Goal: Task Accomplishment & Management: Manage account settings

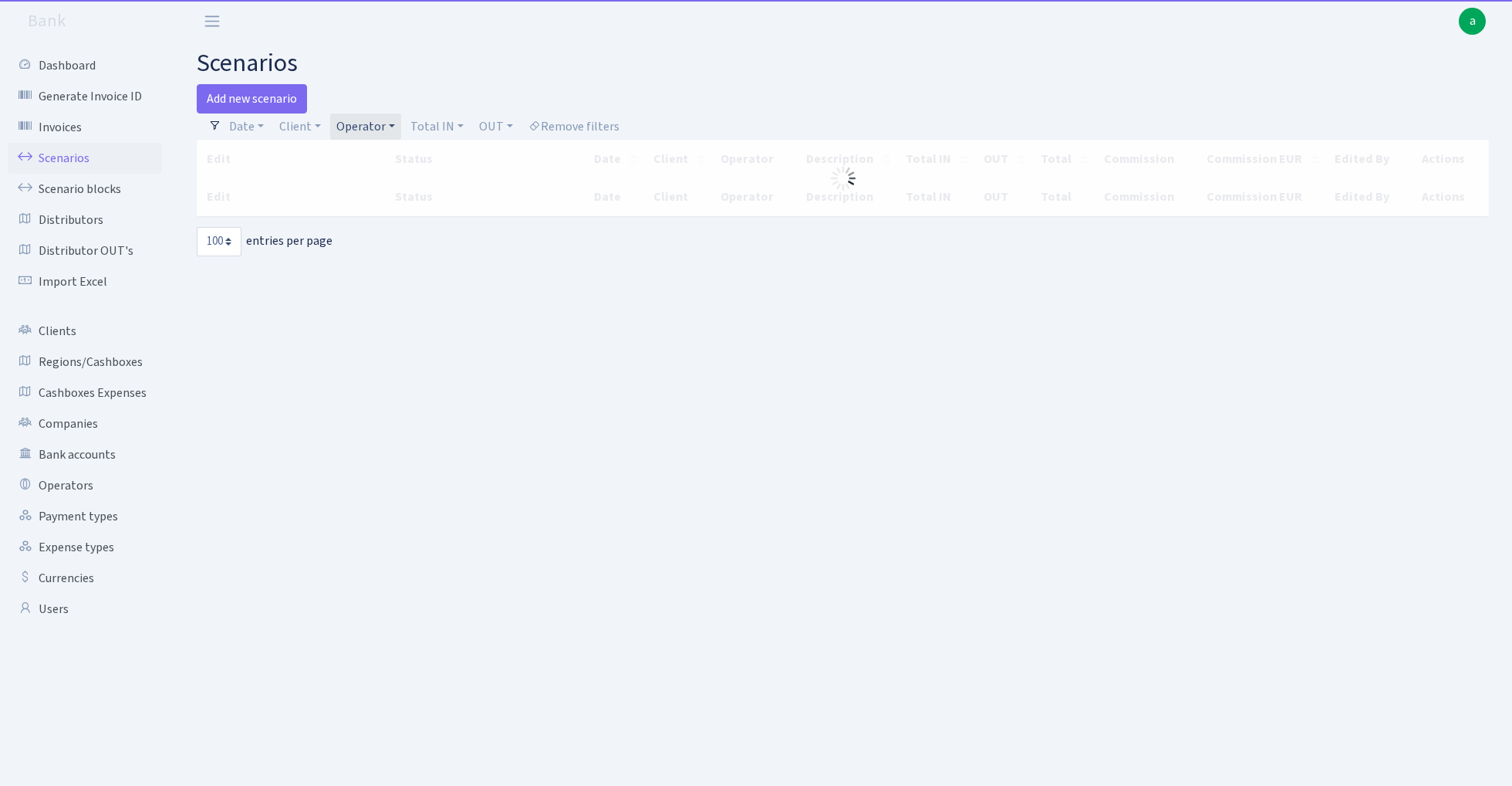
select select "100"
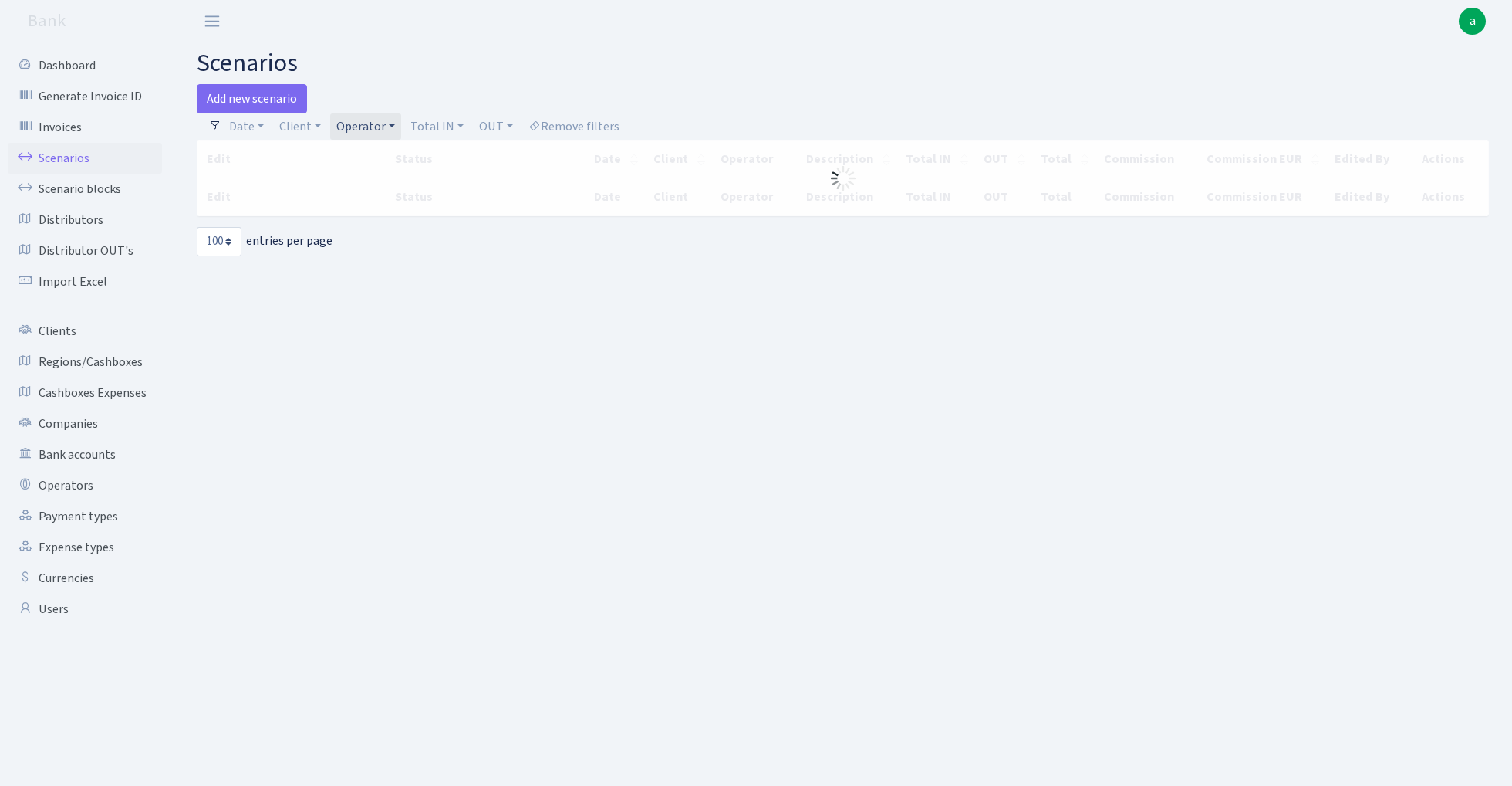
click at [370, 130] on link "Operator" at bounding box center [365, 127] width 71 height 26
click at [371, 183] on input "search" at bounding box center [391, 182] width 114 height 24
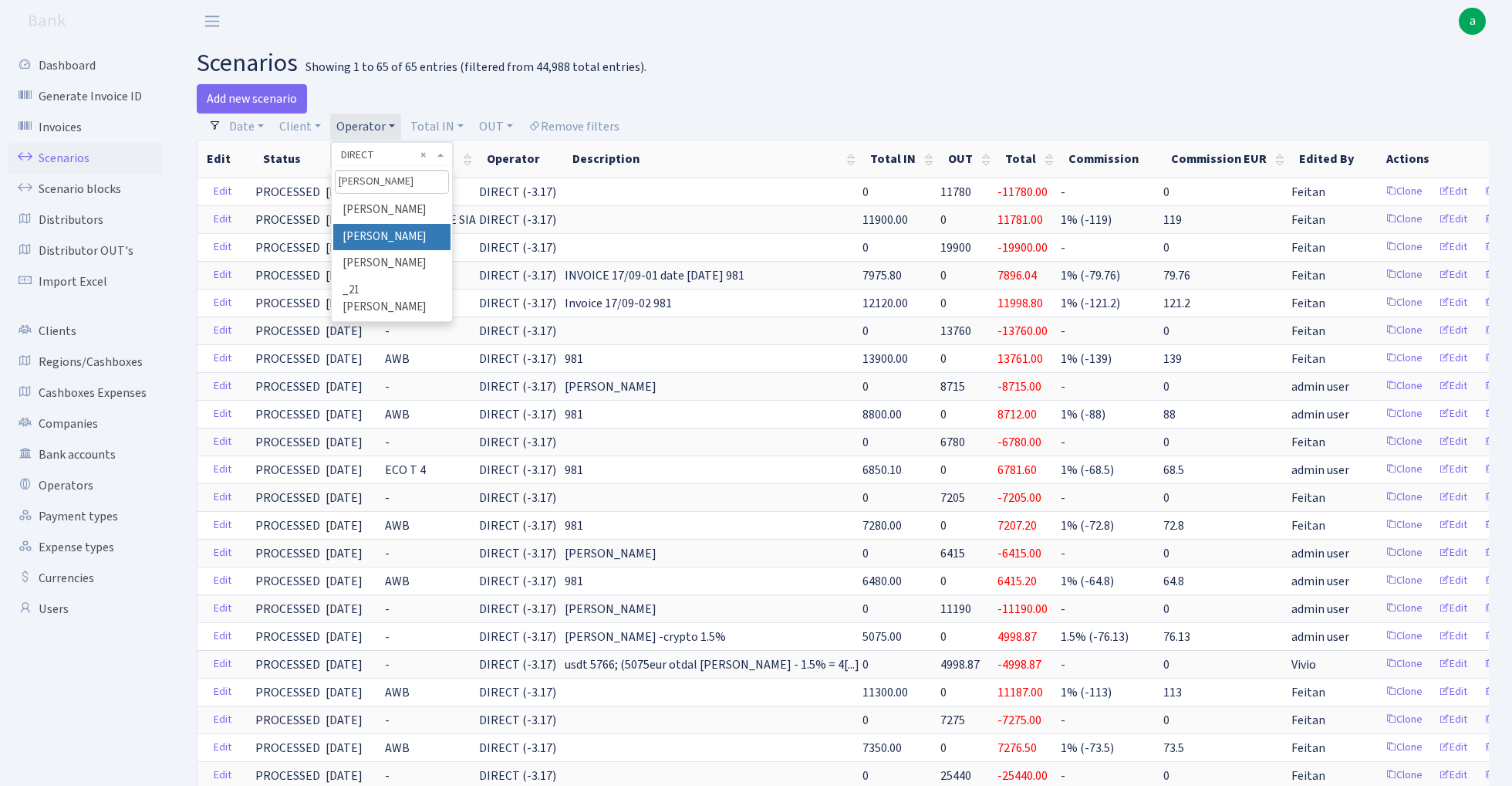
type input "sven"
click at [389, 234] on li "[PERSON_NAME]" at bounding box center [391, 237] width 116 height 27
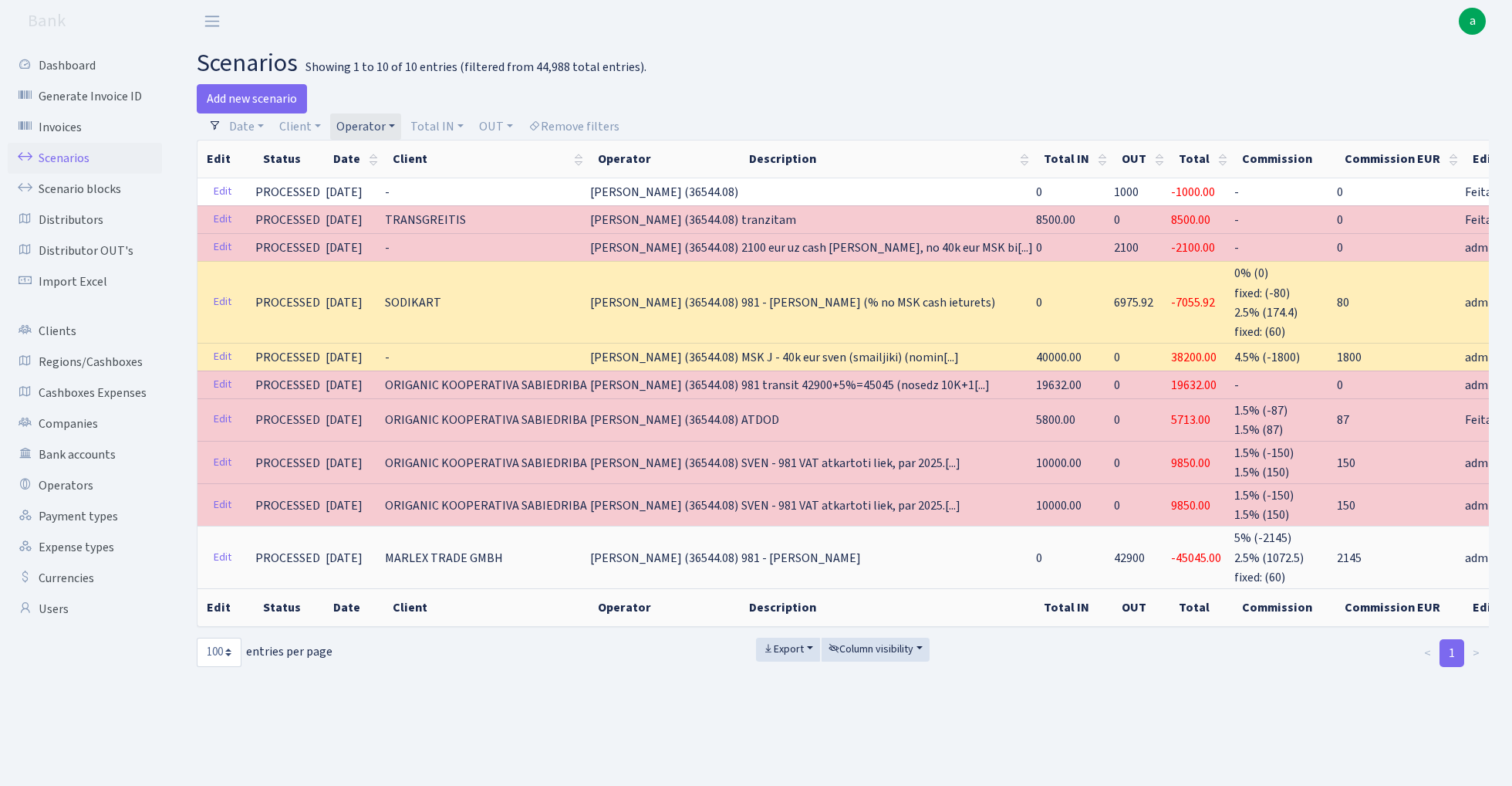
click at [365, 130] on link "Operator" at bounding box center [365, 127] width 71 height 26
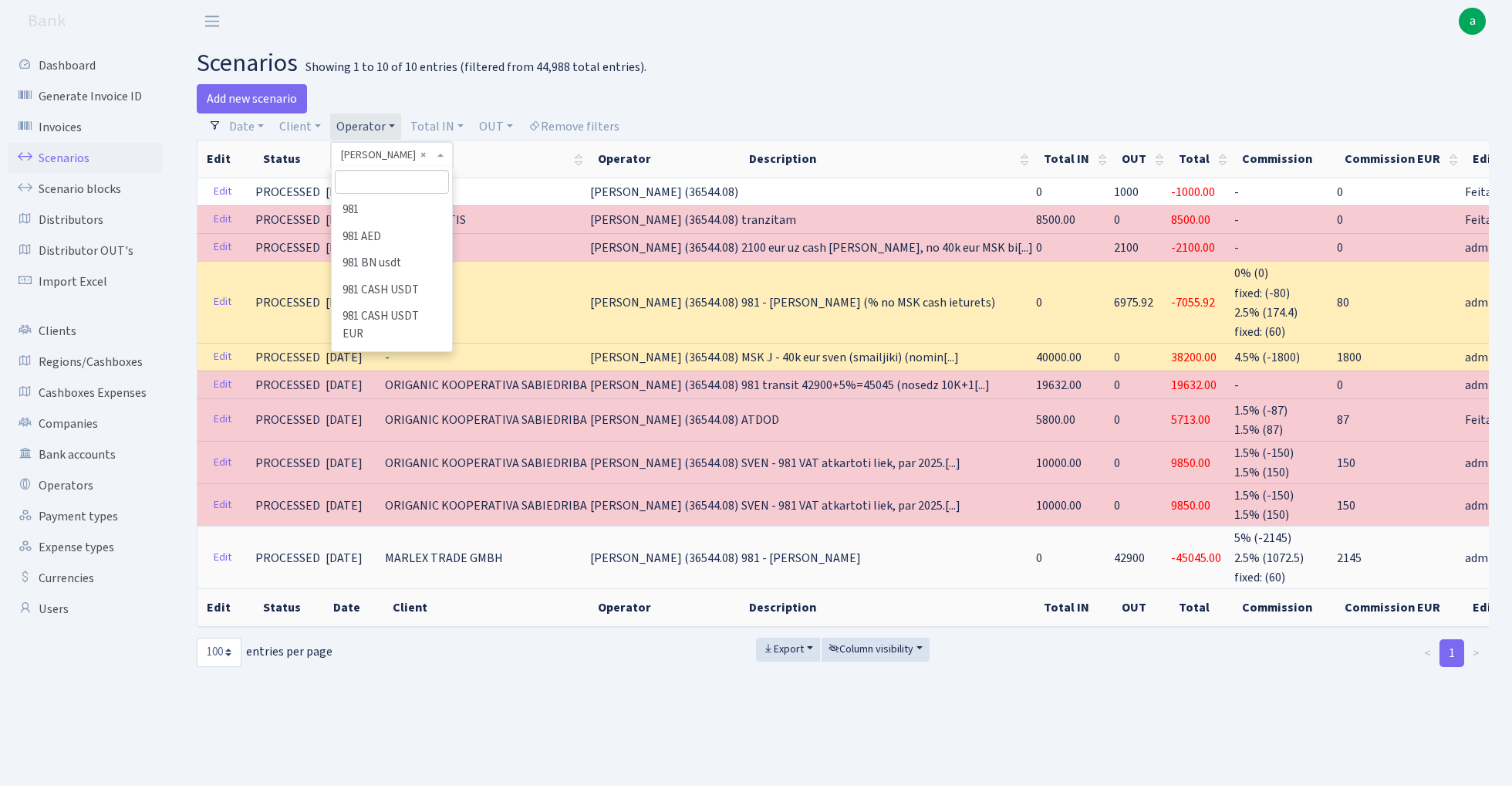
scroll to position [7963, 0]
click at [381, 180] on input "search" at bounding box center [391, 182] width 114 height 24
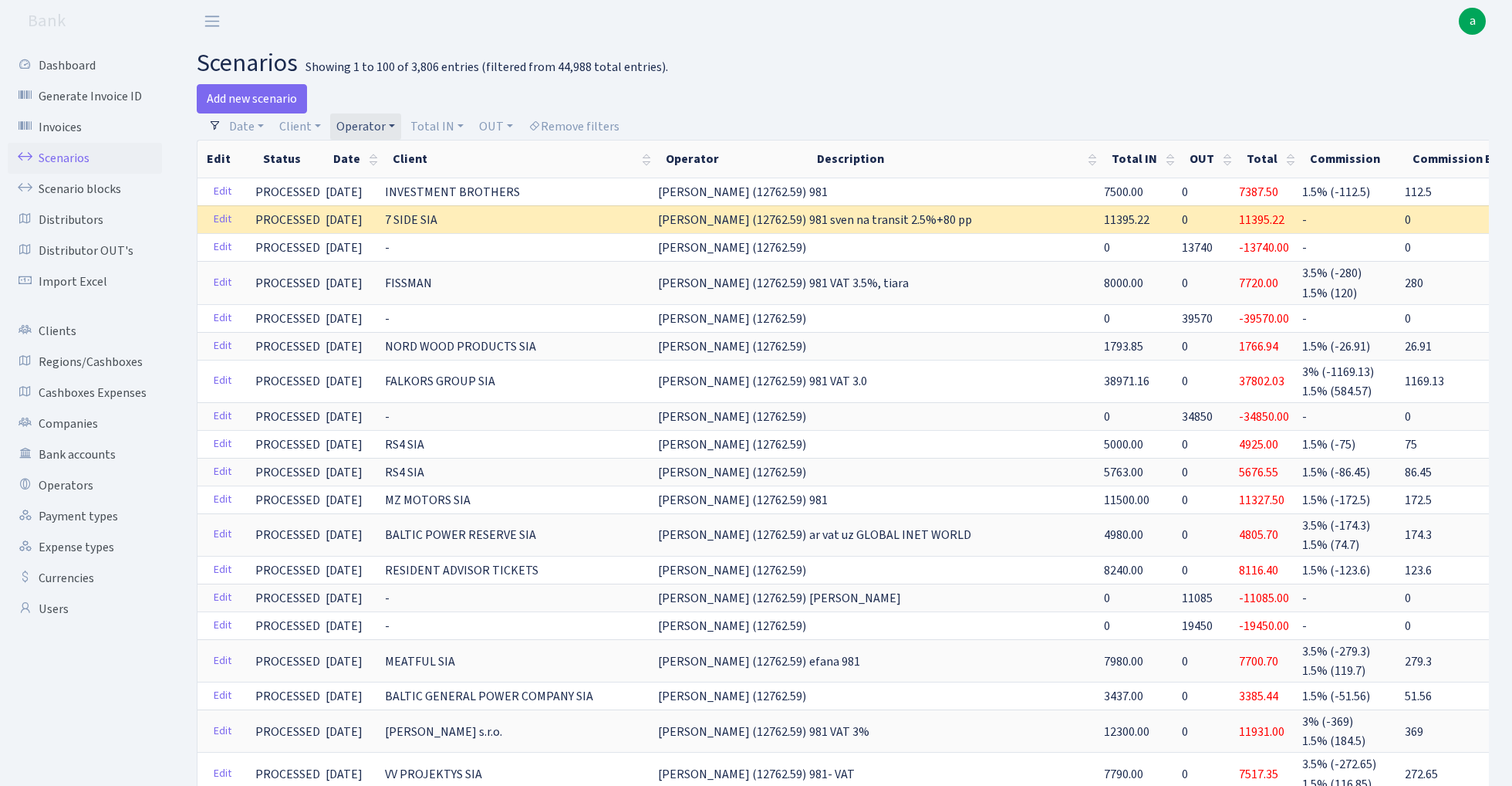
click at [364, 137] on link "Operator" at bounding box center [365, 127] width 71 height 26
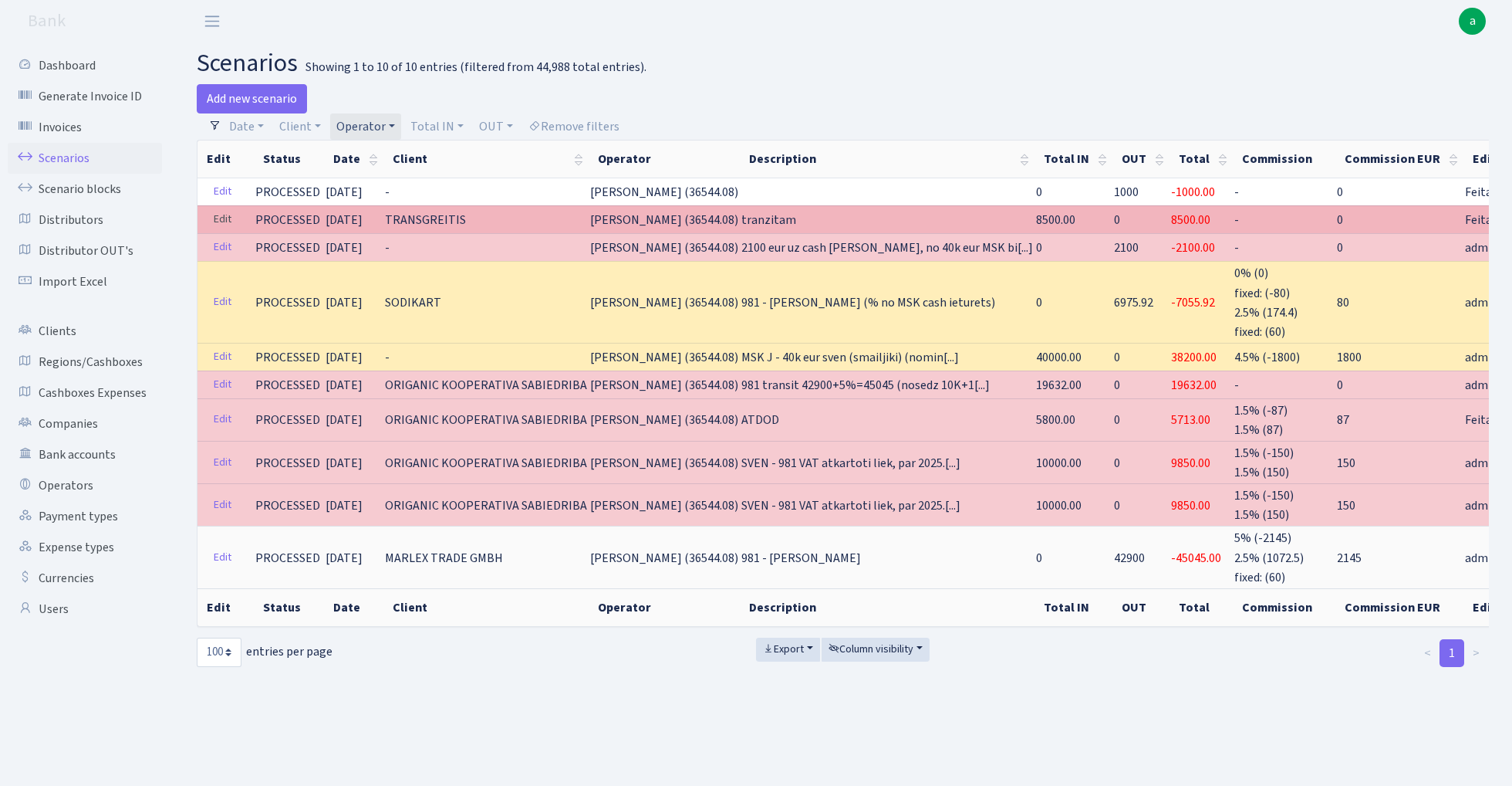
click at [226, 224] on link "Edit" at bounding box center [223, 219] width 32 height 24
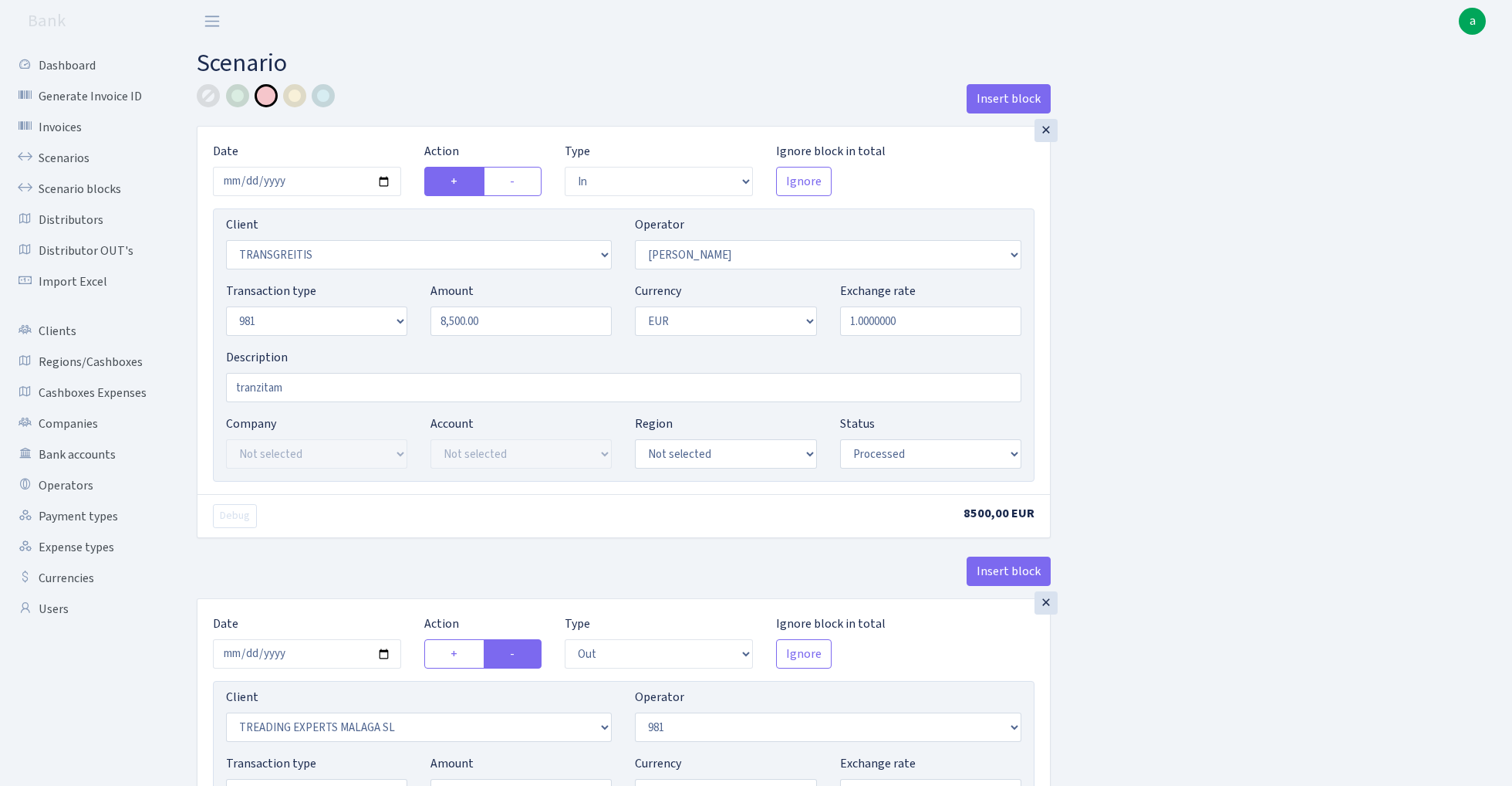
select select "in"
select select "2671"
select select "376"
select select "8"
select select "1"
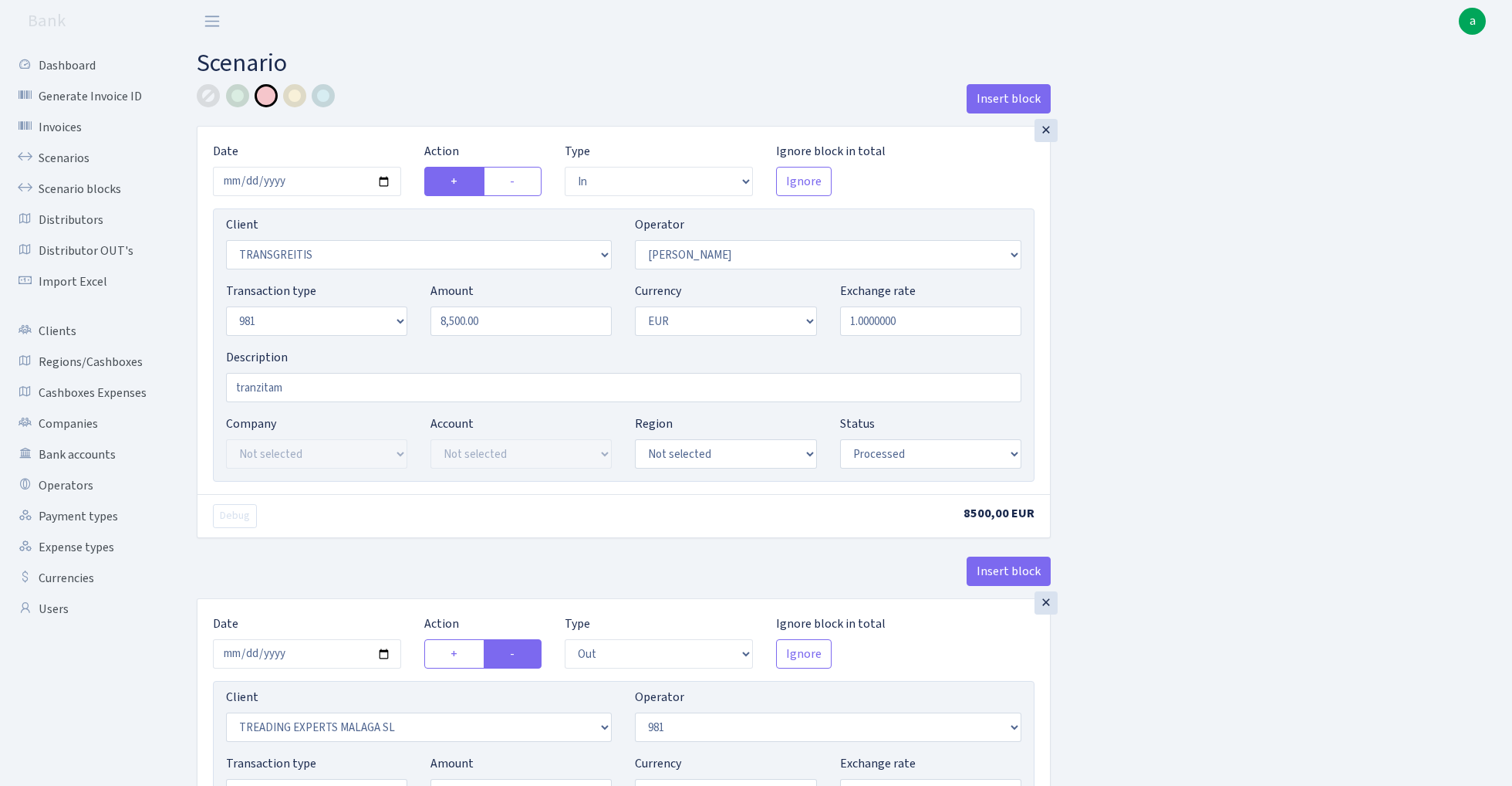
select select "processed"
select select "out"
select select "2518"
select select "61"
select select "8"
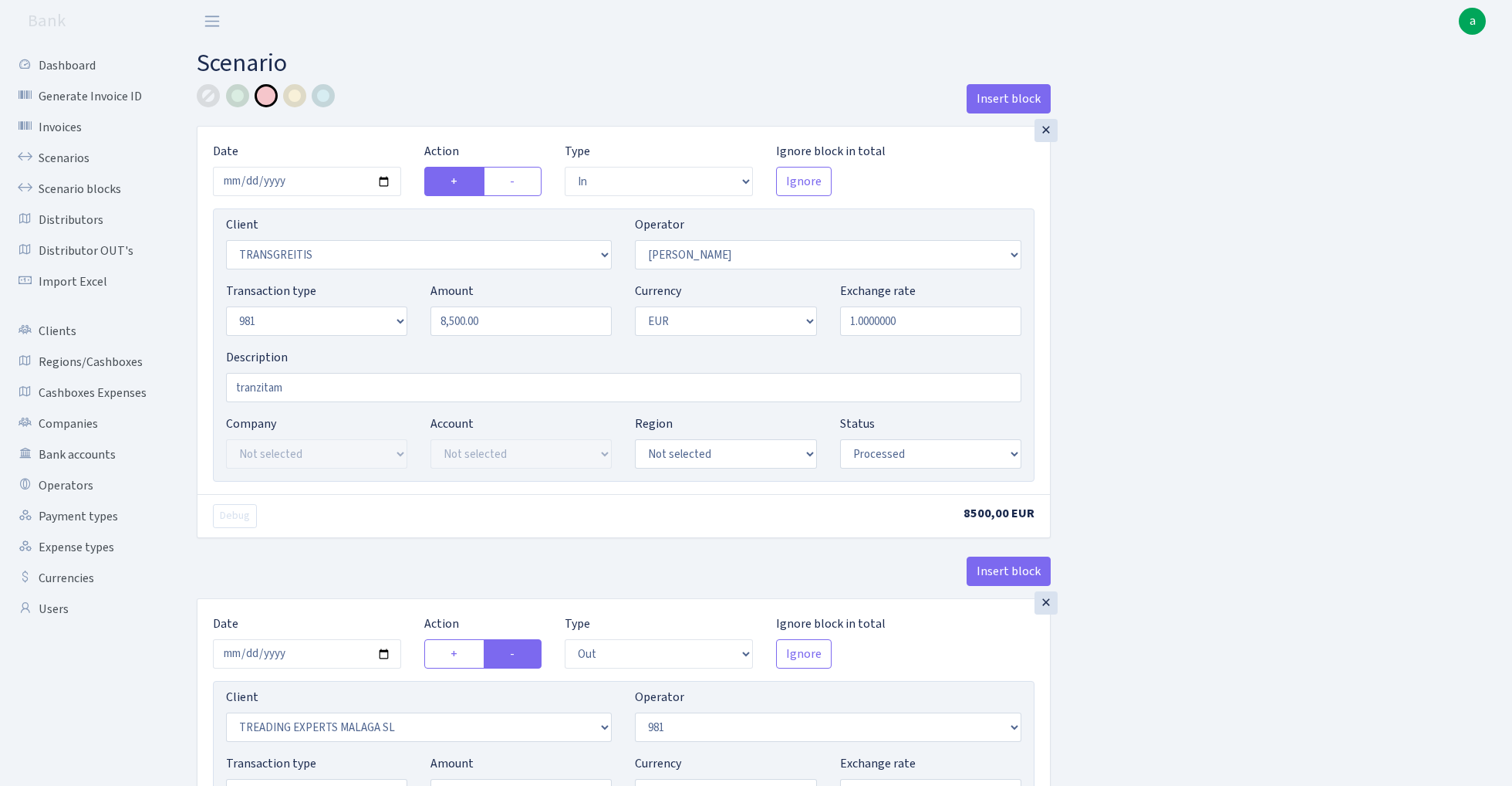
select select "1"
select select "processed"
click at [1046, 130] on div "×" at bounding box center [1046, 130] width 23 height 23
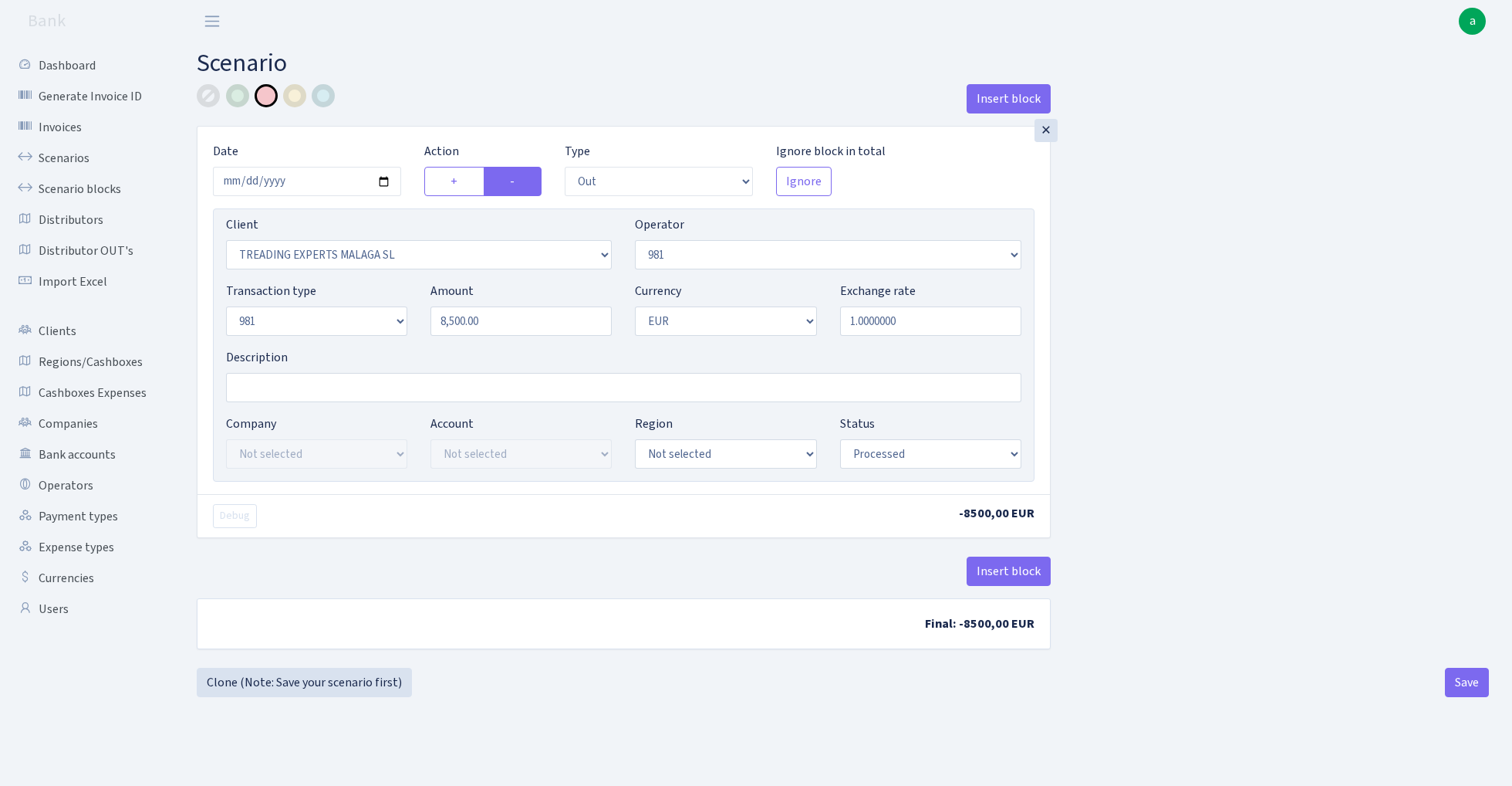
click at [1046, 130] on div "×" at bounding box center [1046, 130] width 23 height 23
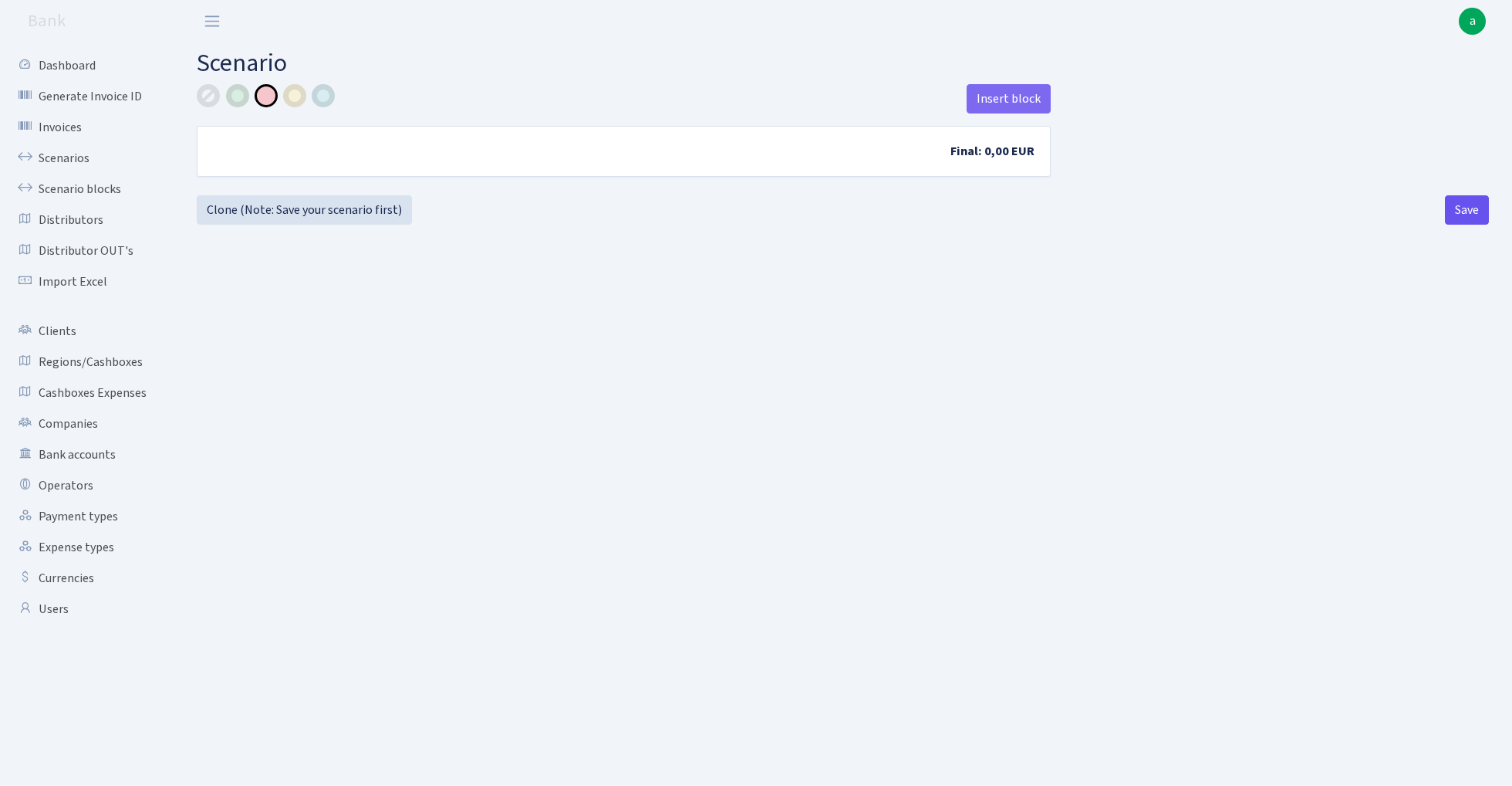
click at [1471, 213] on button "Save" at bounding box center [1467, 210] width 44 height 29
click at [1464, 211] on button "Save" at bounding box center [1467, 210] width 44 height 29
click at [68, 159] on link "Scenarios" at bounding box center [85, 158] width 154 height 31
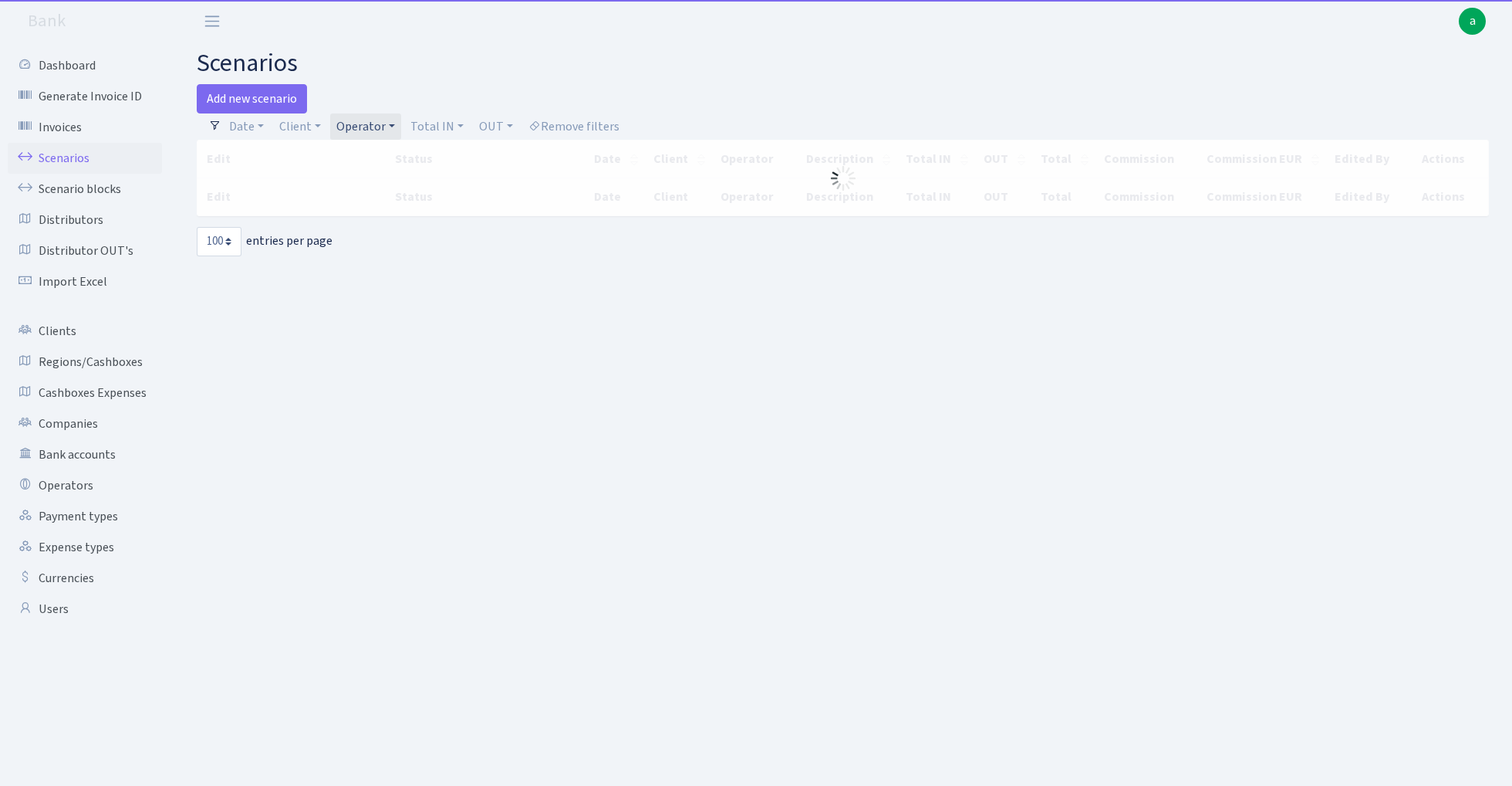
select select "100"
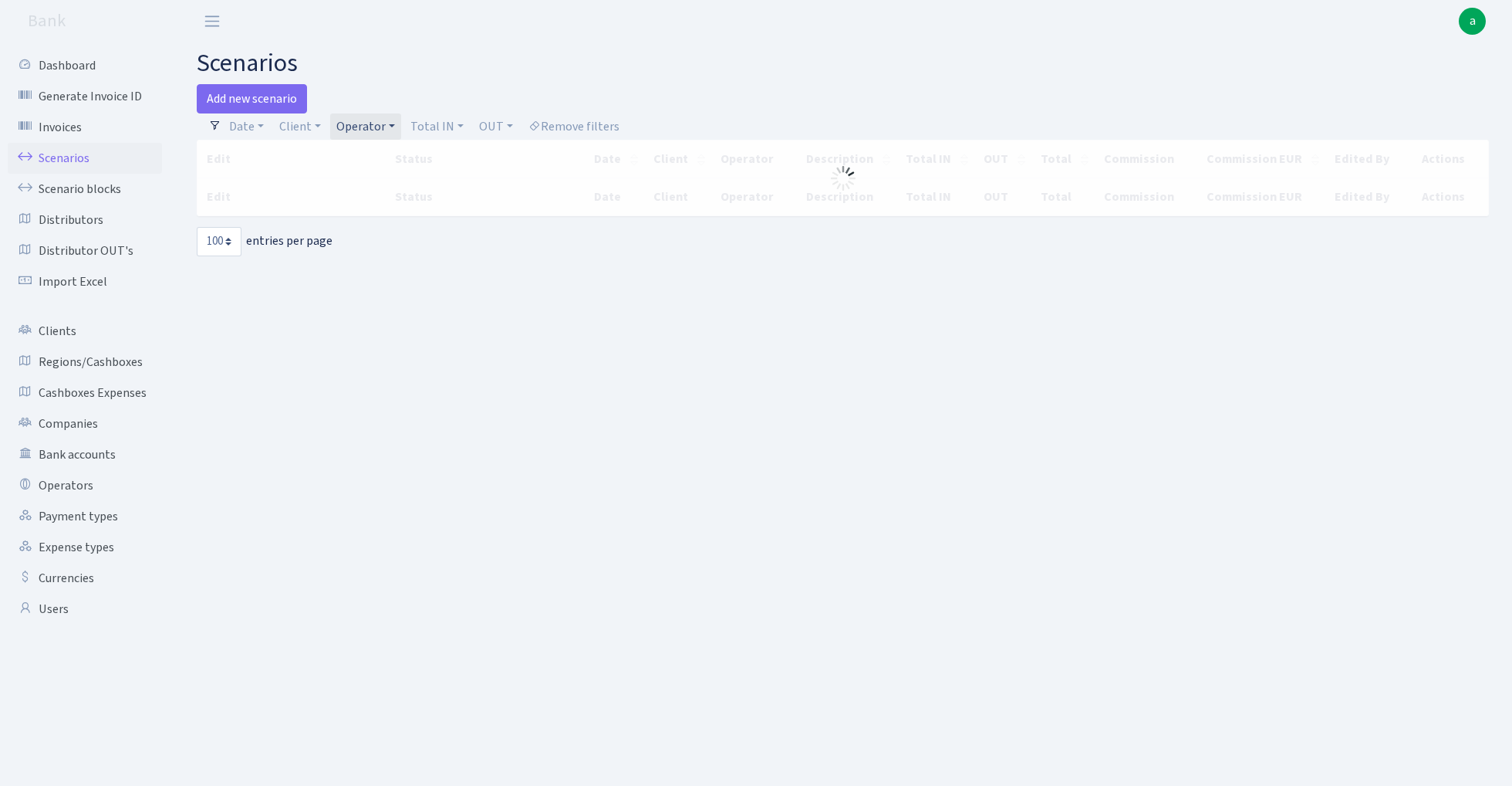
click at [368, 122] on link "Operator" at bounding box center [365, 127] width 71 height 26
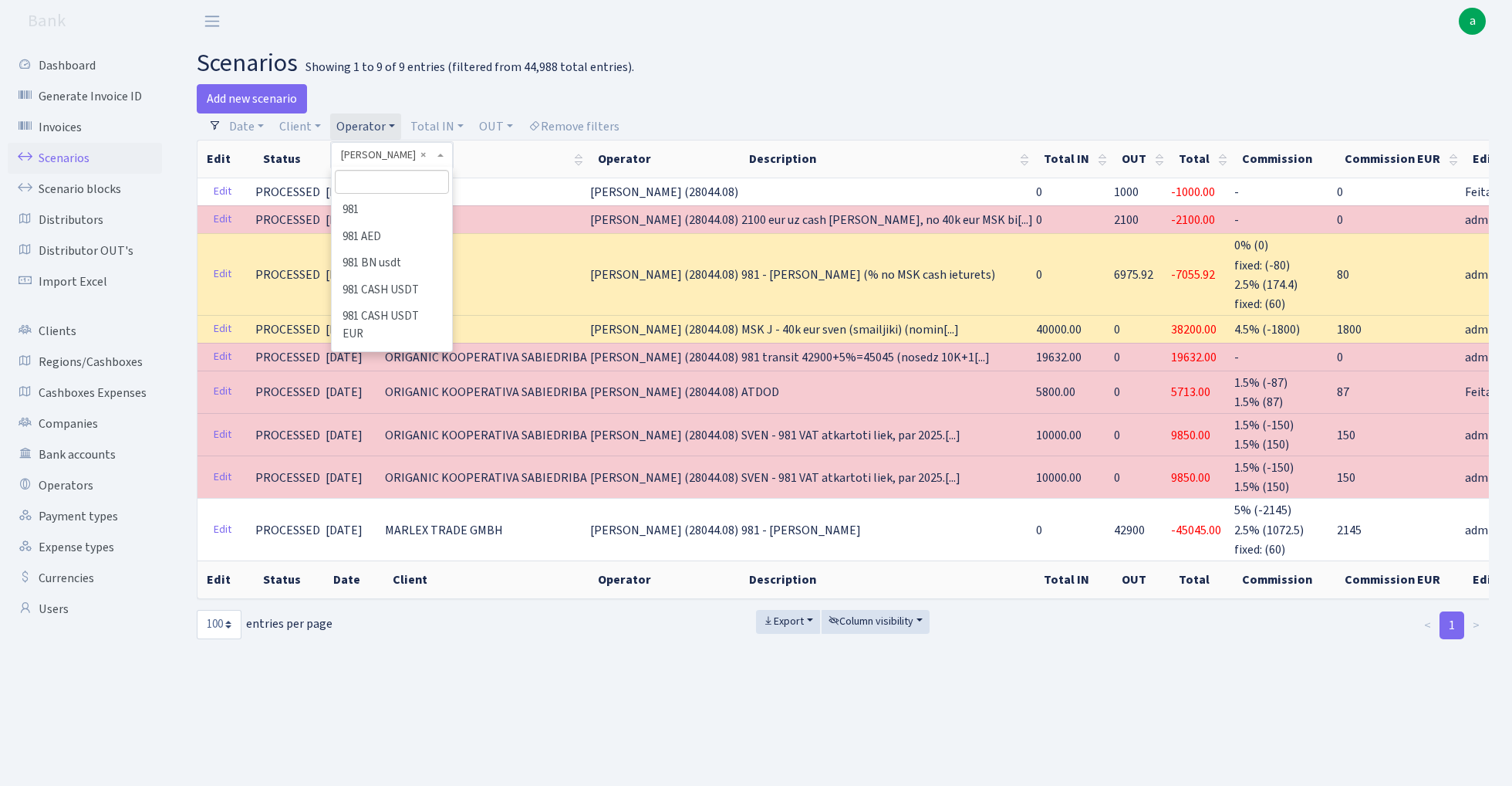
scroll to position [7963, 0]
click at [373, 176] on input "search" at bounding box center [391, 182] width 114 height 24
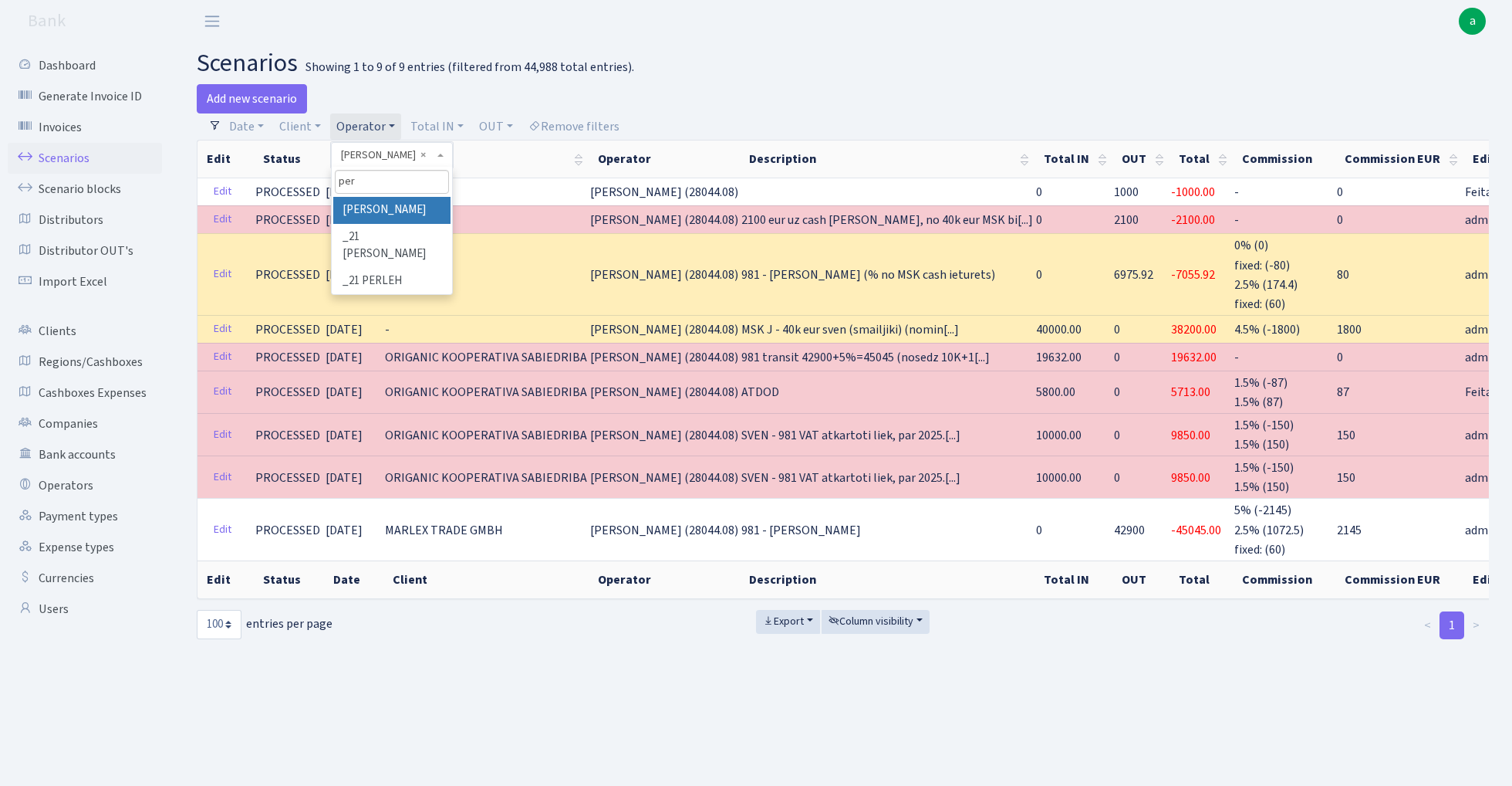
type input "per"
click at [393, 207] on li "[PERSON_NAME]" at bounding box center [391, 210] width 116 height 27
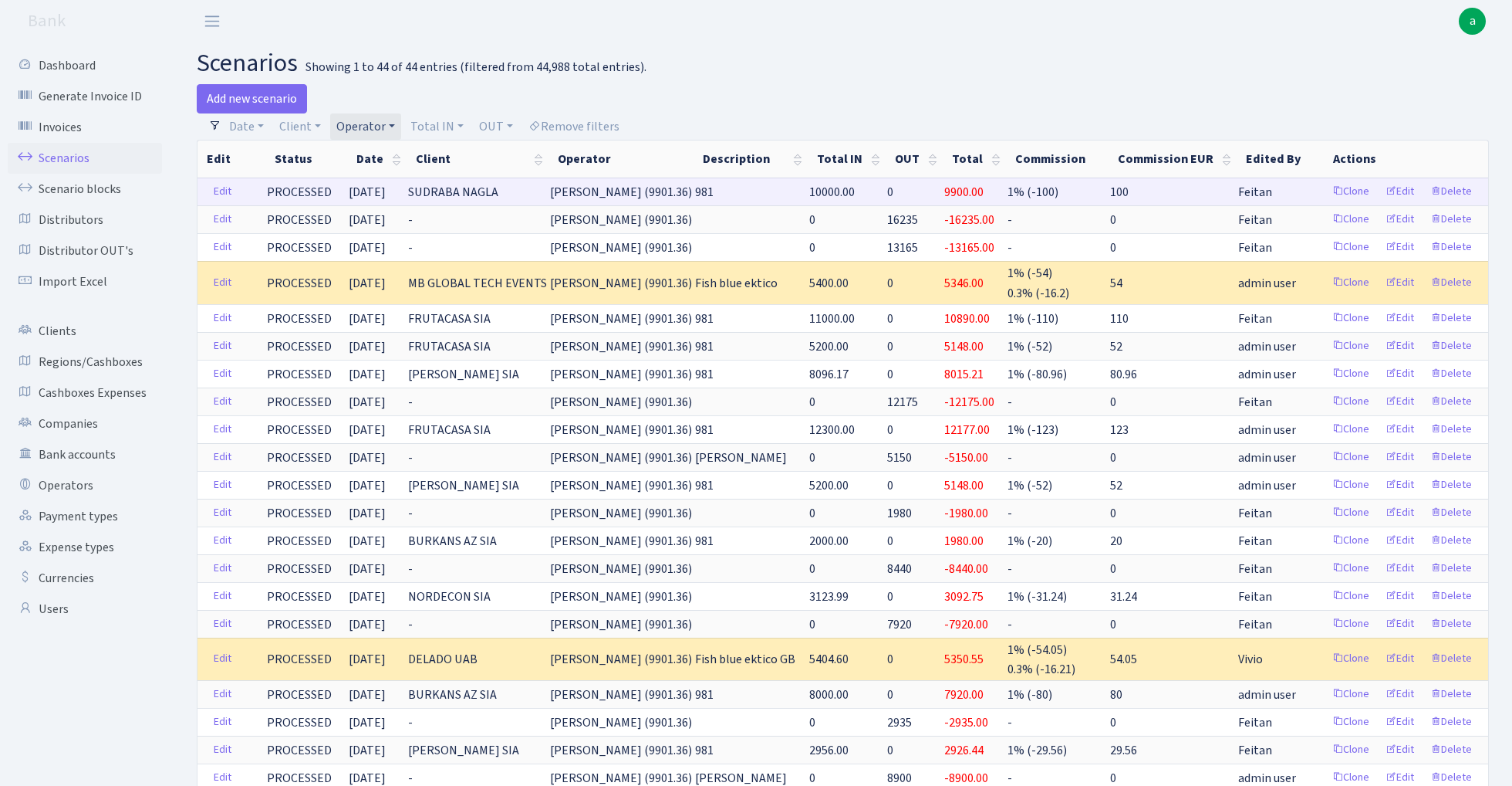
drag, startPoint x: 630, startPoint y: 192, endPoint x: 696, endPoint y: 192, distance: 66.0
click at [692, 192] on span "PERINA (9901.36)" at bounding box center [621, 191] width 142 height 17
copy span "PERINA (9901"
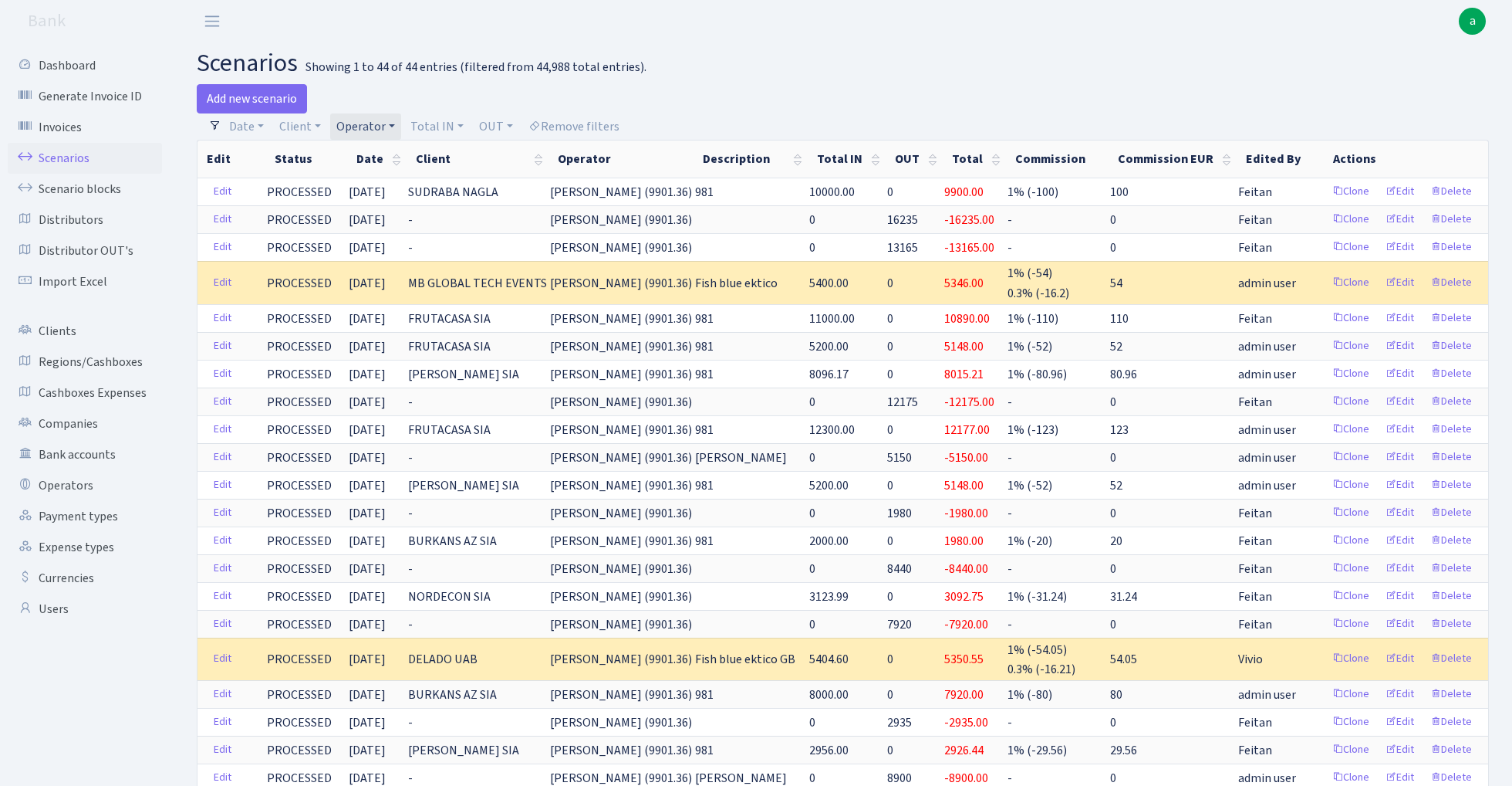
click at [377, 121] on link "Operator" at bounding box center [365, 127] width 71 height 26
click at [378, 179] on input "search" at bounding box center [391, 182] width 114 height 24
type input "vanja"
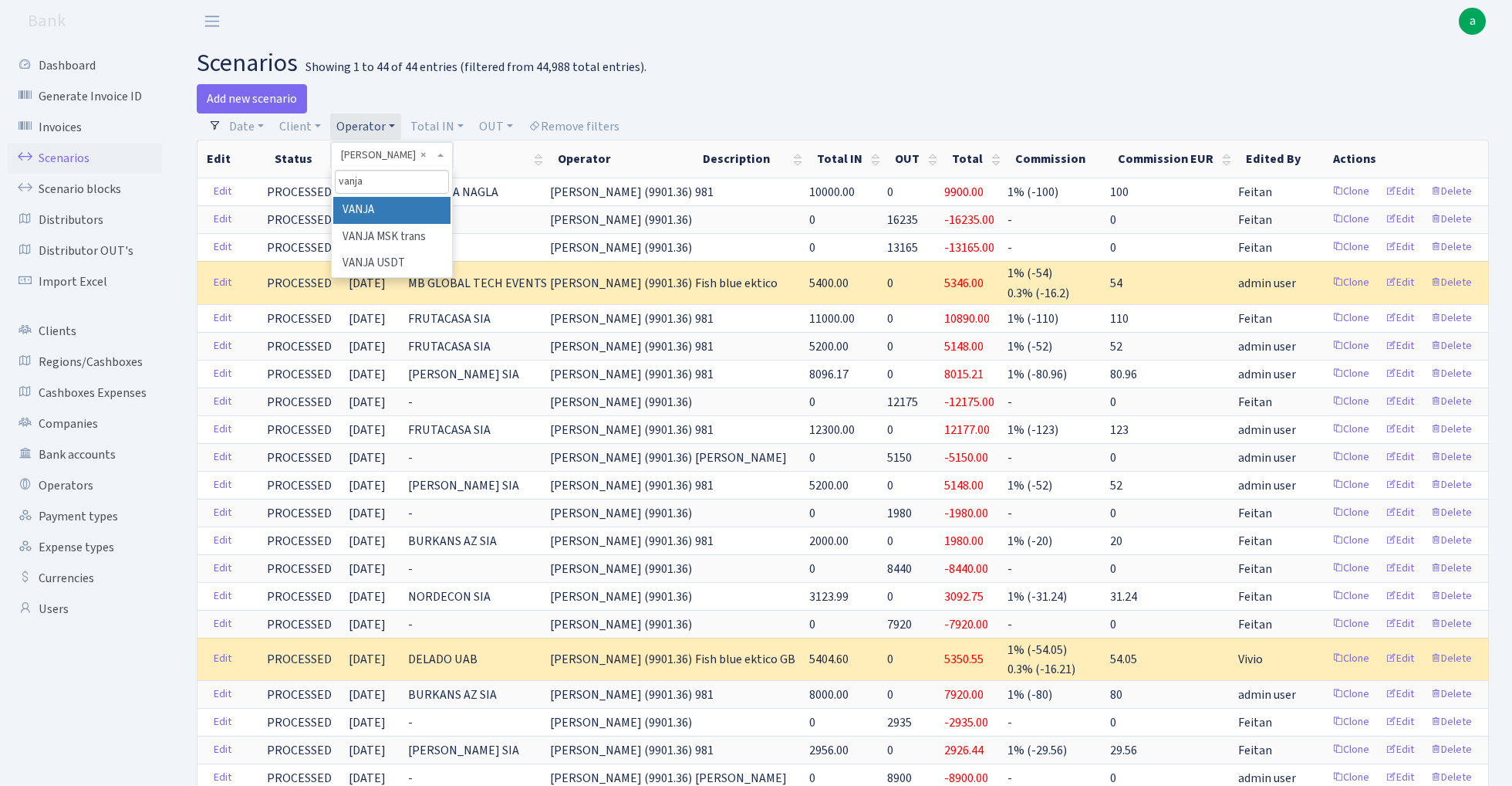
click at [380, 211] on li "VANJA" at bounding box center [391, 210] width 116 height 27
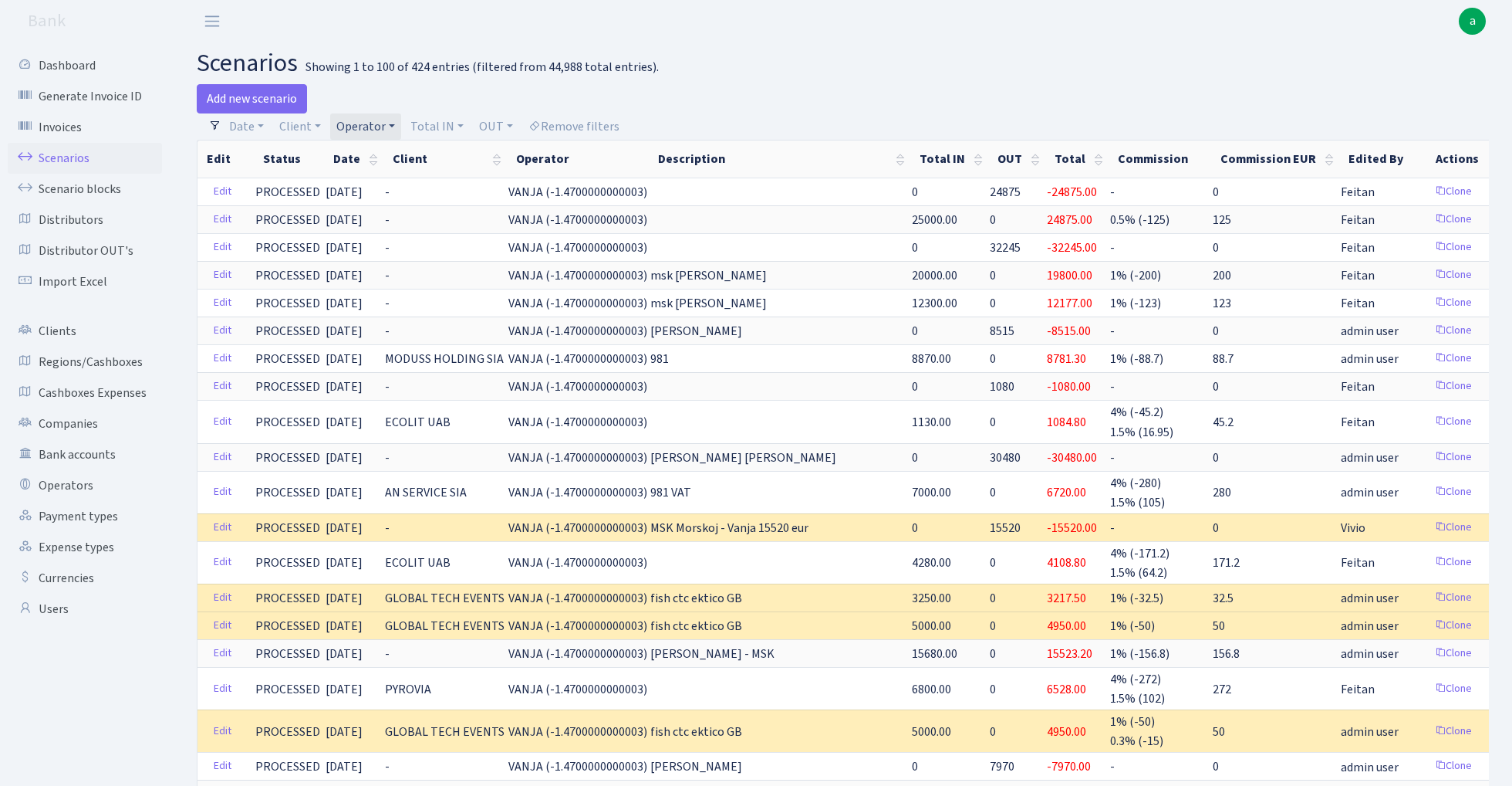
click at [372, 125] on link "Operator" at bounding box center [365, 127] width 71 height 26
click at [371, 183] on input "search" at bounding box center [391, 182] width 114 height 24
type input "geg"
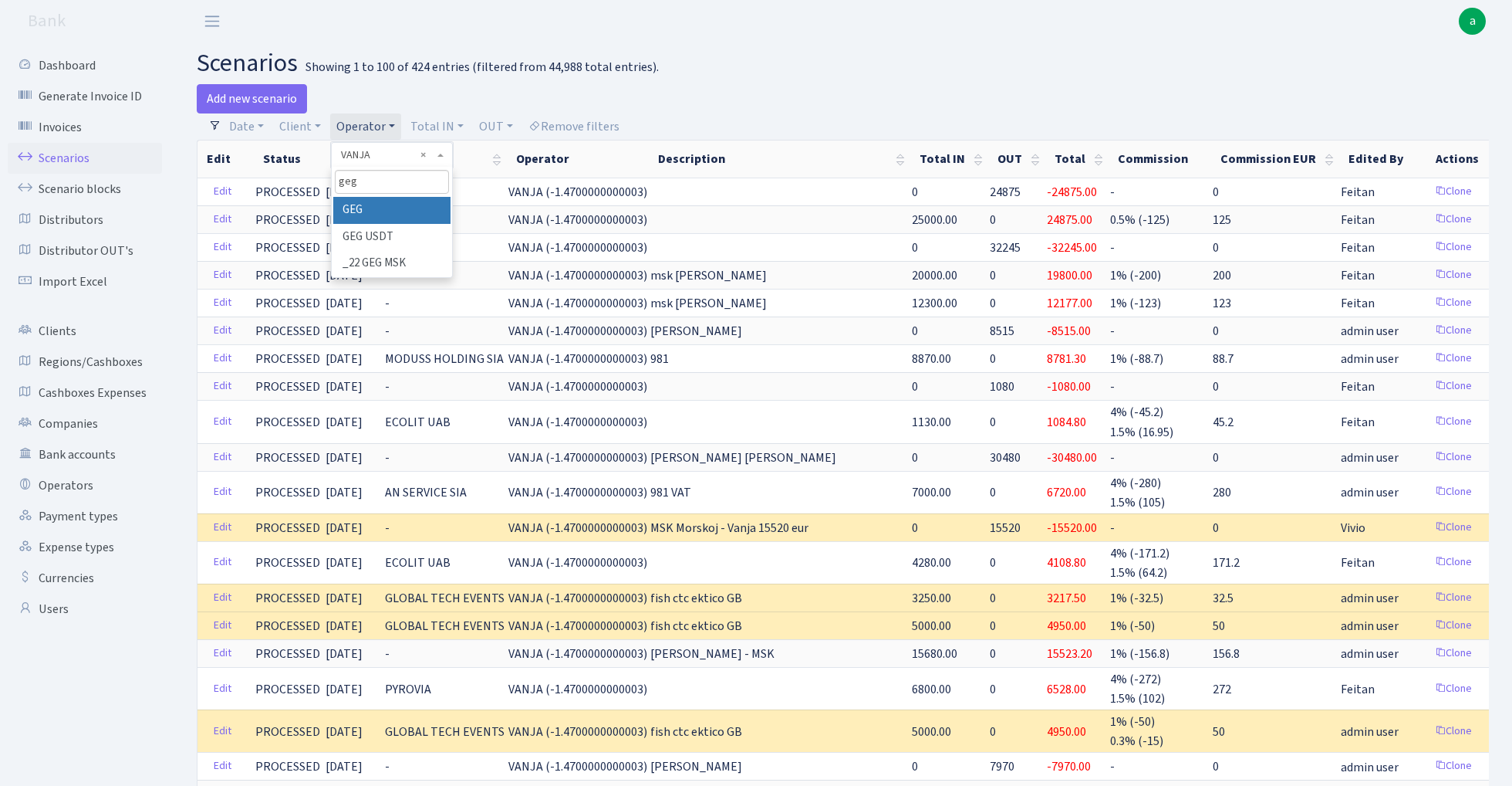
click at [381, 208] on li "GEG" at bounding box center [391, 210] width 116 height 27
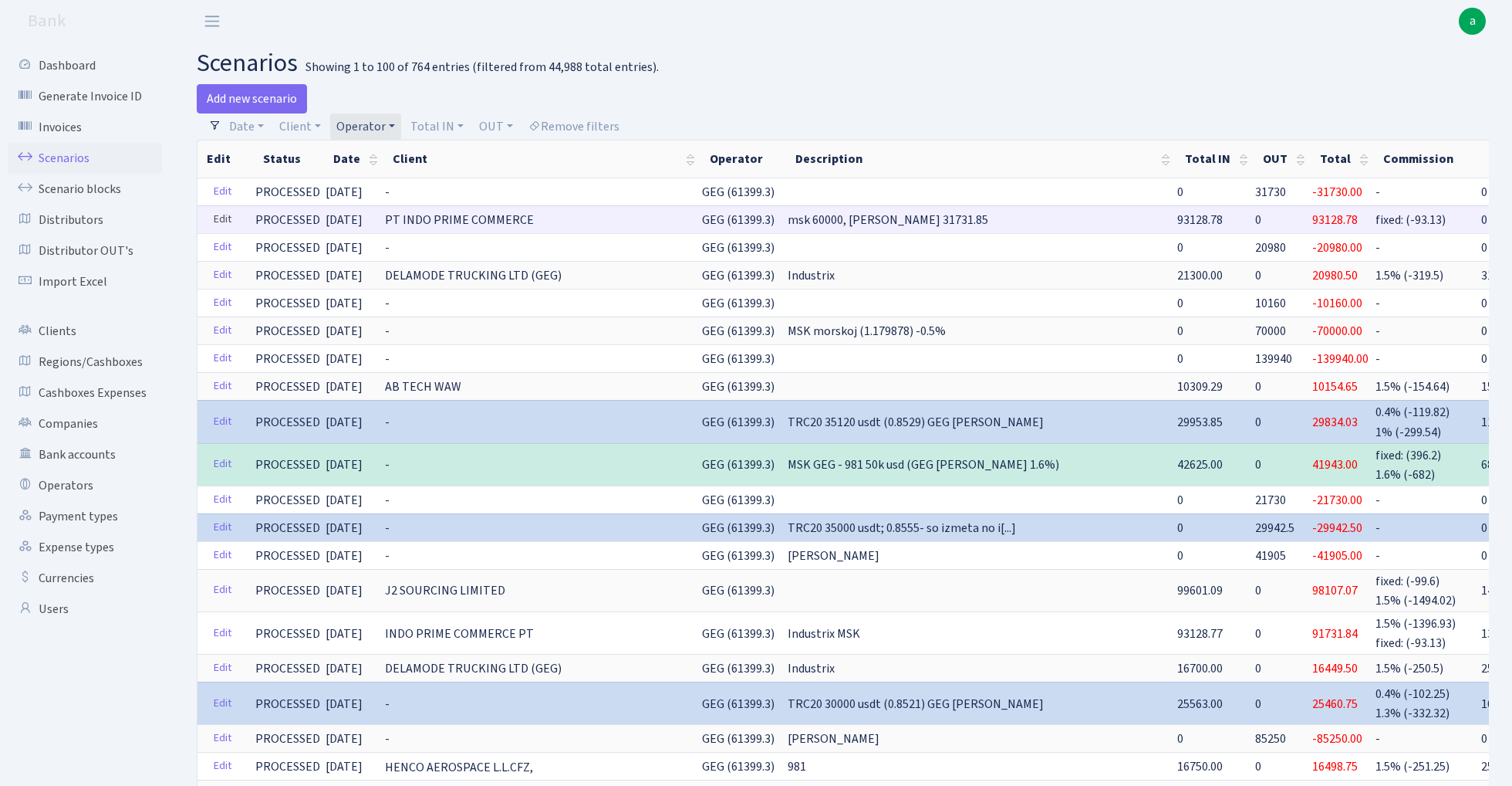
click at [223, 221] on link "Edit" at bounding box center [223, 219] width 32 height 24
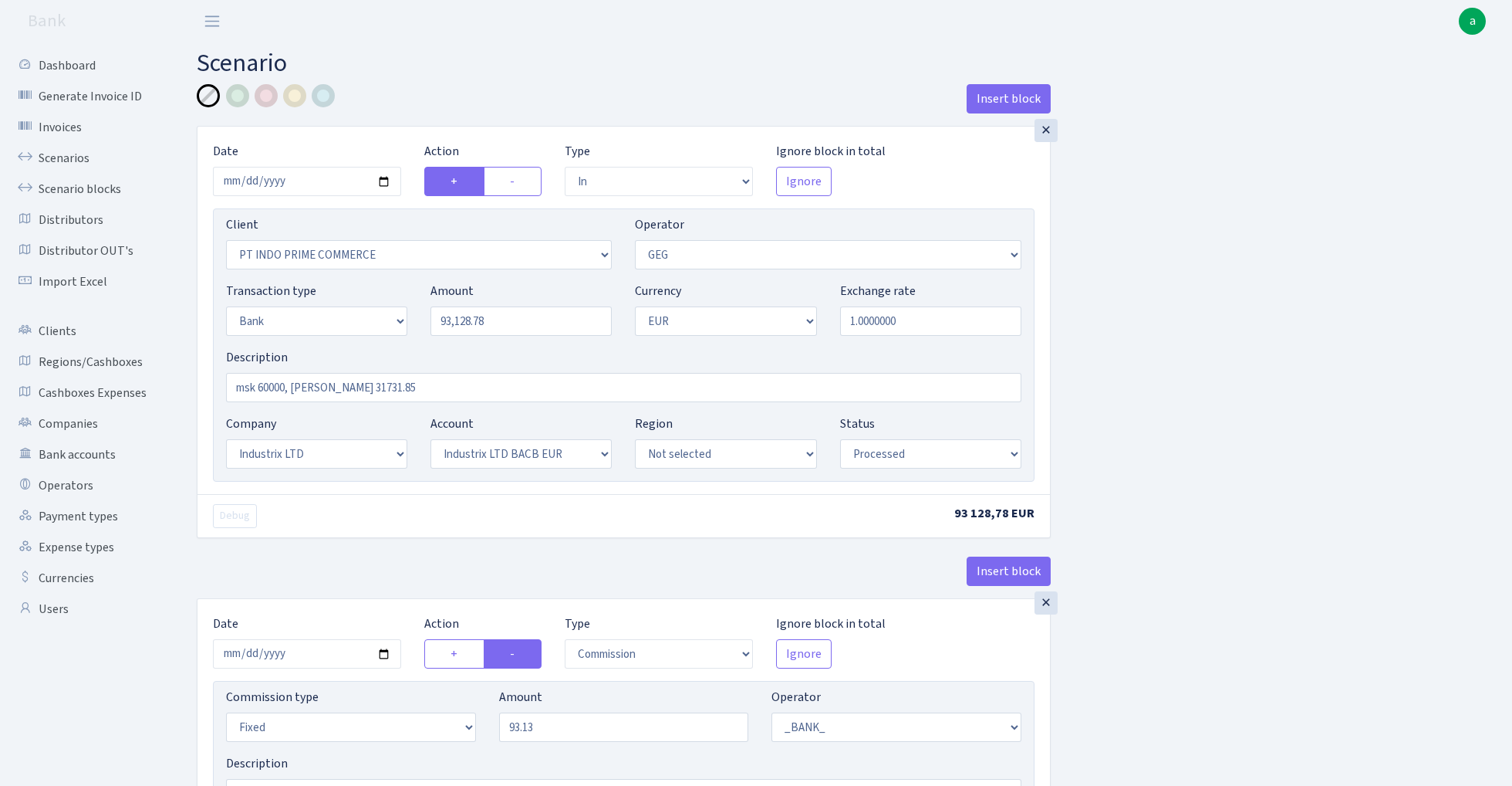
select select "in"
select select "3398"
select select "65"
select select "2"
select select "1"
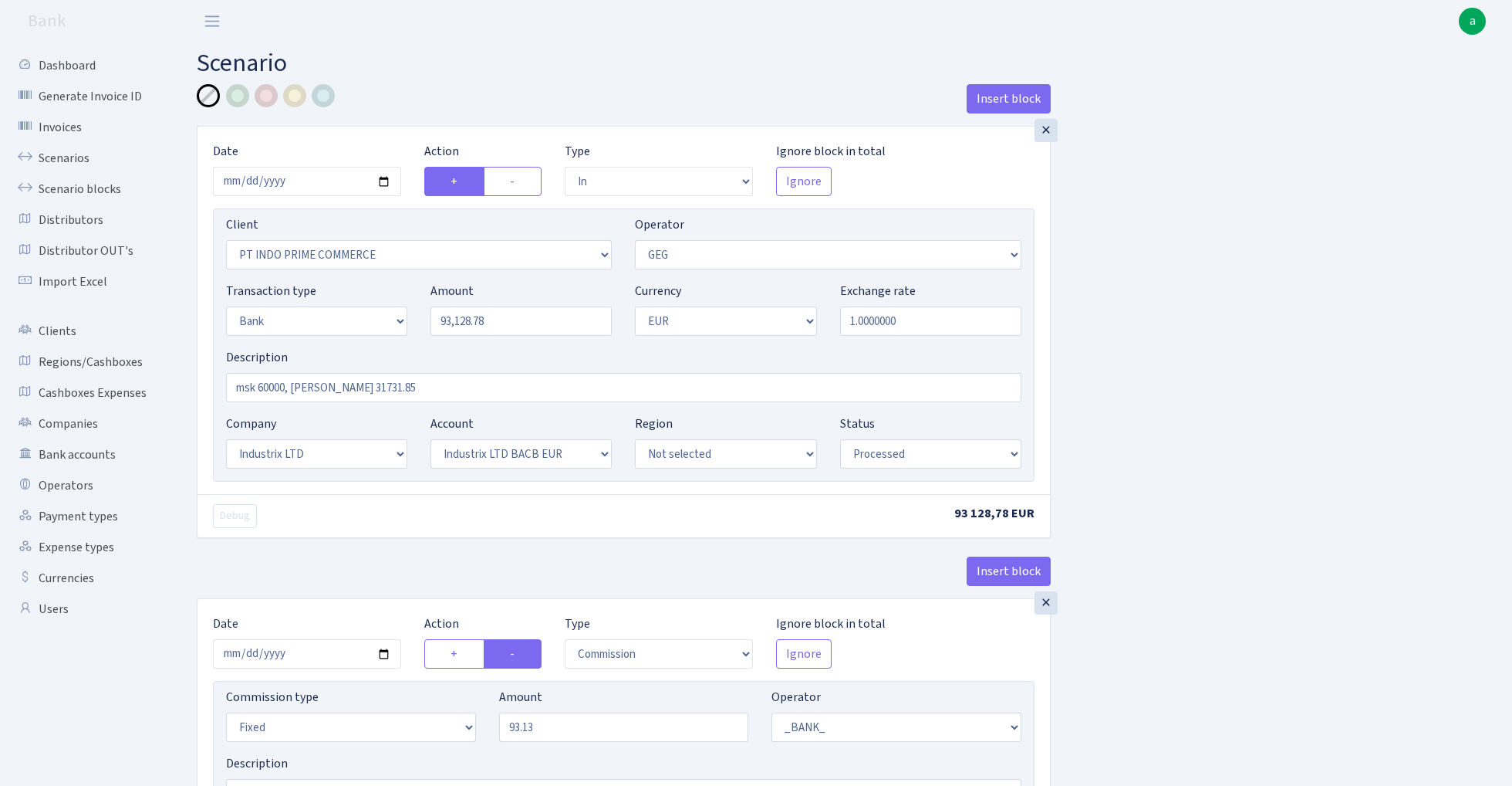
select select "17"
select select "41"
select select "processed"
select select "commission"
select select "fixed"
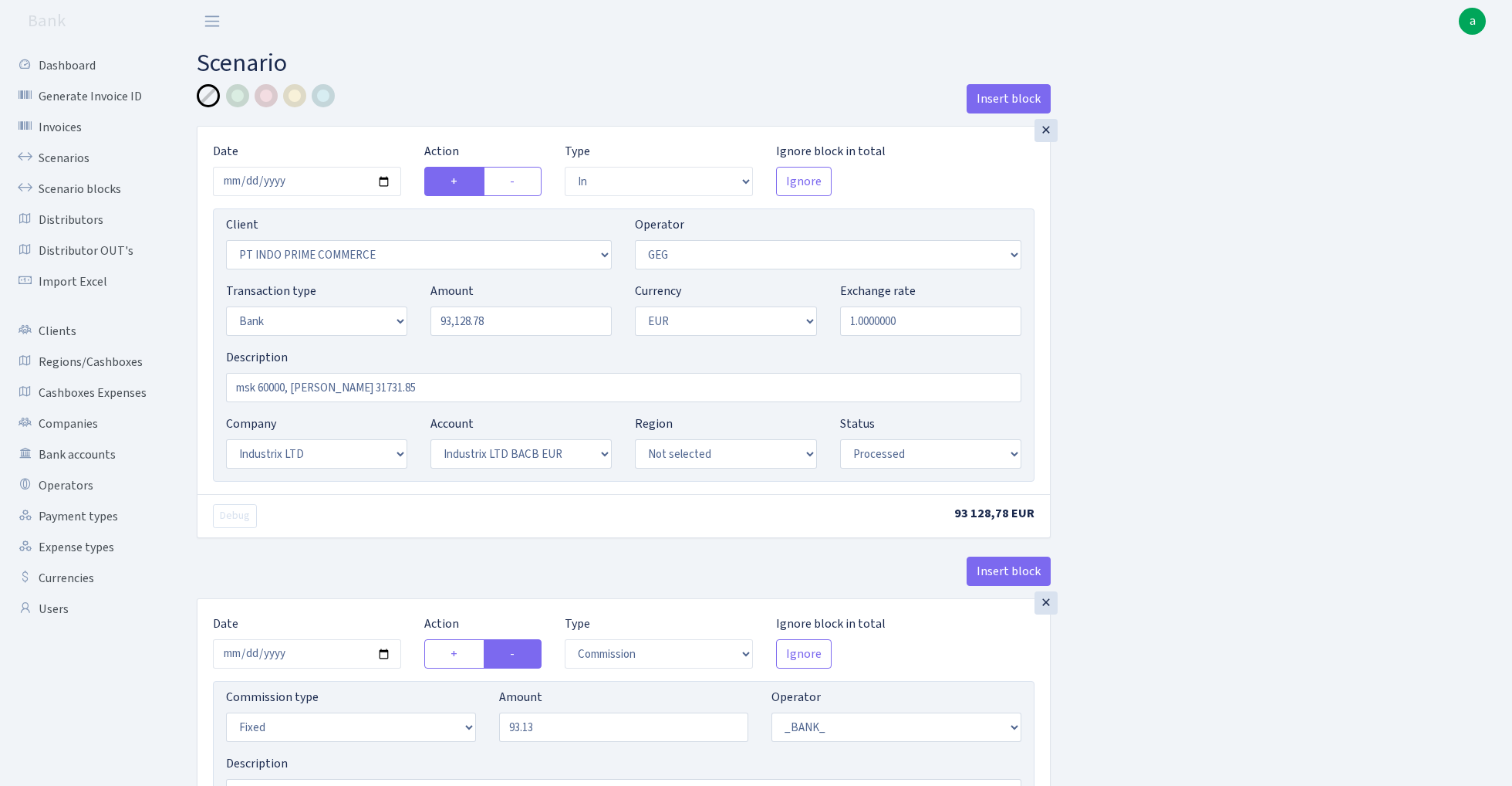
select select "1"
select select "17"
select select "41"
select select "processed"
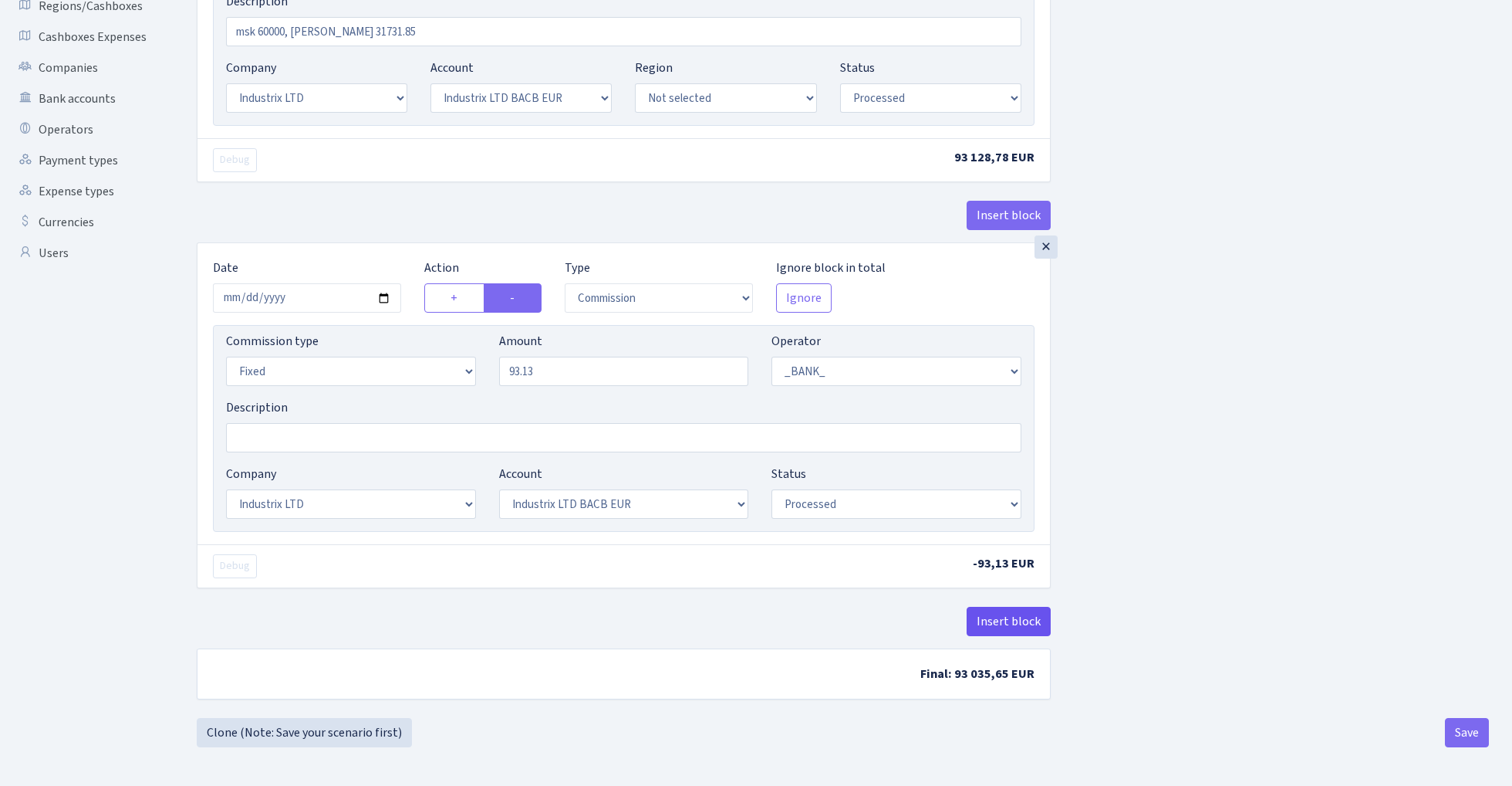
scroll to position [360, 0]
click at [1003, 617] on button "Insert block" at bounding box center [1008, 621] width 84 height 29
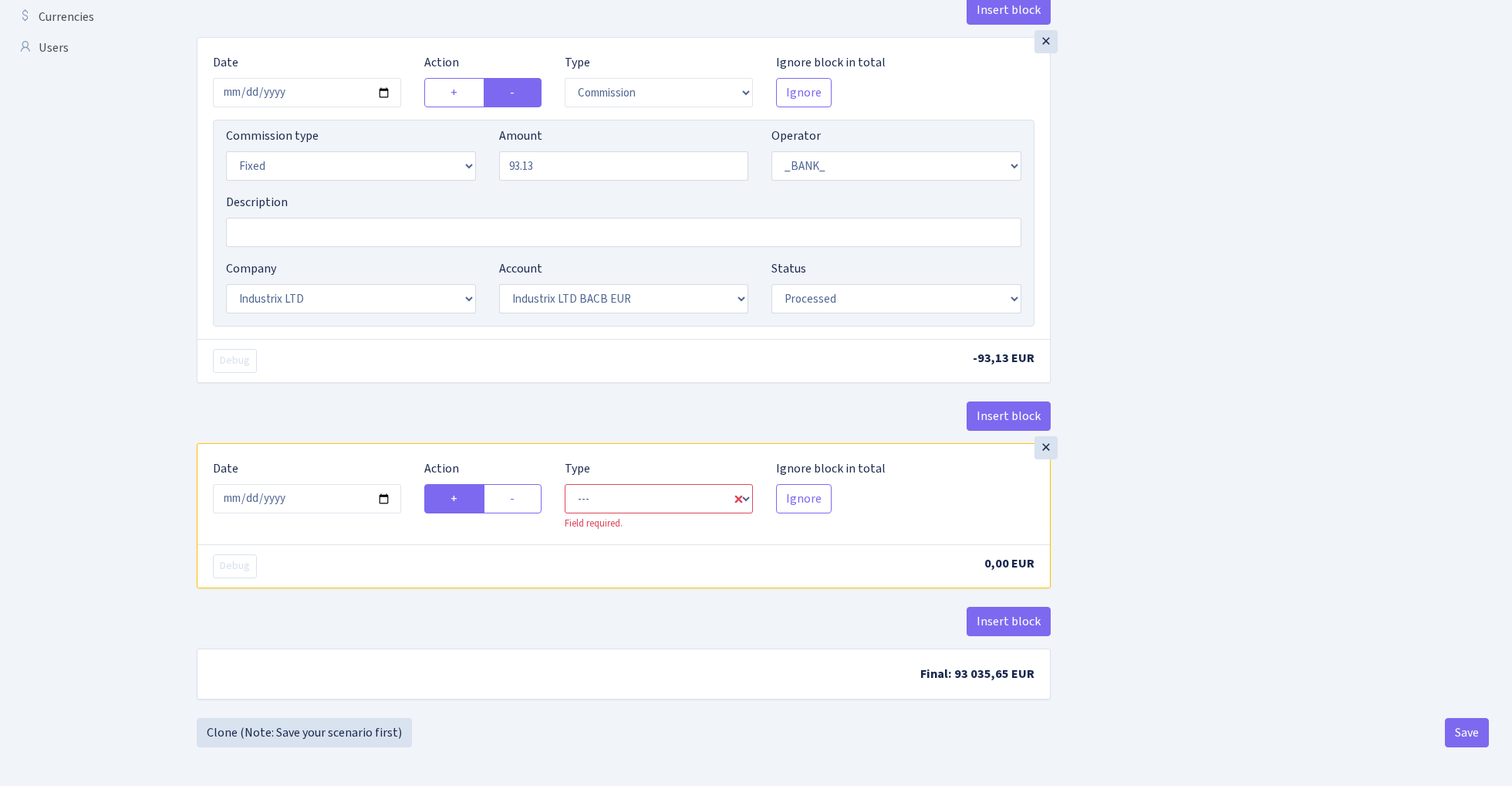
scroll to position [566, 0]
click at [309, 499] on input "[DATE]" at bounding box center [307, 498] width 188 height 29
type input "[DATE]"
click at [365, 397] on div "× Date [DATE] Action + - Type --- In Out Commission Field required. [GEOGRAPHIC…" at bounding box center [623, 240] width 854 height 406
click at [520, 493] on label "-" at bounding box center [513, 498] width 58 height 29
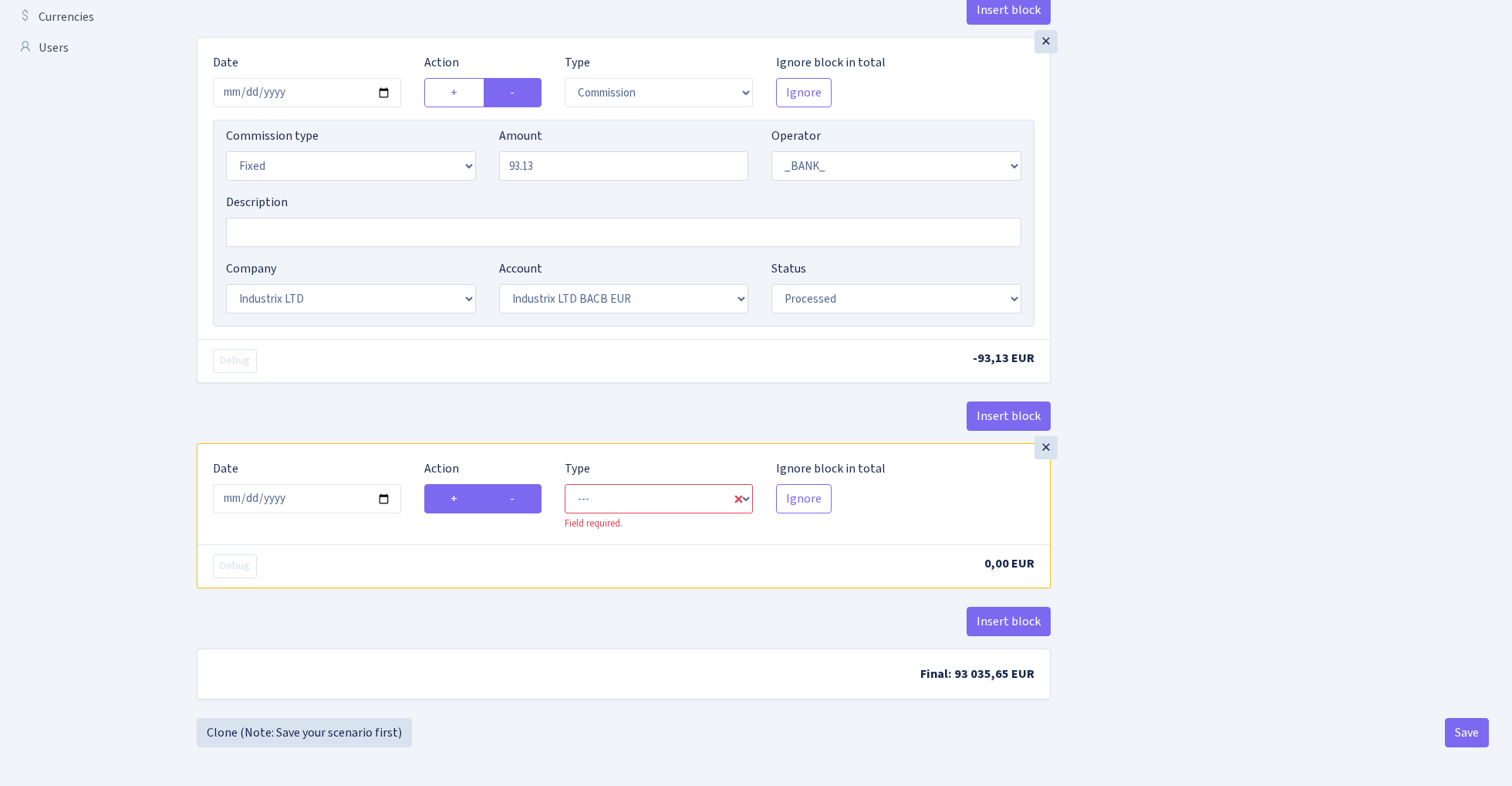
click at [520, 493] on input "-" at bounding box center [514, 493] width 10 height 10
radio input "true"
radio input "false"
select select "commission"
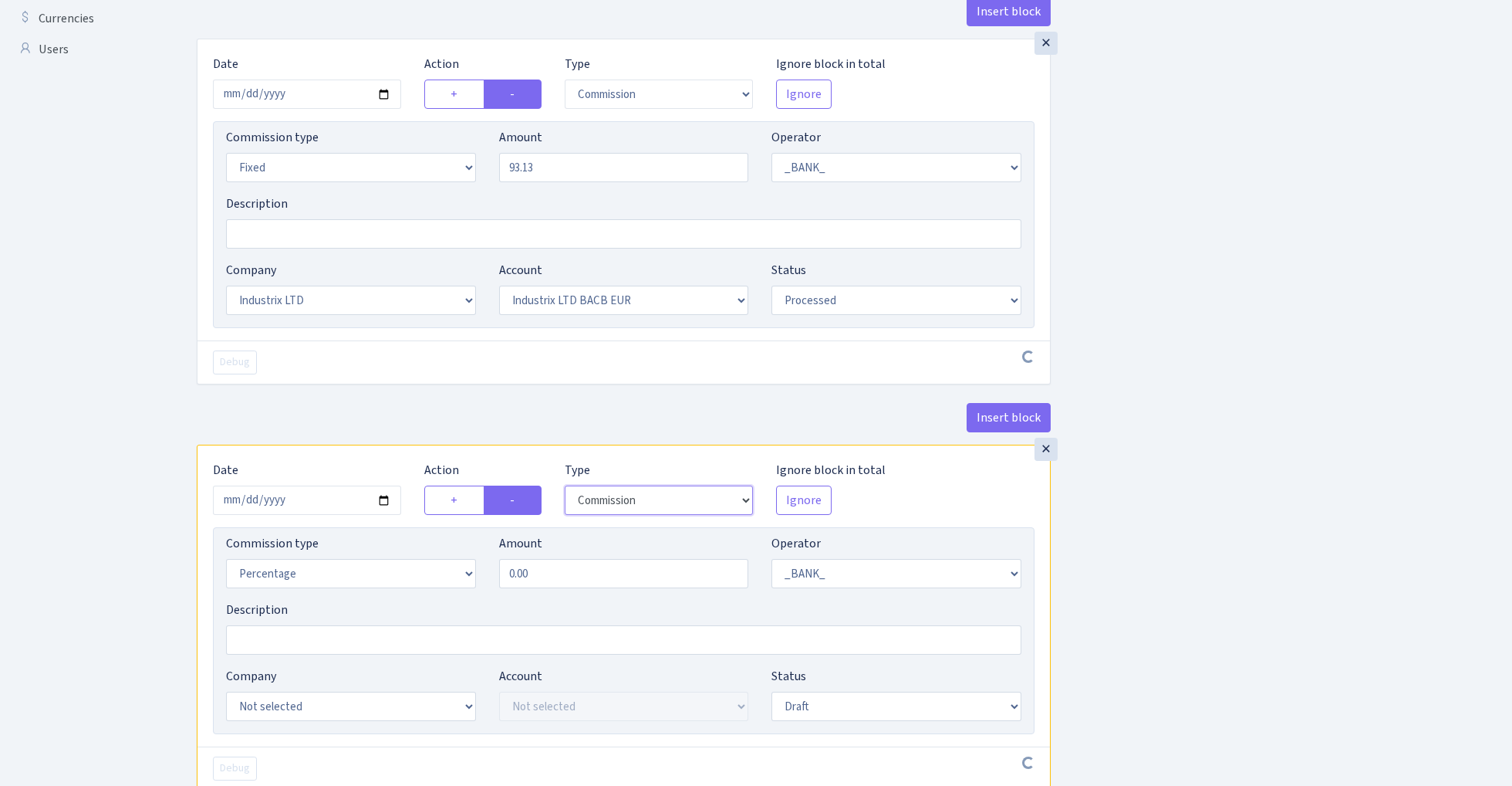
scroll to position [600, 0]
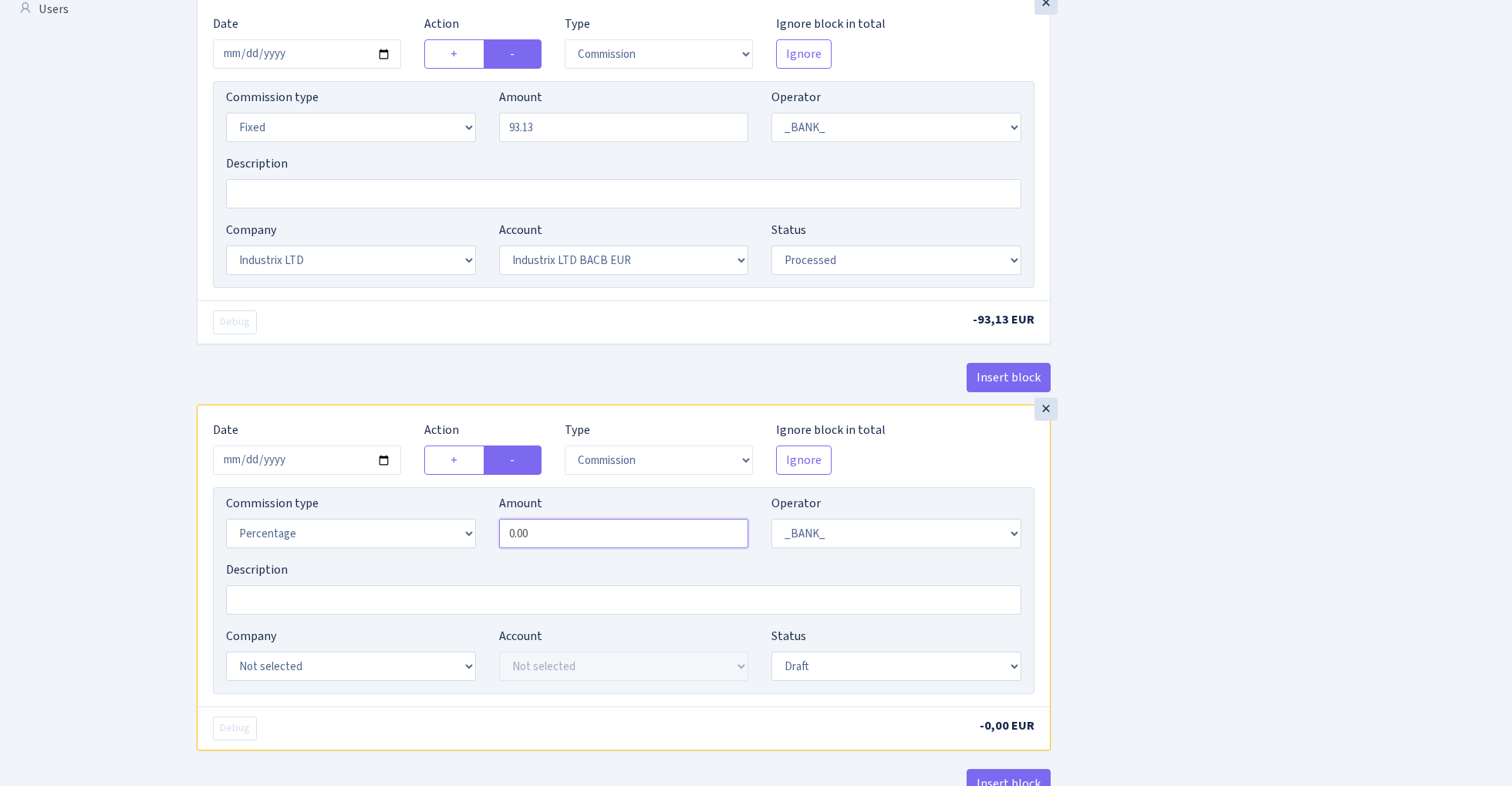
click at [608, 538] on input "0.00" at bounding box center [624, 533] width 250 height 29
select select "65"
click at [603, 516] on div "Amount 0.00" at bounding box center [624, 521] width 250 height 54
click at [577, 545] on input "0.00" at bounding box center [624, 533] width 250 height 29
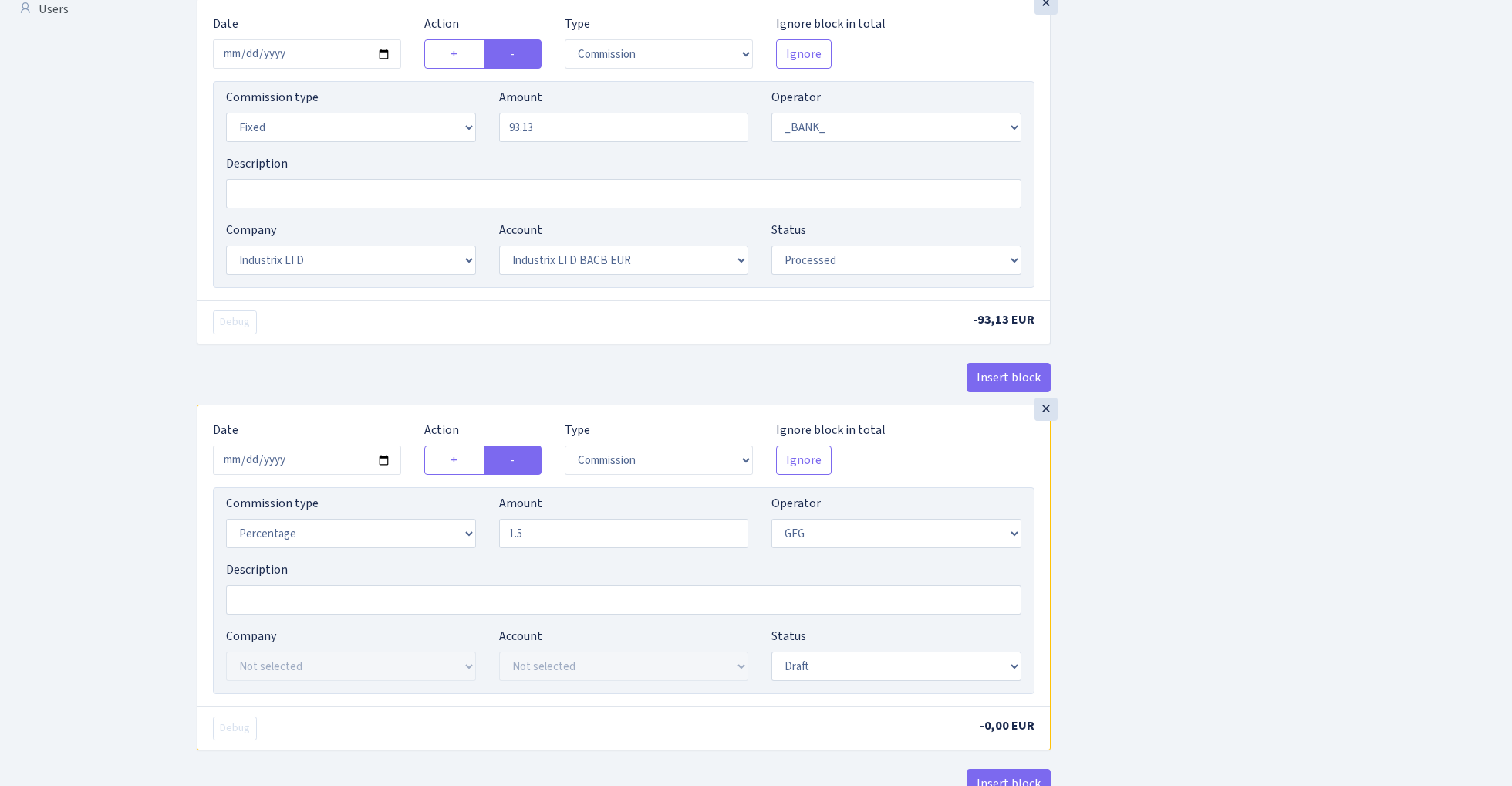
type input "1.50"
click at [1136, 498] on div "Insert block × Date 2025-10-03 Action + - Type --- In Out Commission Field requ…" at bounding box center [843, 182] width 1316 height 1396
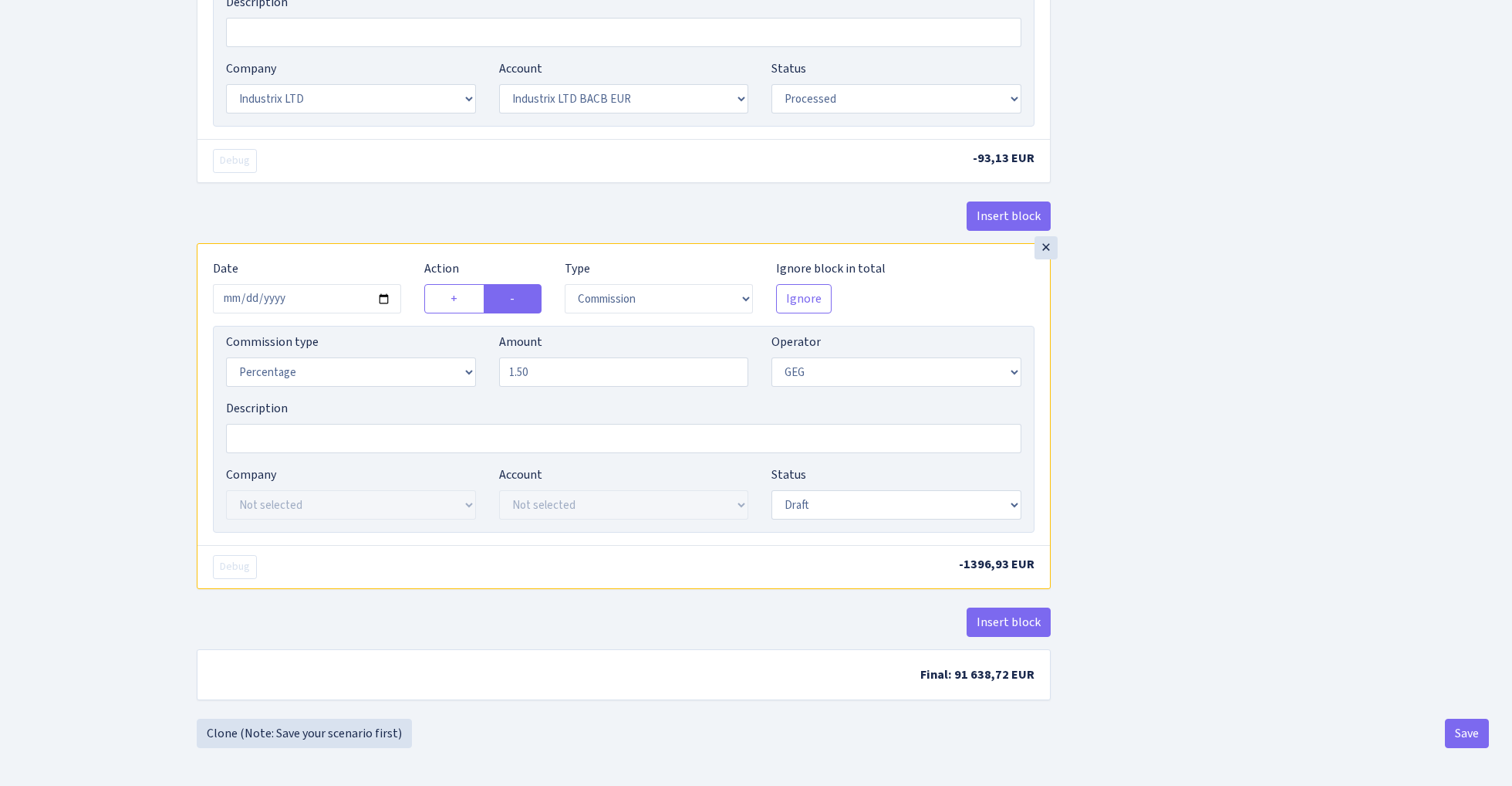
scroll to position [769, 0]
select select "processed"
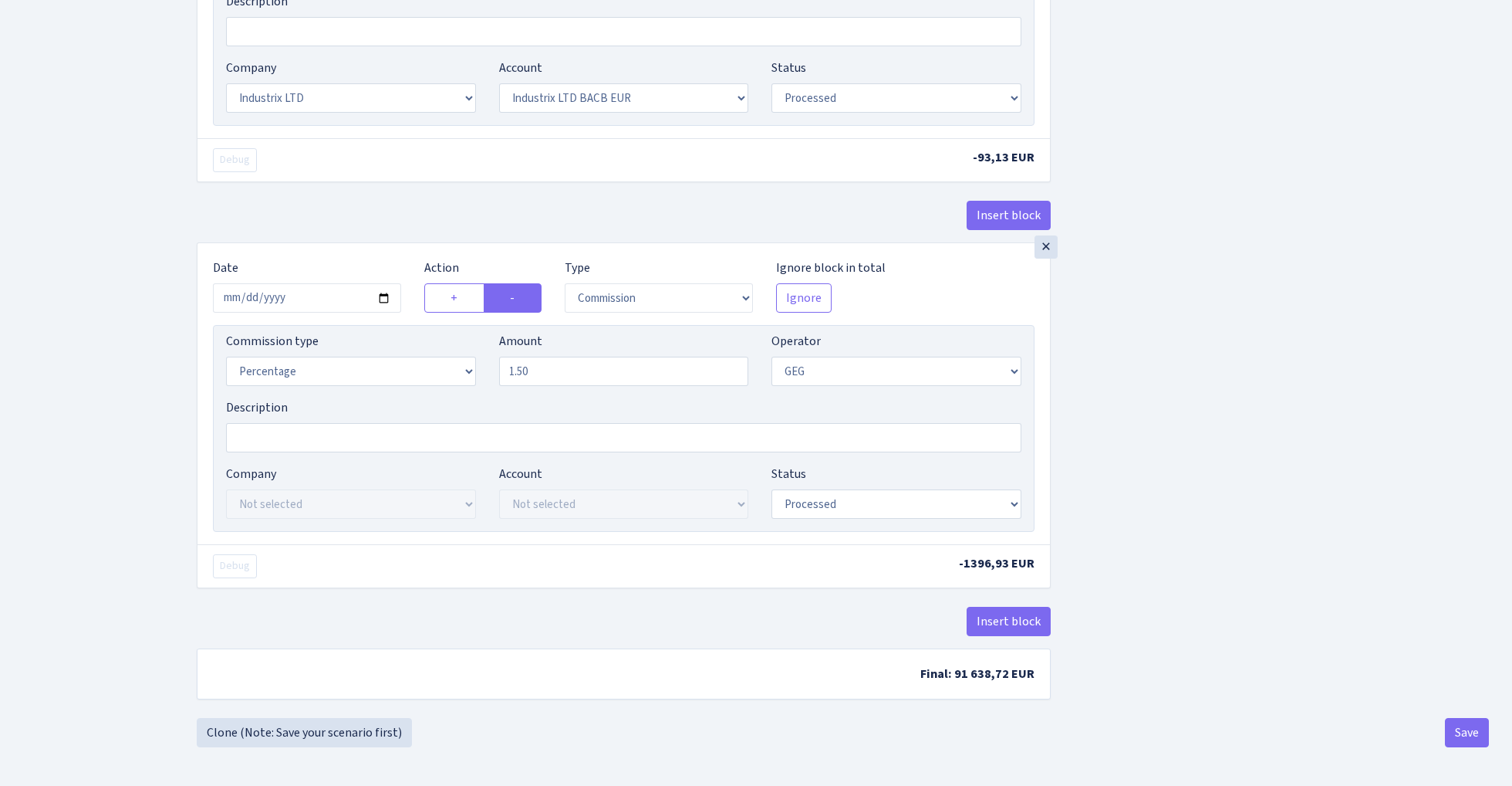
click at [1117, 480] on div "Insert block × Date 2025-10-03 Action + - Type --- In Out Commission Field requ…" at bounding box center [843, 20] width 1316 height 1396
click at [1463, 730] on button "Save" at bounding box center [1467, 732] width 44 height 29
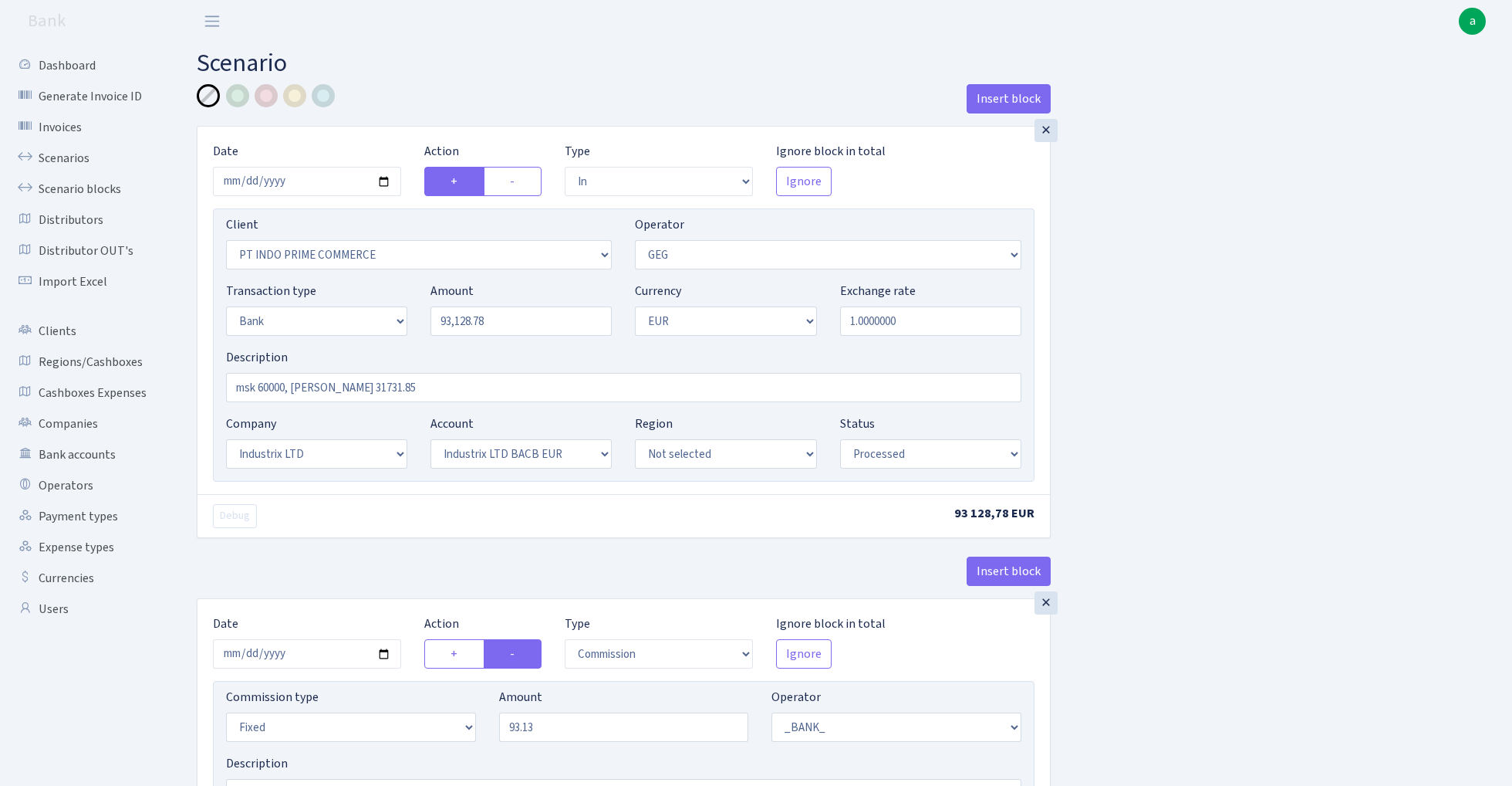
select select "in"
select select "3398"
select select "65"
select select "2"
select select "1"
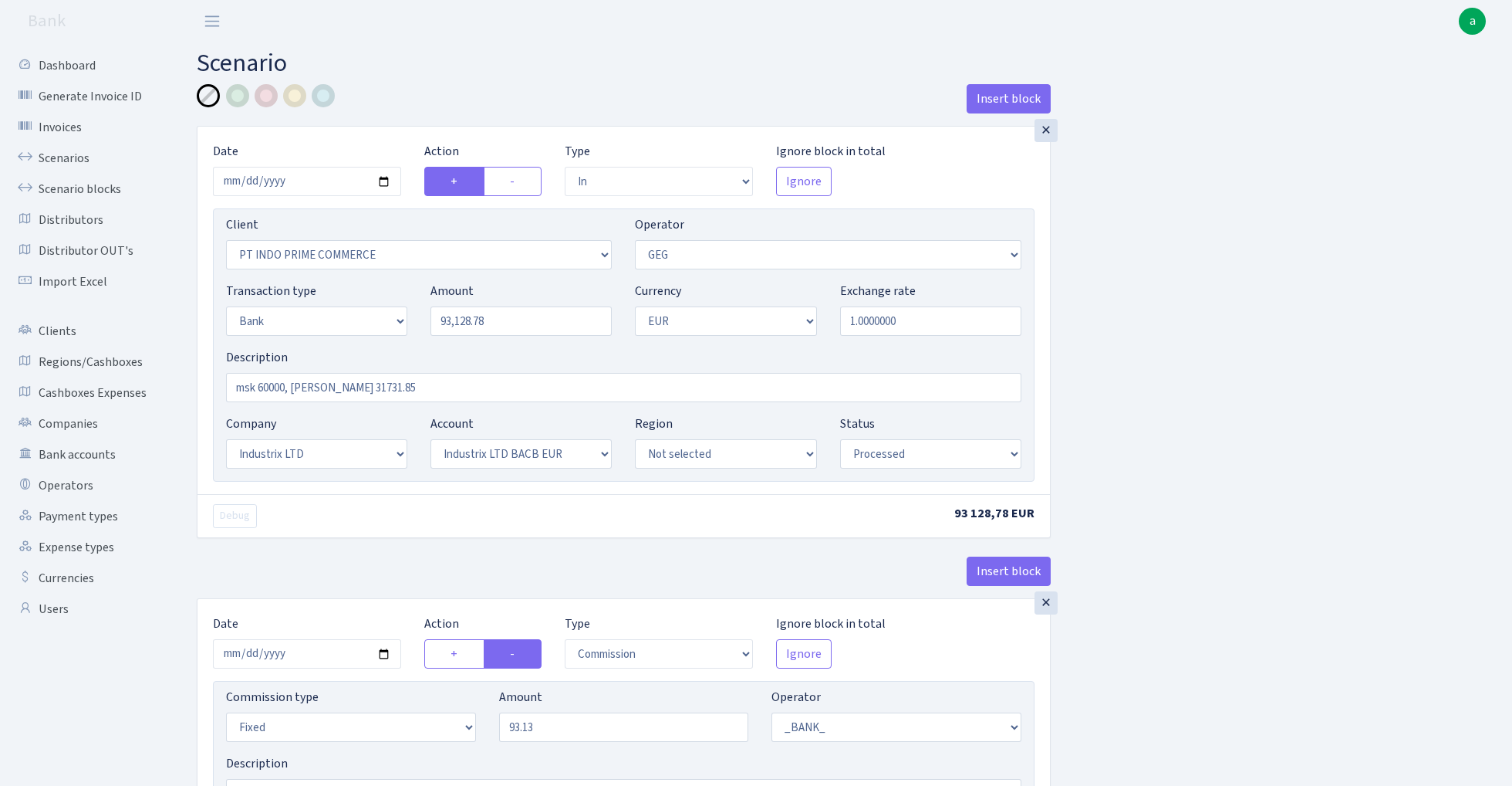
select select "17"
select select "41"
select select "processed"
select select "commission"
select select "fixed"
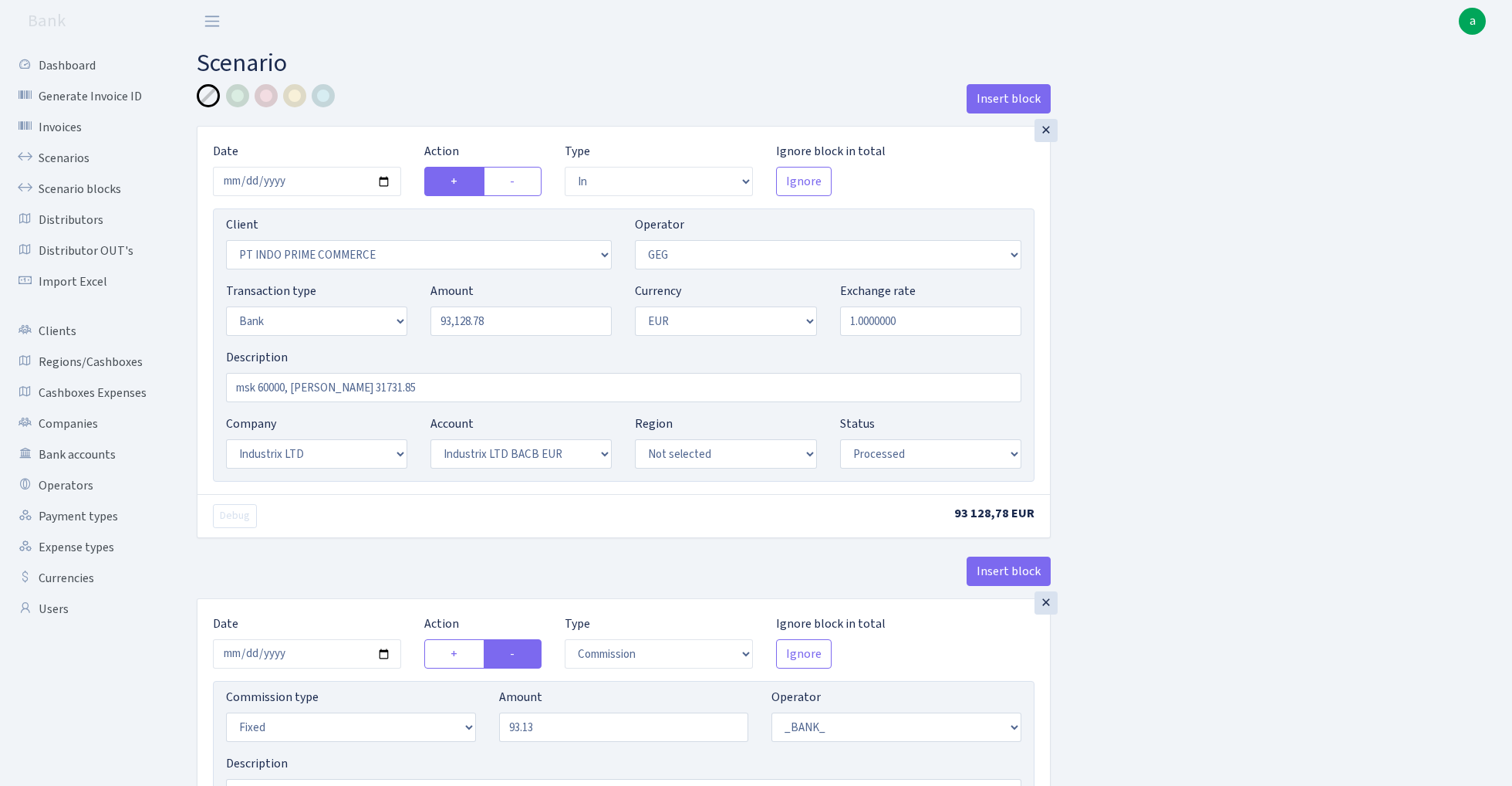
select select "1"
select select "17"
select select "41"
select select "processed"
select select "commission"
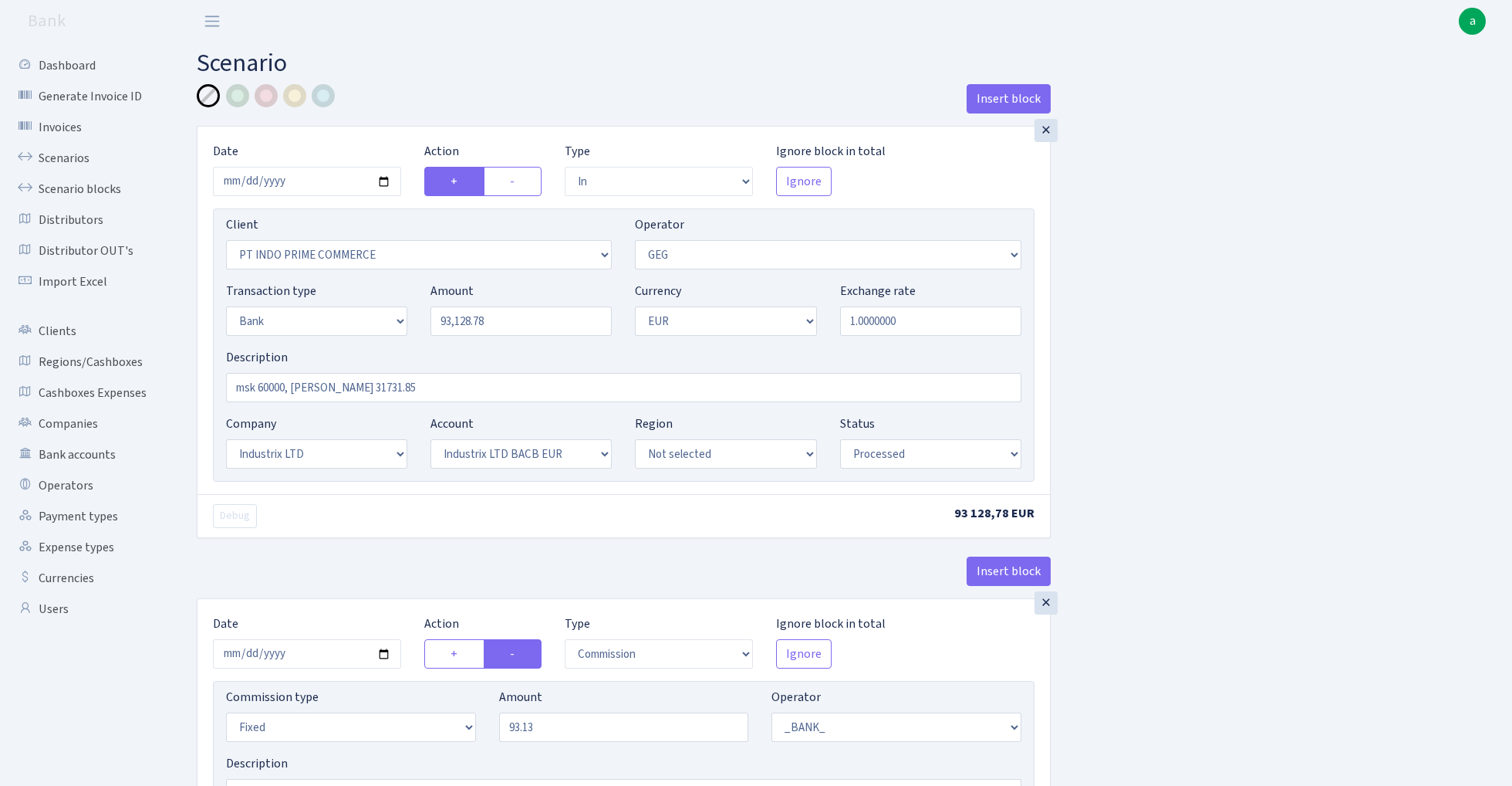
select select "65"
select select "processed"
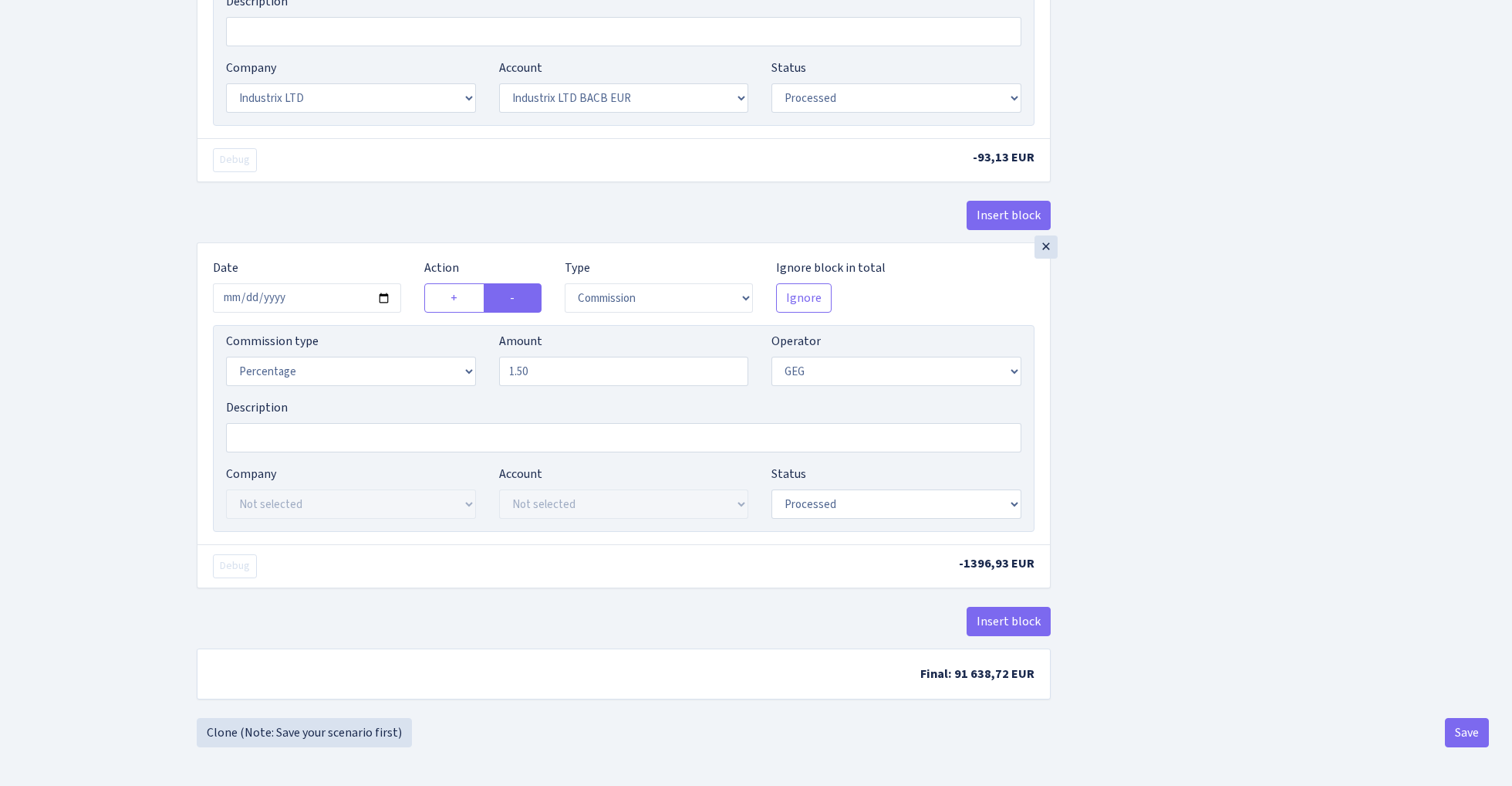
scroll to position [769, 0]
click at [1469, 725] on button "Save" at bounding box center [1467, 732] width 44 height 29
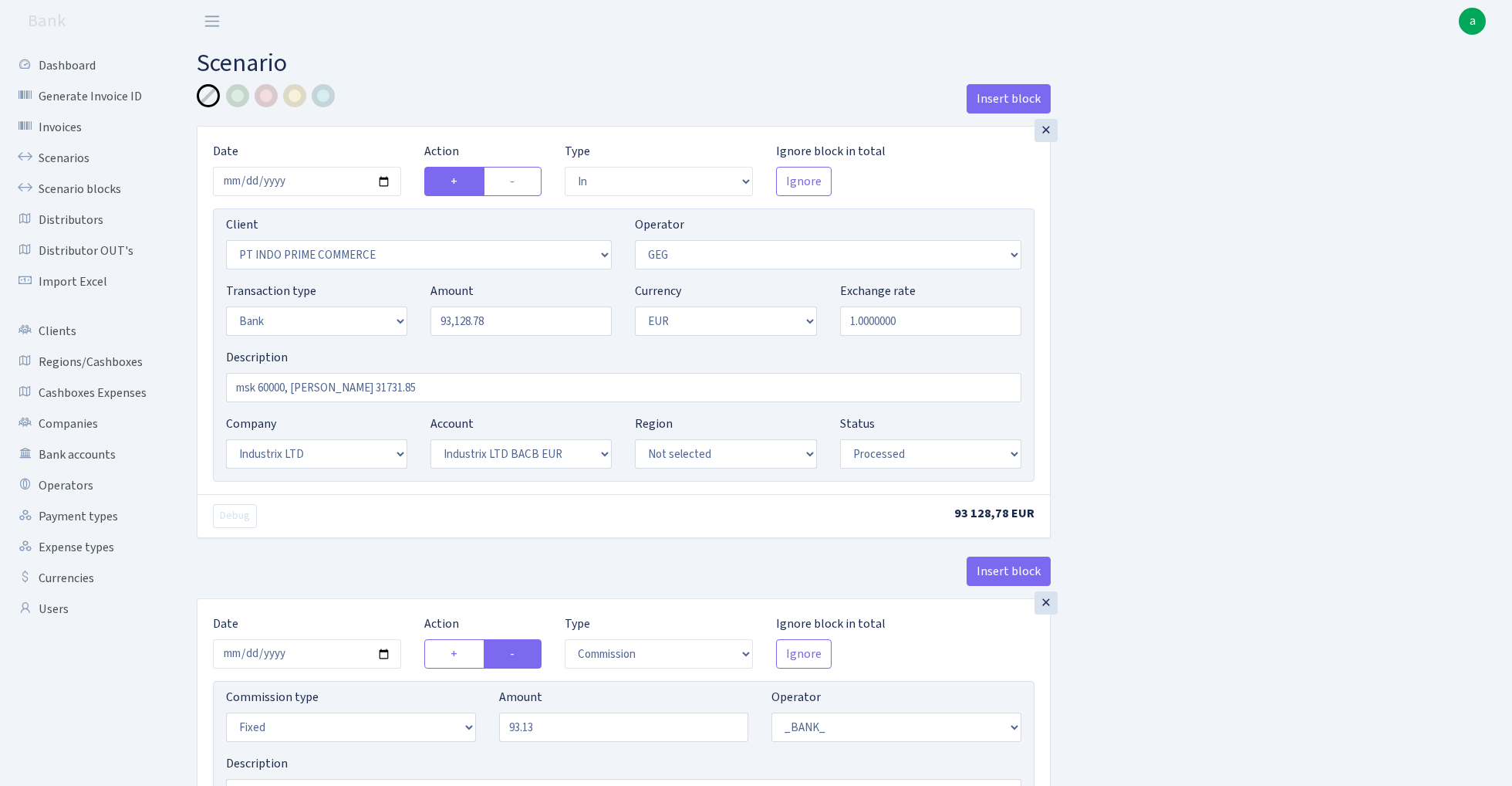
select select "in"
select select "3398"
select select "65"
select select "2"
select select "1"
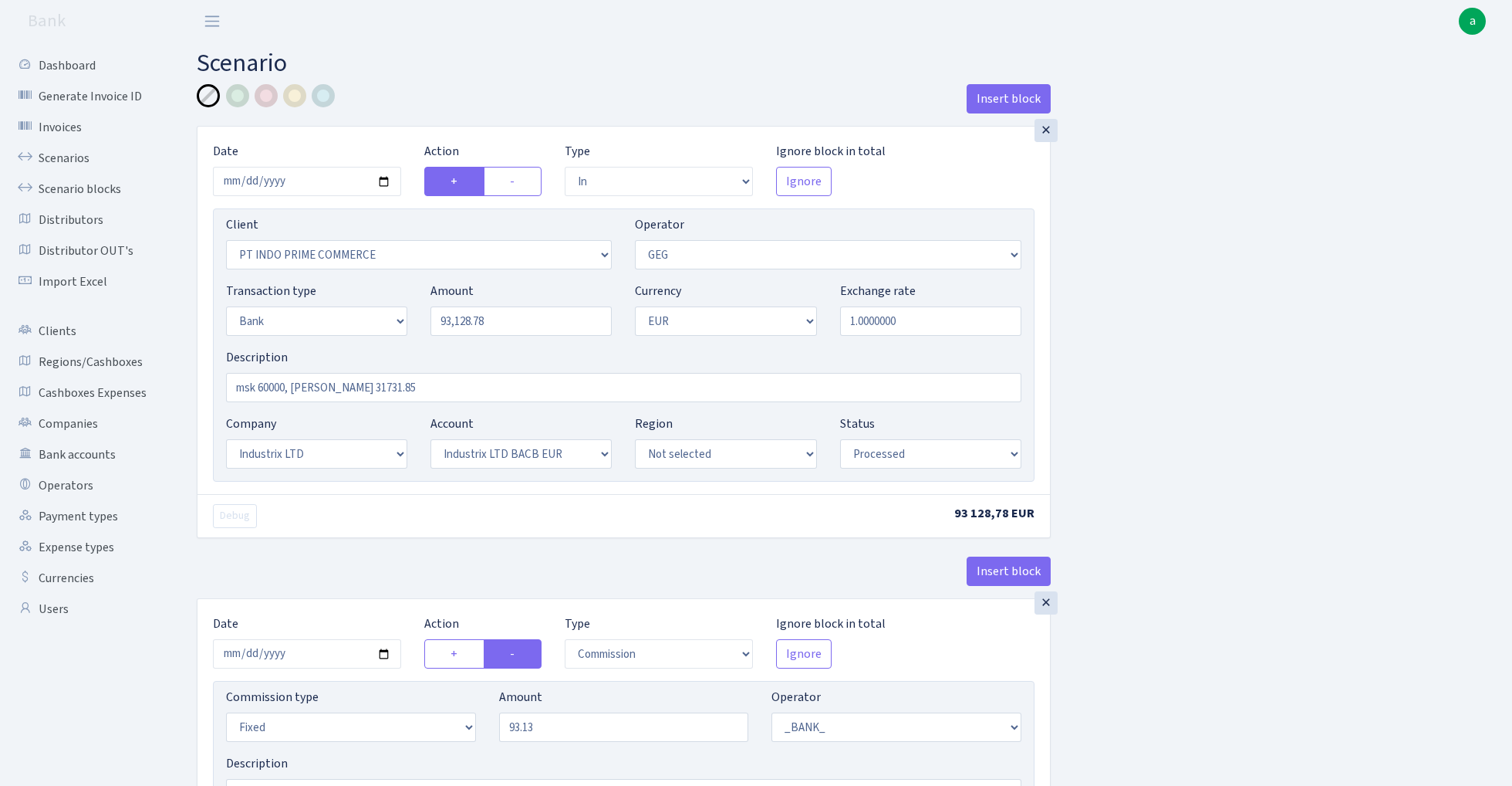
select select "17"
select select "41"
select select "processed"
select select "commission"
select select "fixed"
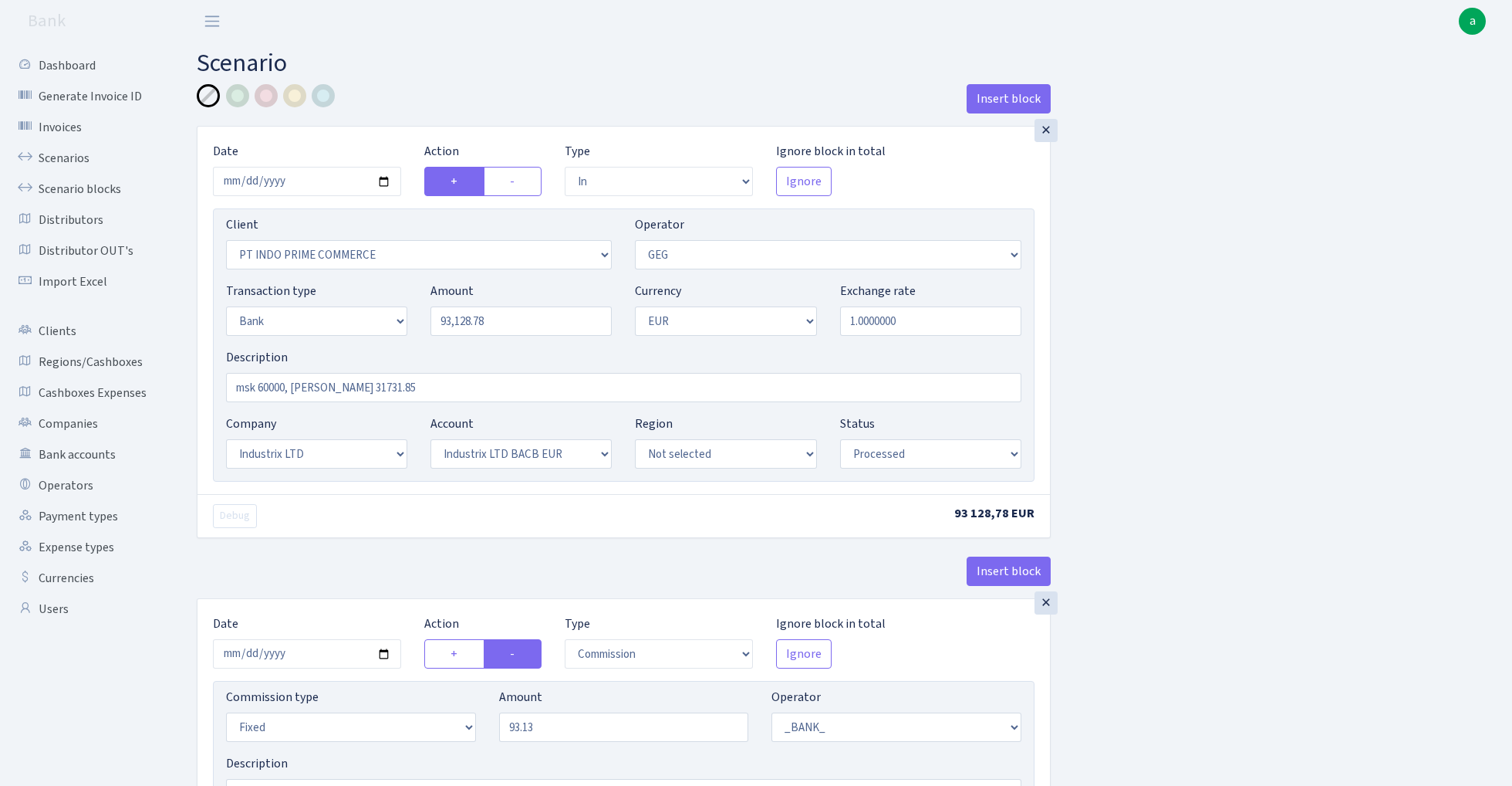
select select "1"
select select "17"
select select "41"
select select "processed"
select select "commission"
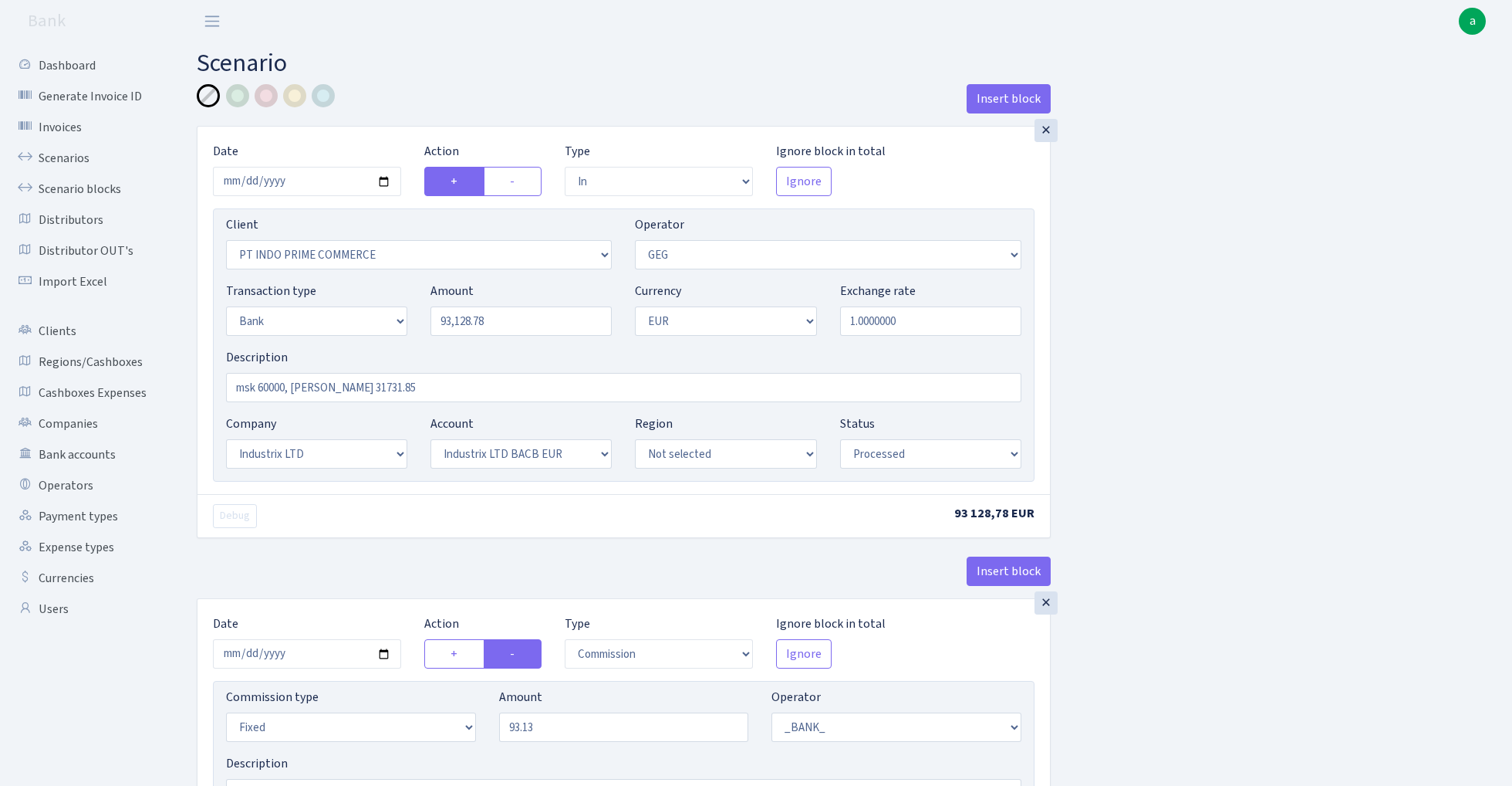
select select "65"
select select "processed"
click at [69, 161] on link "Scenarios" at bounding box center [85, 158] width 154 height 31
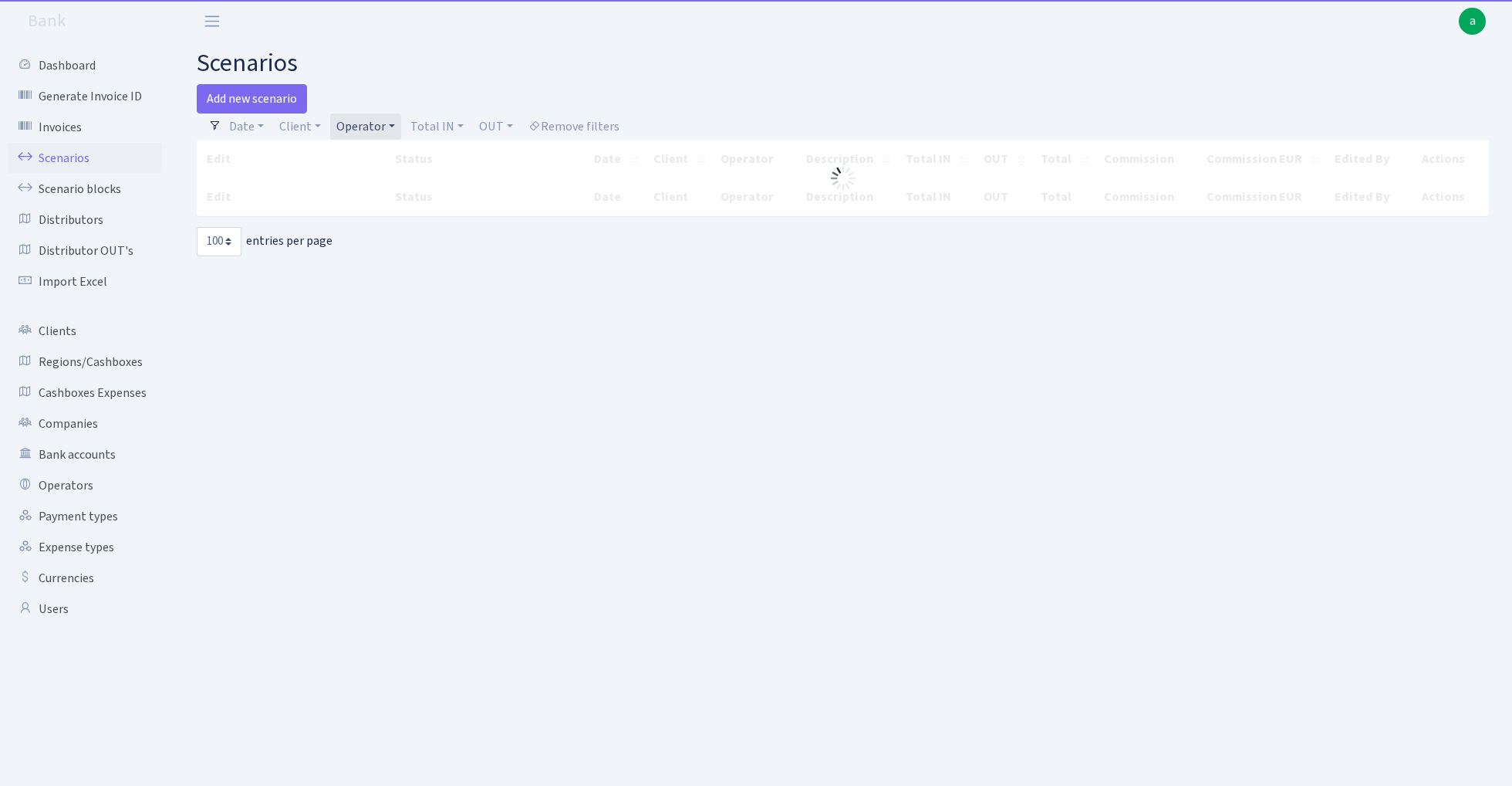
select select "100"
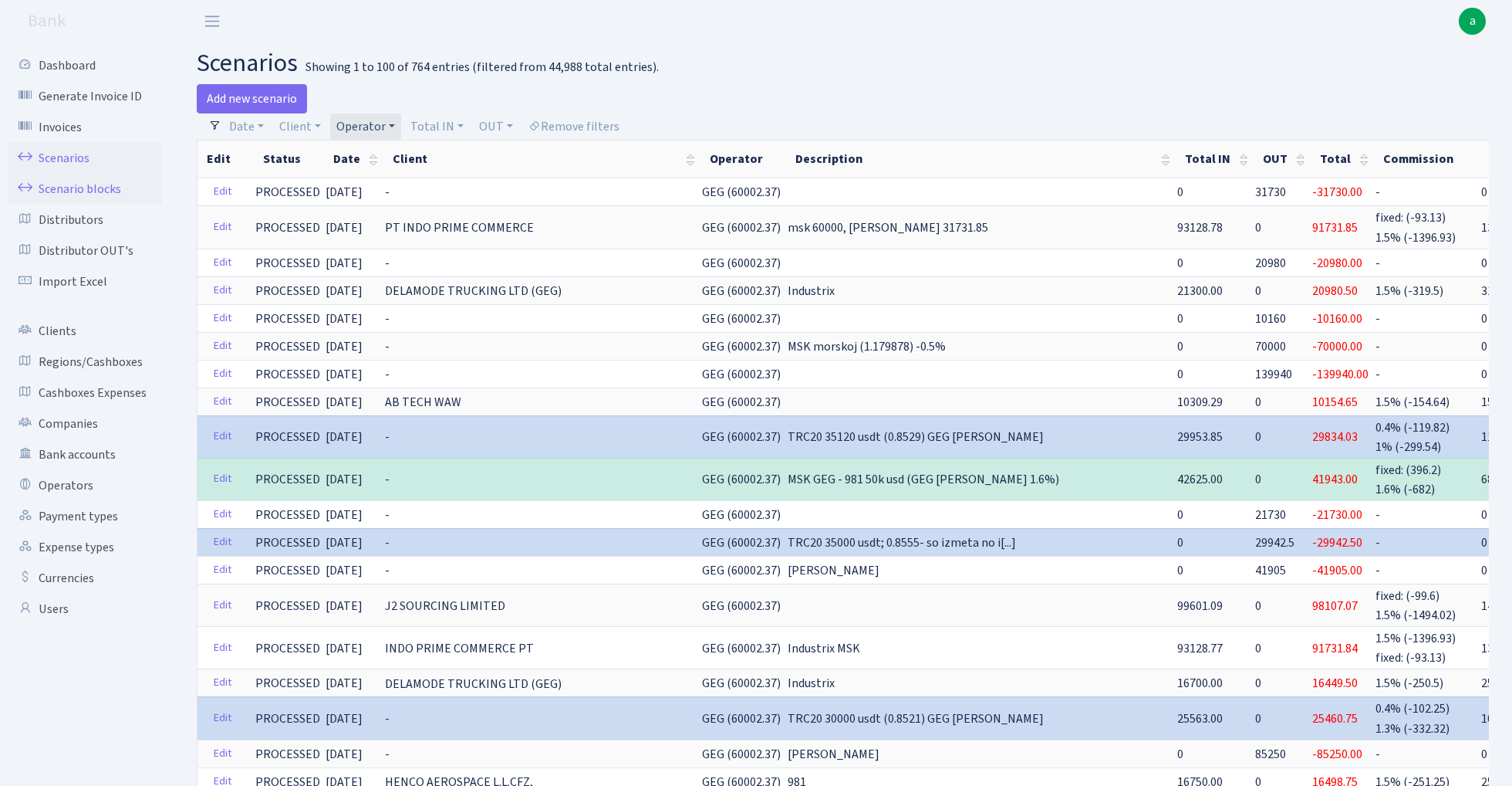
click at [103, 179] on link "Scenario blocks" at bounding box center [85, 189] width 154 height 31
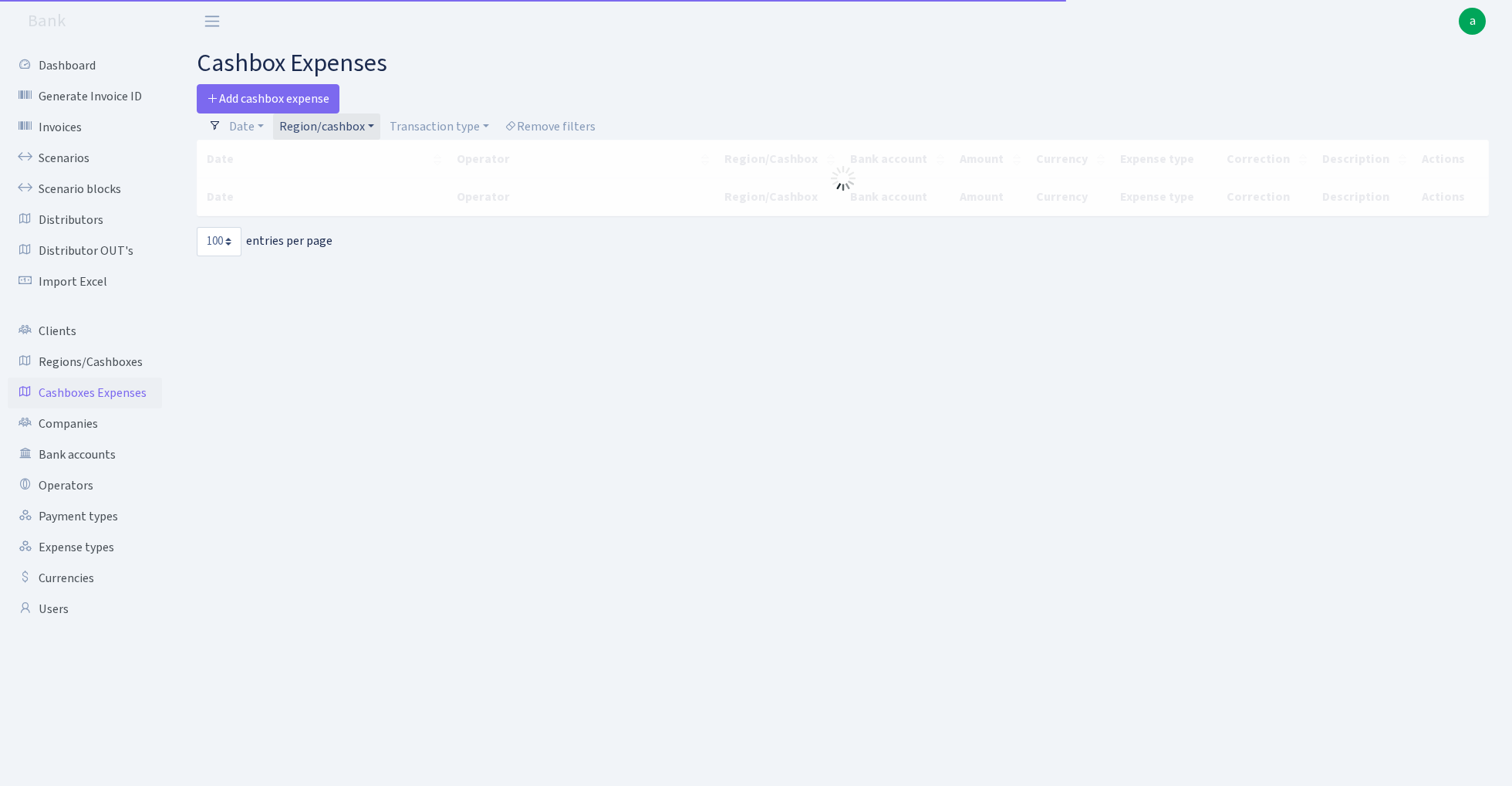
select select "100"
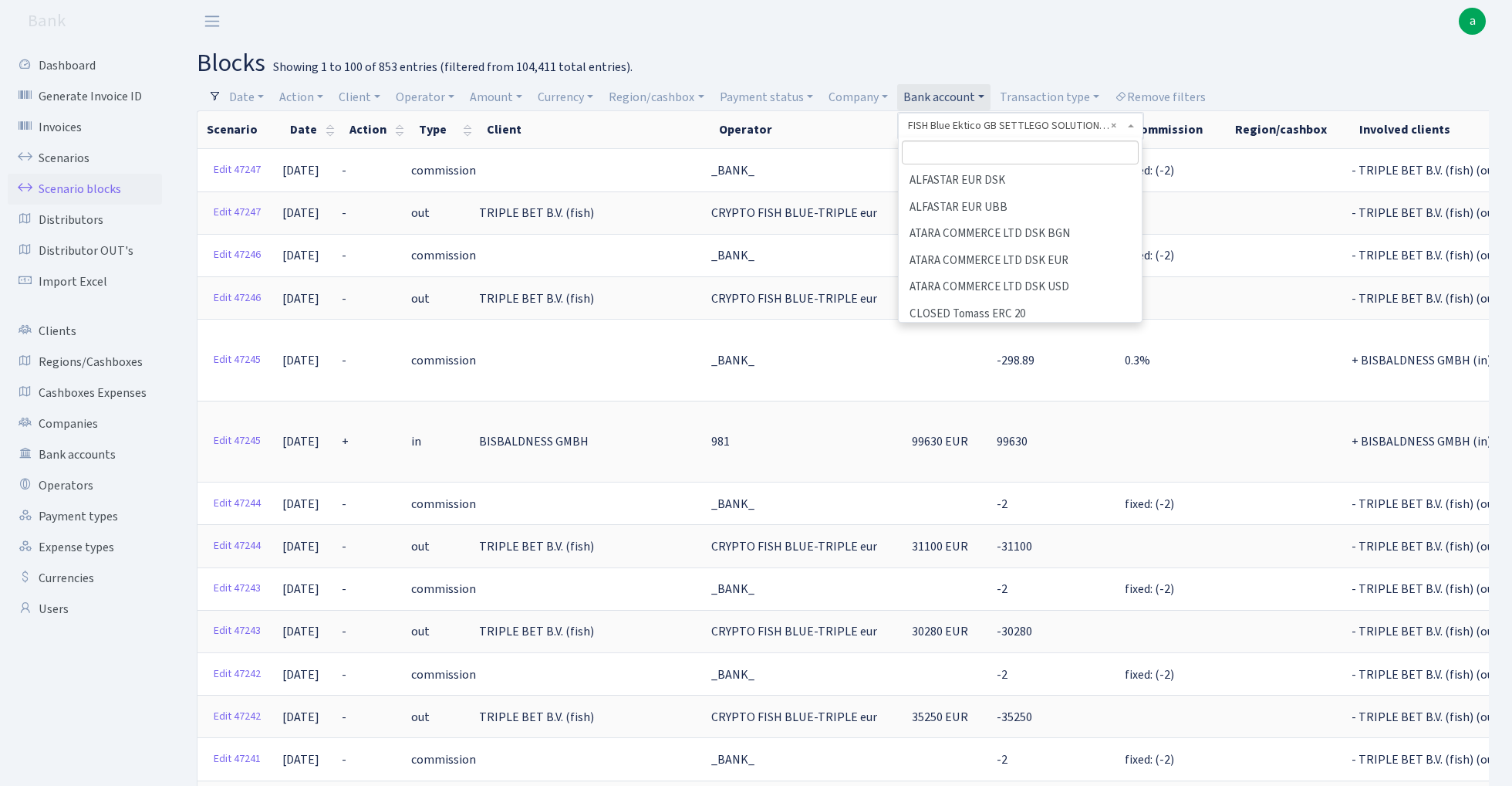
select select "67"
select select "100"
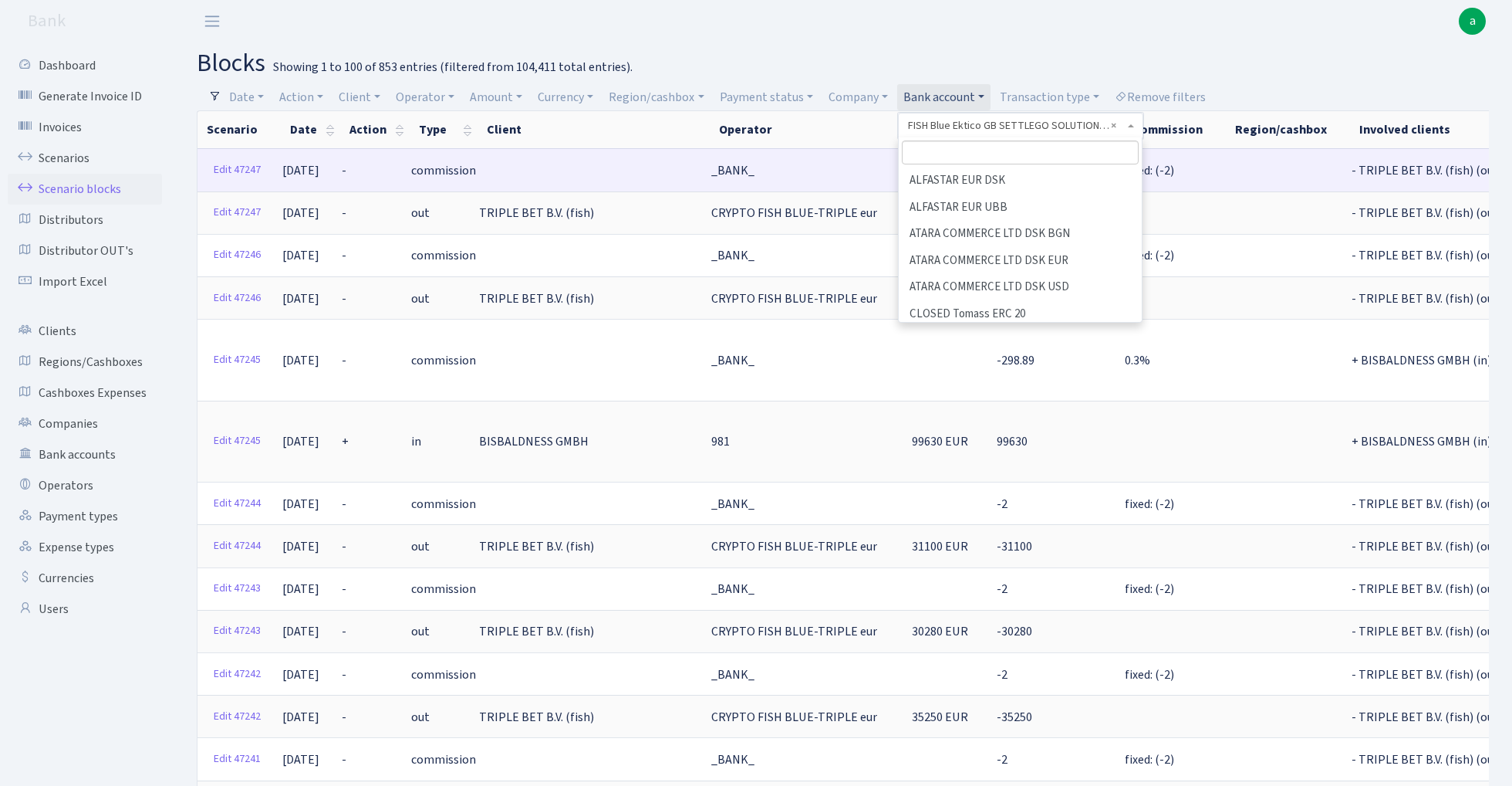
scroll to position [0, 480]
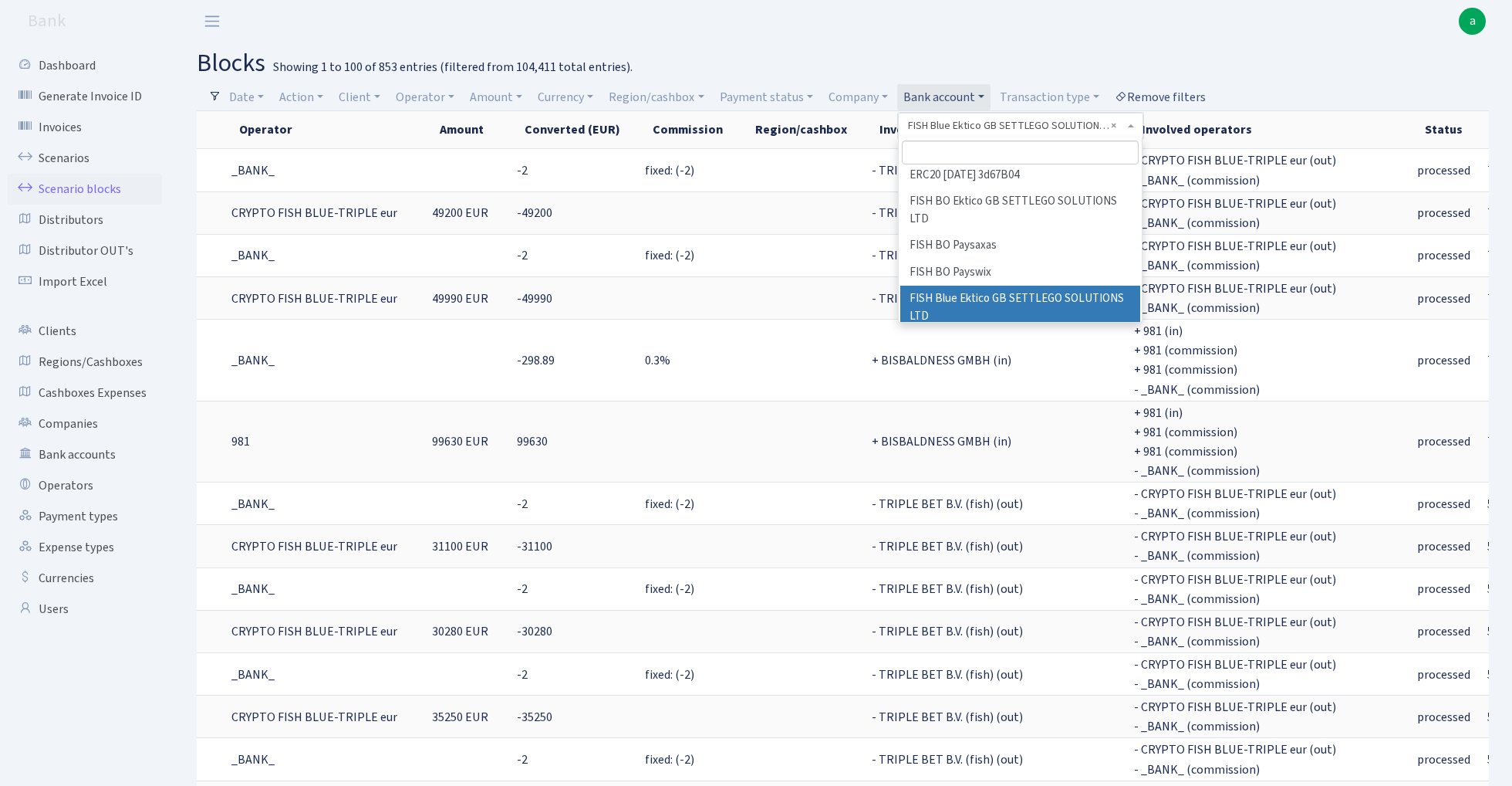
click at [1176, 87] on link "Remove filters" at bounding box center [1160, 97] width 103 height 26
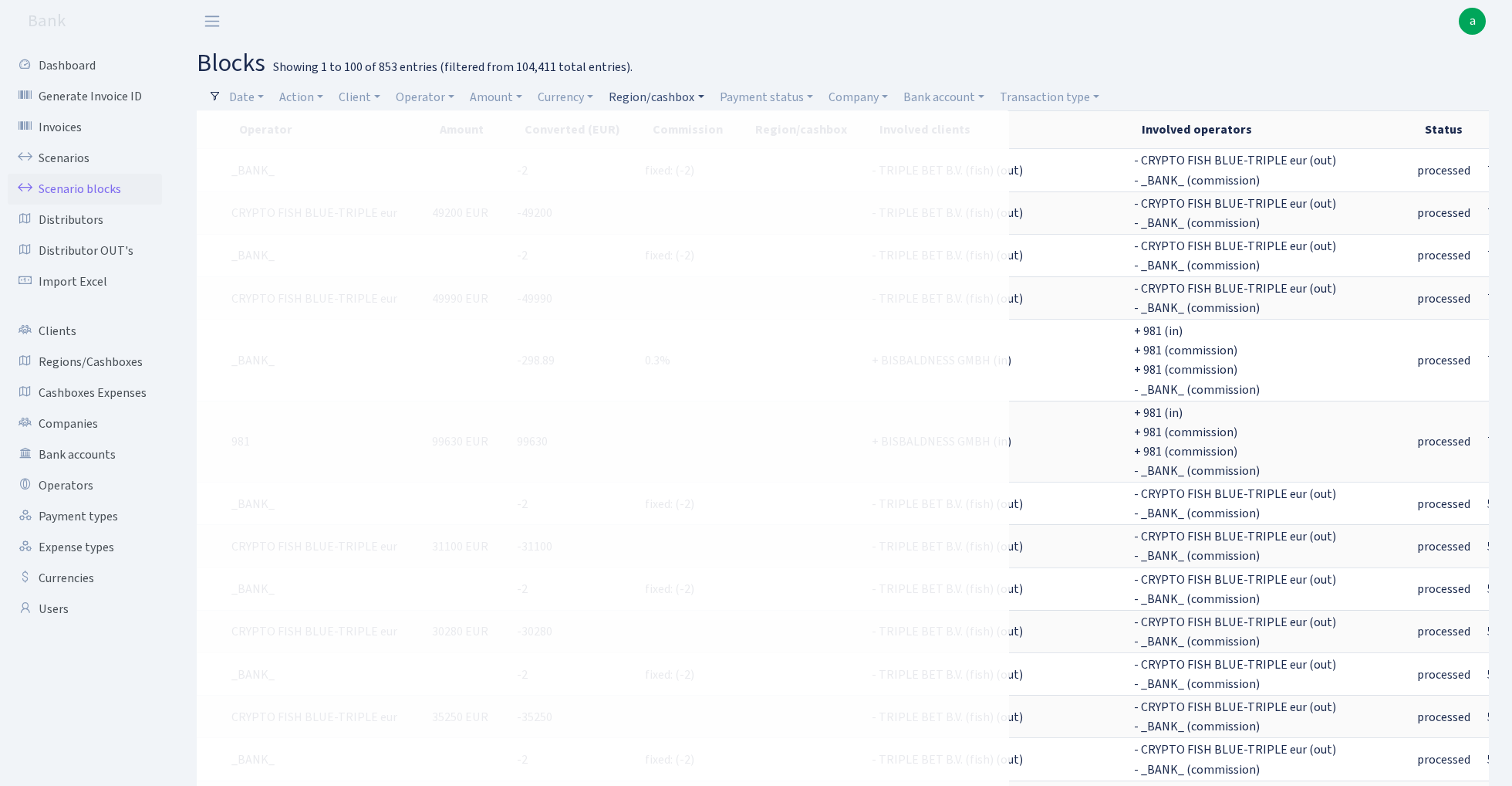
click at [663, 97] on link "Region/cashbox" at bounding box center [656, 97] width 107 height 26
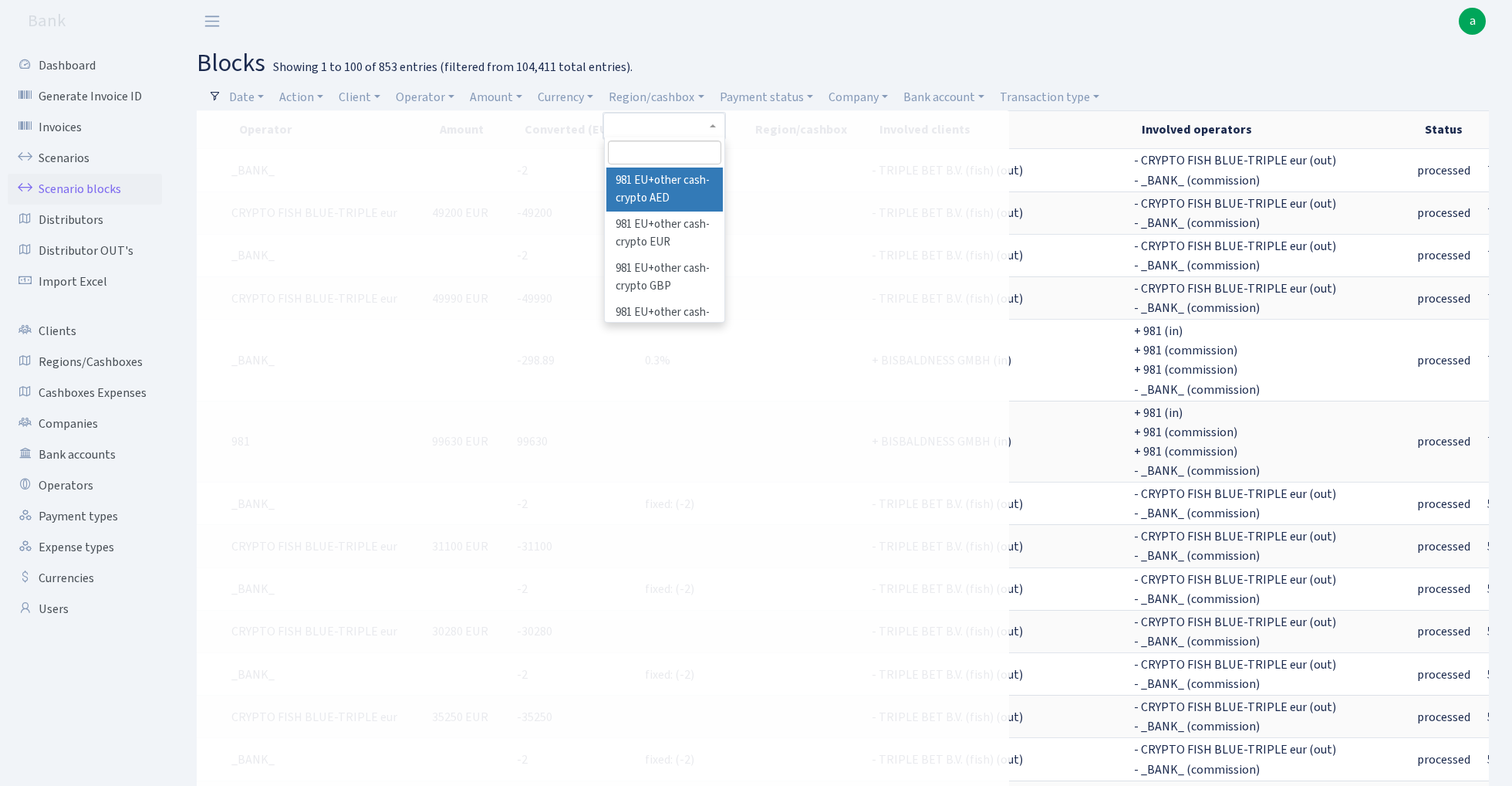
click at [655, 150] on input "search" at bounding box center [664, 152] width 114 height 24
type input "msk"
click at [655, 204] on li "MSK RUB" at bounding box center [665, 208] width 116 height 27
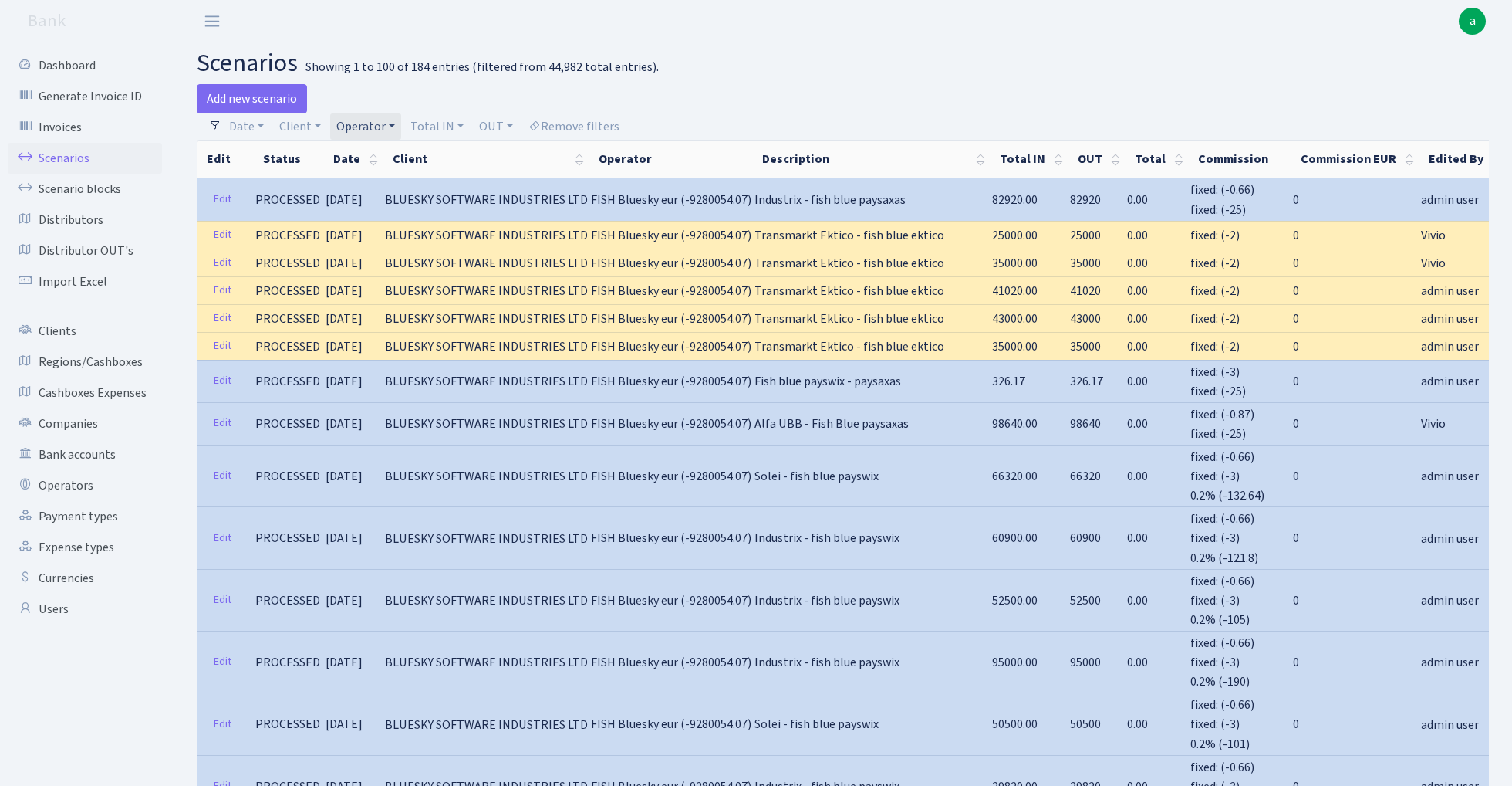
select select "100"
click at [593, 122] on link "Remove filters" at bounding box center [573, 127] width 103 height 26
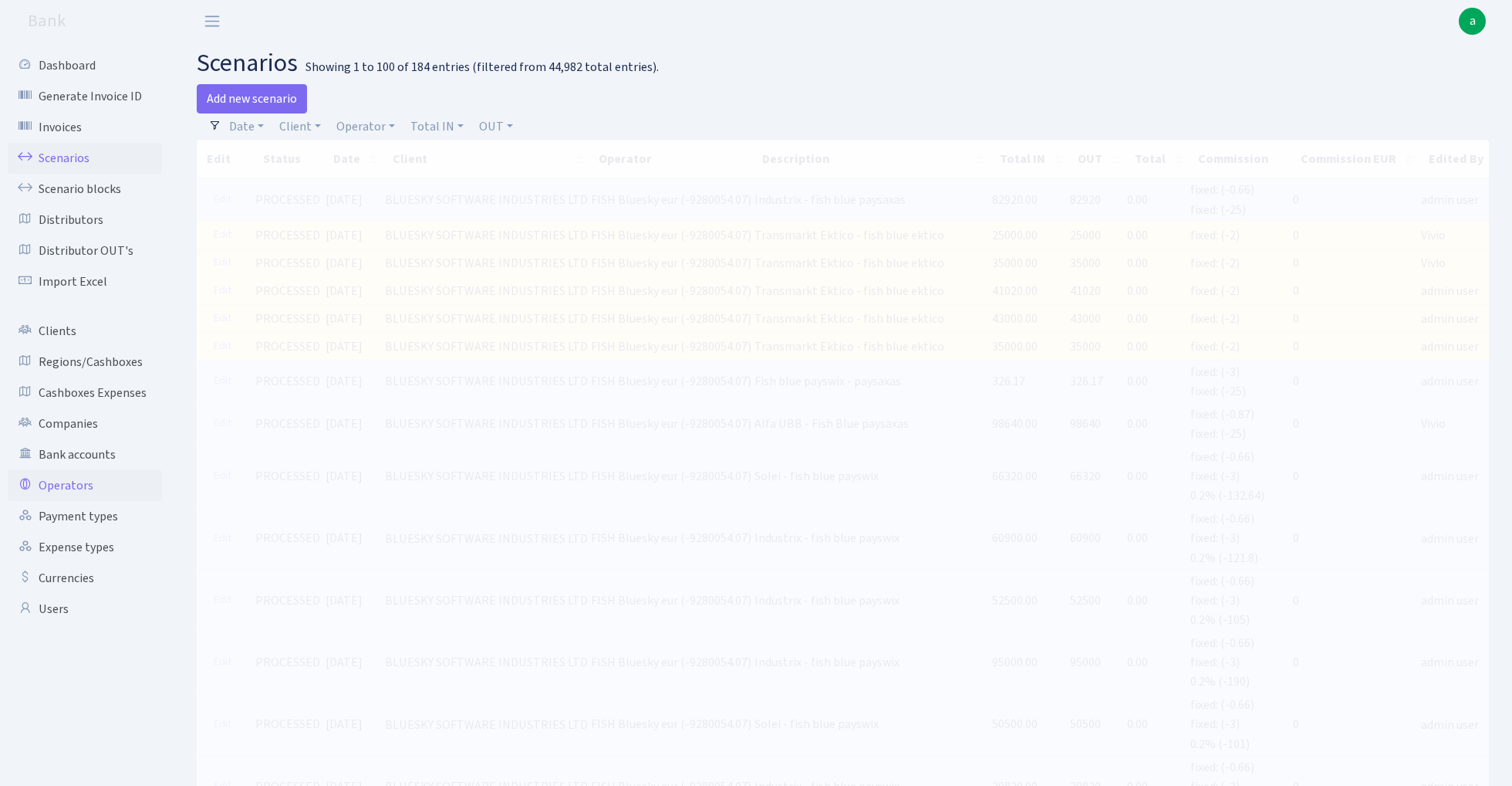
click at [55, 489] on link "Operators" at bounding box center [85, 486] width 154 height 31
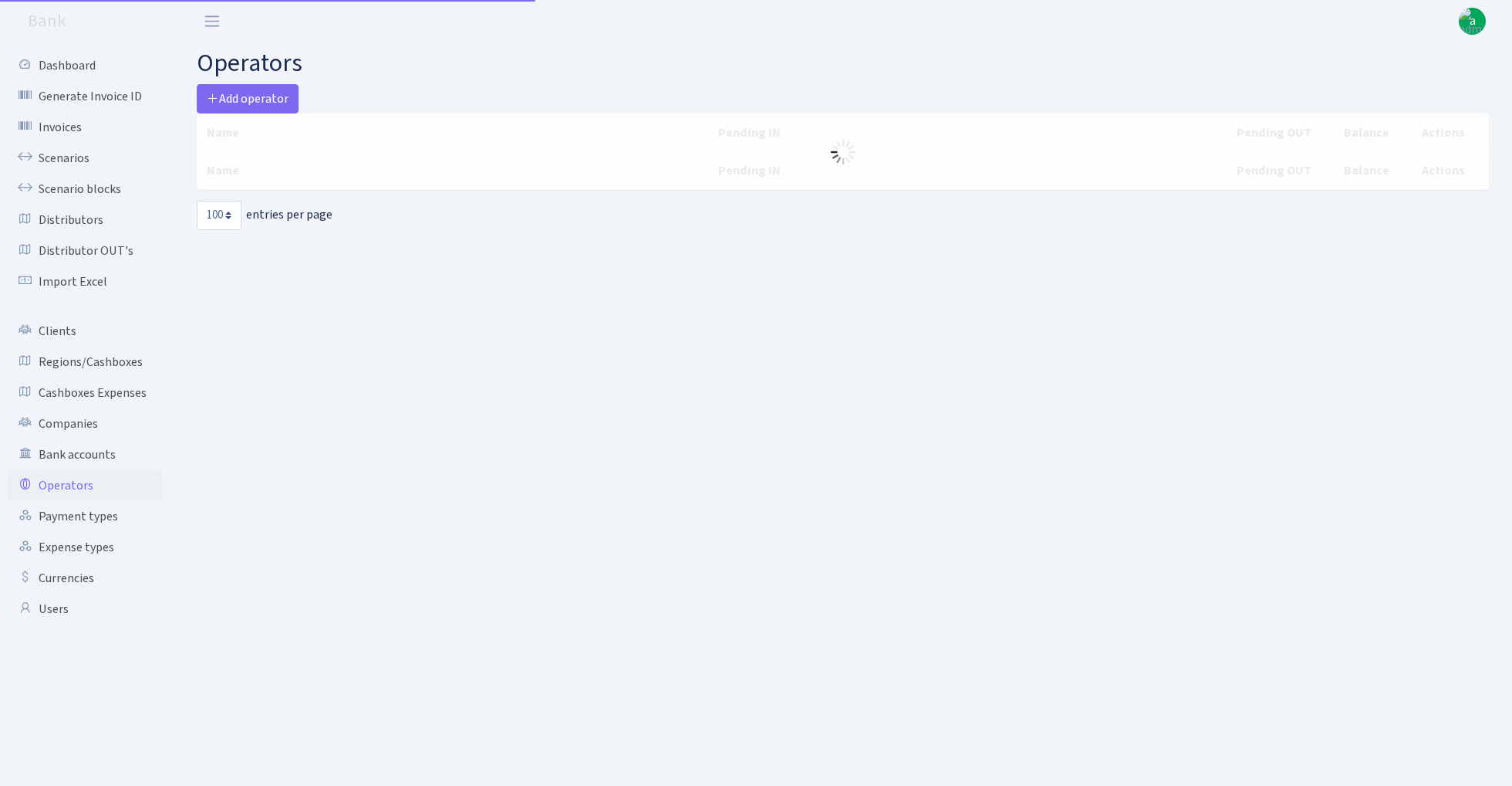
select select "100"
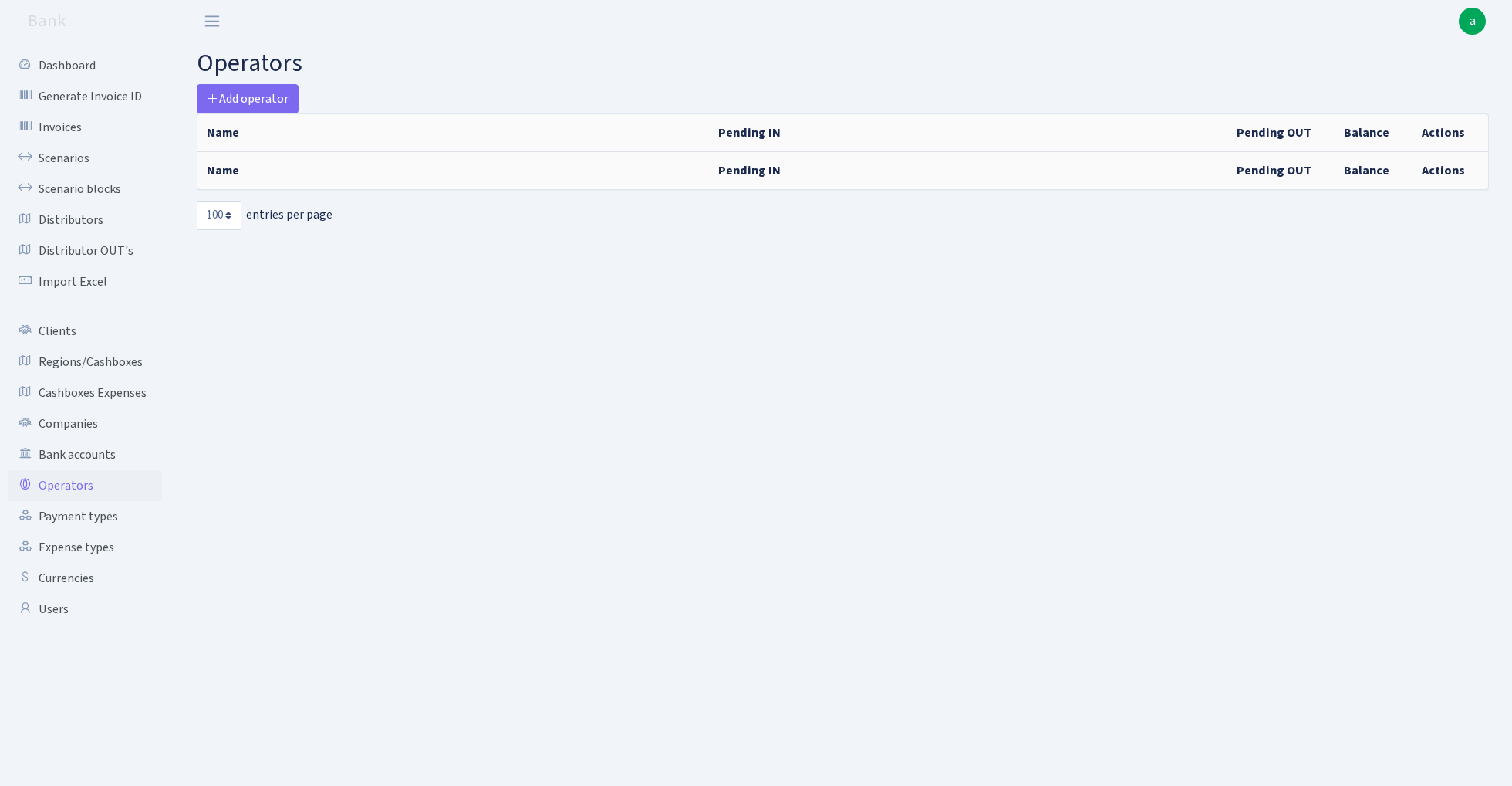
click at [75, 486] on link "Operators" at bounding box center [85, 486] width 154 height 31
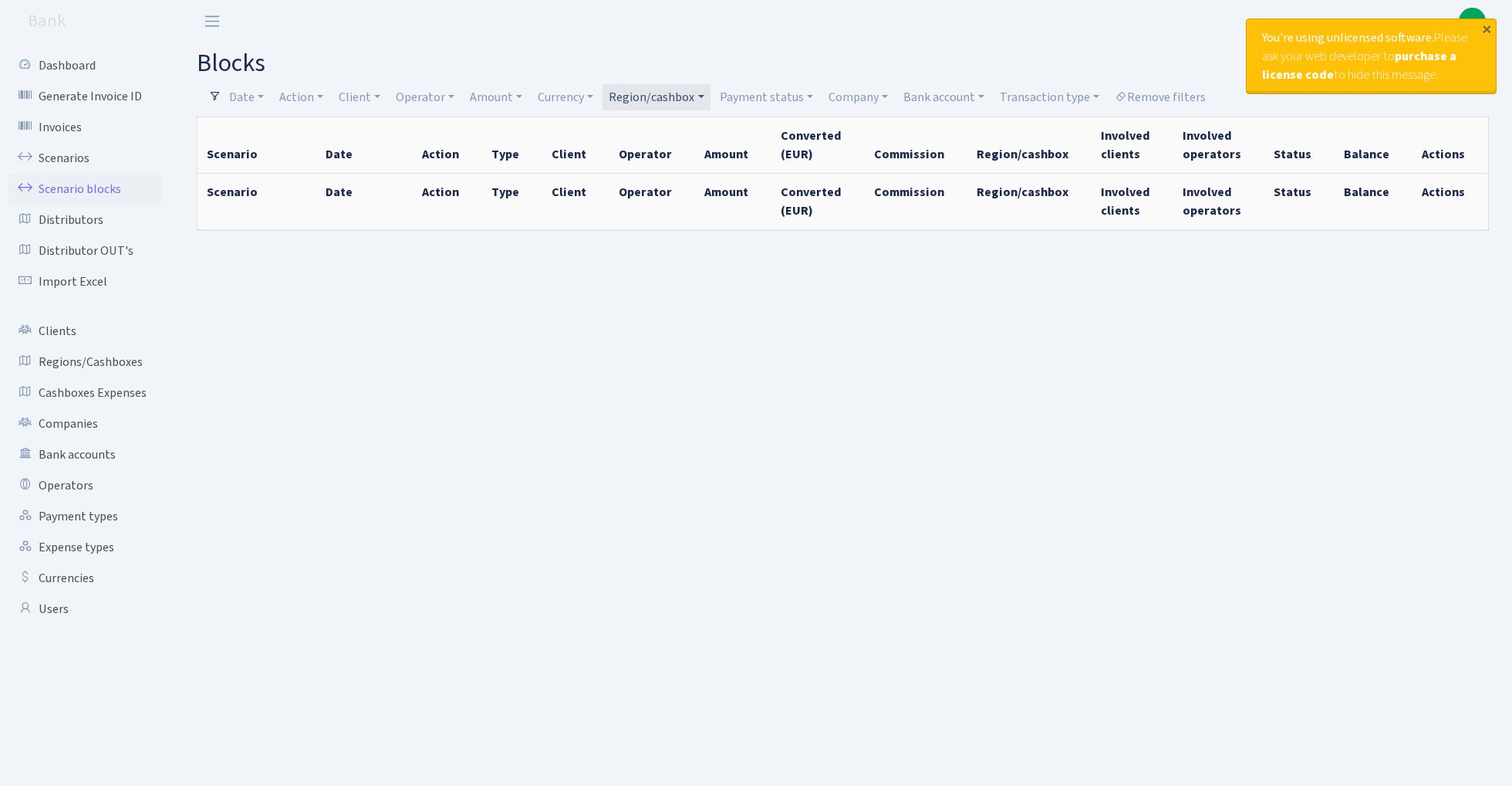
select select "100"
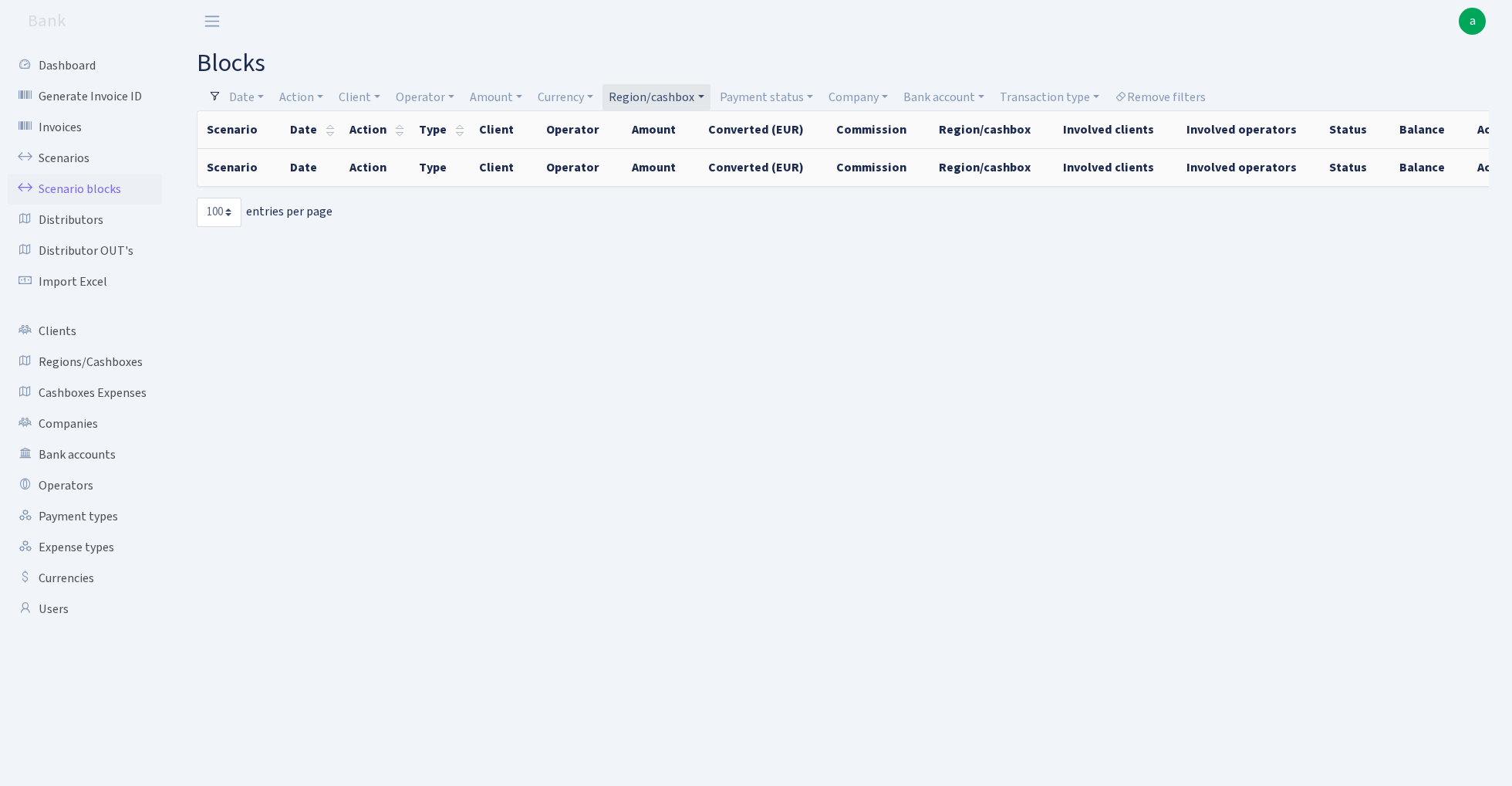
click at [572, 300] on main "blocks Filters Date 06.10.2025 - 06.10.2025 Action - - + Client - 1 KOC GEMICIL…" at bounding box center [843, 395] width 1339 height 705
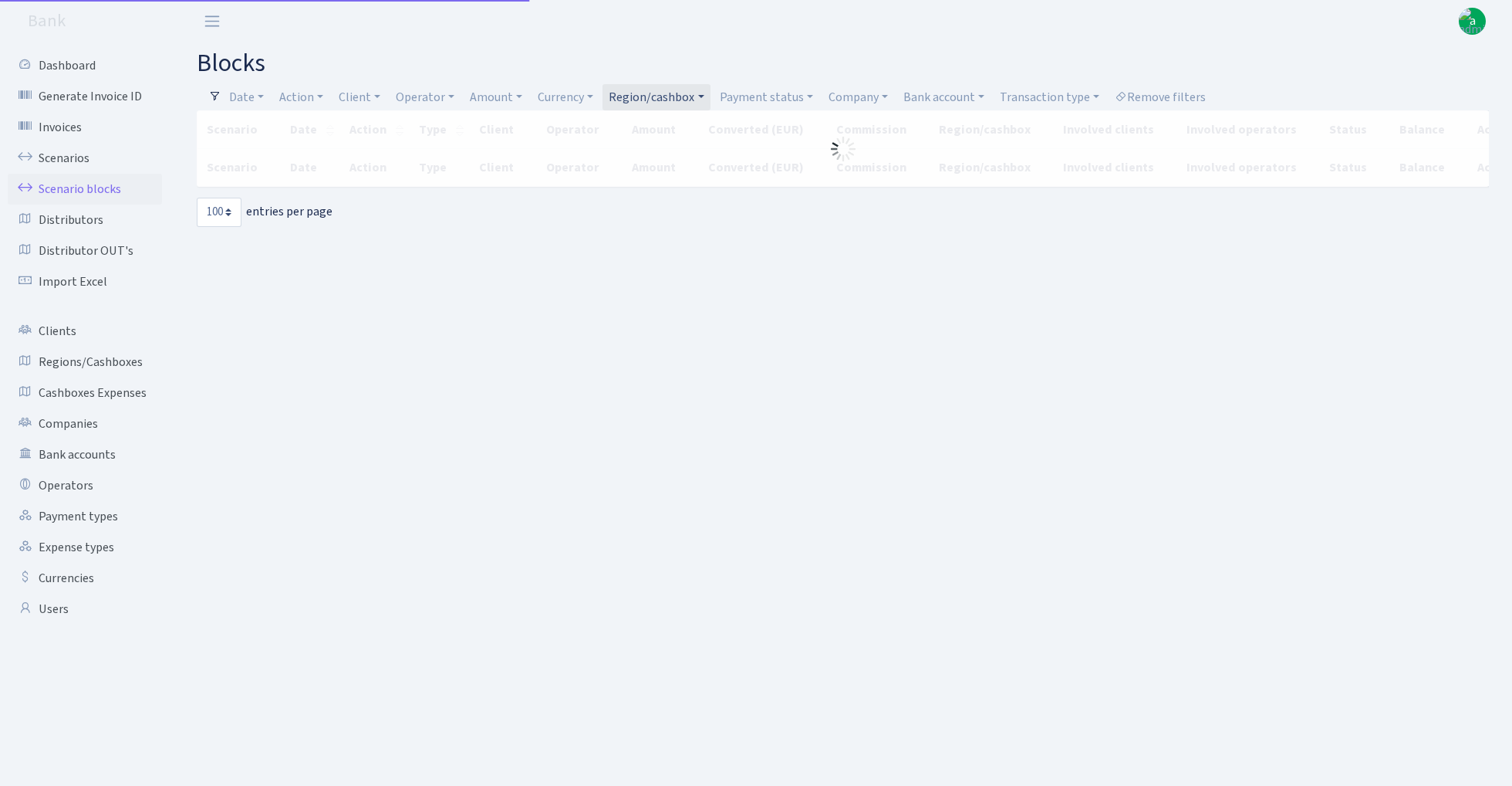
select select "100"
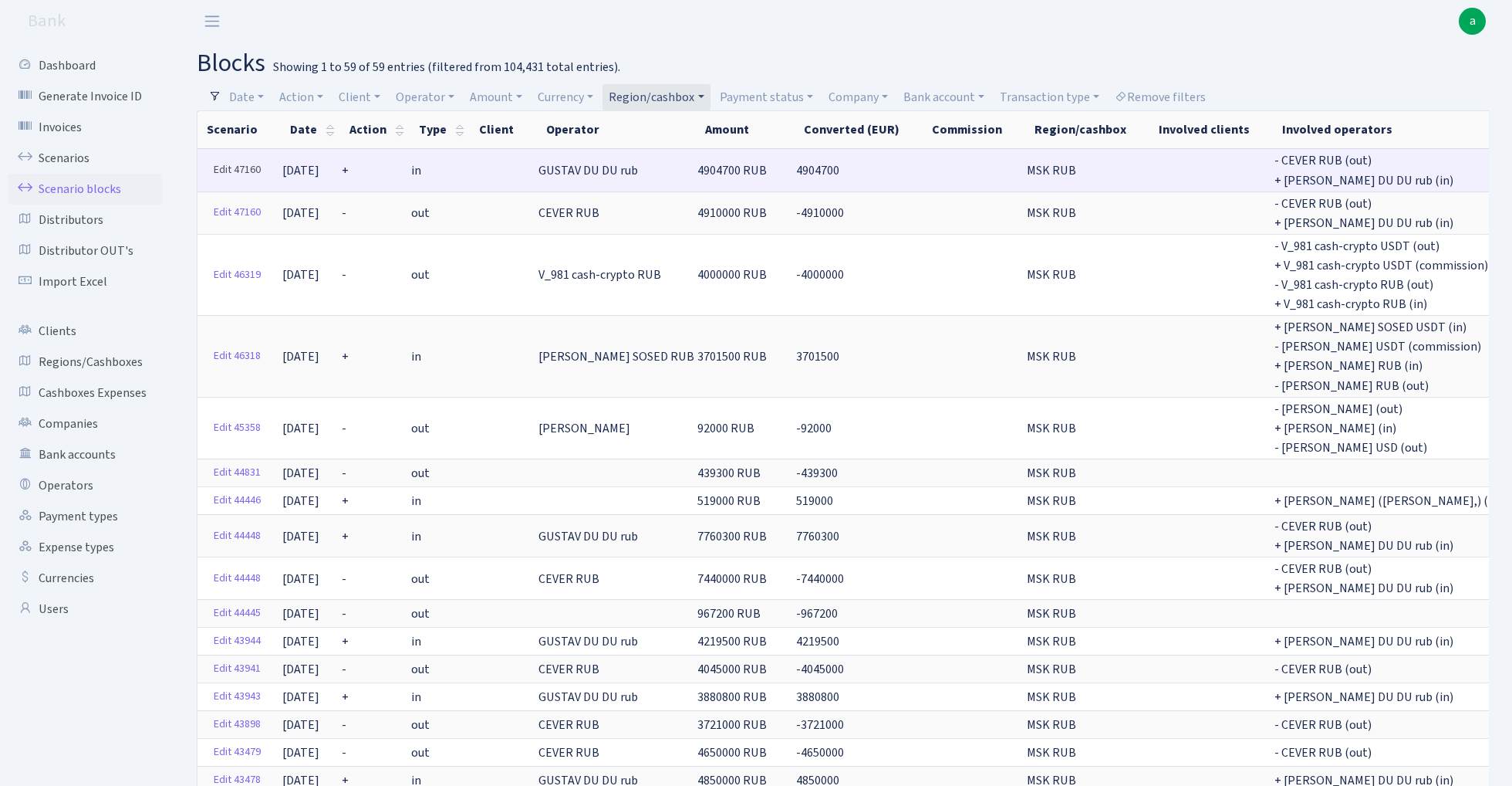
click at [232, 171] on link "Edit 47160" at bounding box center [237, 170] width 61 height 24
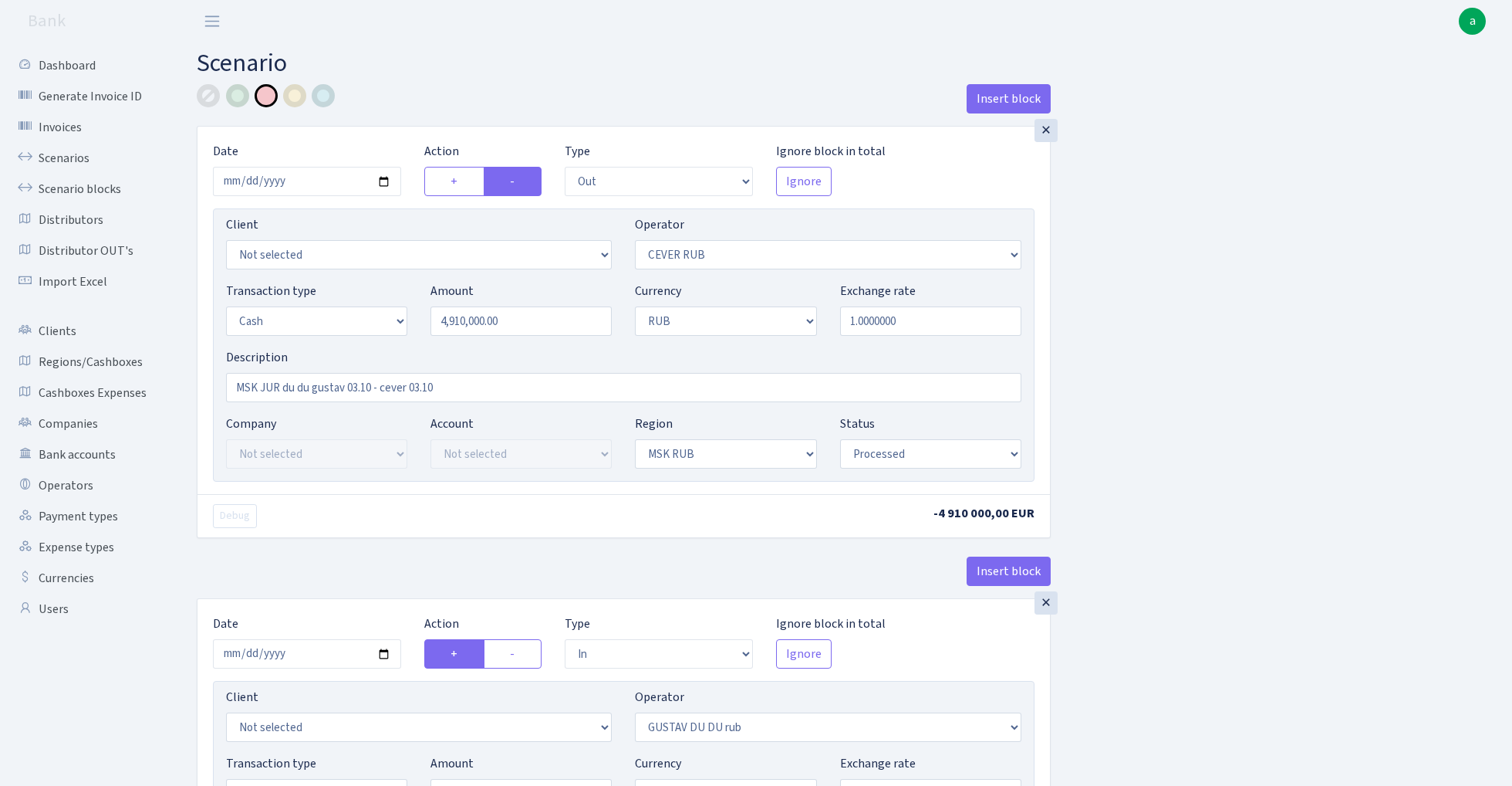
select select "out"
select select "214"
select select "1"
select select "3"
select select "20"
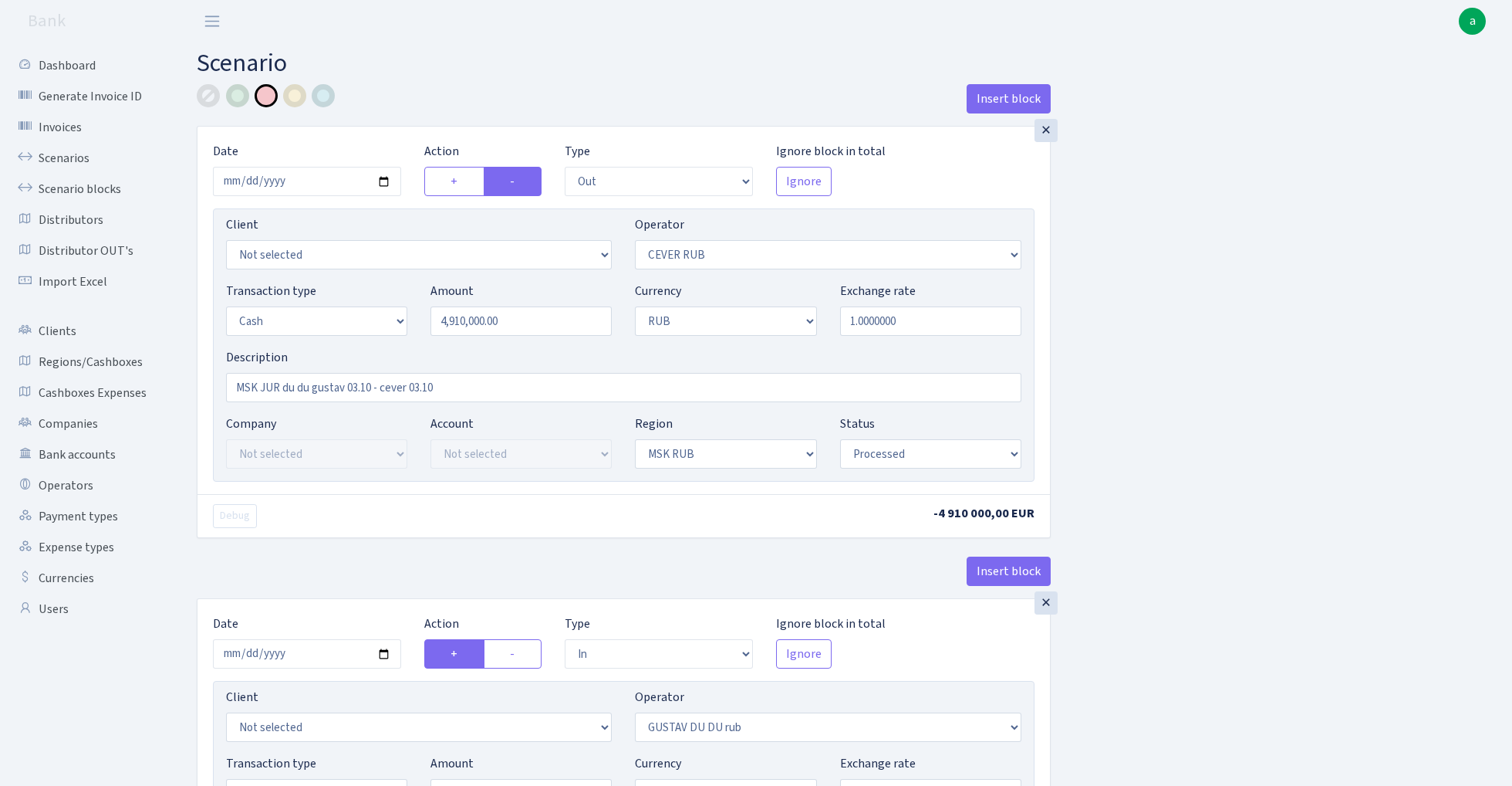
select select "processed"
select select "in"
select select "445"
select select "1"
select select "3"
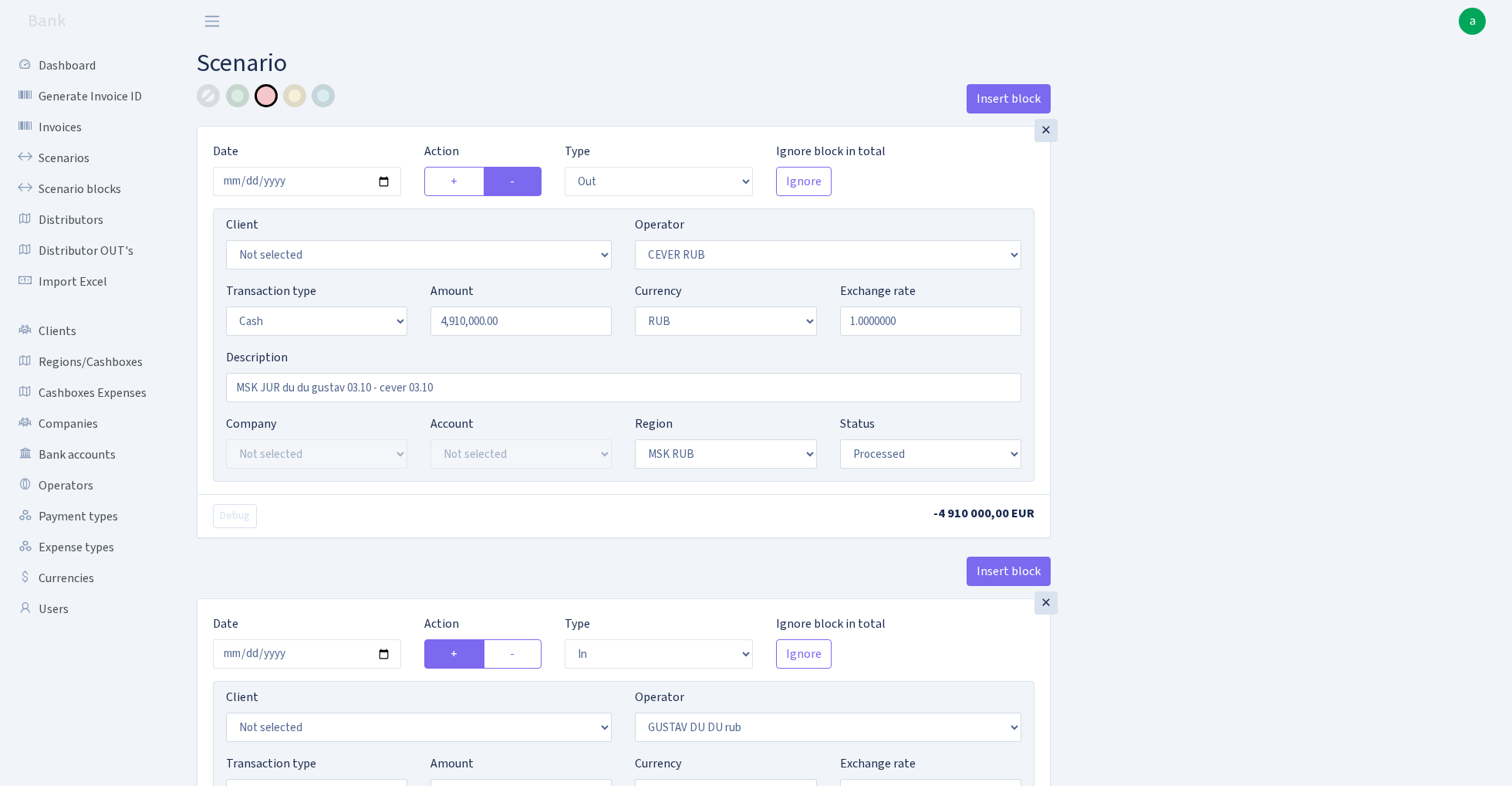
select select "20"
select select "processed"
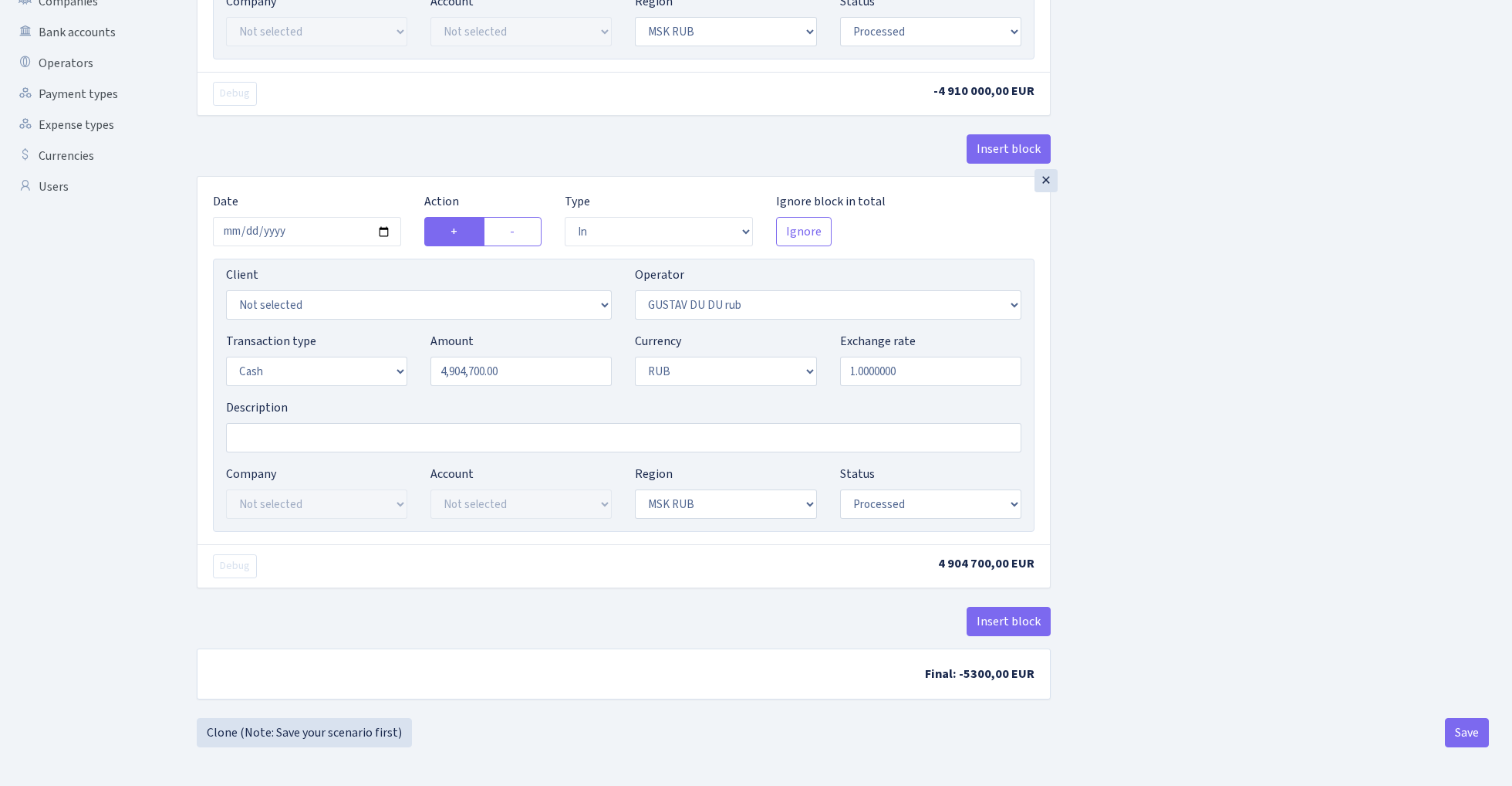
scroll to position [426, 0]
click at [474, 368] on input "4904700.00" at bounding box center [521, 371] width 181 height 29
type input "4,904,000.00"
click at [1471, 738] on button "Save" at bounding box center [1467, 733] width 44 height 29
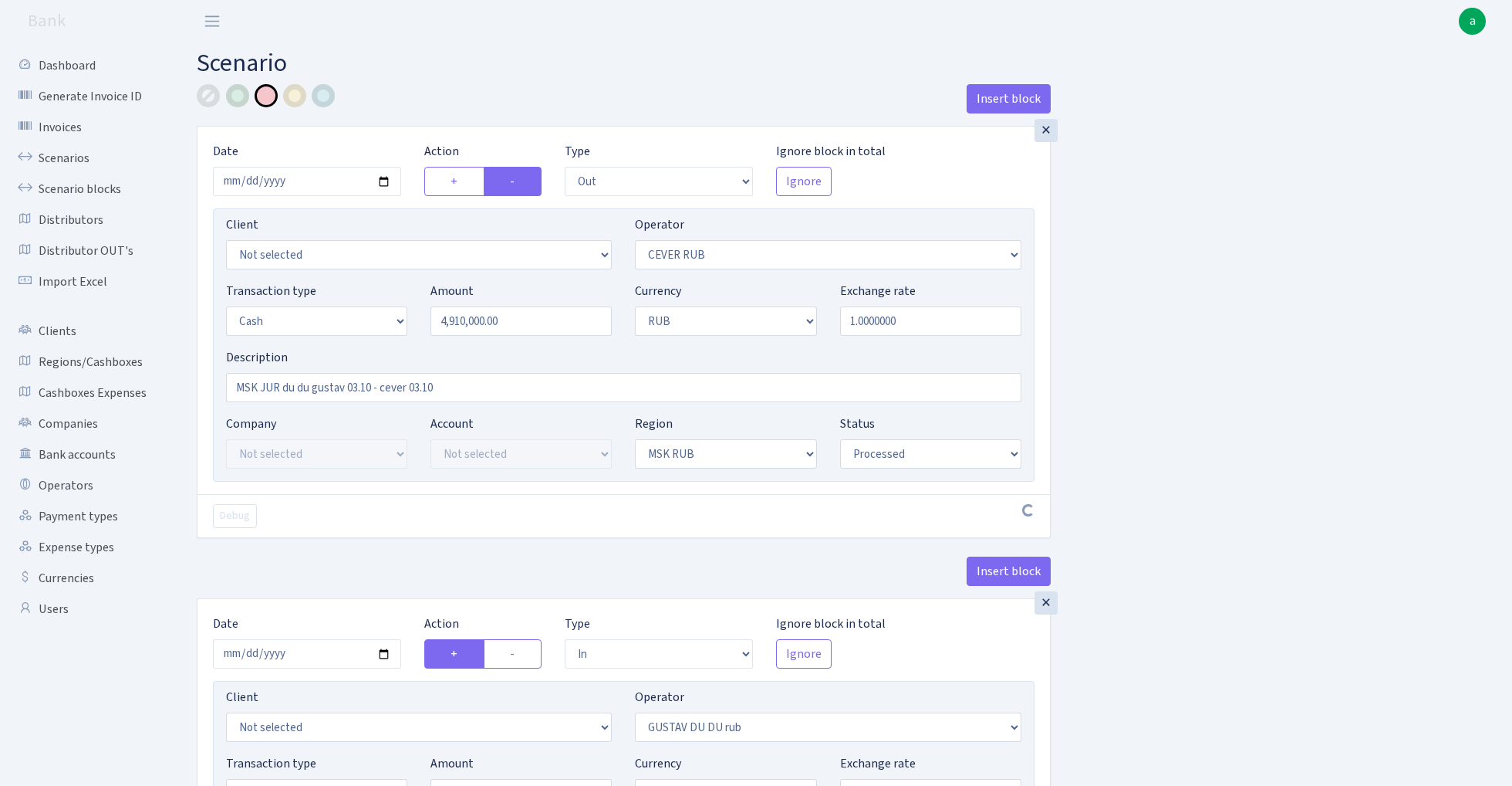
select select "out"
select select "214"
select select "1"
select select "3"
select select "20"
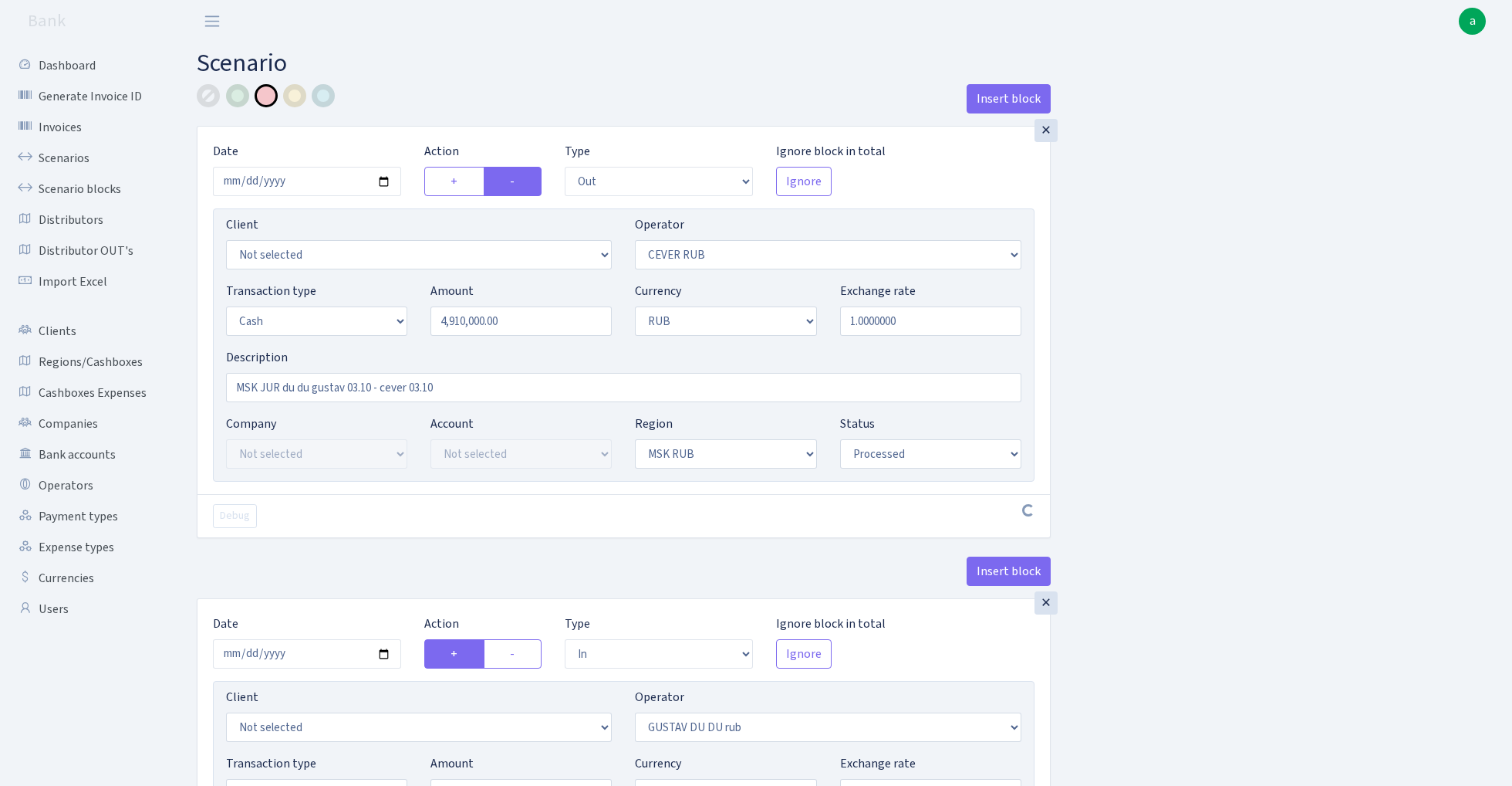
select select "processed"
select select "in"
select select "445"
select select "1"
select select "3"
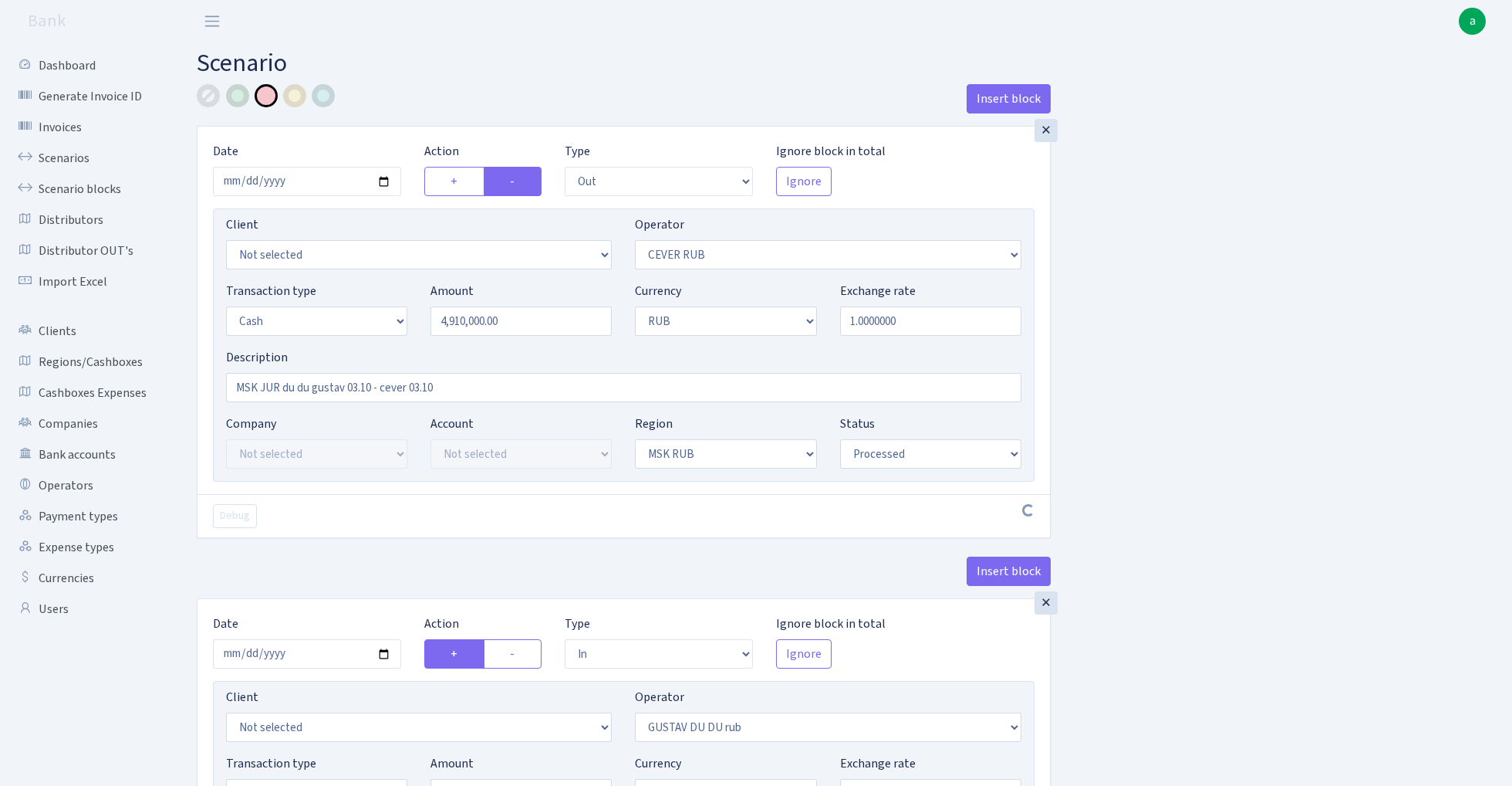
select select "20"
select select "processed"
click at [209, 93] on div at bounding box center [208, 95] width 23 height 23
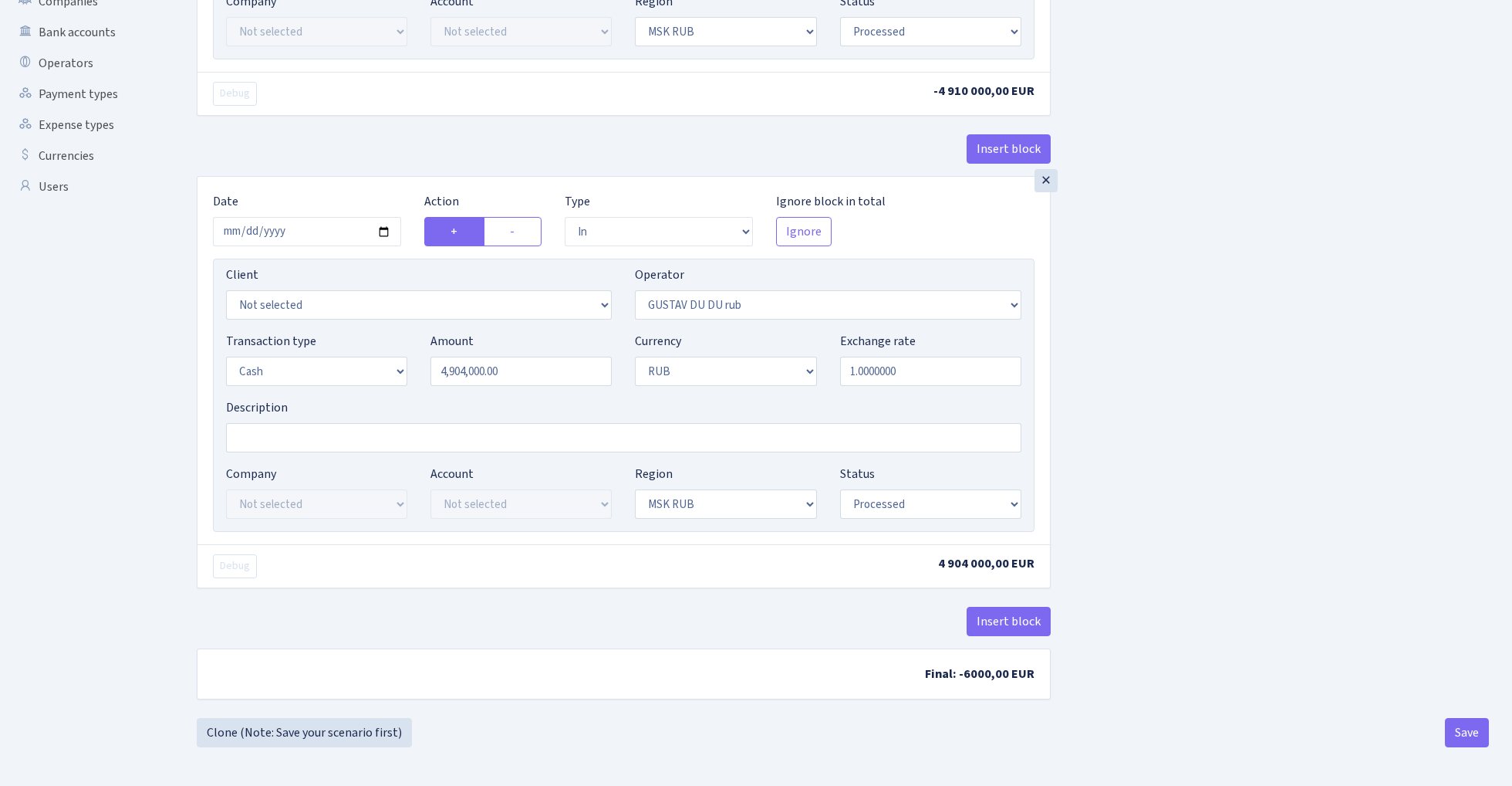
scroll to position [426, 0]
click at [1466, 739] on button "Save" at bounding box center [1467, 732] width 44 height 29
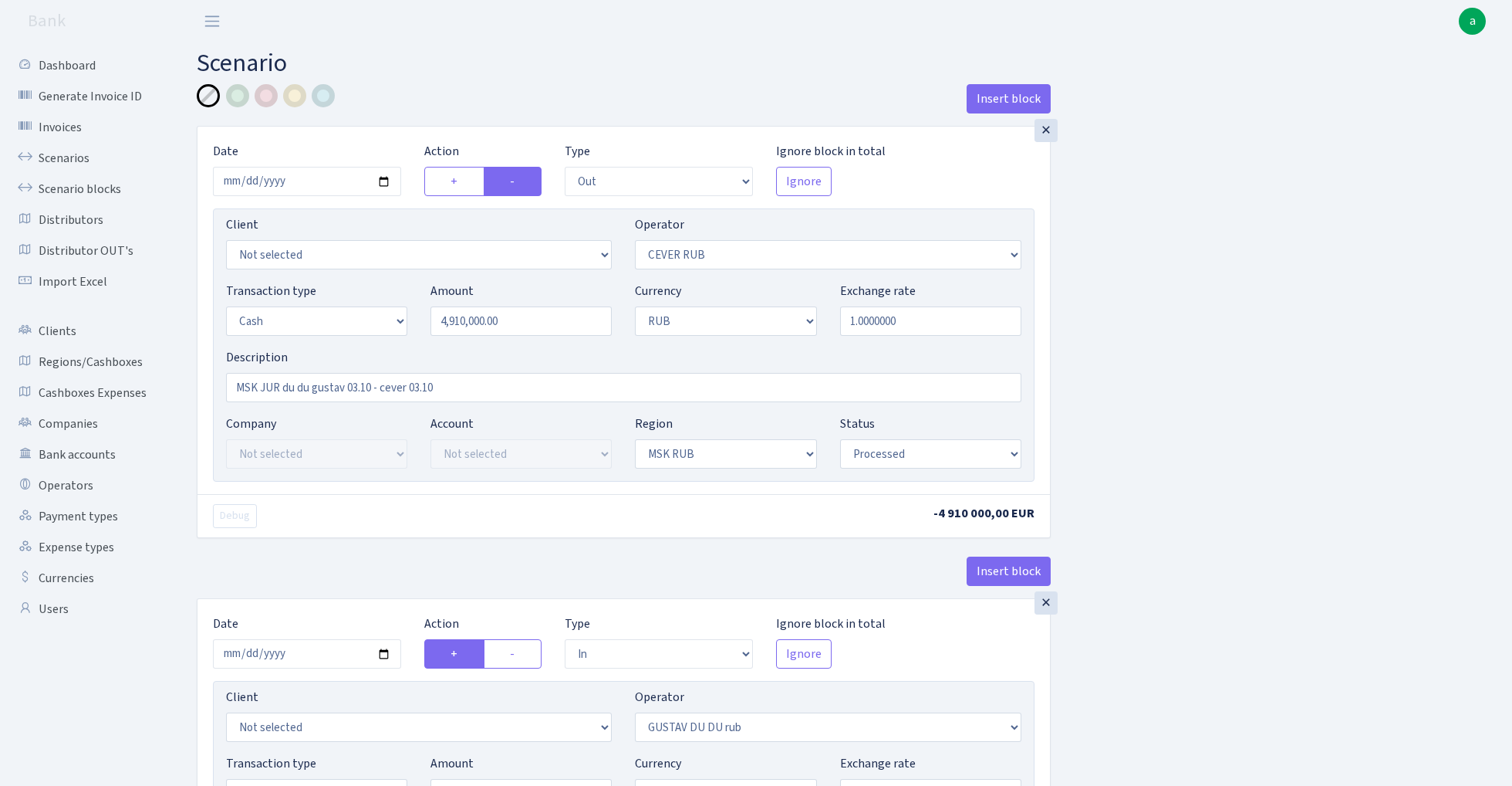
select select "out"
select select "214"
select select "1"
select select "3"
select select "20"
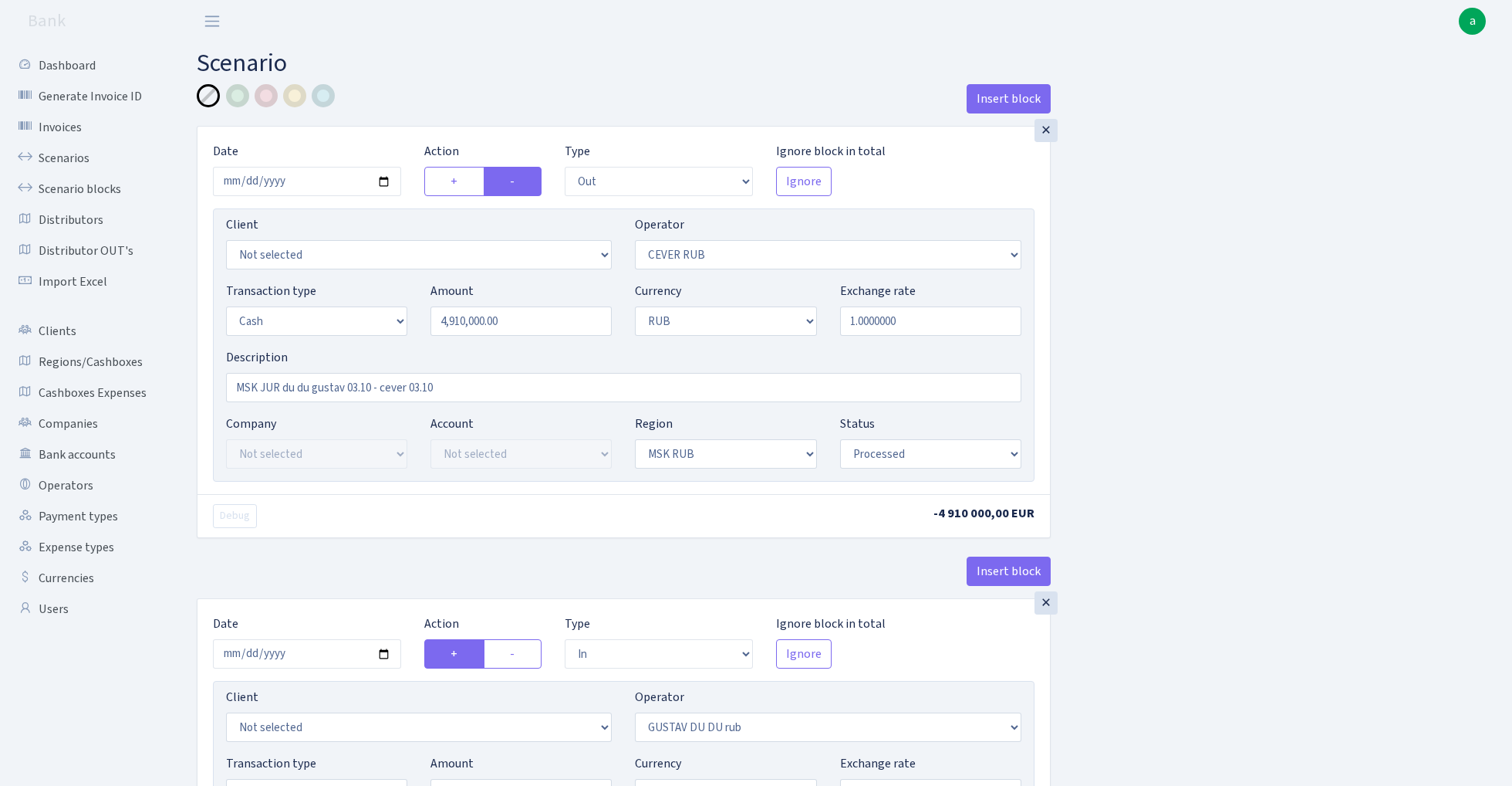
select select "processed"
select select "in"
select select "445"
select select "1"
select select "3"
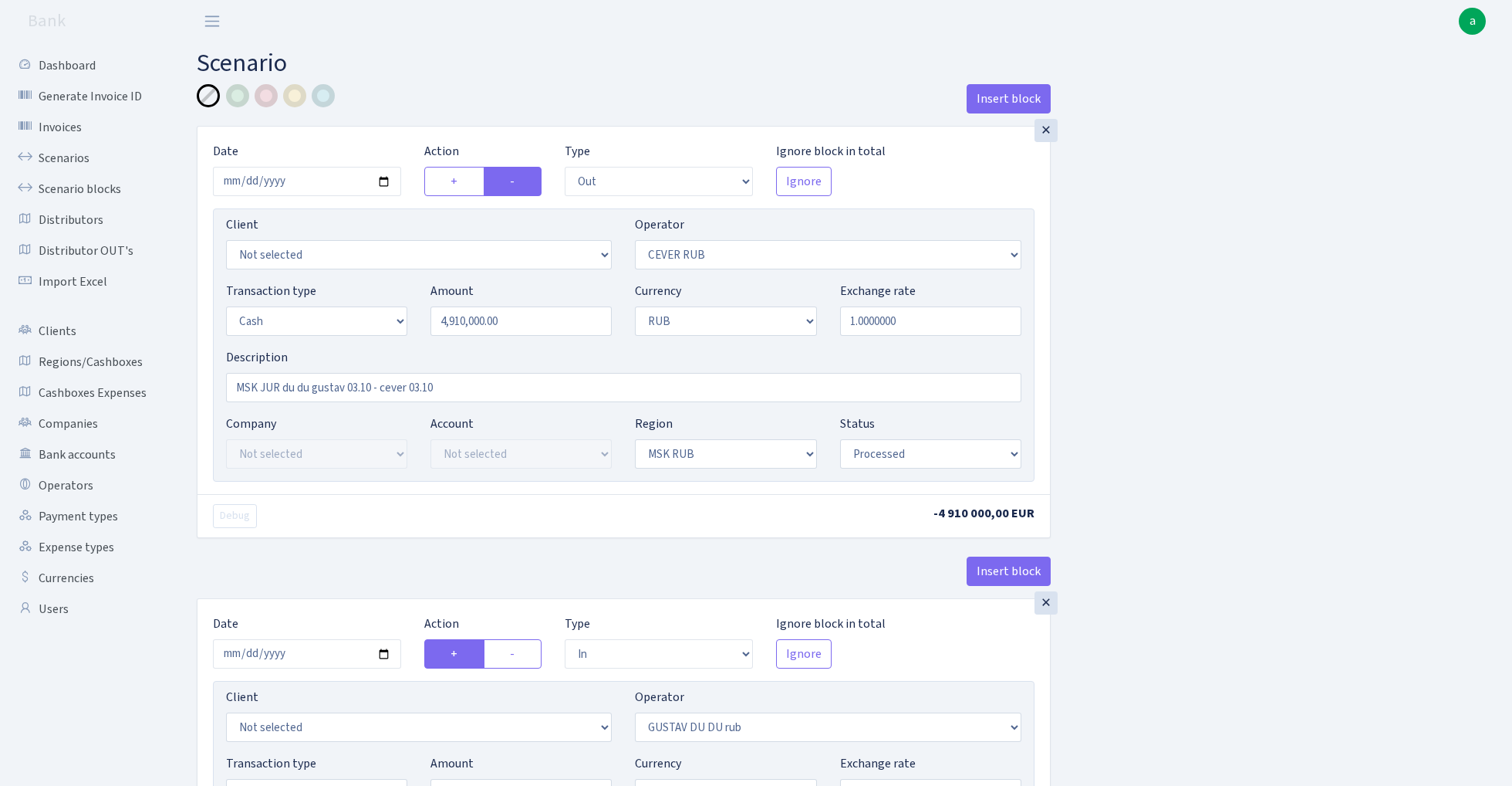
select select "20"
select select "processed"
click at [55, 161] on link "Scenarios" at bounding box center [85, 158] width 154 height 31
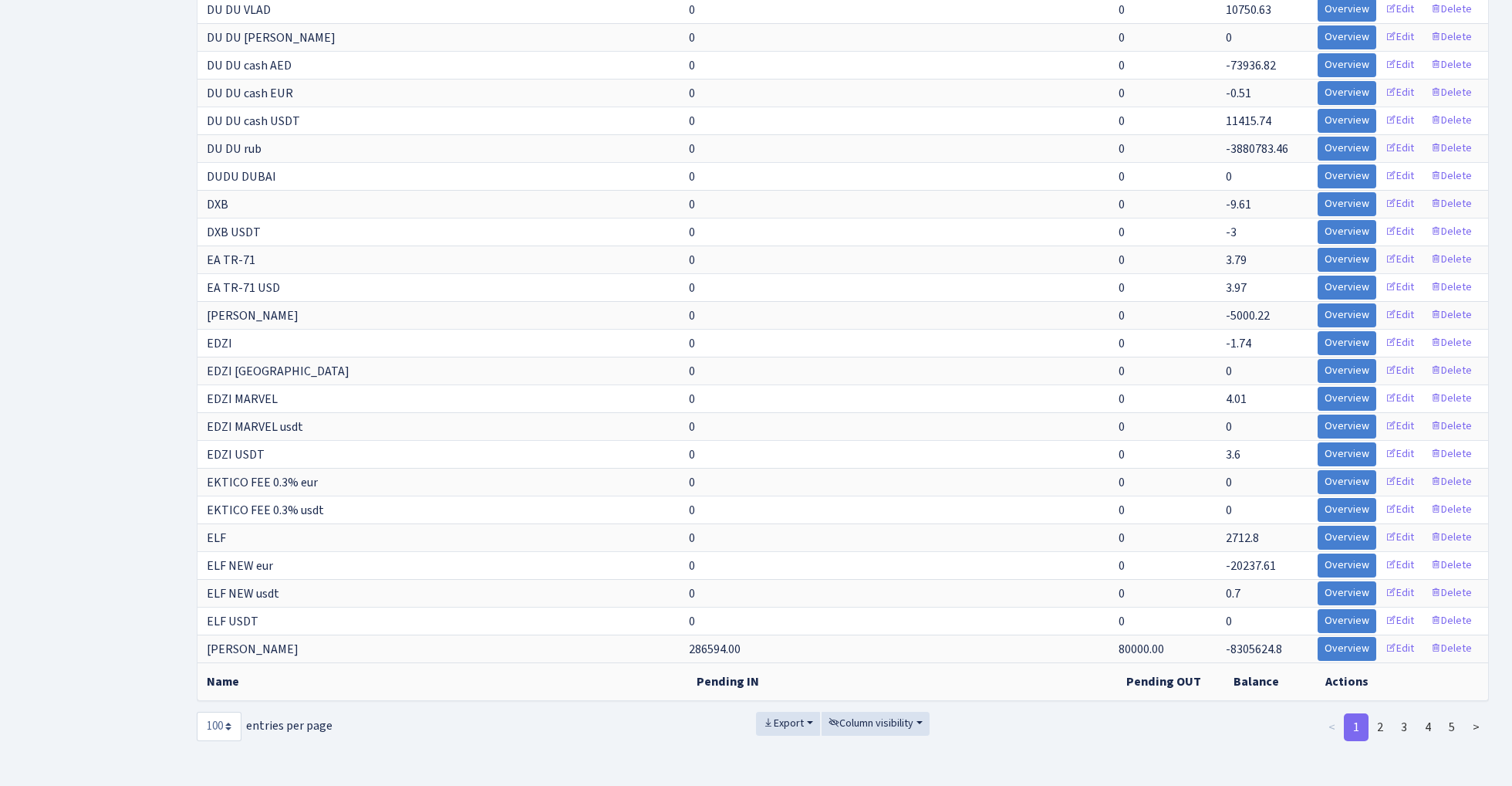
scroll to position [2268, 0]
click at [1375, 722] on link "2" at bounding box center [1380, 727] width 25 height 28
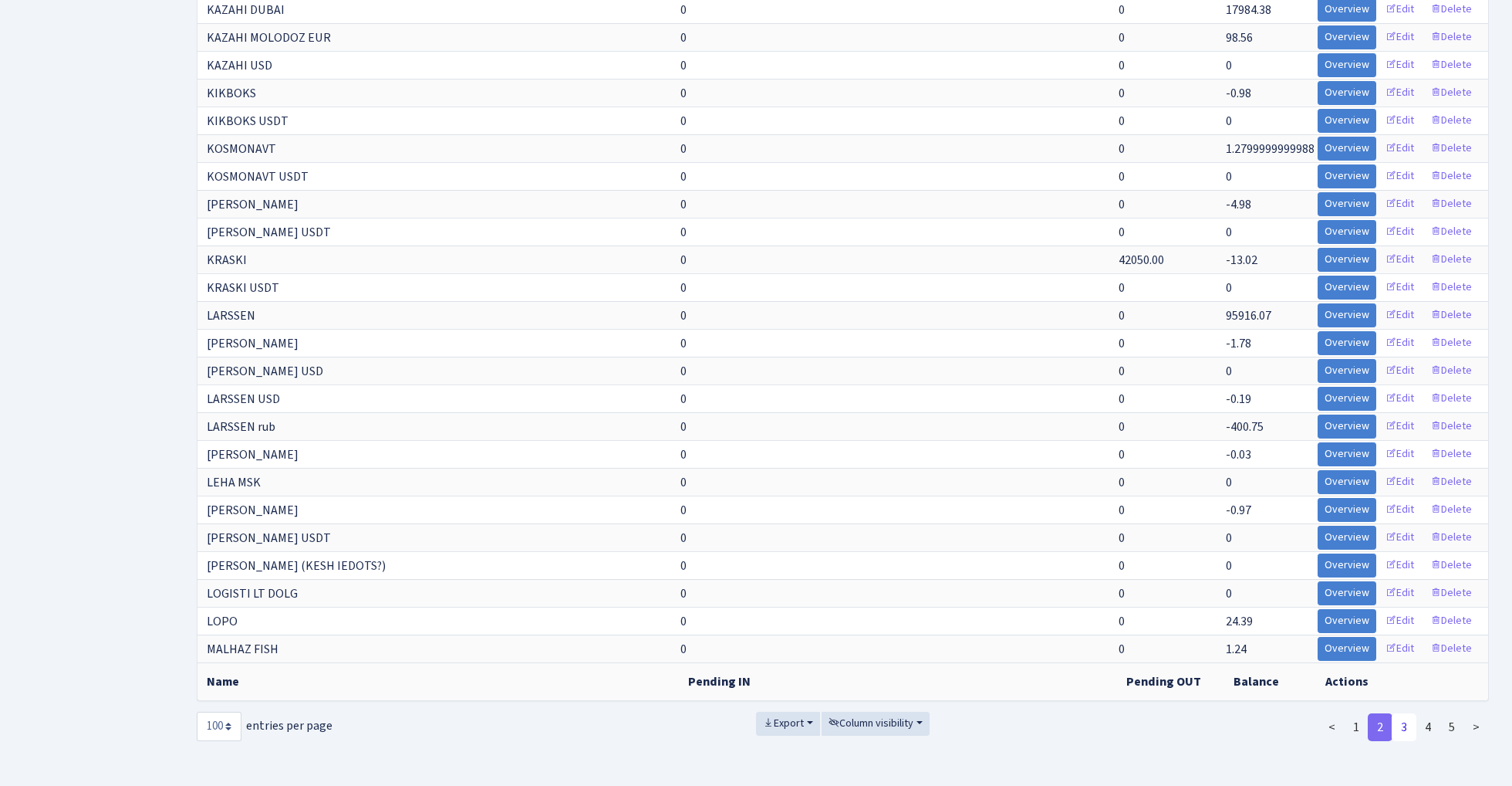
click at [1409, 722] on link "3" at bounding box center [1404, 727] width 25 height 28
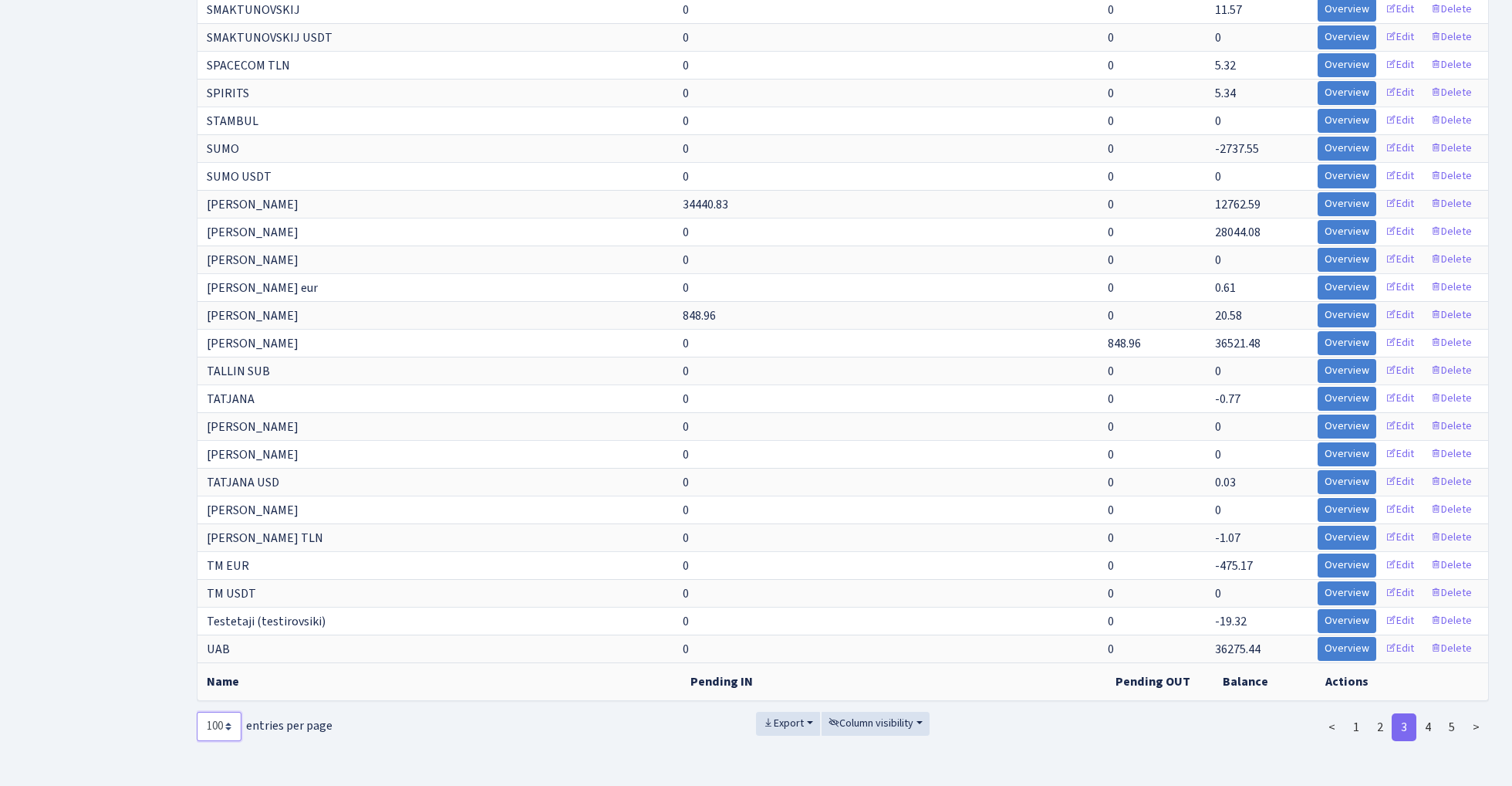
select select "-1"
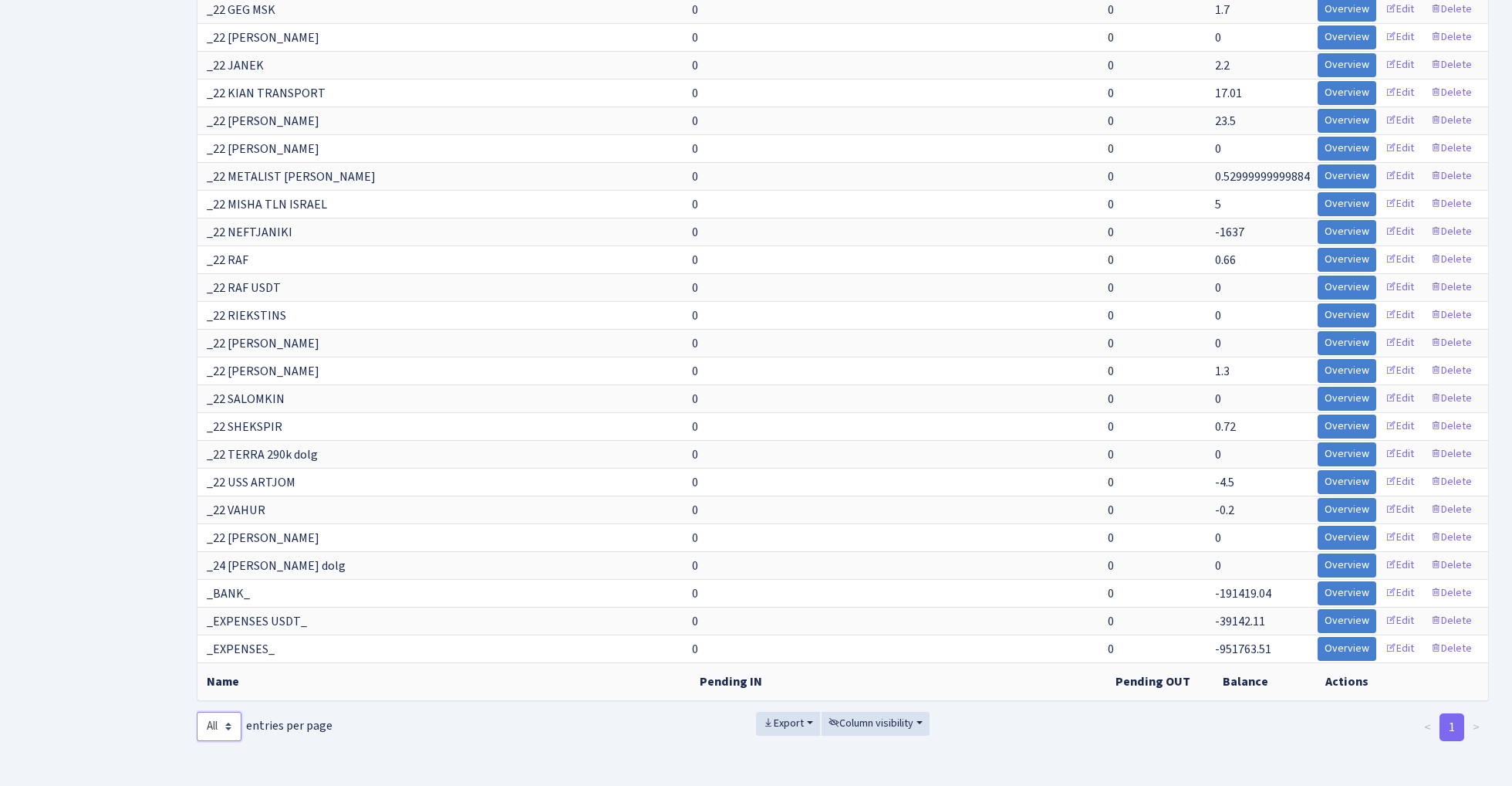
scroll to position [11633, 0]
click at [806, 721] on button "Export" at bounding box center [788, 723] width 64 height 24
click at [796, 626] on span "Excel" at bounding box center [787, 631] width 26 height 16
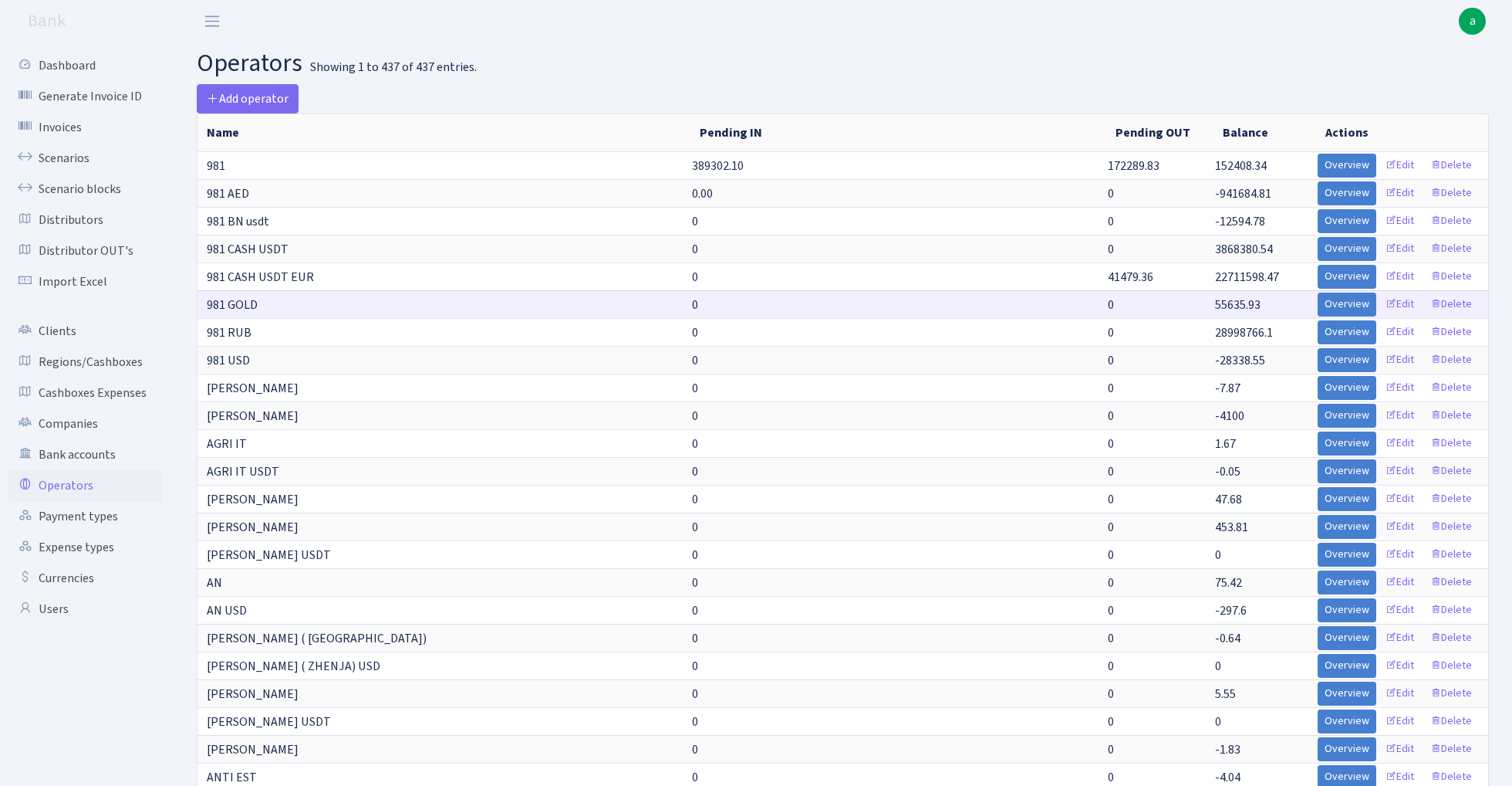
scroll to position [0, 0]
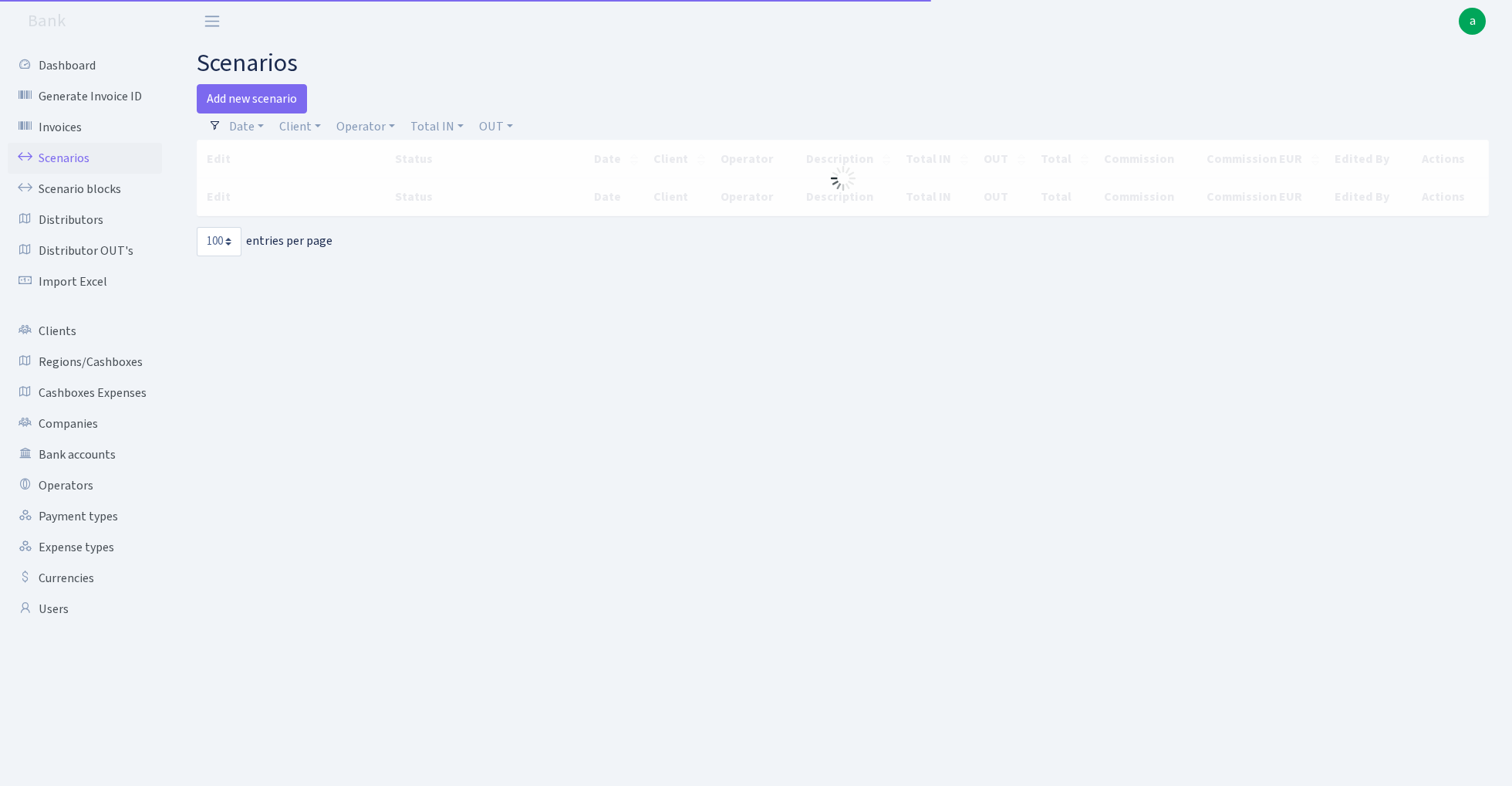
select select "100"
click at [361, 123] on link "Operator" at bounding box center [365, 127] width 71 height 26
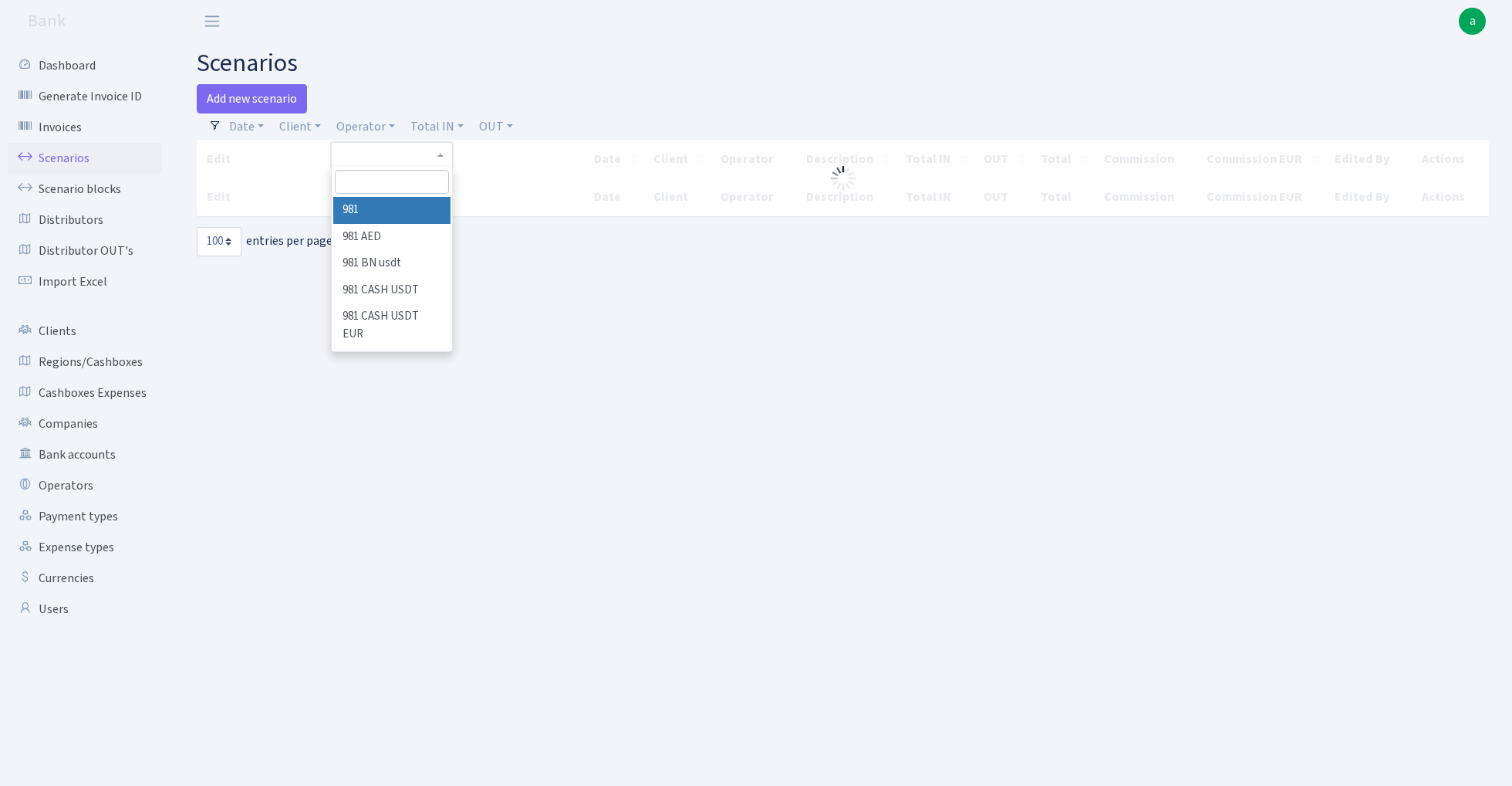
click at [373, 182] on input "search" at bounding box center [391, 182] width 114 height 24
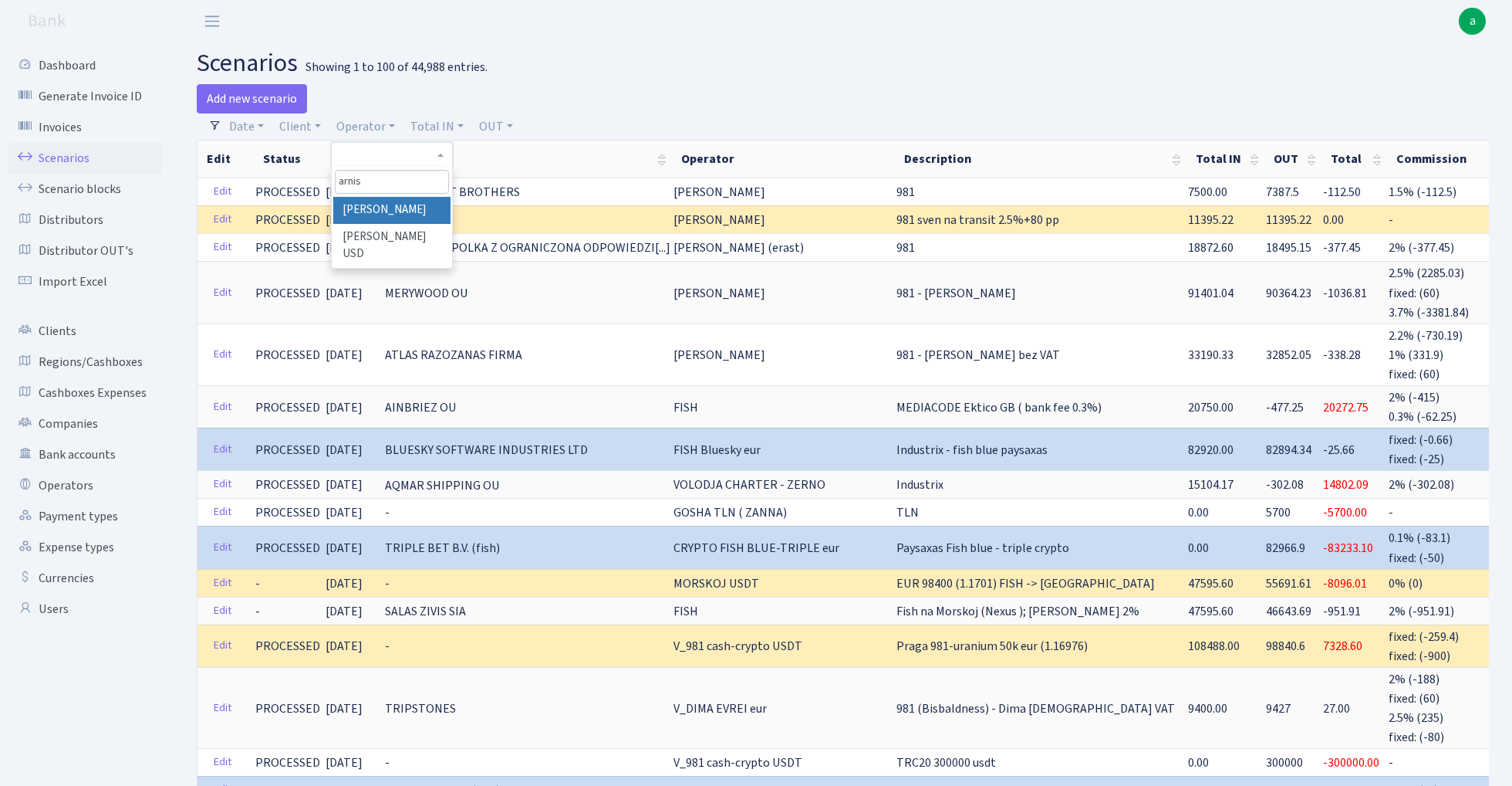
type input "arnis"
click at [410, 209] on li "[PERSON_NAME]" at bounding box center [391, 210] width 116 height 27
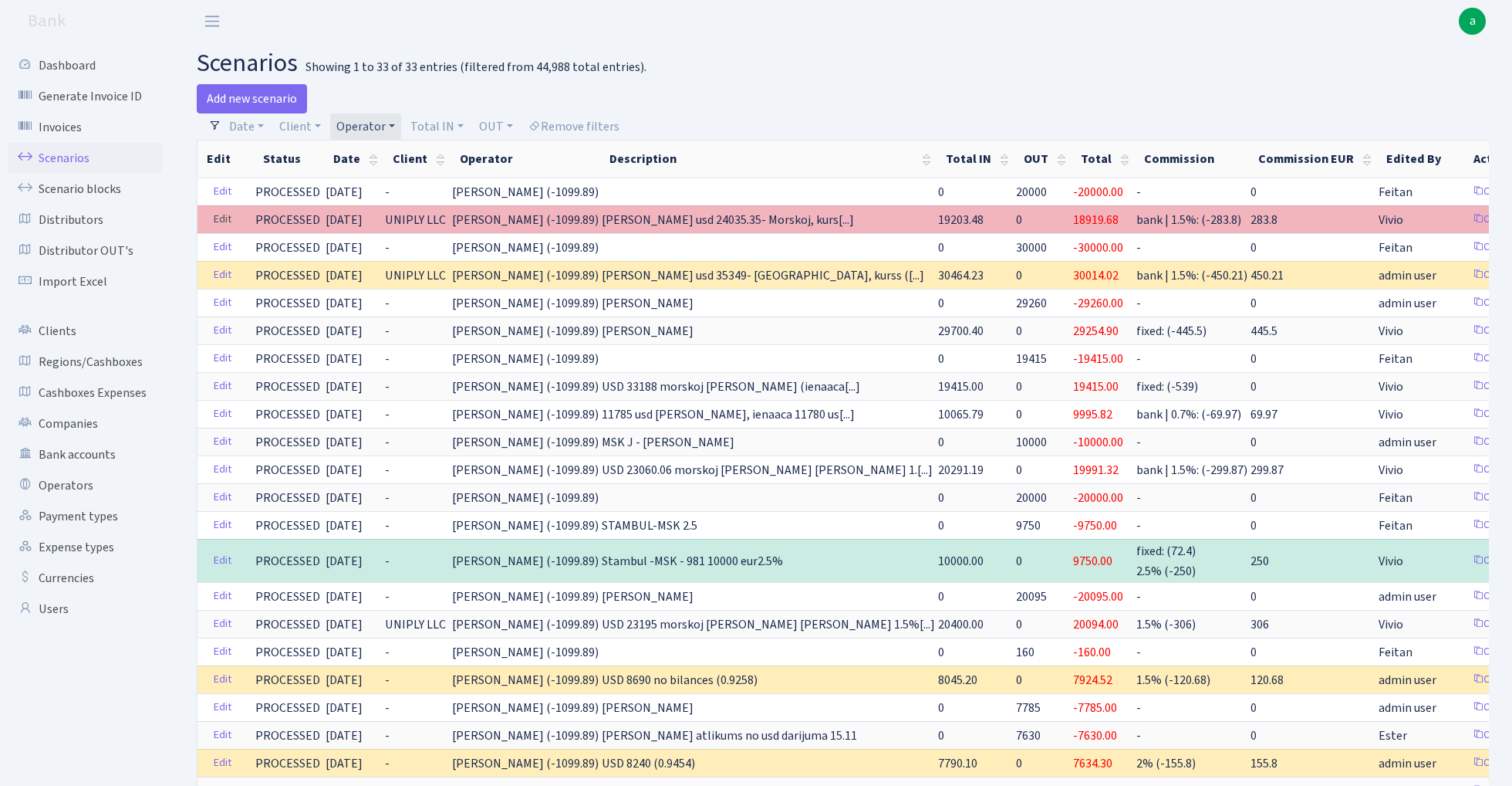
click at [224, 214] on link "Edit" at bounding box center [223, 219] width 32 height 24
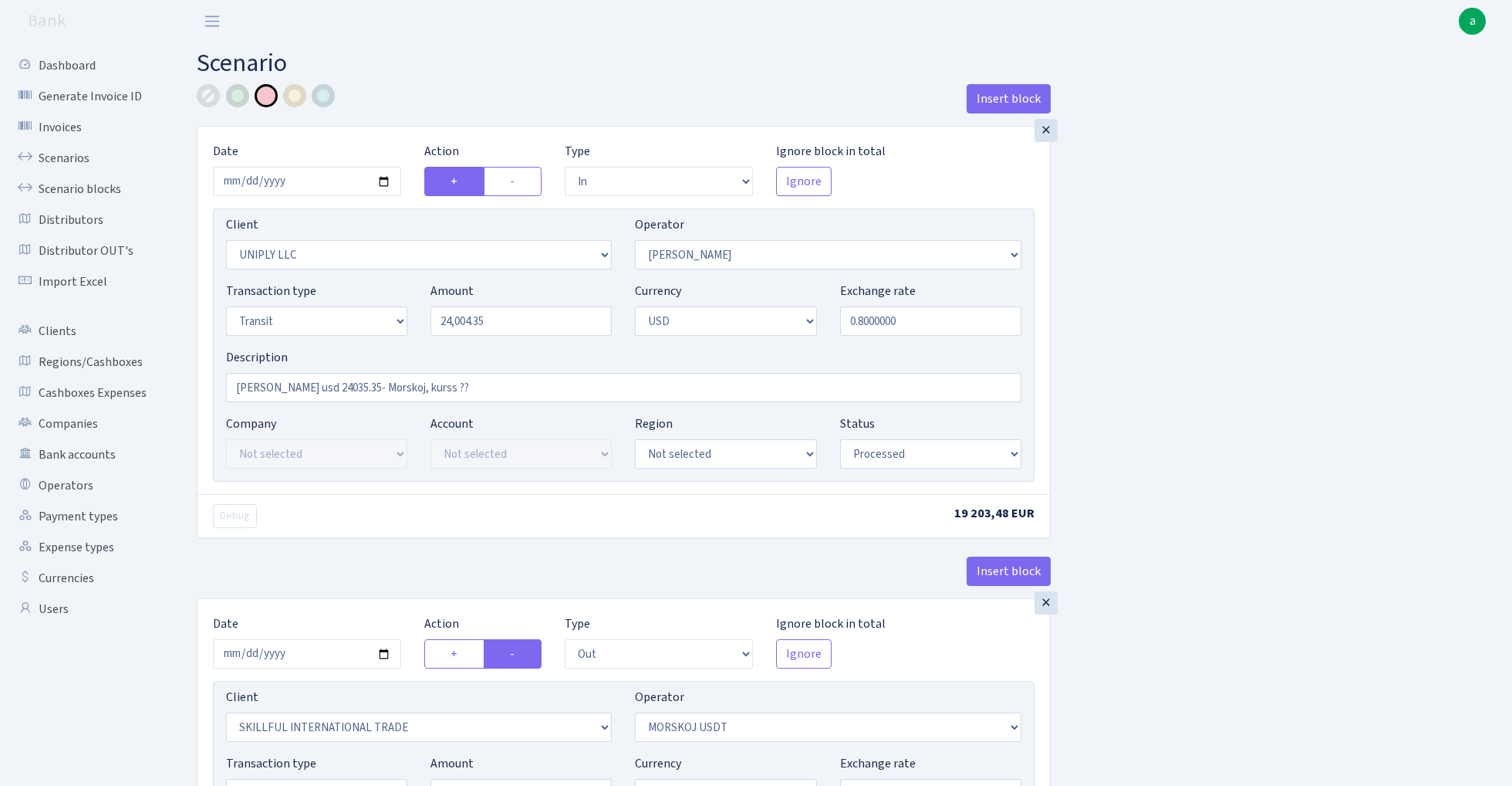
select select "in"
select select "2838"
select select "319"
select select "5"
select select "2"
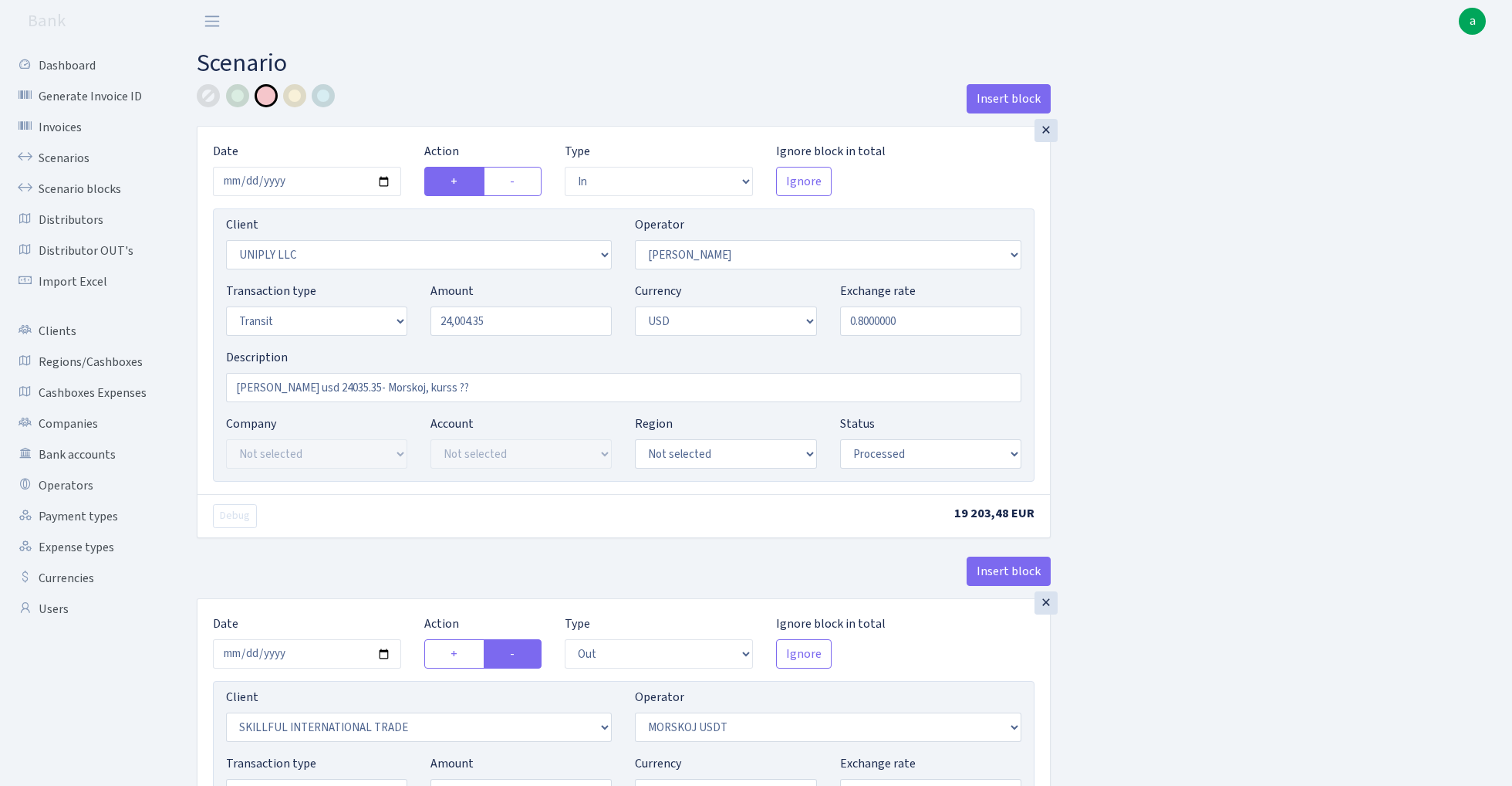
select select "processed"
select select "out"
select select "2655"
select select "324"
select select "5"
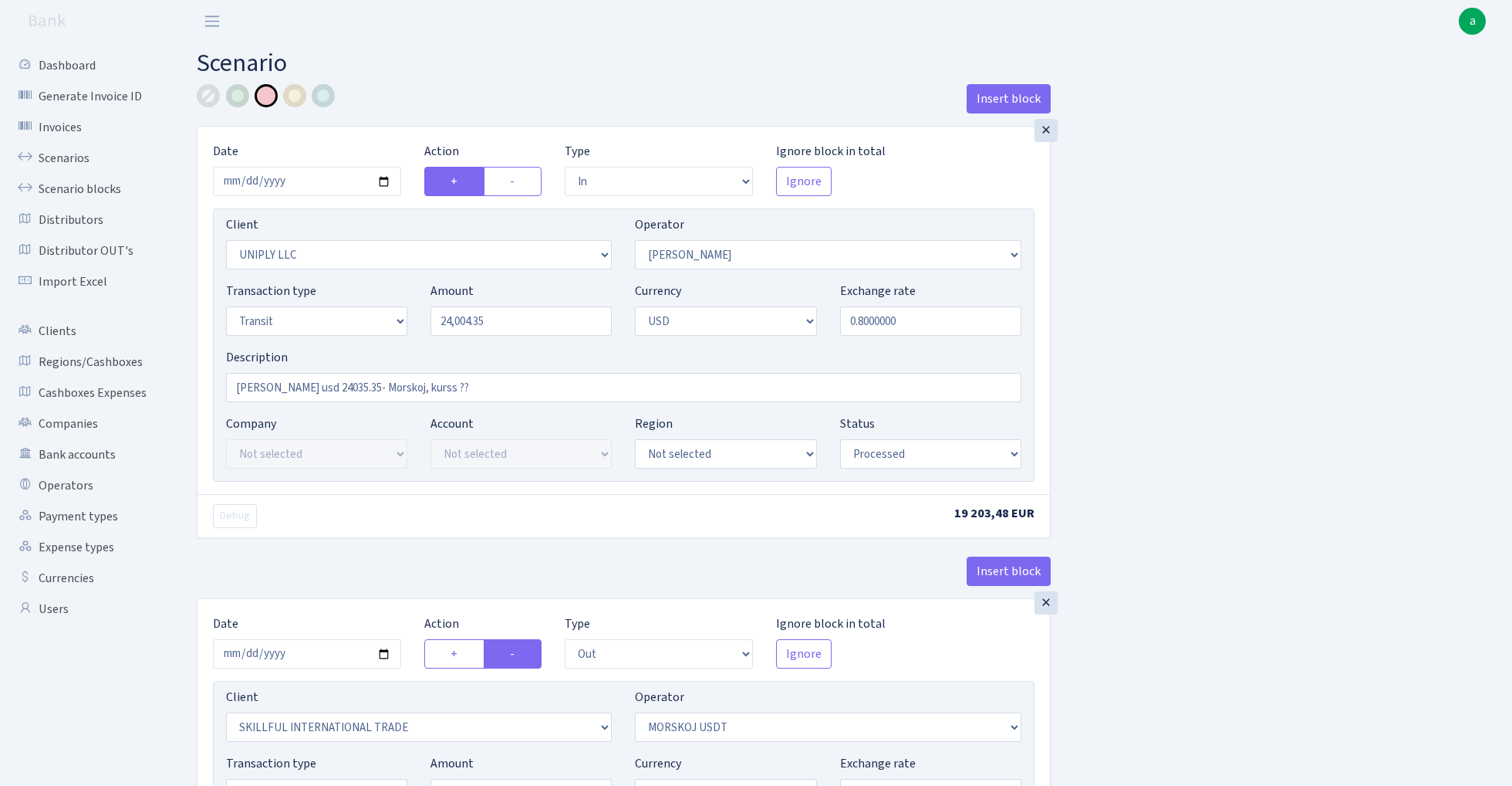
select select "2"
select select "processed"
select select "commission"
select select "bank"
select select "319"
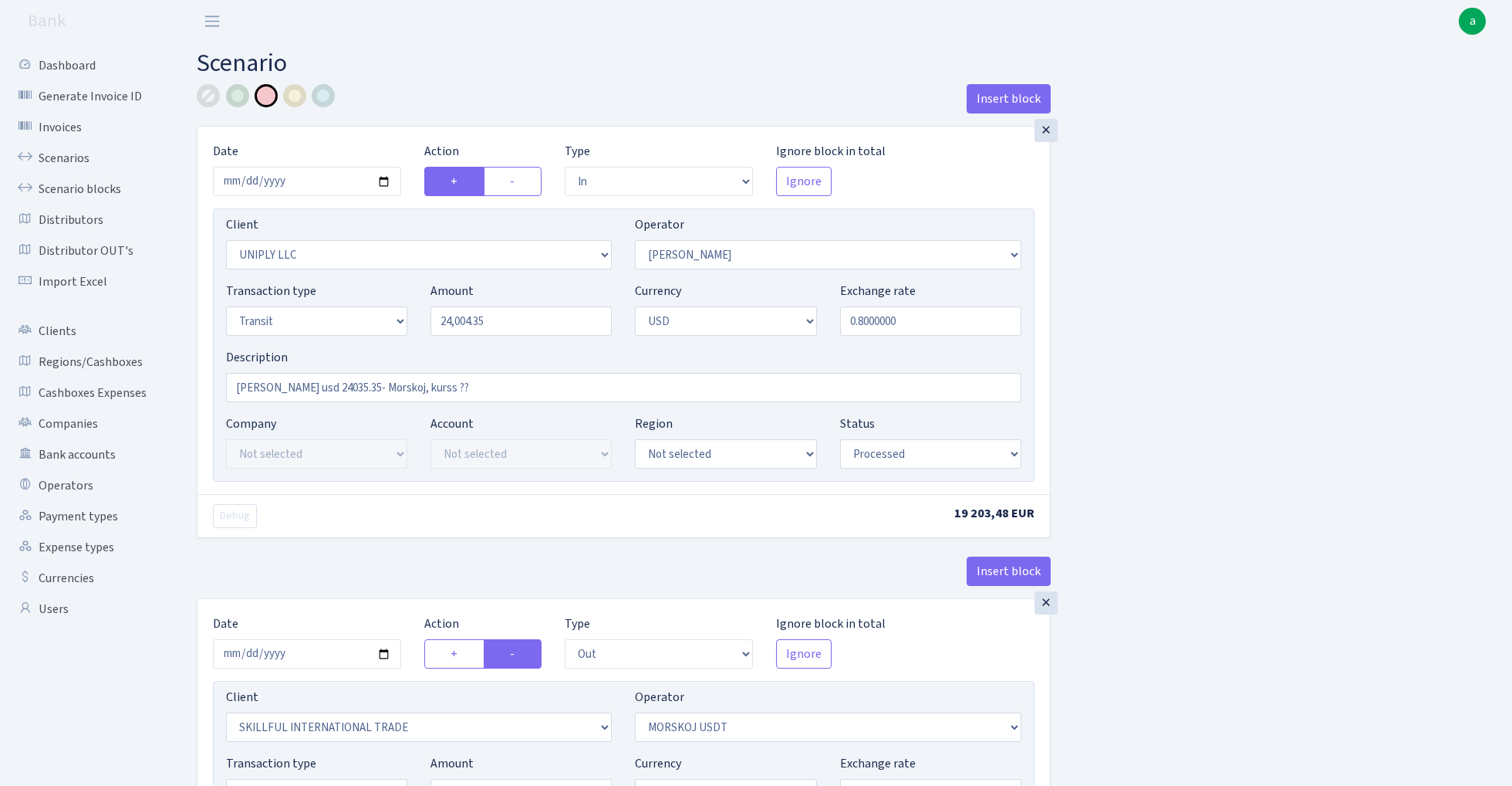
select select "processed"
click at [918, 327] on input "0.8000000" at bounding box center [931, 321] width 181 height 29
click at [911, 324] on input "0.8530000" at bounding box center [931, 321] width 181 height 29
type input "0.8459000"
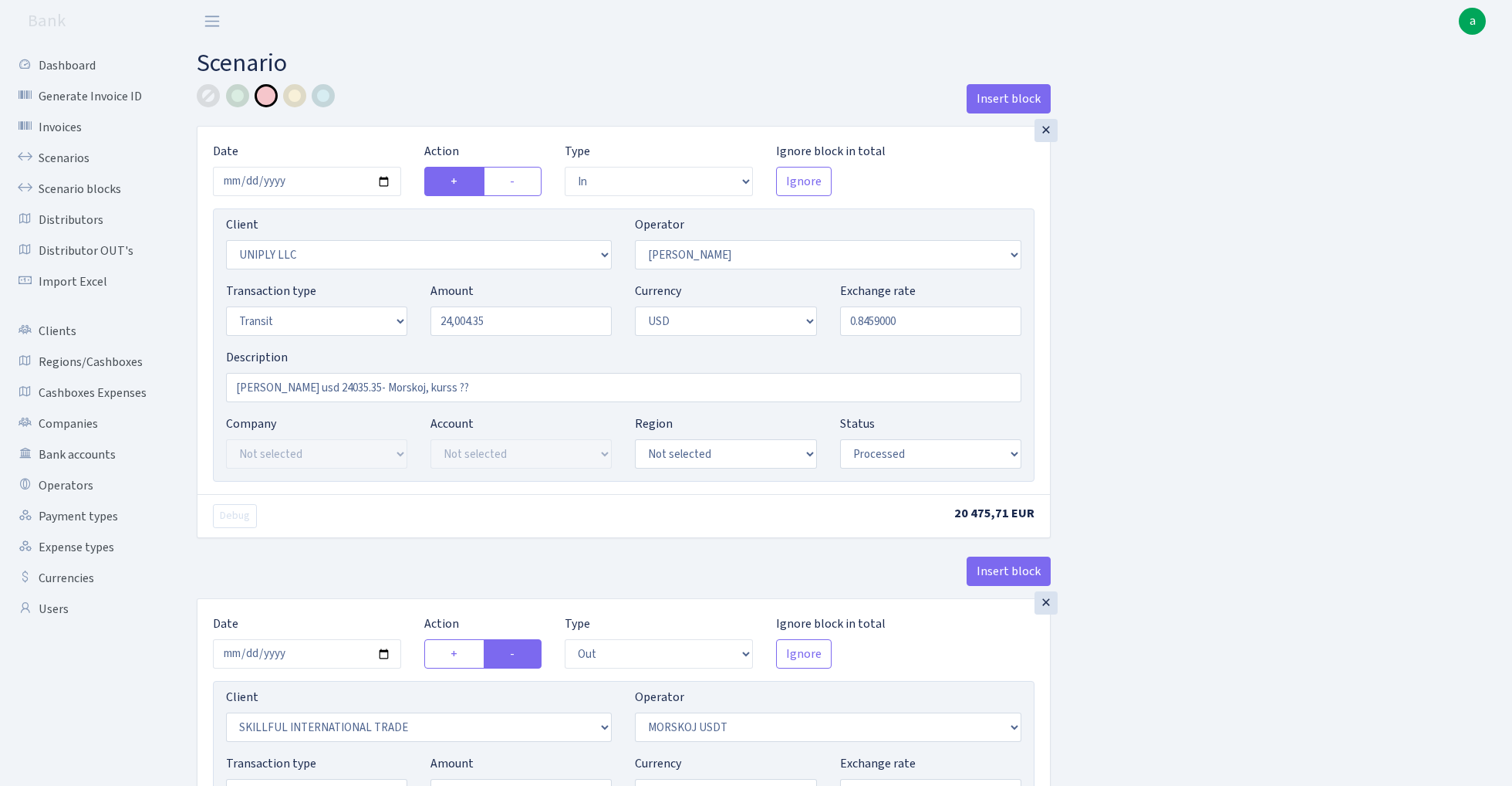
click at [204, 96] on div at bounding box center [208, 95] width 23 height 23
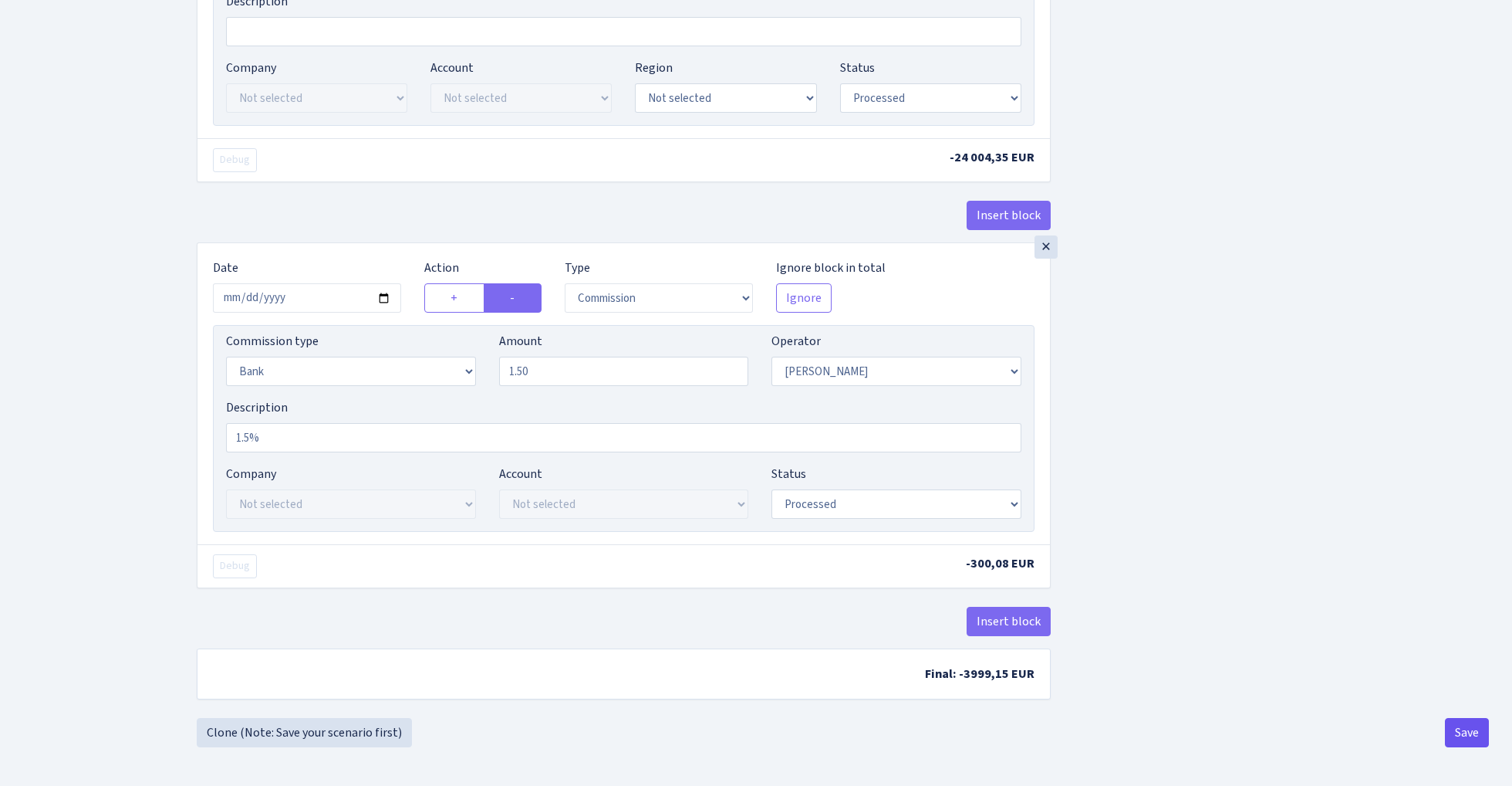
scroll to position [834, 0]
click at [1463, 726] on button "Save" at bounding box center [1467, 732] width 44 height 29
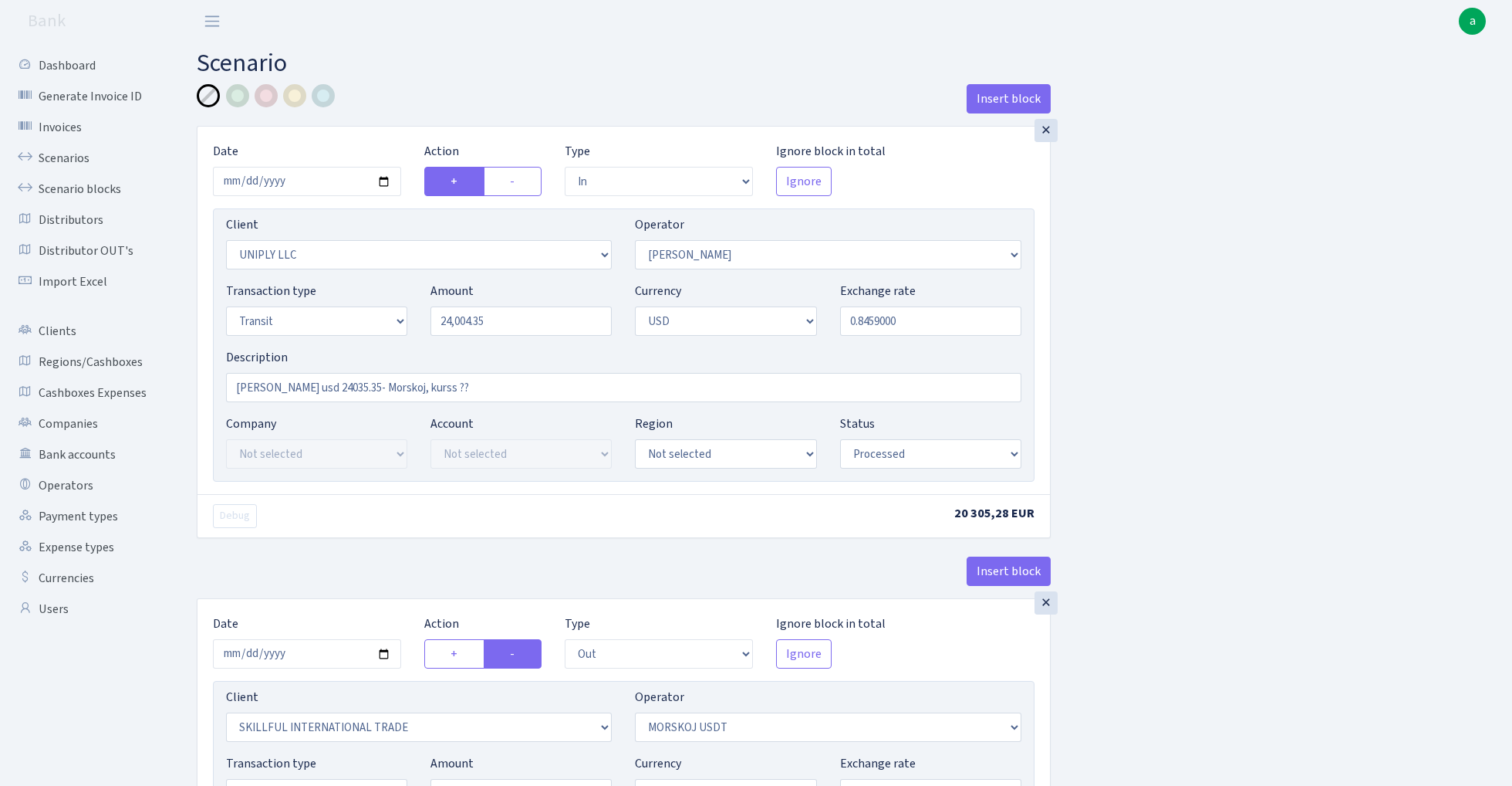
select select "in"
select select "2838"
select select "319"
select select "5"
select select "2"
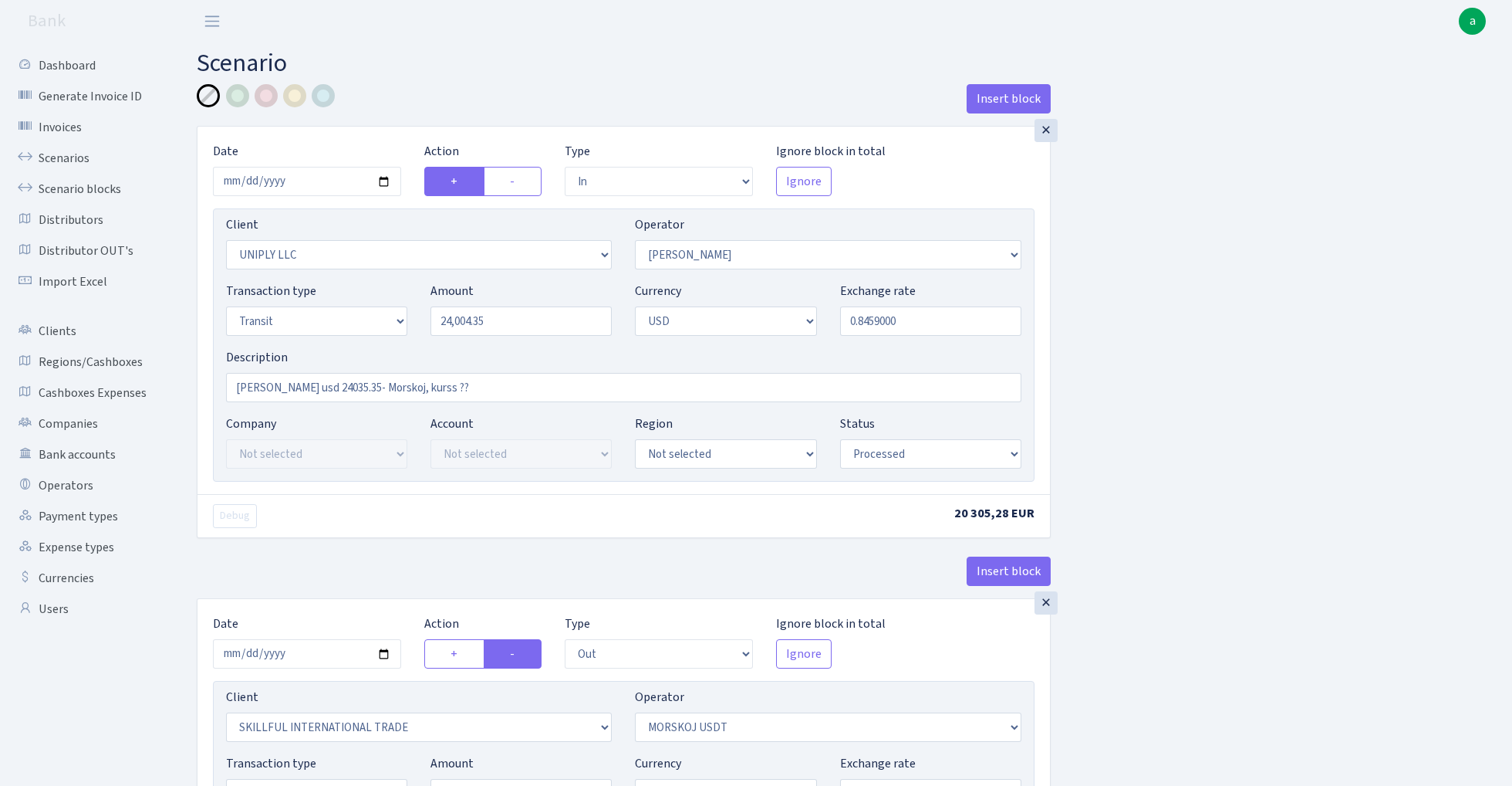
select select "processed"
select select "out"
select select "2655"
select select "324"
select select "5"
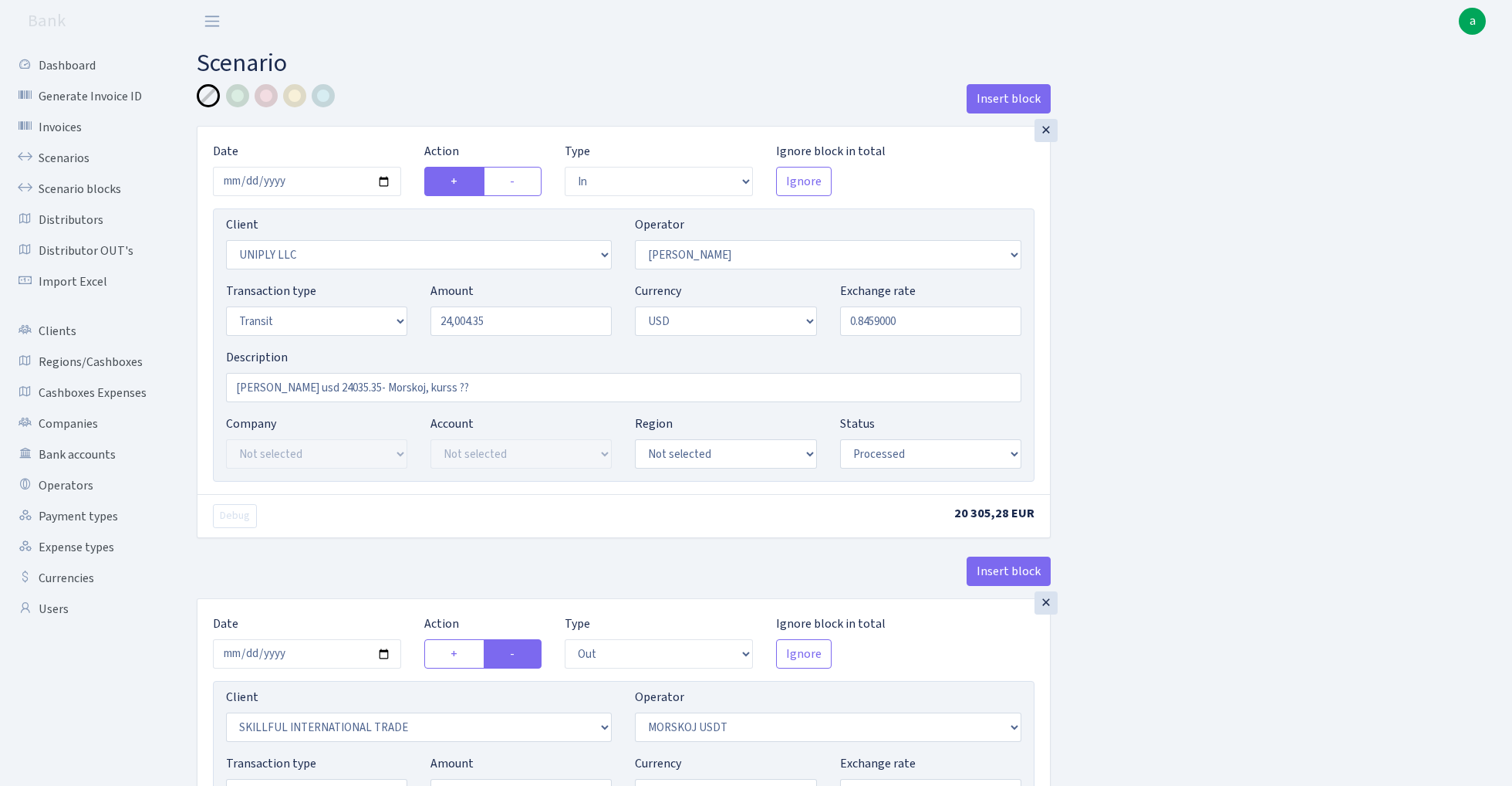
select select "2"
select select "processed"
select select "commission"
select select "bank"
select select "319"
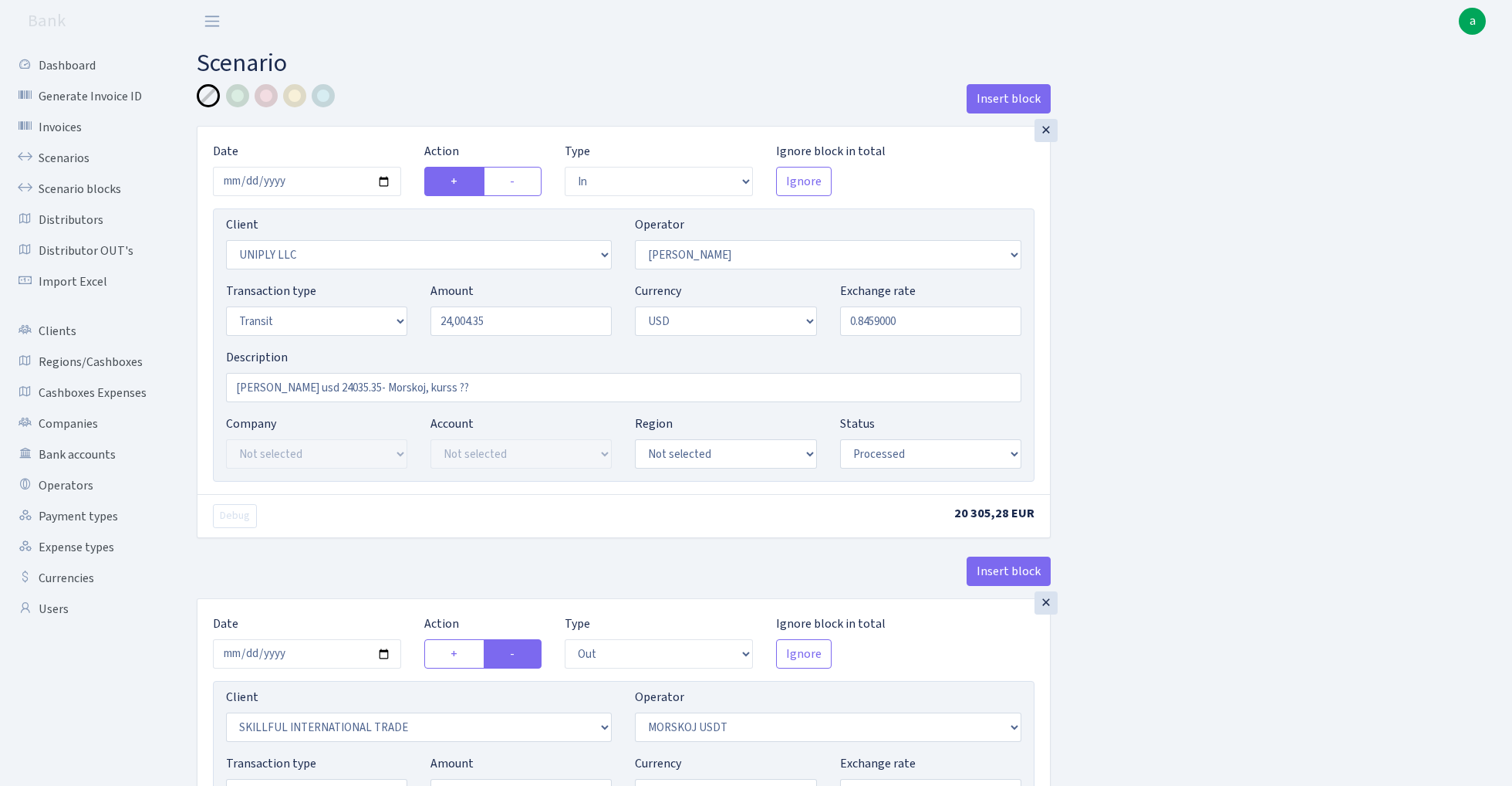
select select "processed"
click at [50, 156] on link "Scenarios" at bounding box center [85, 158] width 154 height 31
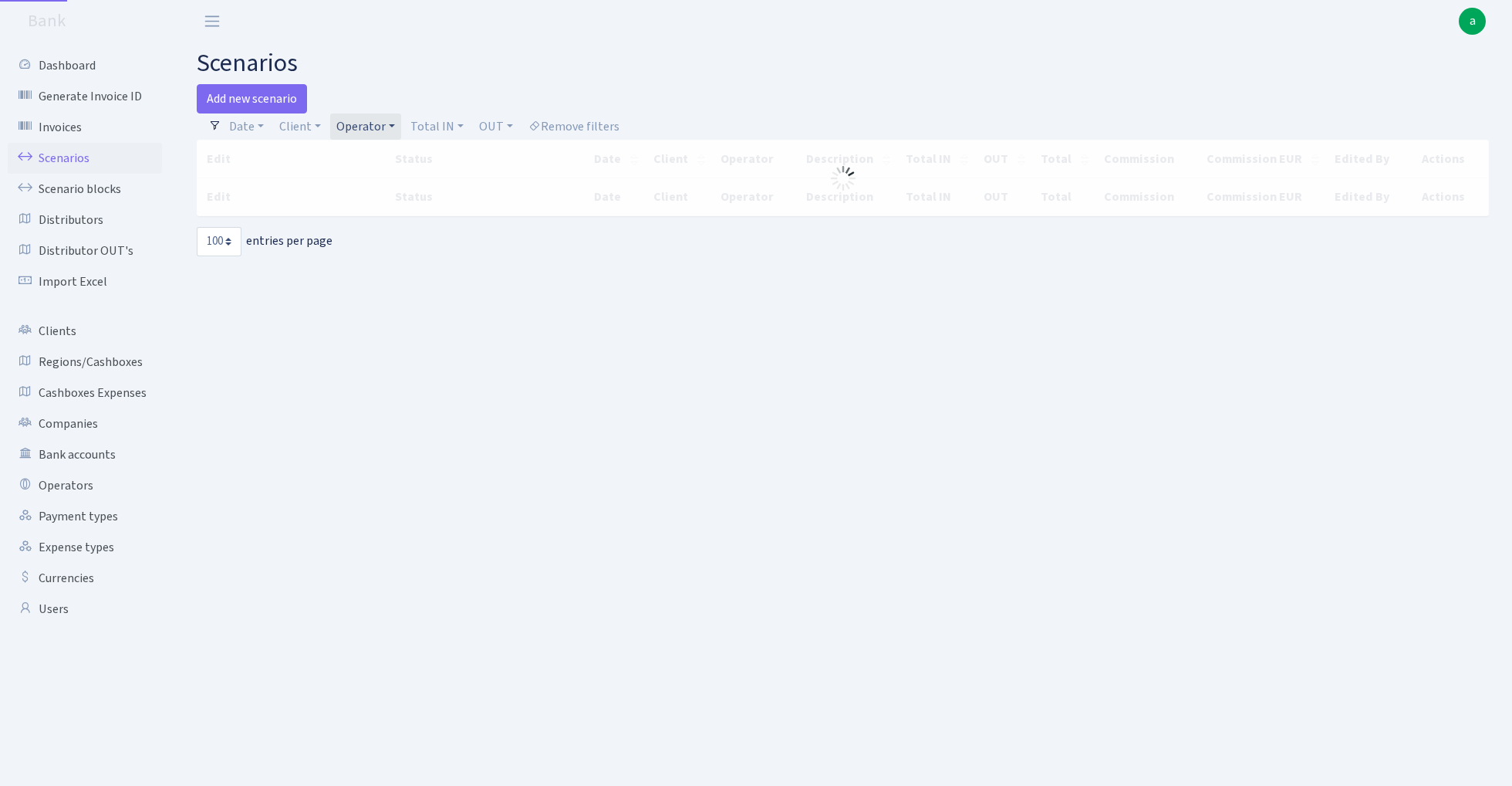
select select "100"
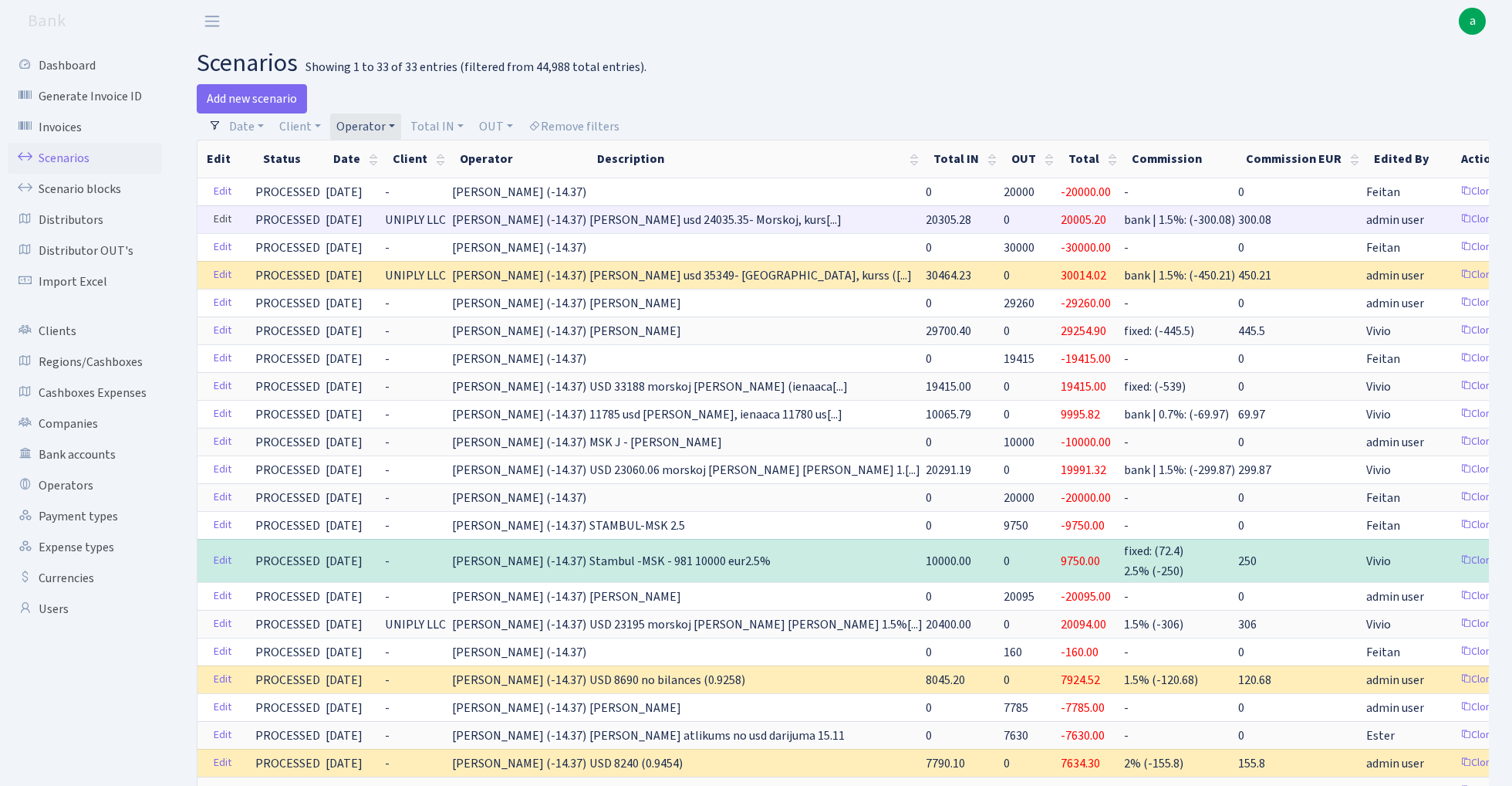
click at [223, 219] on link "Edit" at bounding box center [223, 219] width 32 height 24
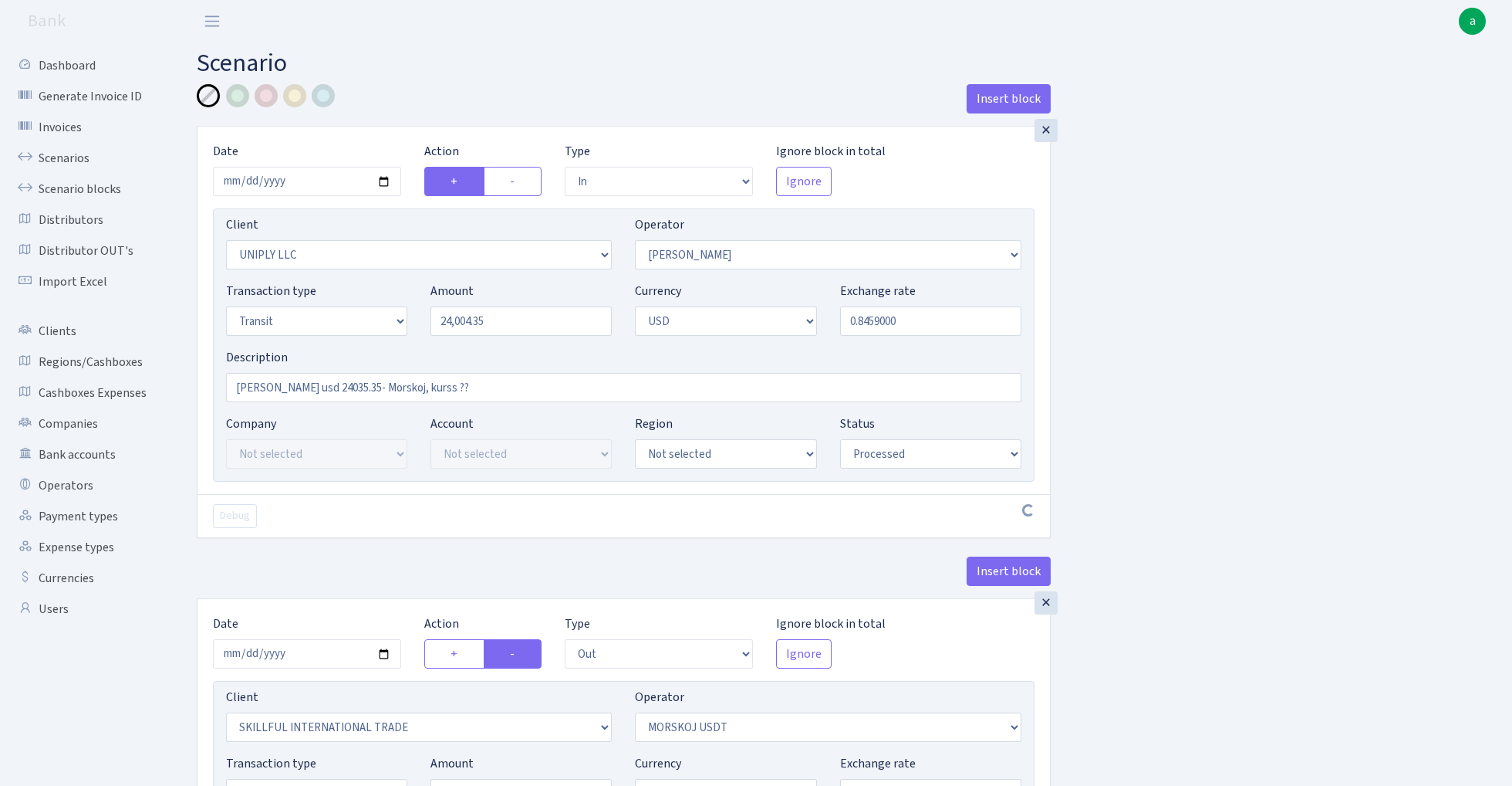
select select "in"
select select "2838"
select select "319"
select select "5"
select select "2"
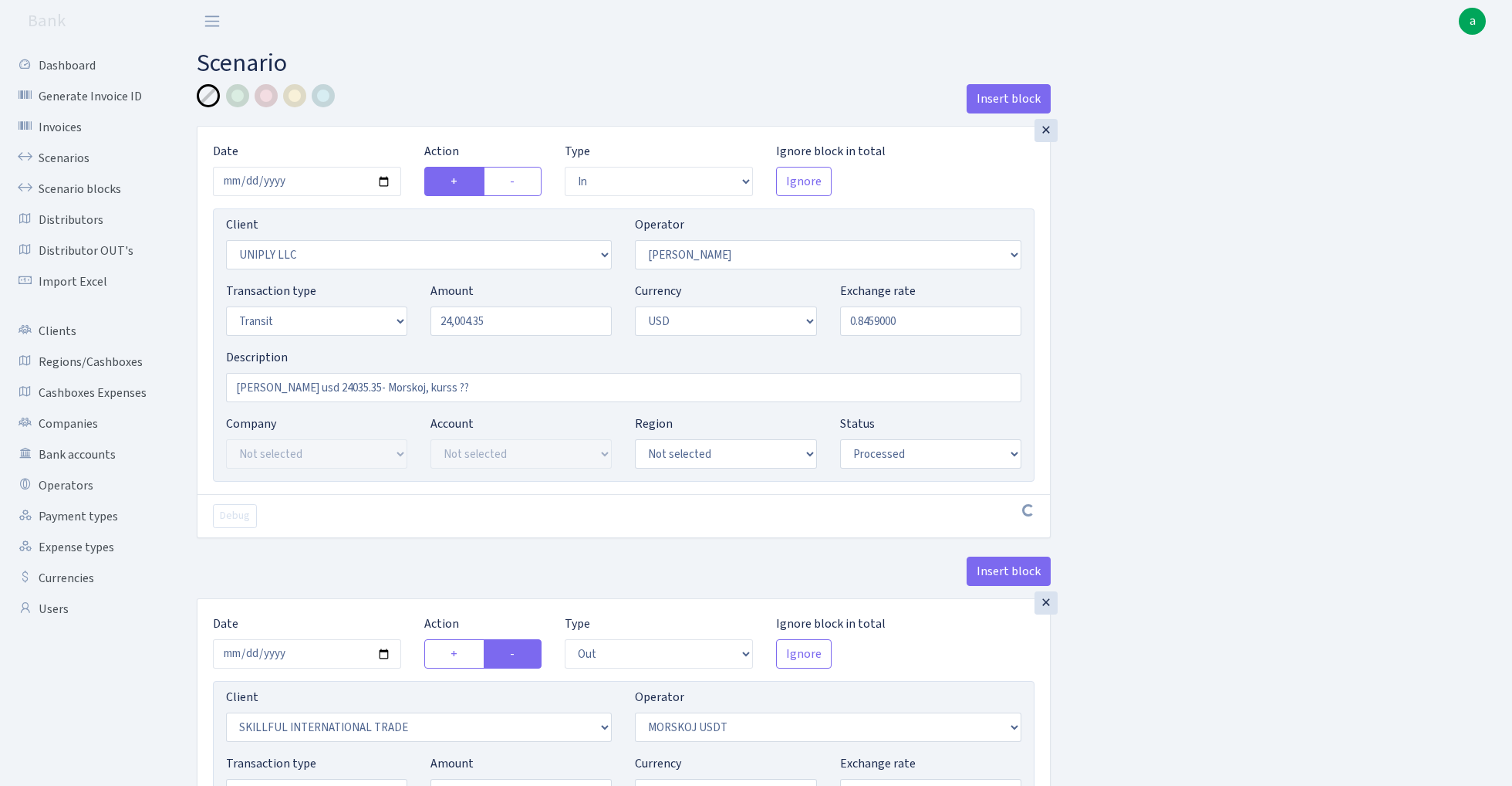
select select "processed"
select select "out"
select select "2655"
select select "324"
select select "5"
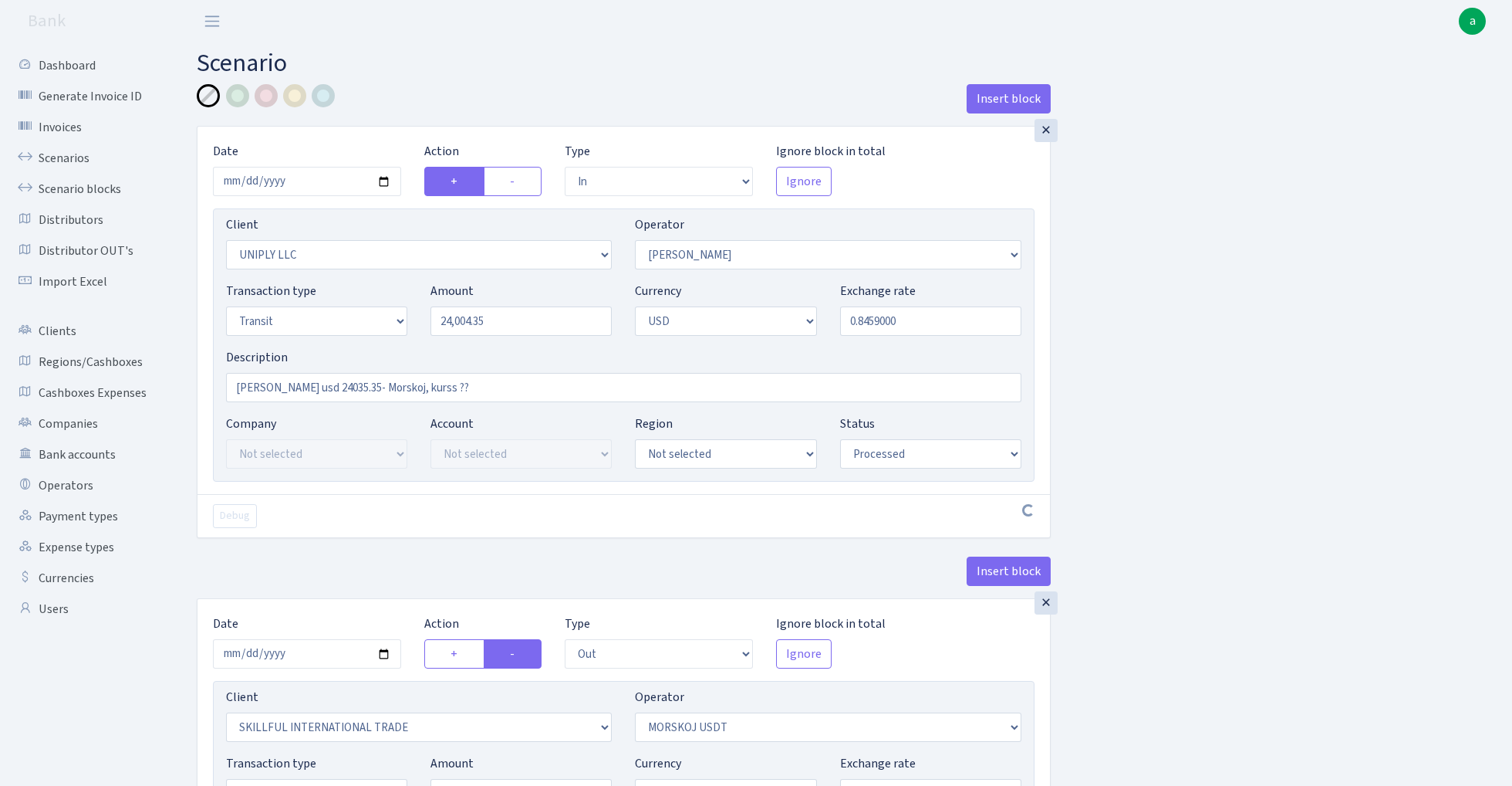
select select "2"
select select "processed"
select select "commission"
select select "bank"
select select "319"
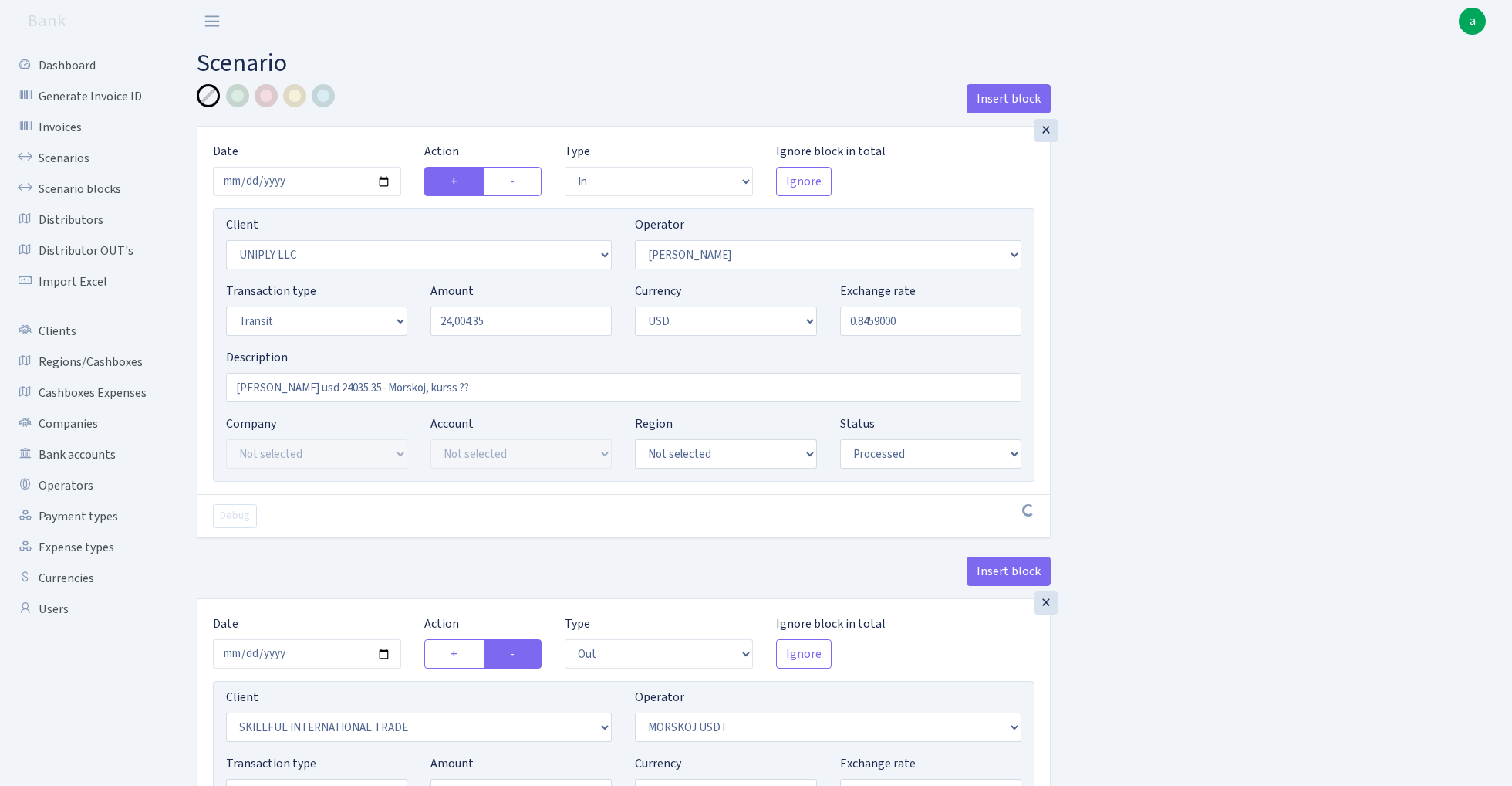
select select "processed"
click at [917, 326] on input "0.8459000" at bounding box center [931, 321] width 181 height 29
type input "0.8465000"
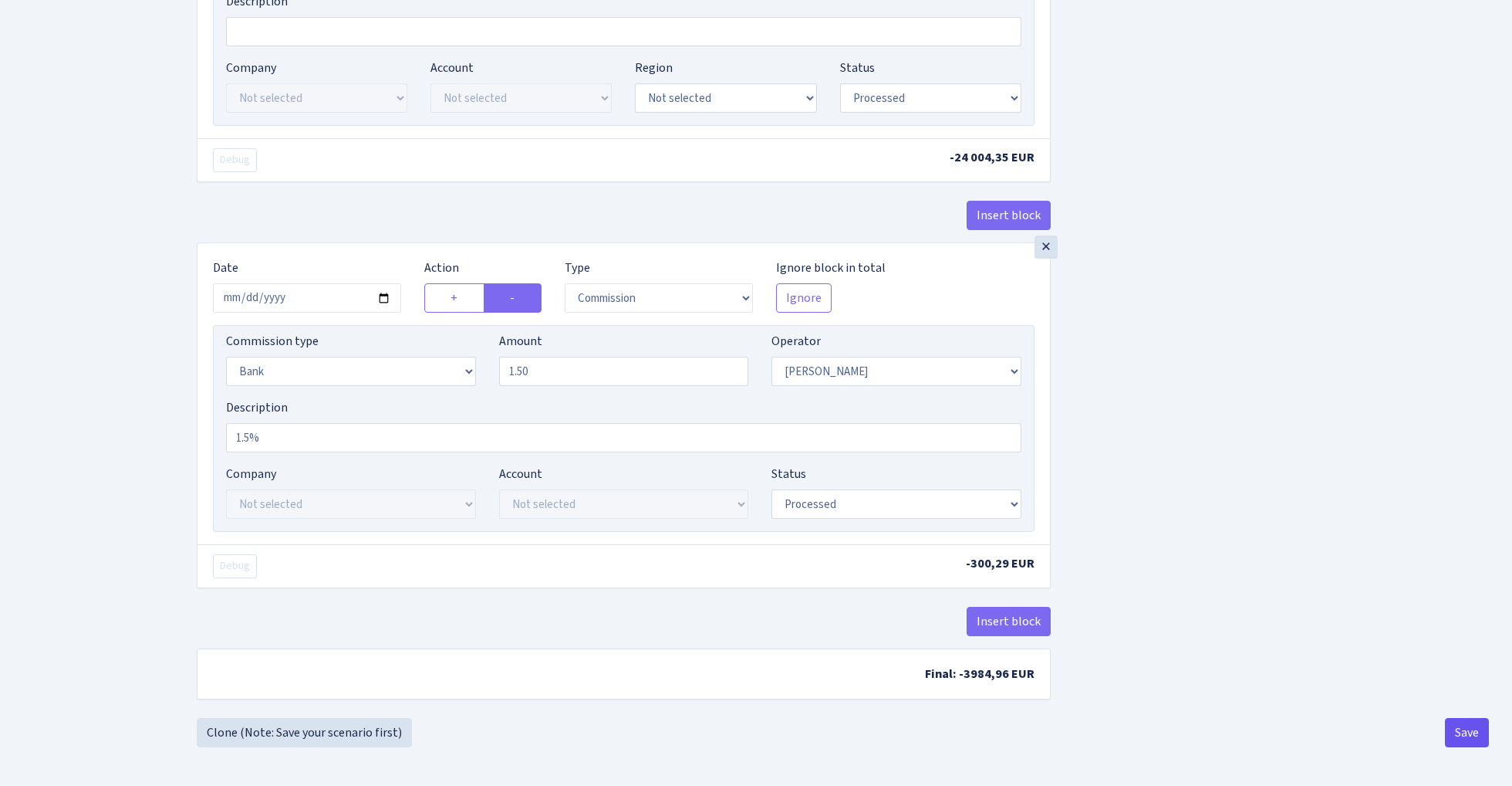
scroll to position [834, 0]
click at [1457, 730] on button "Save" at bounding box center [1467, 732] width 44 height 29
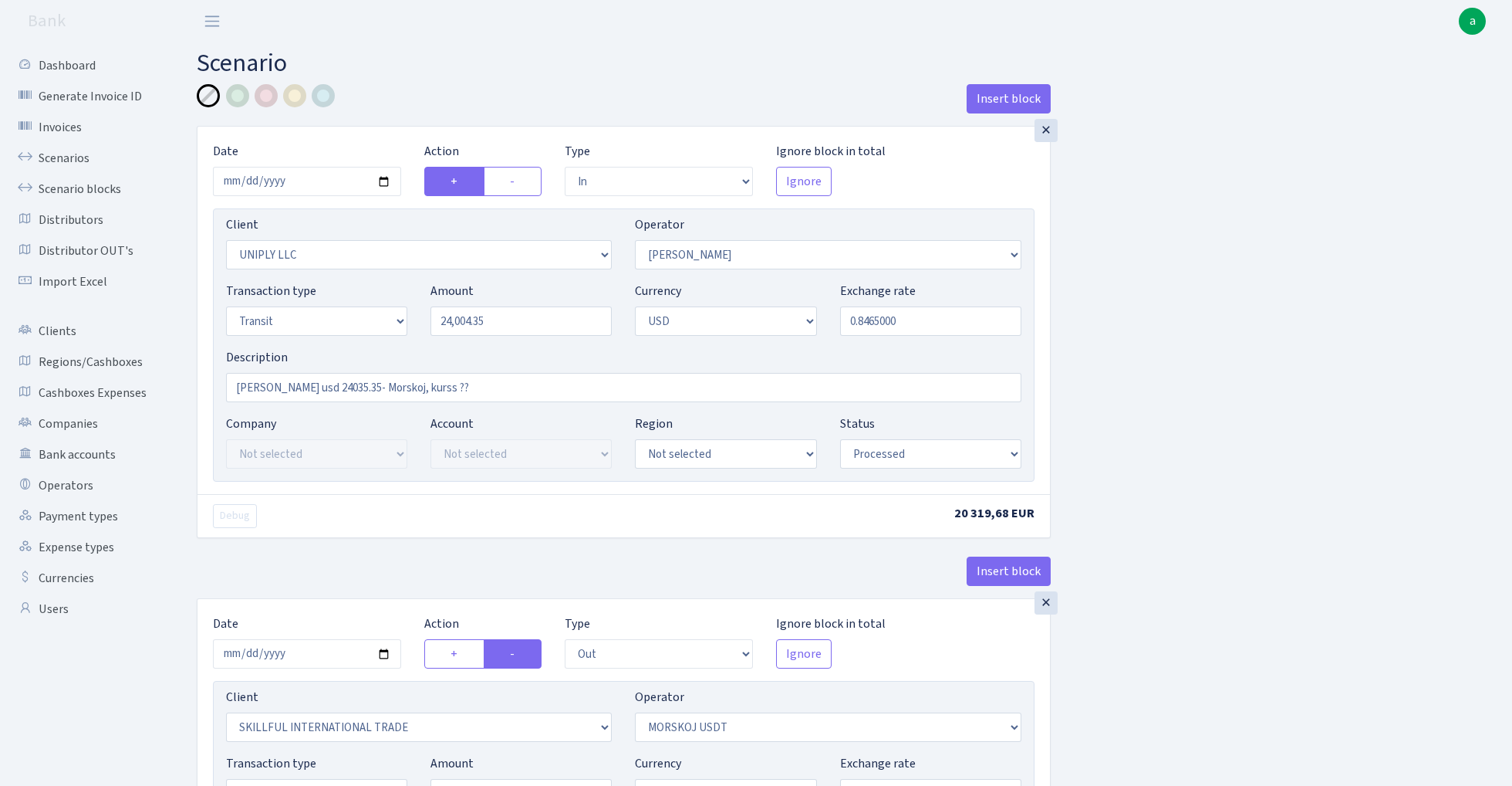
select select "in"
select select "2838"
select select "319"
select select "5"
select select "2"
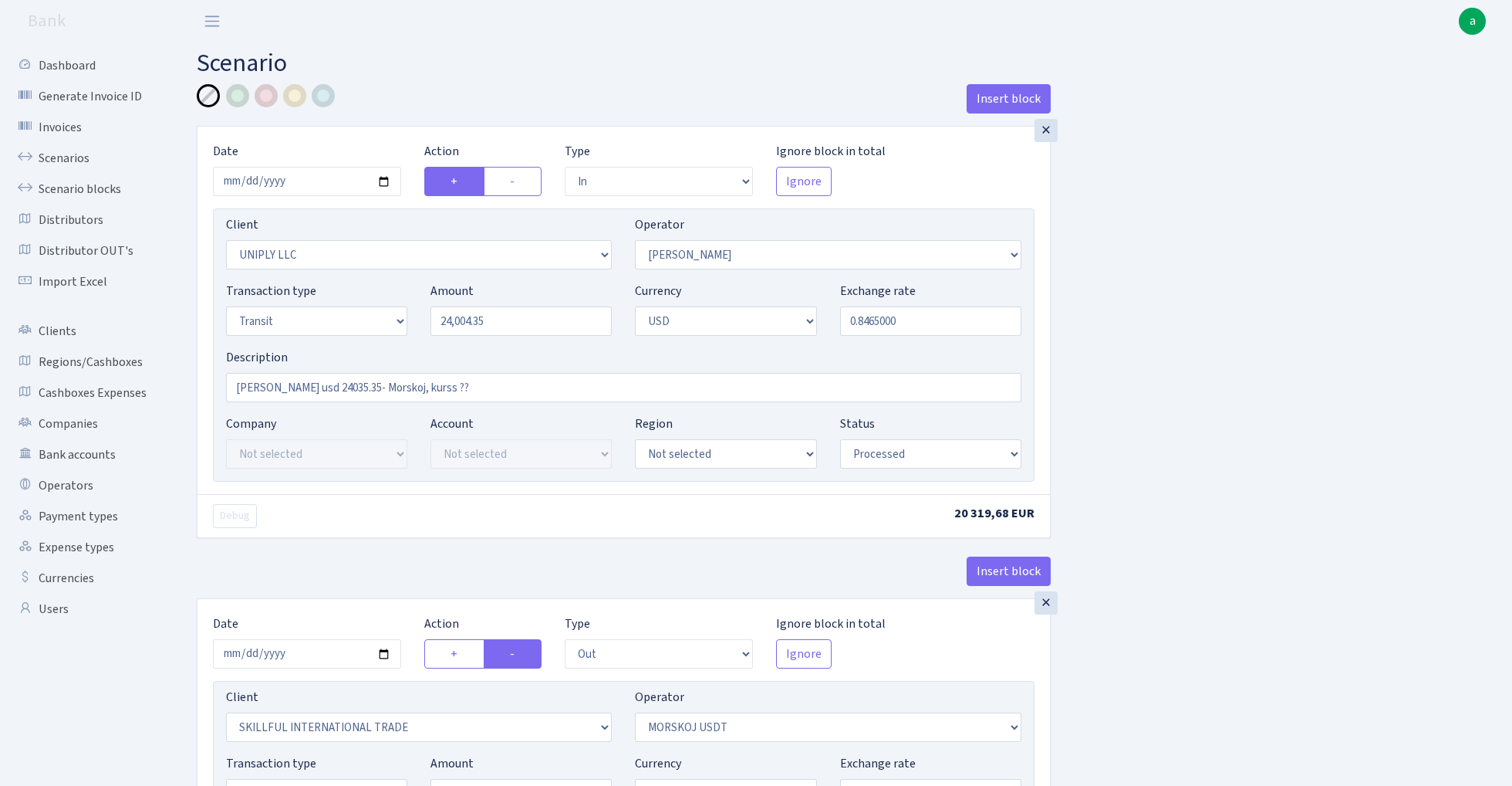
select select "processed"
select select "out"
select select "2655"
select select "324"
select select "5"
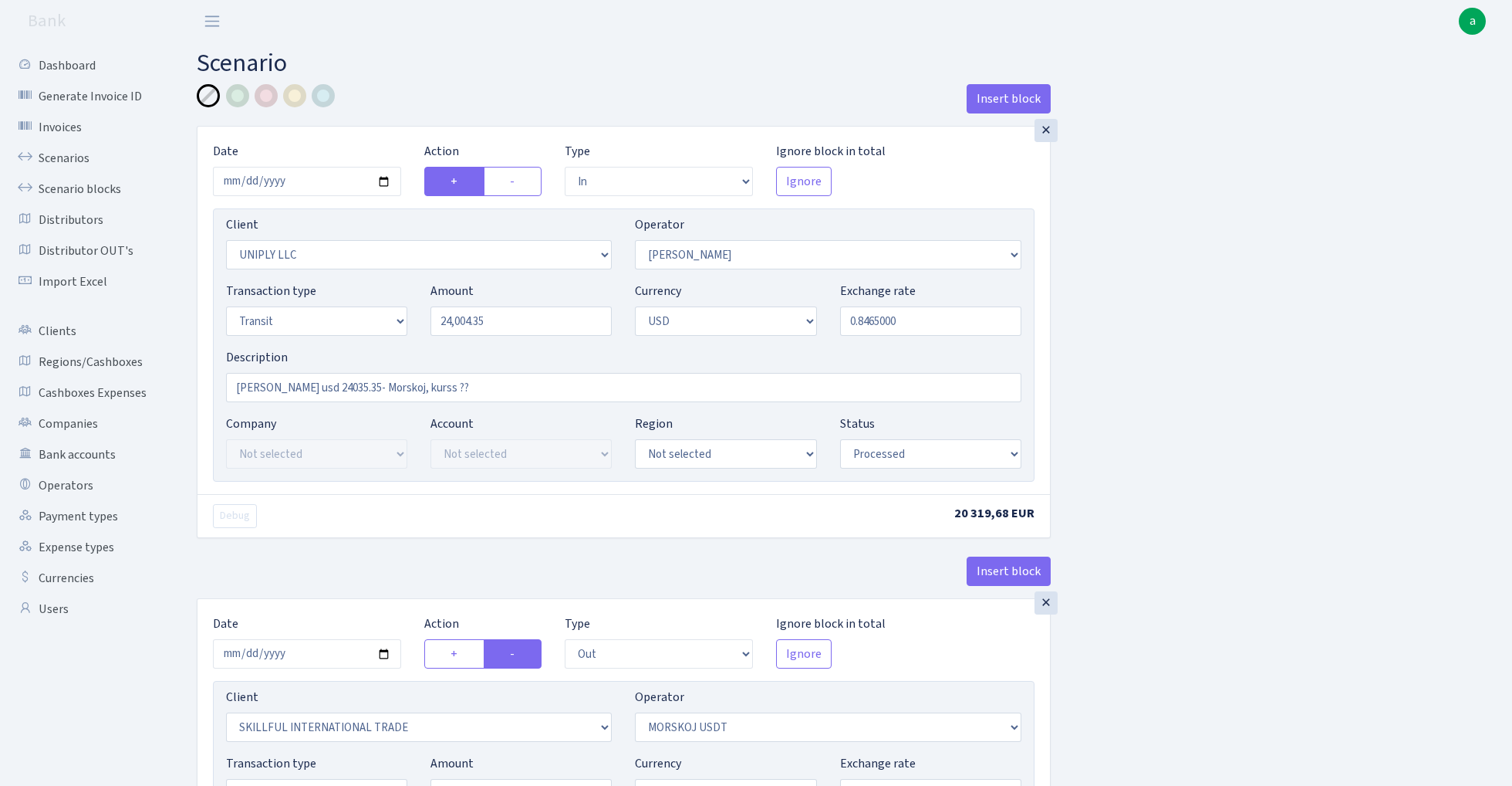
select select "2"
select select "processed"
select select "commission"
select select "bank"
select select "319"
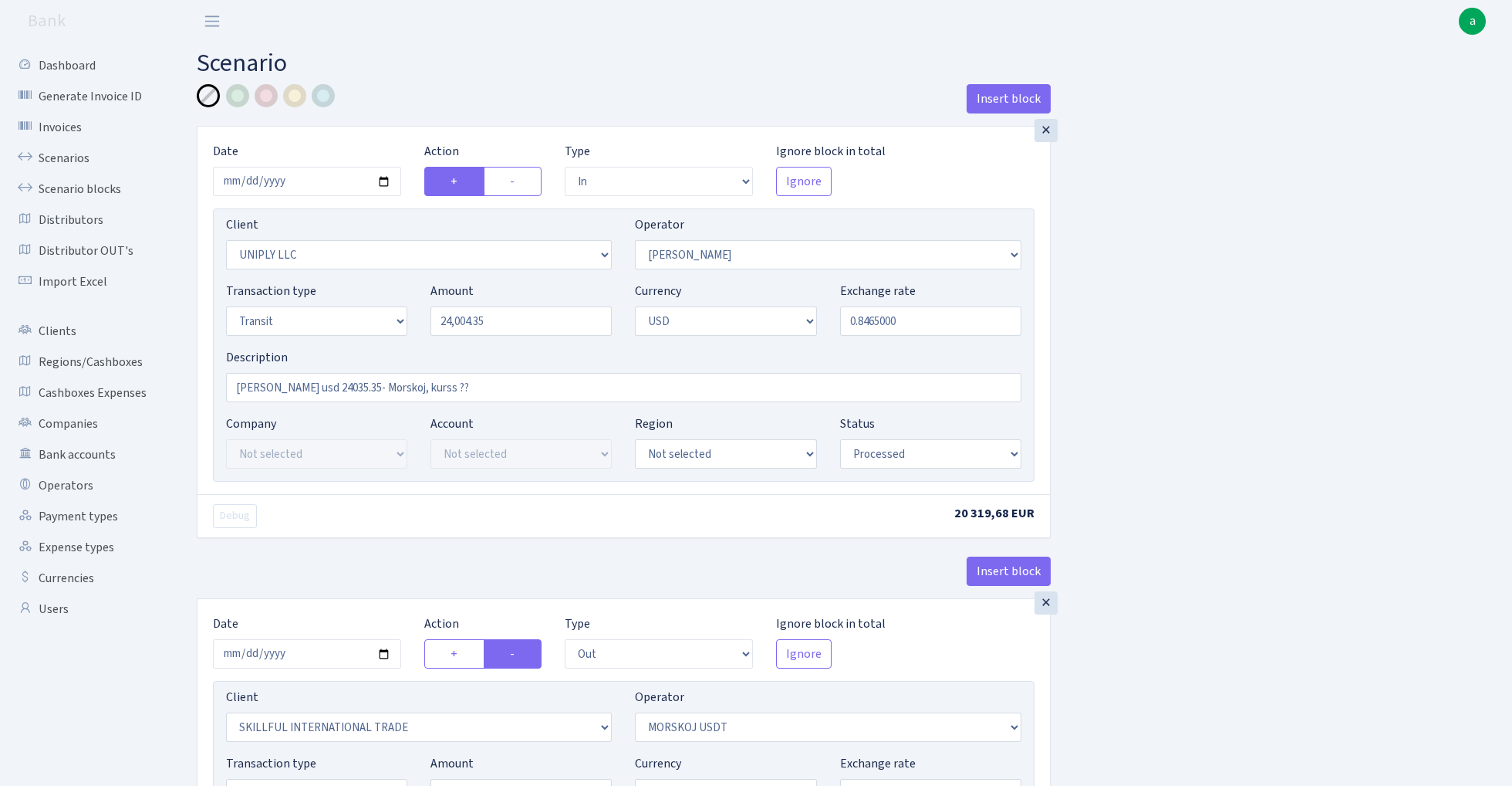
select select "processed"
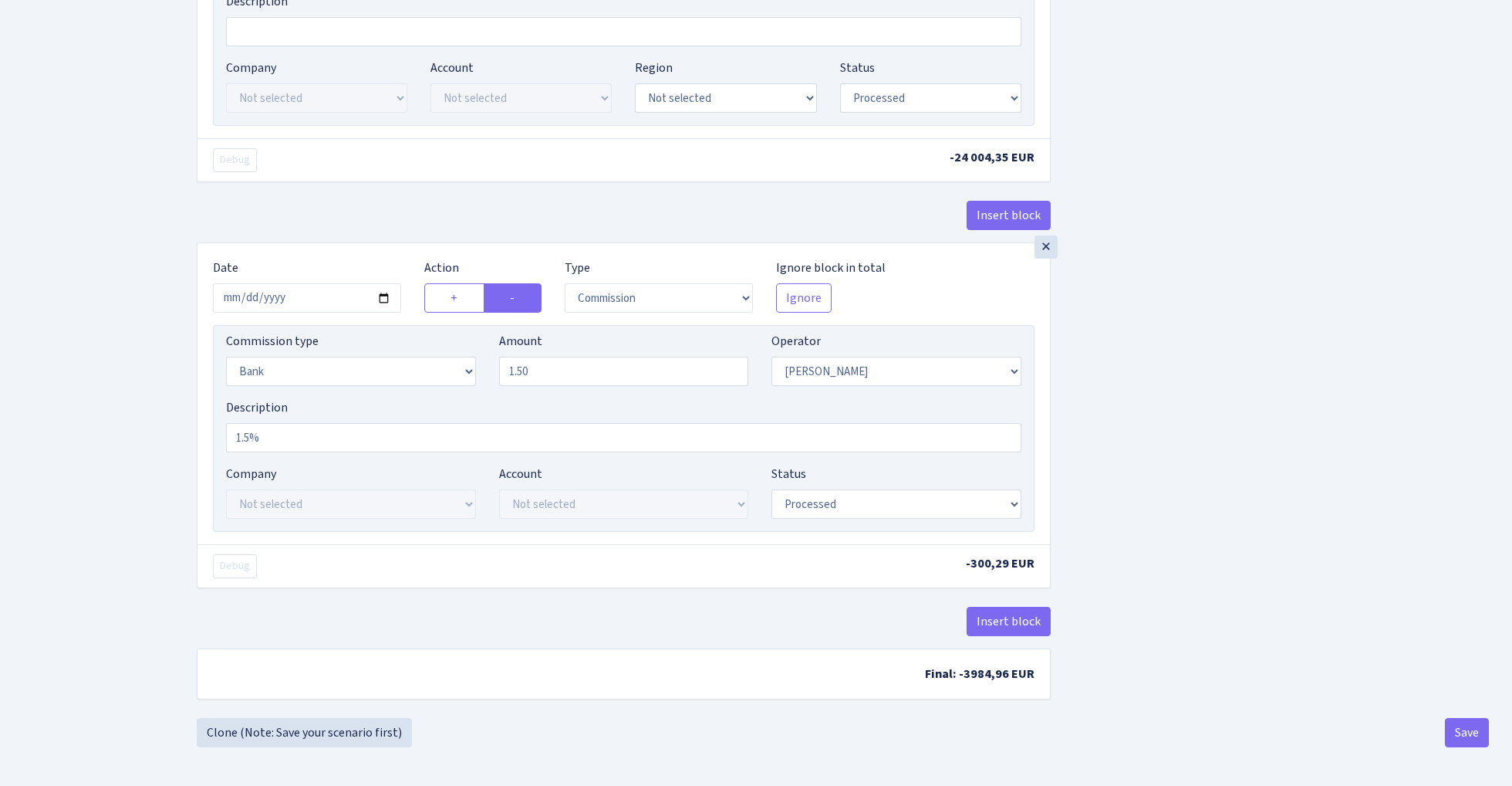
scroll to position [834, 0]
select select "percentage"
click at [1471, 739] on button "Save" at bounding box center [1467, 732] width 44 height 29
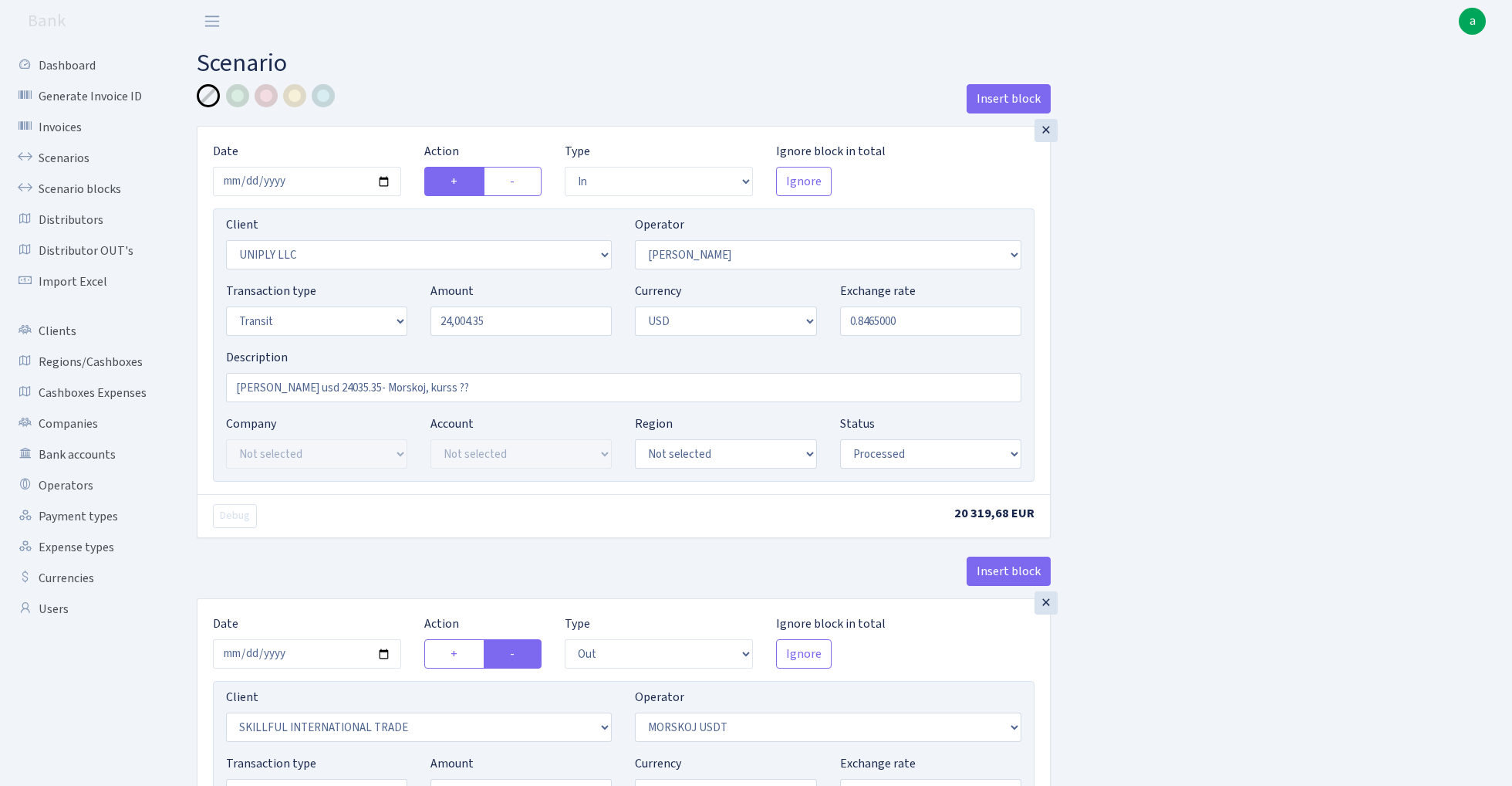
select select "in"
select select "2838"
select select "319"
select select "5"
select select "2"
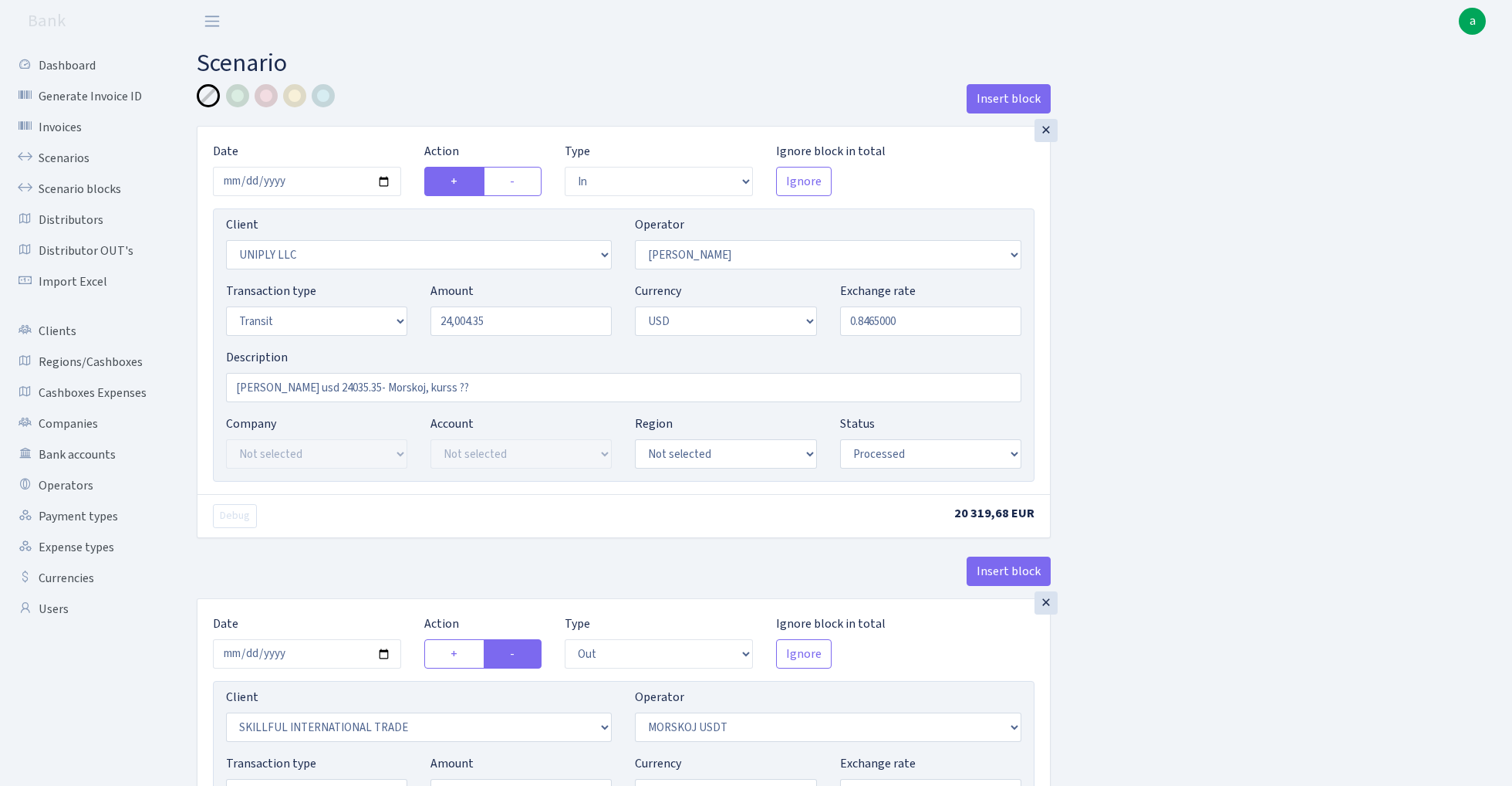
select select "processed"
select select "out"
select select "2655"
select select "324"
select select "5"
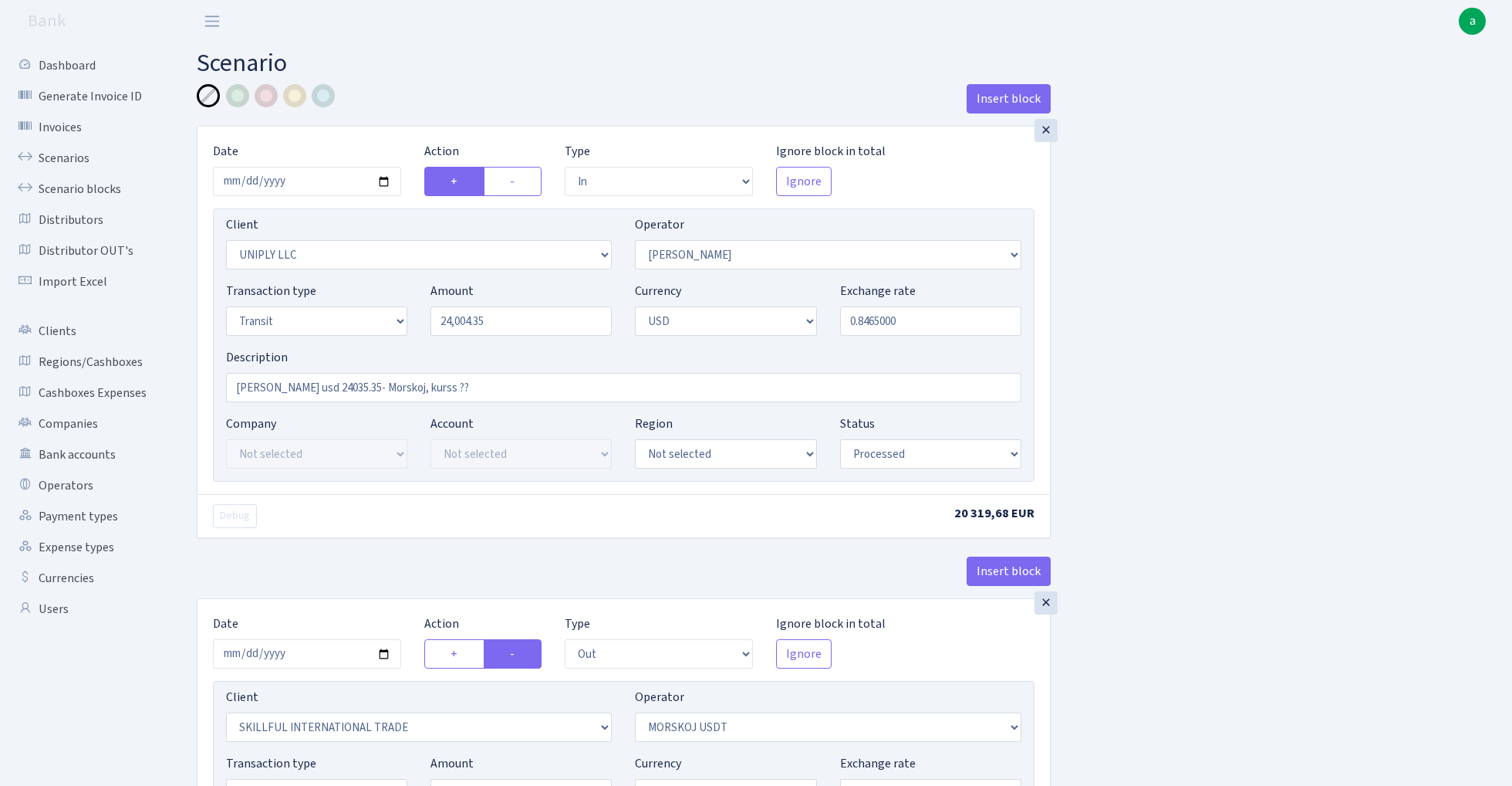
select select "2"
select select "processed"
select select "commission"
select select "319"
select select "processed"
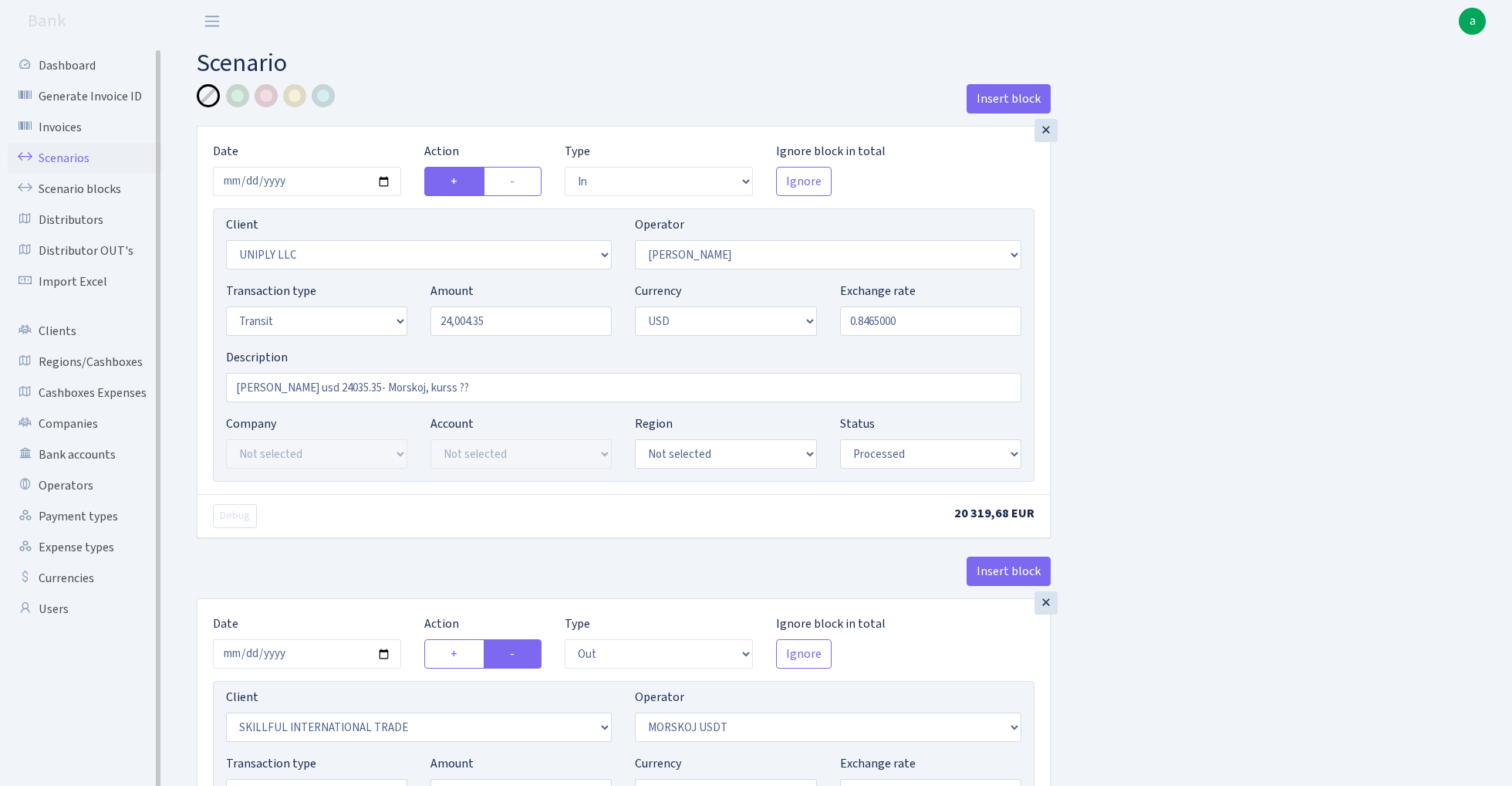
click at [63, 152] on link "Scenarios" at bounding box center [85, 158] width 154 height 31
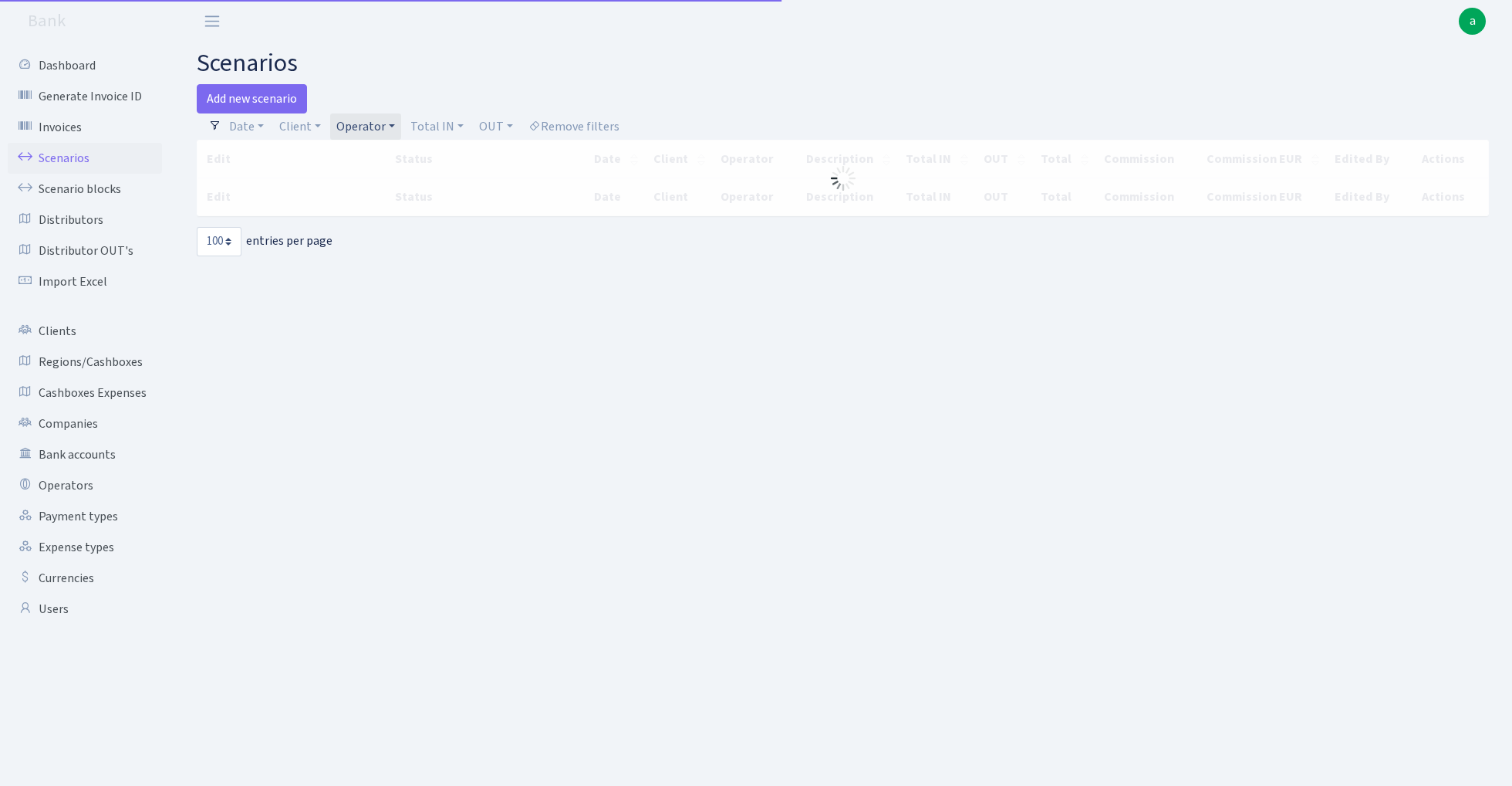
select select "100"
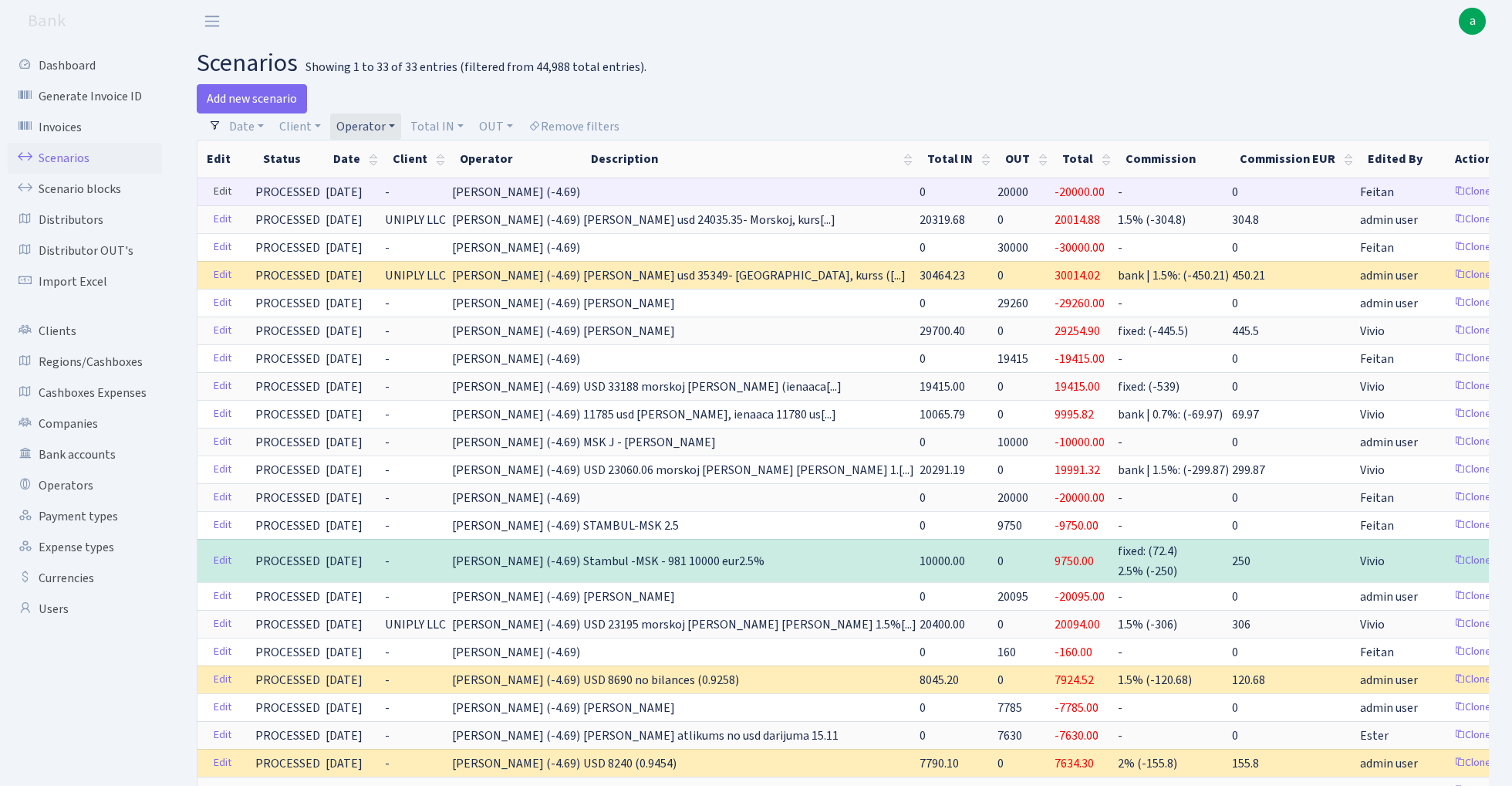
click at [221, 191] on link "Edit" at bounding box center [223, 191] width 32 height 24
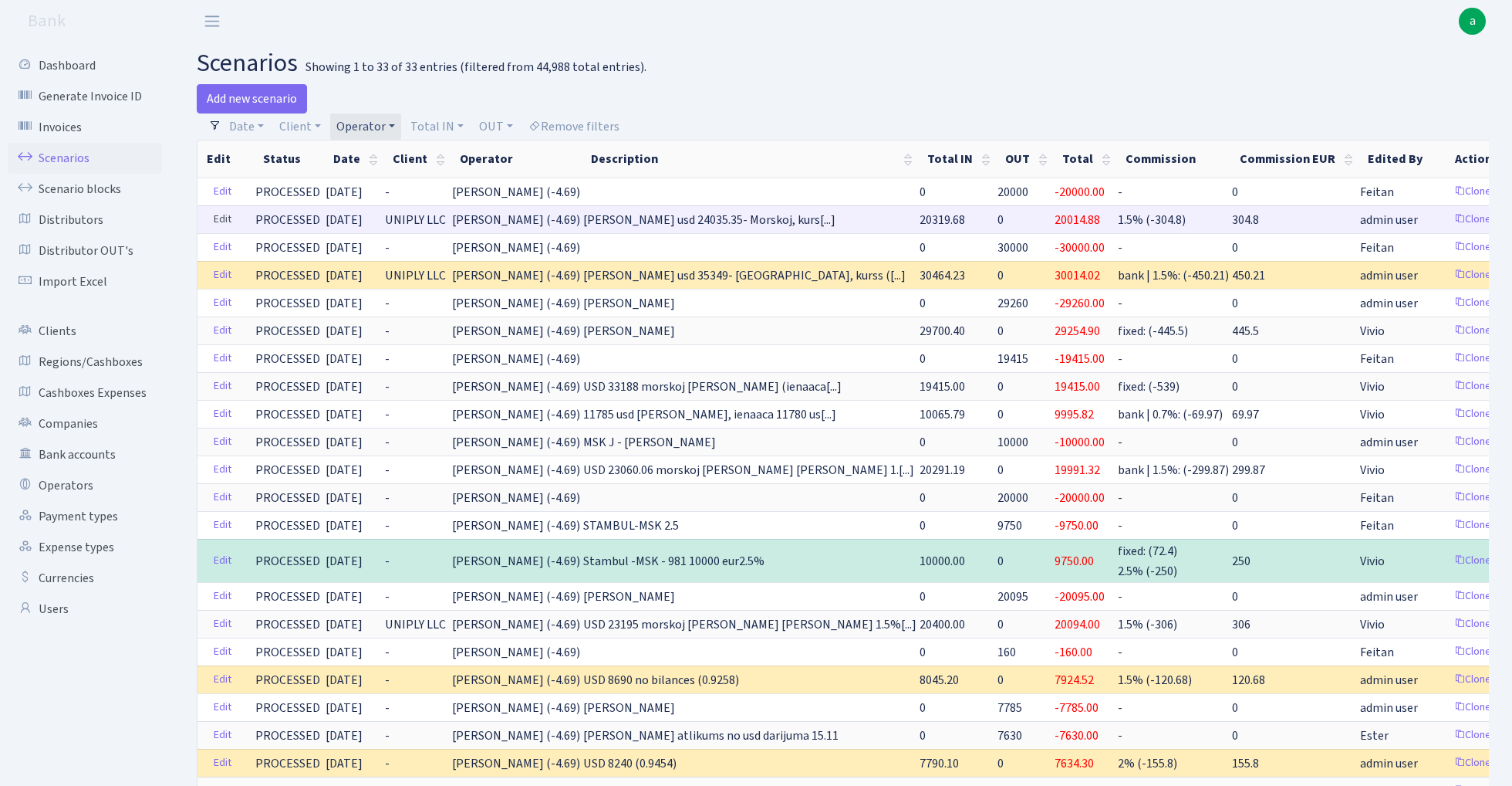
click at [219, 219] on link "Edit" at bounding box center [223, 219] width 32 height 24
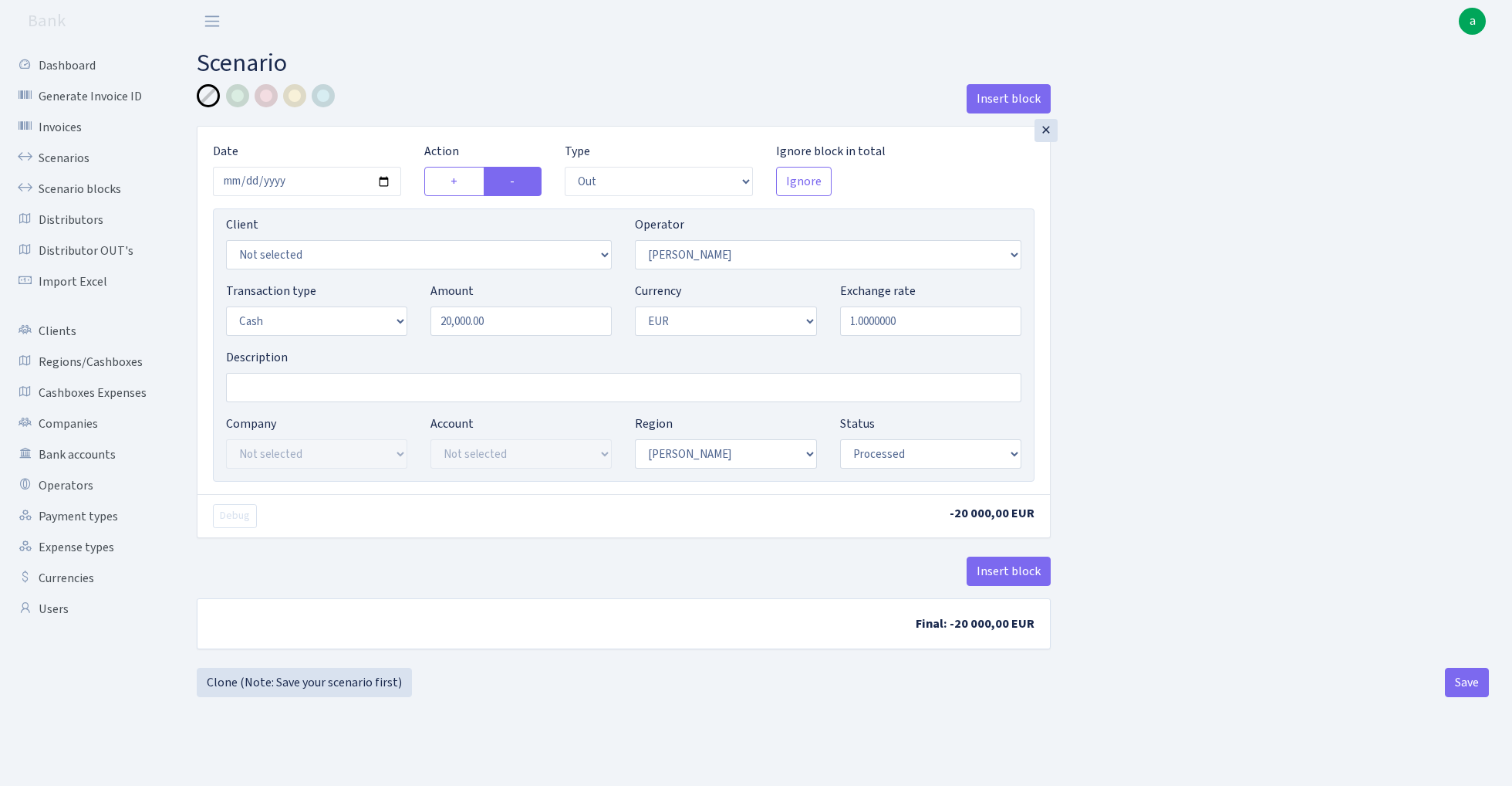
select select "out"
select select "319"
select select "1"
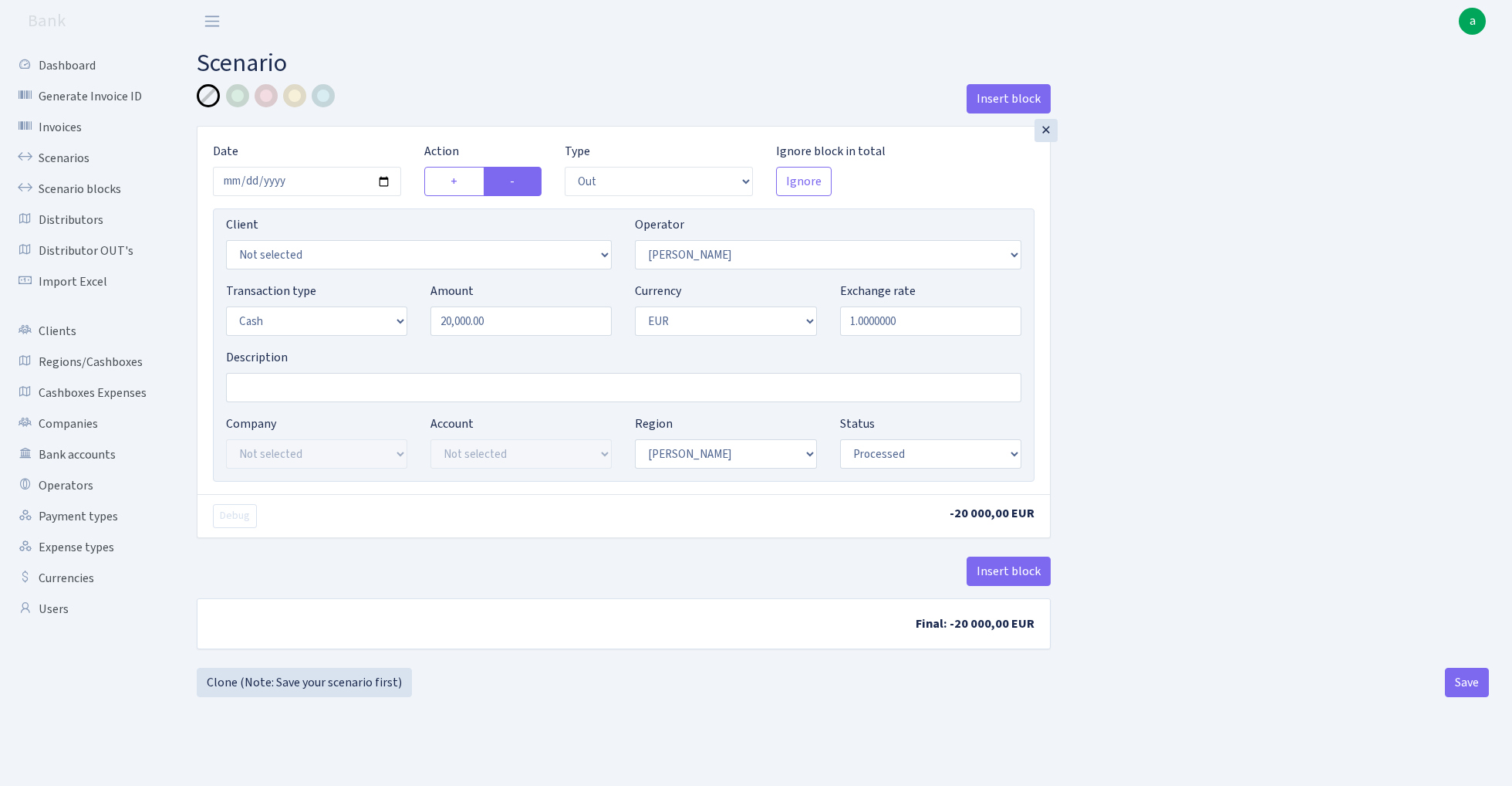
select select "processed"
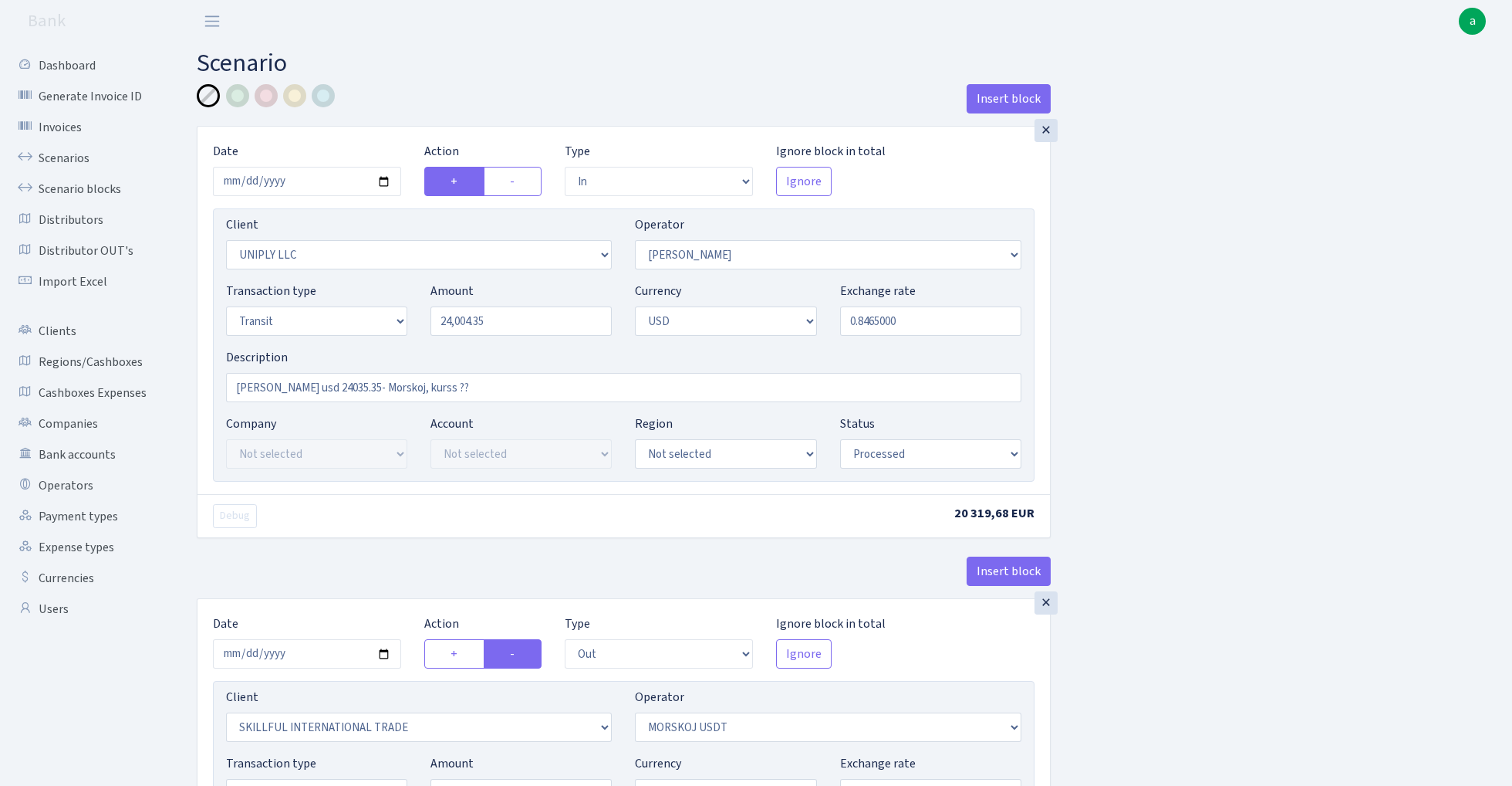
select select "in"
select select "2838"
select select "319"
select select "5"
select select "2"
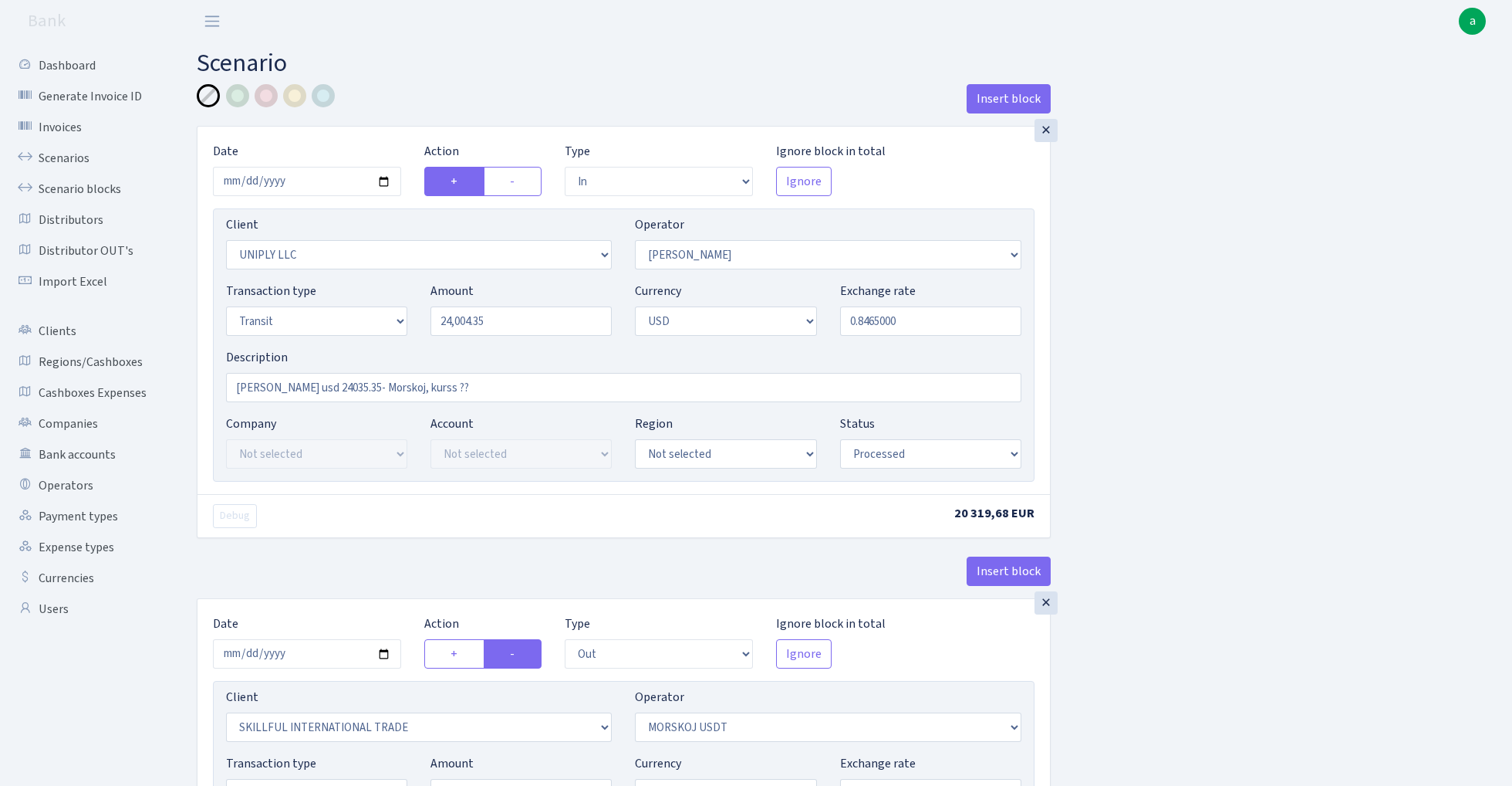
select select "processed"
select select "out"
select select "2655"
select select "324"
select select "5"
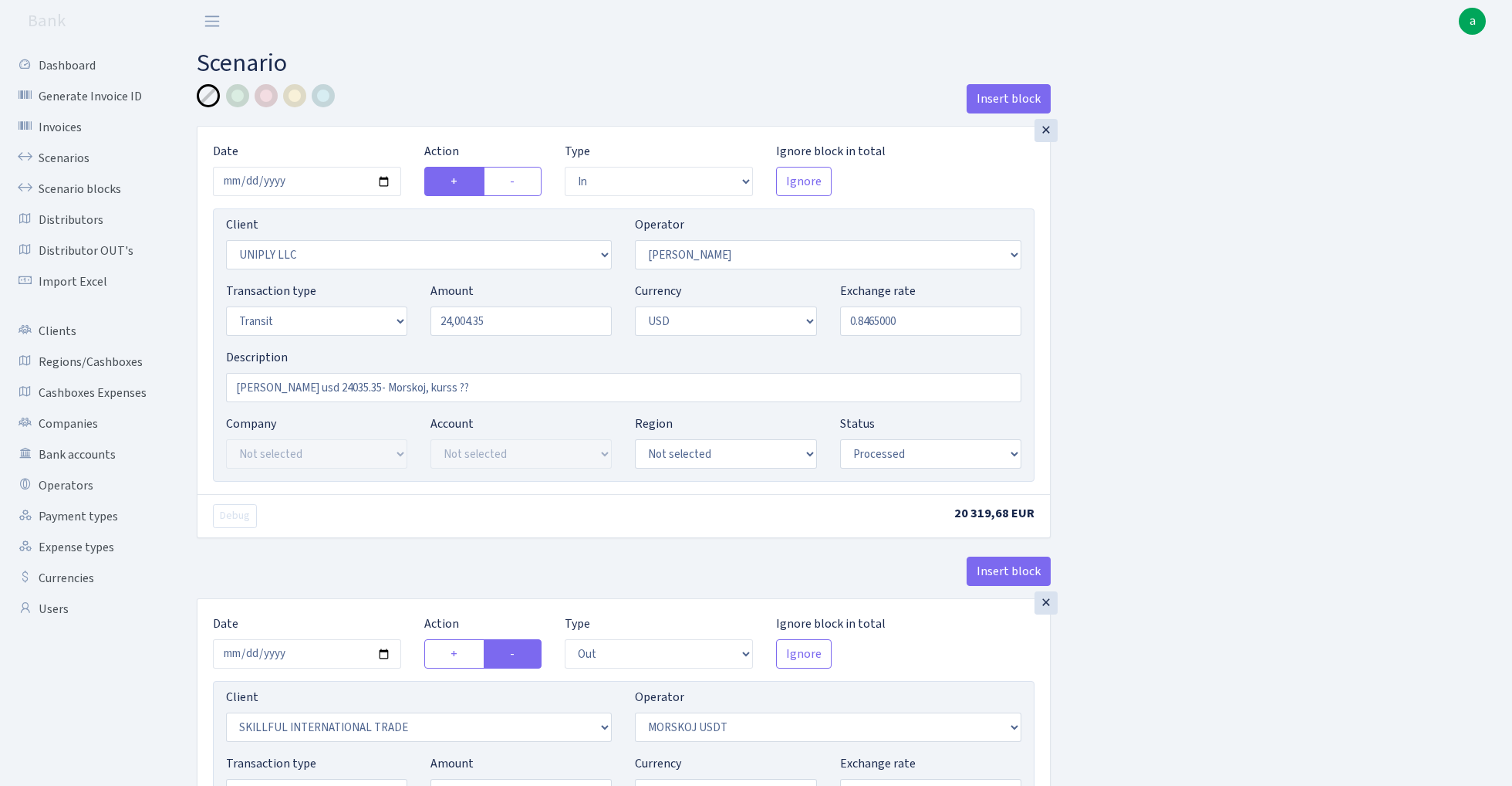
select select "2"
select select "processed"
select select "commission"
select select "319"
select select "processed"
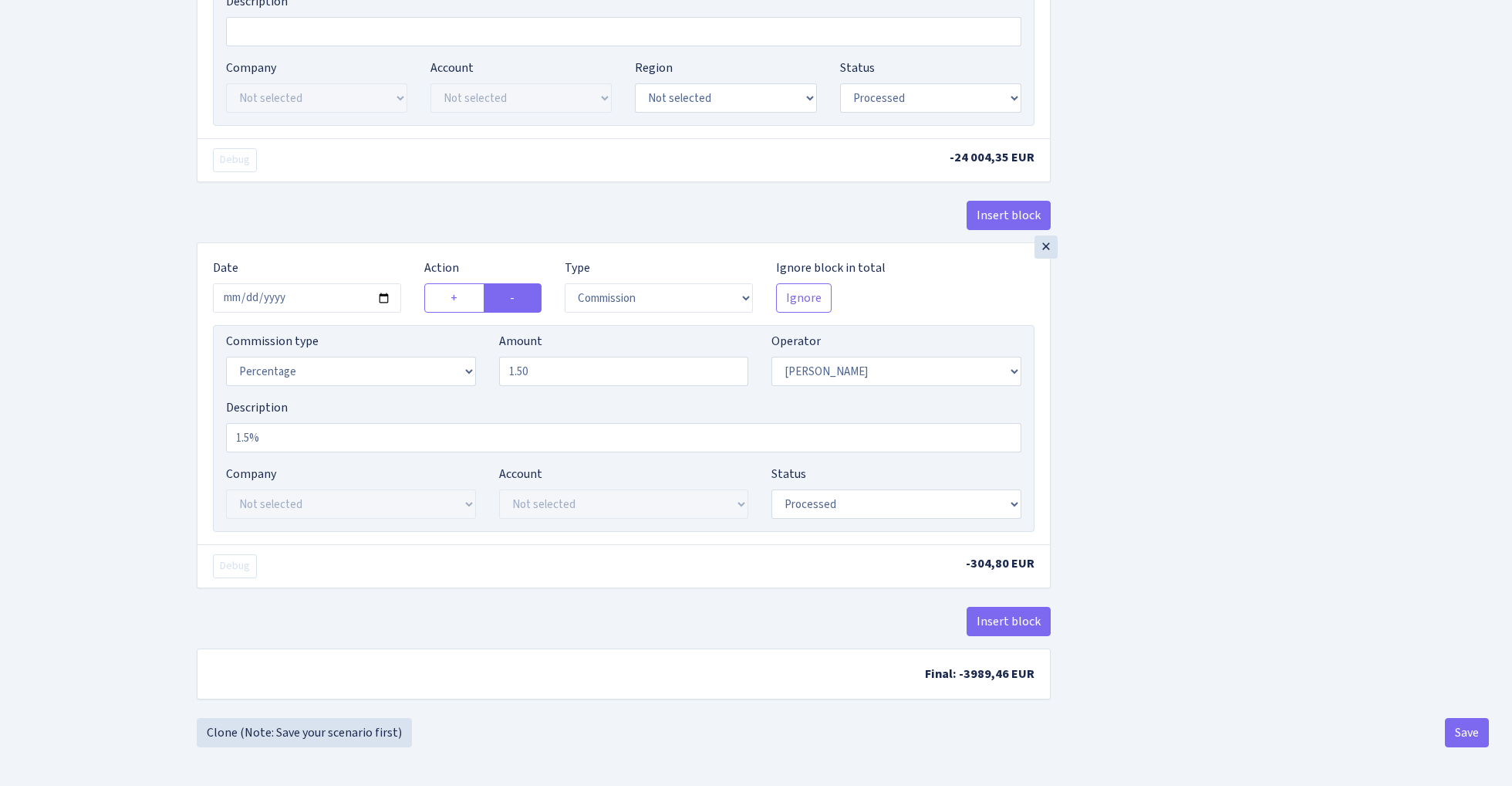
scroll to position [834, 0]
select select "bank"
click at [1466, 742] on button "Save" at bounding box center [1467, 732] width 44 height 29
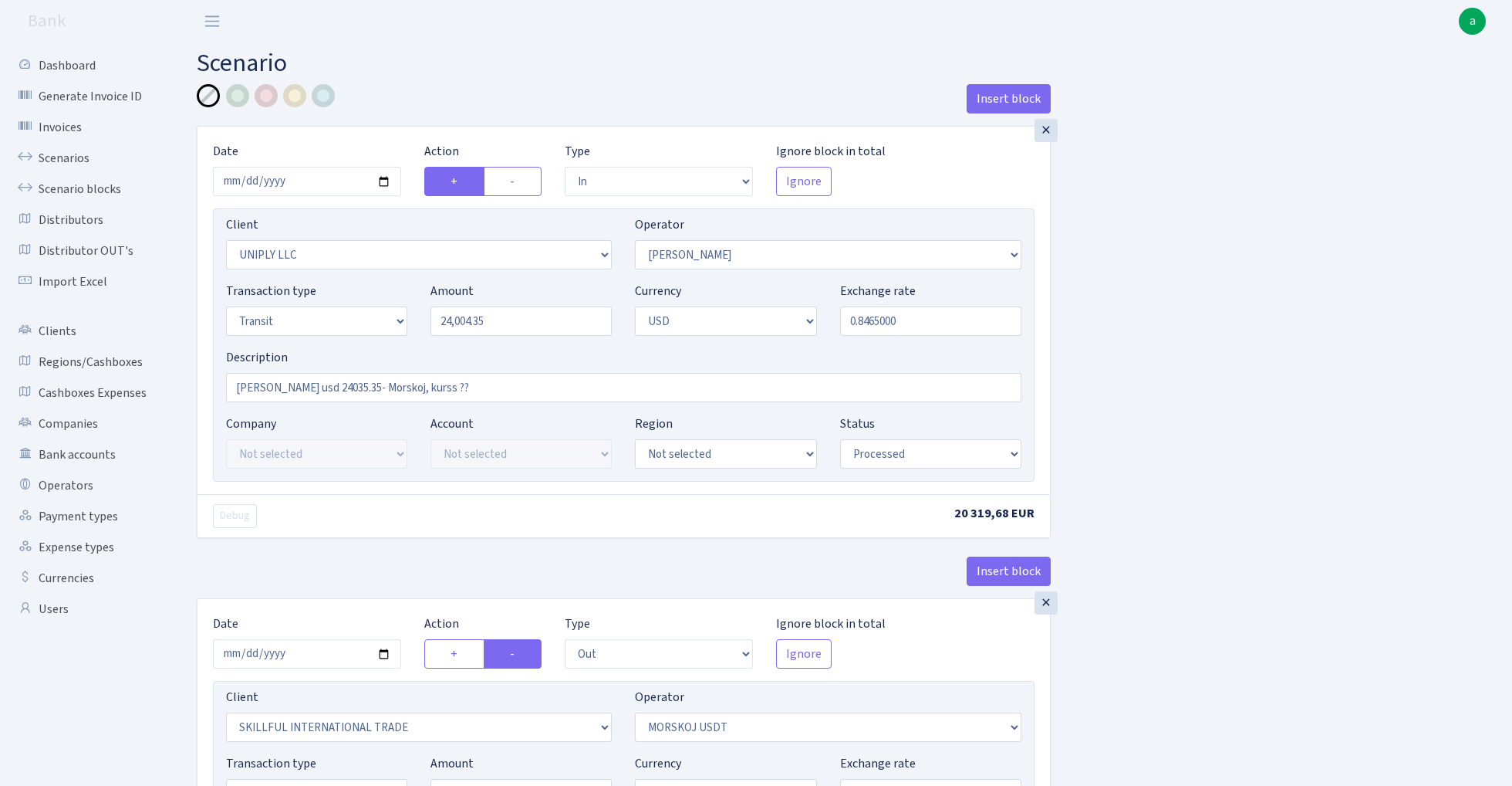
select select "in"
select select "2838"
select select "319"
select select "5"
select select "2"
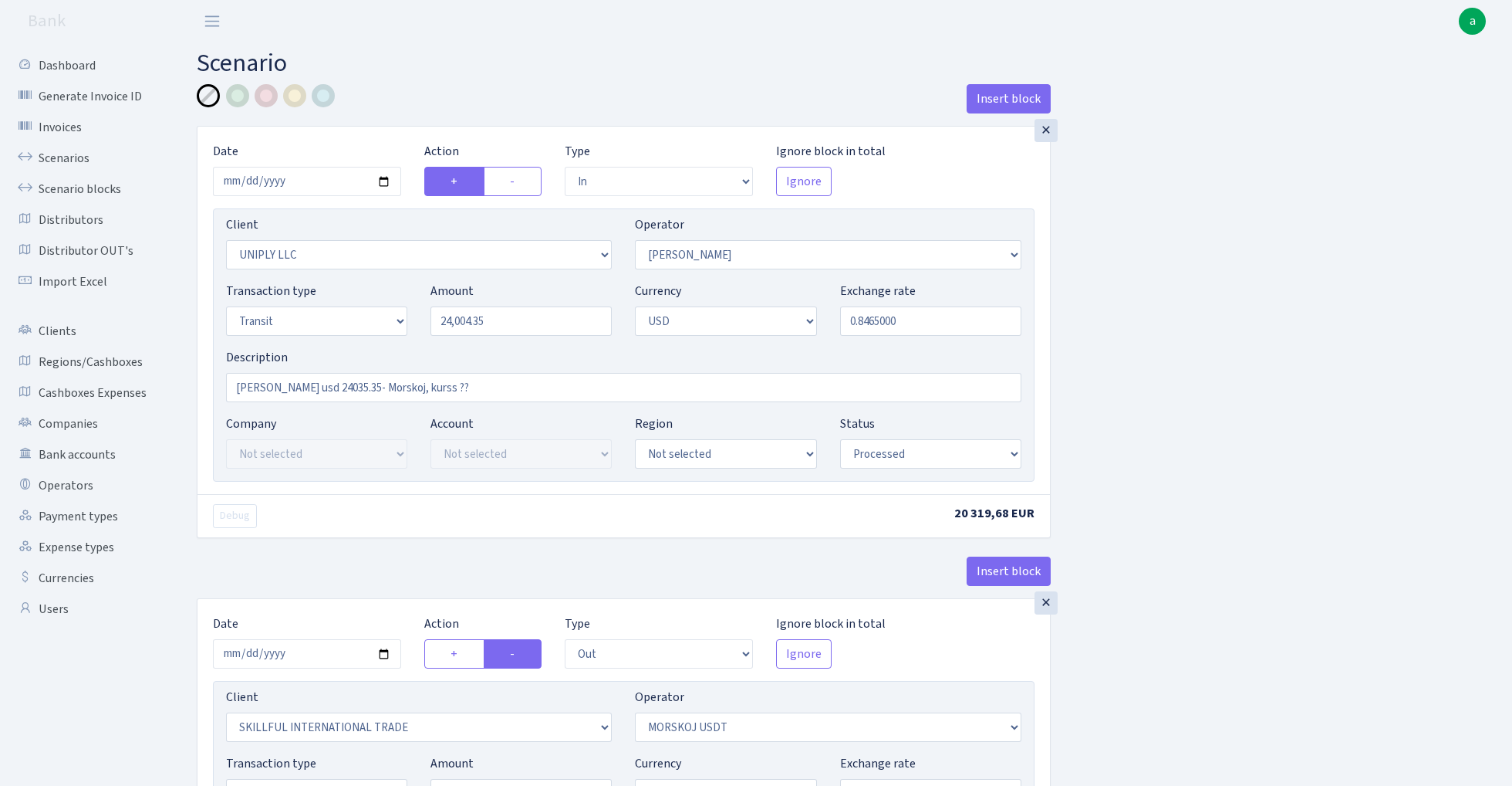
select select "processed"
select select "out"
select select "2655"
select select "324"
select select "5"
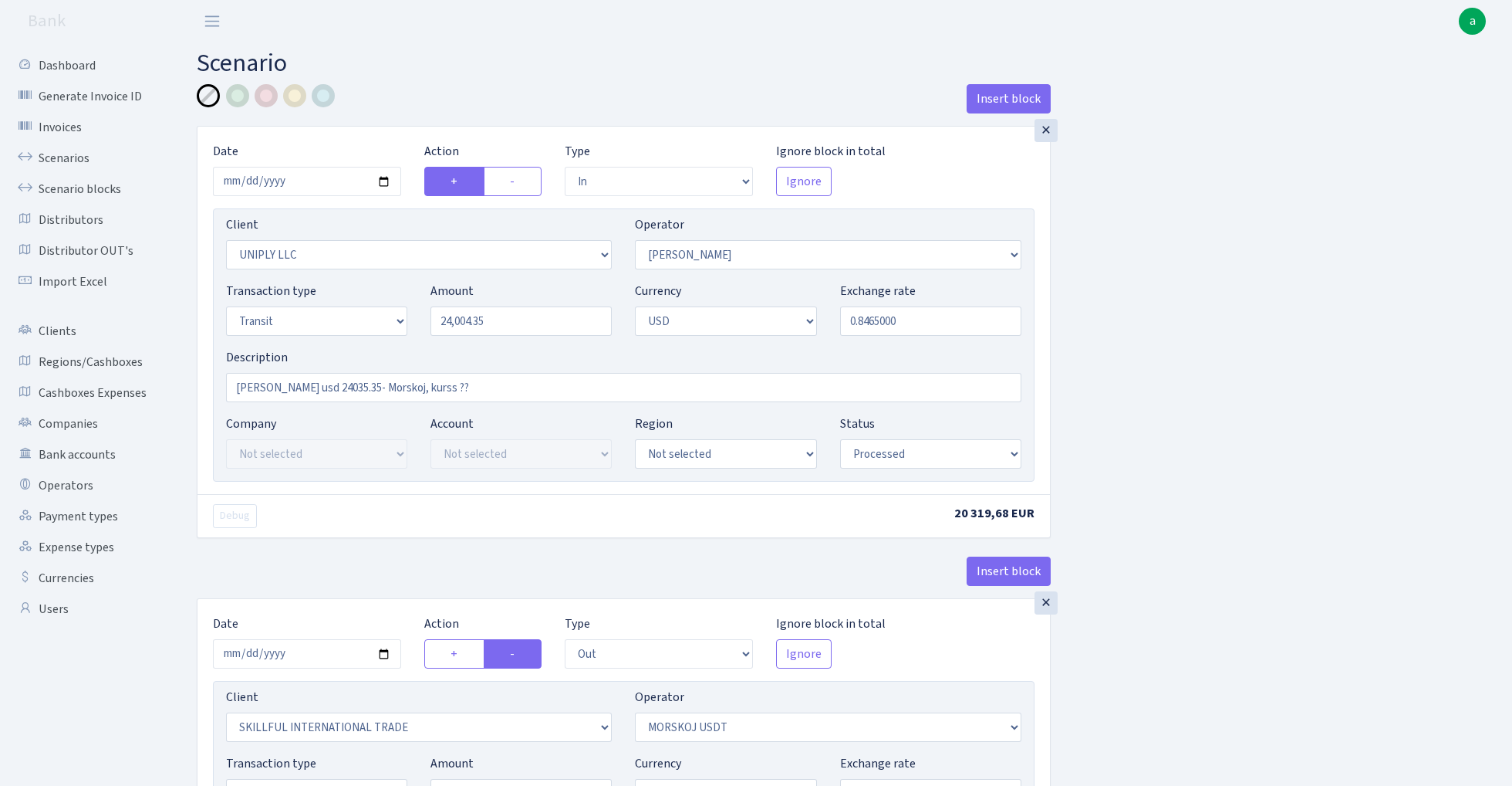
select select "2"
select select "processed"
select select "commission"
select select "bank"
select select "319"
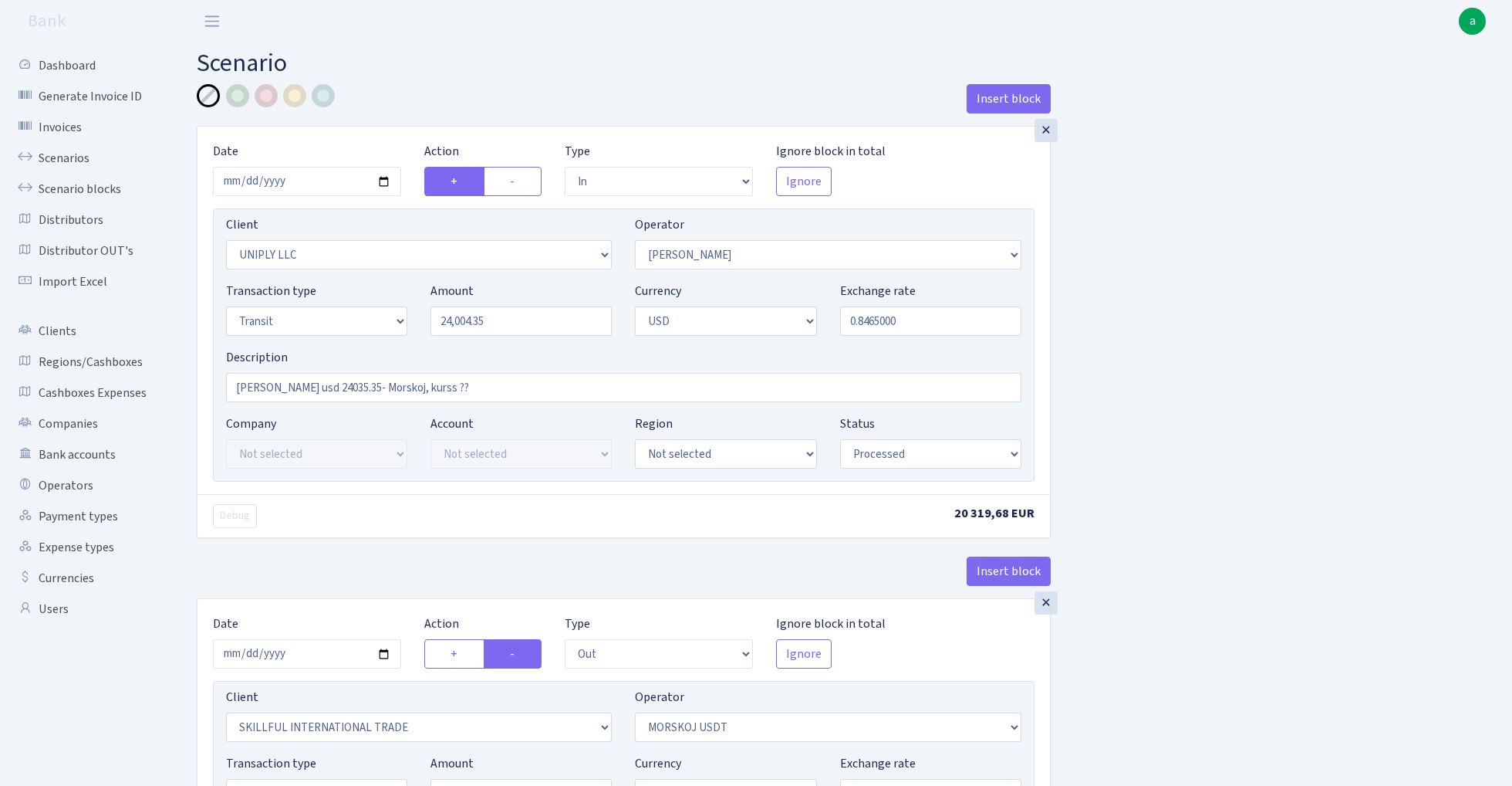
select select "processed"
click at [53, 156] on link "Scenarios" at bounding box center [85, 158] width 154 height 31
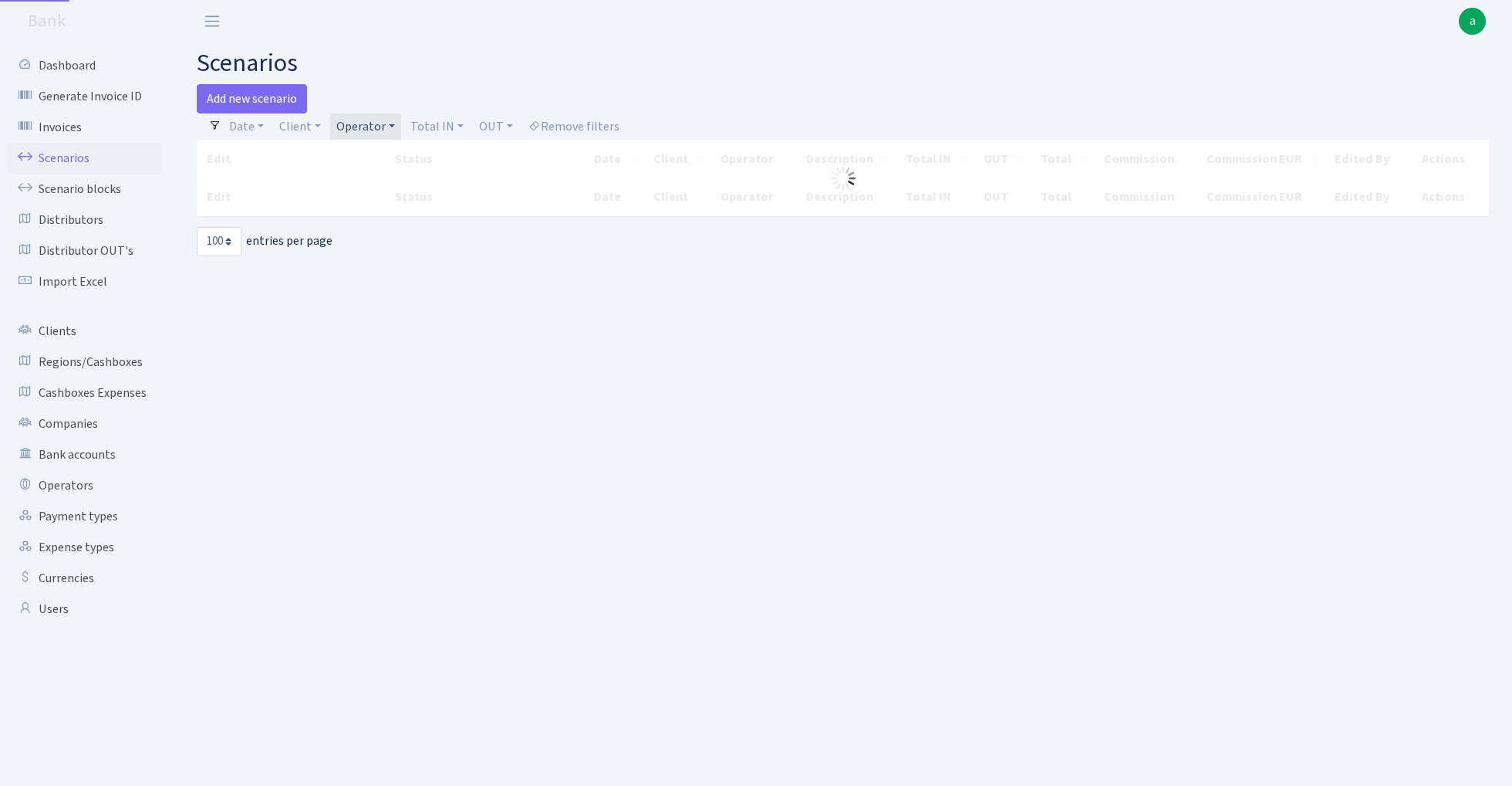
select select "100"
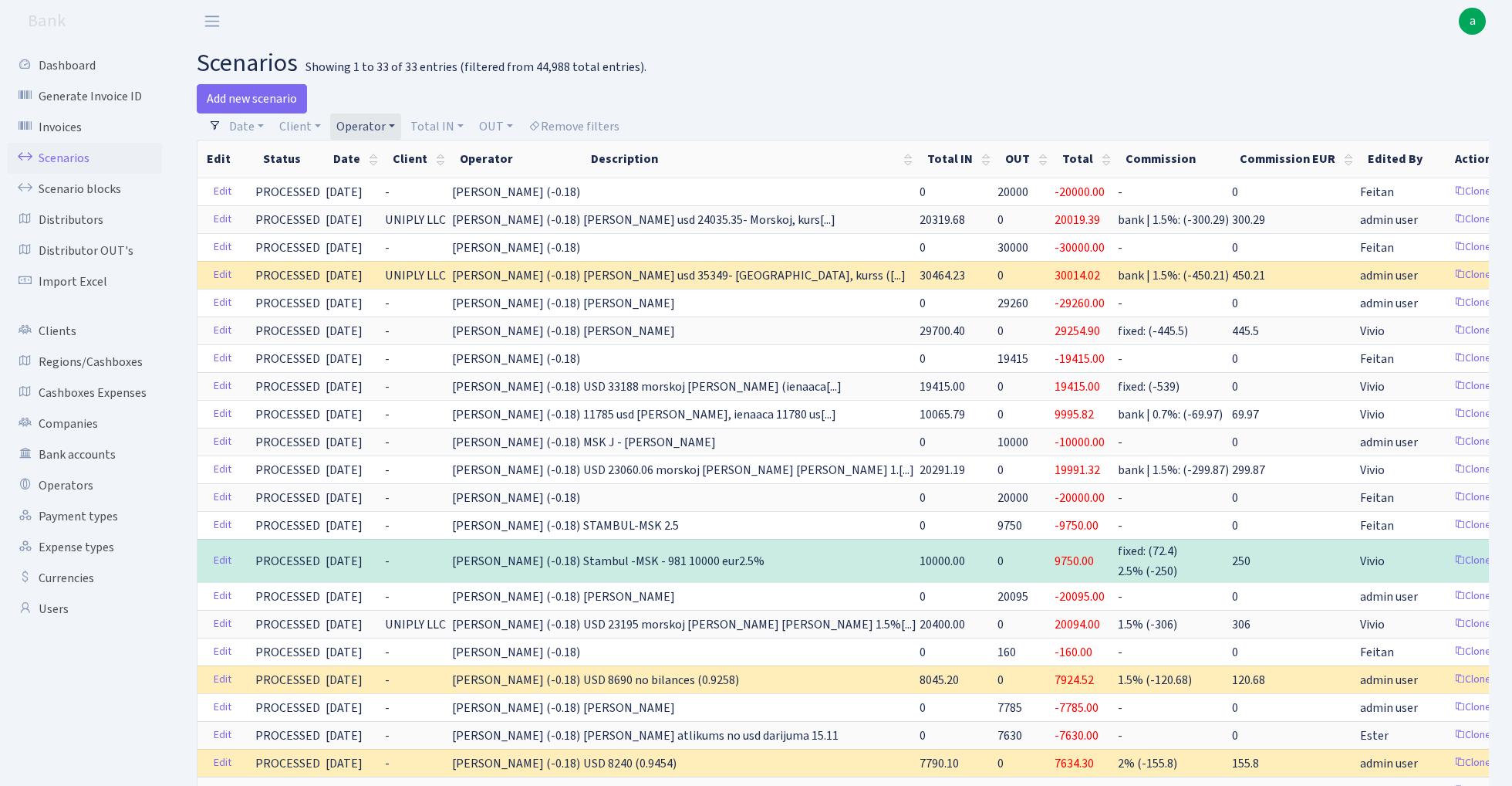
click at [372, 127] on link "Operator" at bounding box center [365, 127] width 71 height 26
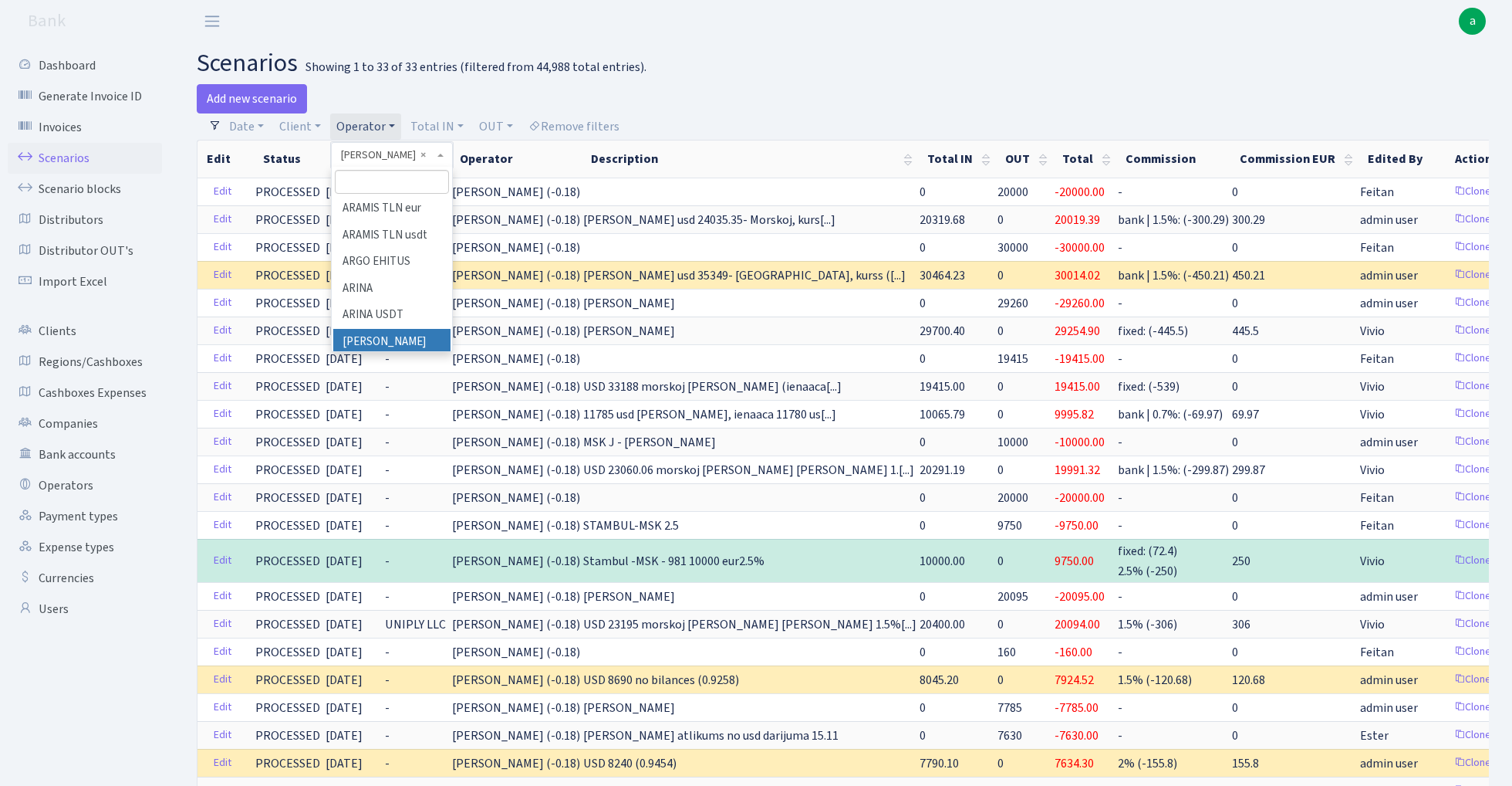
click at [386, 183] on input "search" at bounding box center [391, 182] width 114 height 24
type input "[PERSON_NAME]"
click at [402, 208] on li "DU DU VLAD" at bounding box center [391, 210] width 116 height 27
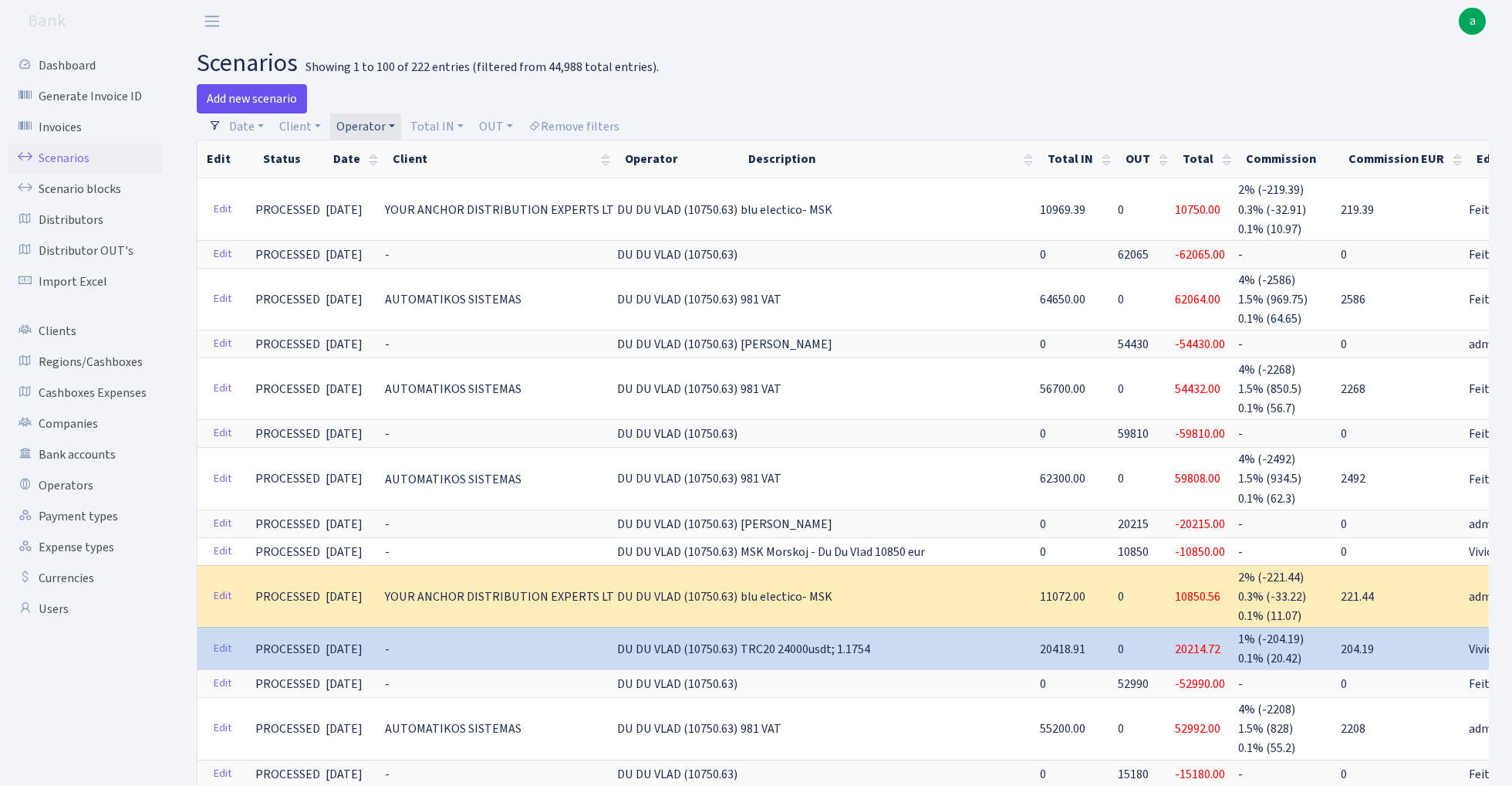
click at [260, 94] on link "Add new scenario" at bounding box center [251, 98] width 110 height 29
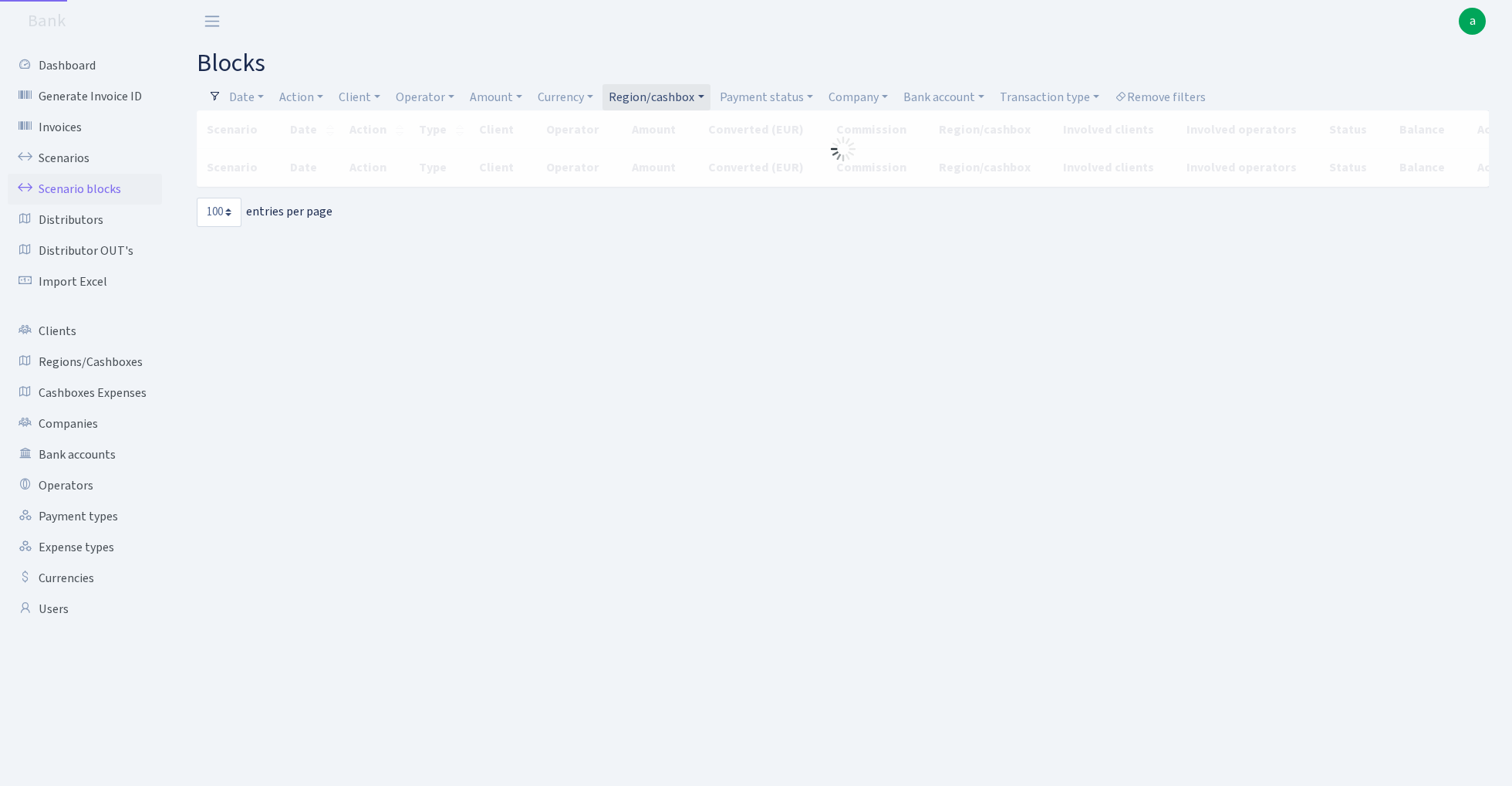
select select "100"
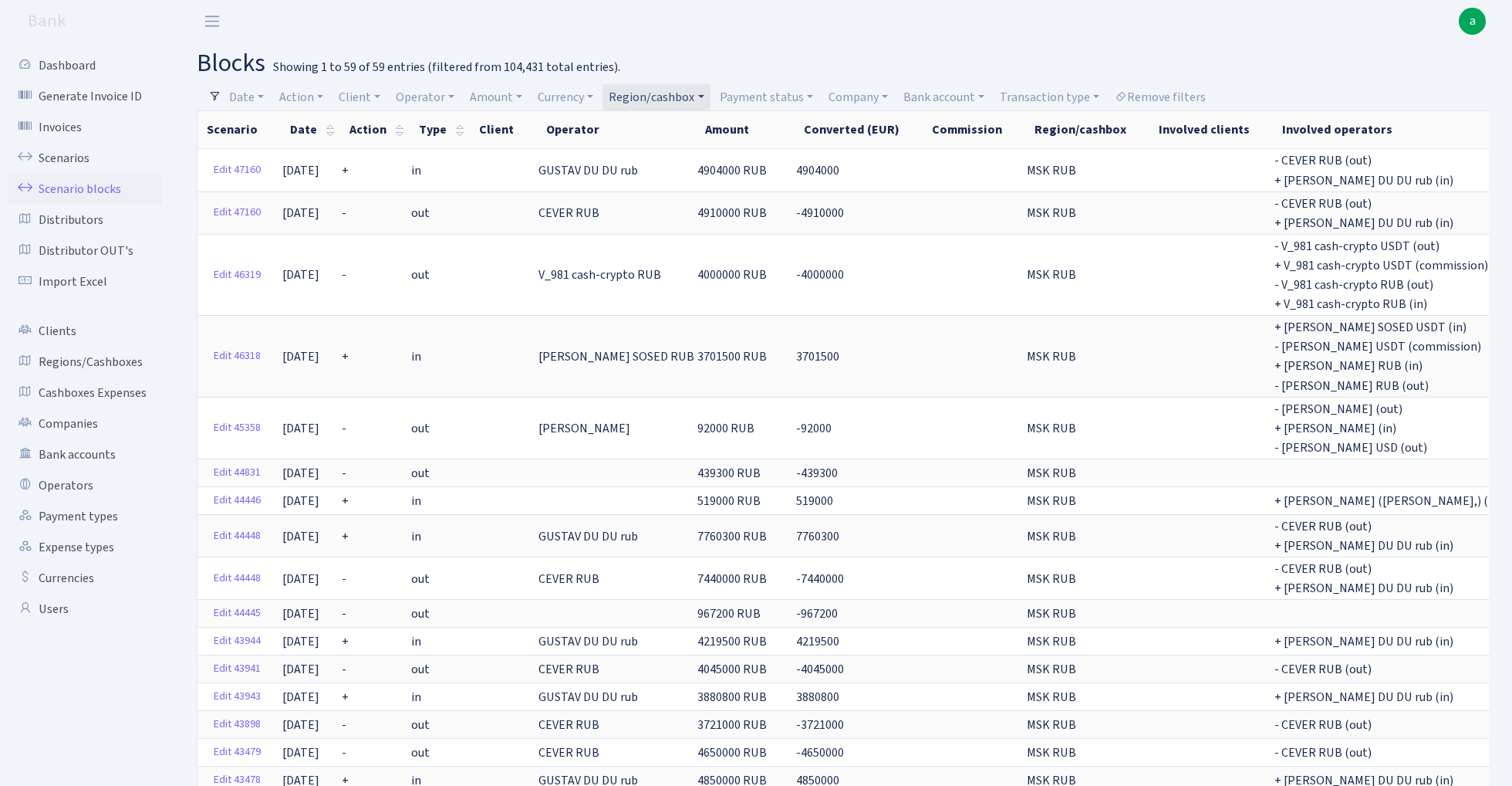
click at [677, 93] on link "Region/cashbox" at bounding box center [656, 97] width 107 height 26
click at [667, 214] on li "MSK Jura EUR" at bounding box center [665, 227] width 116 height 27
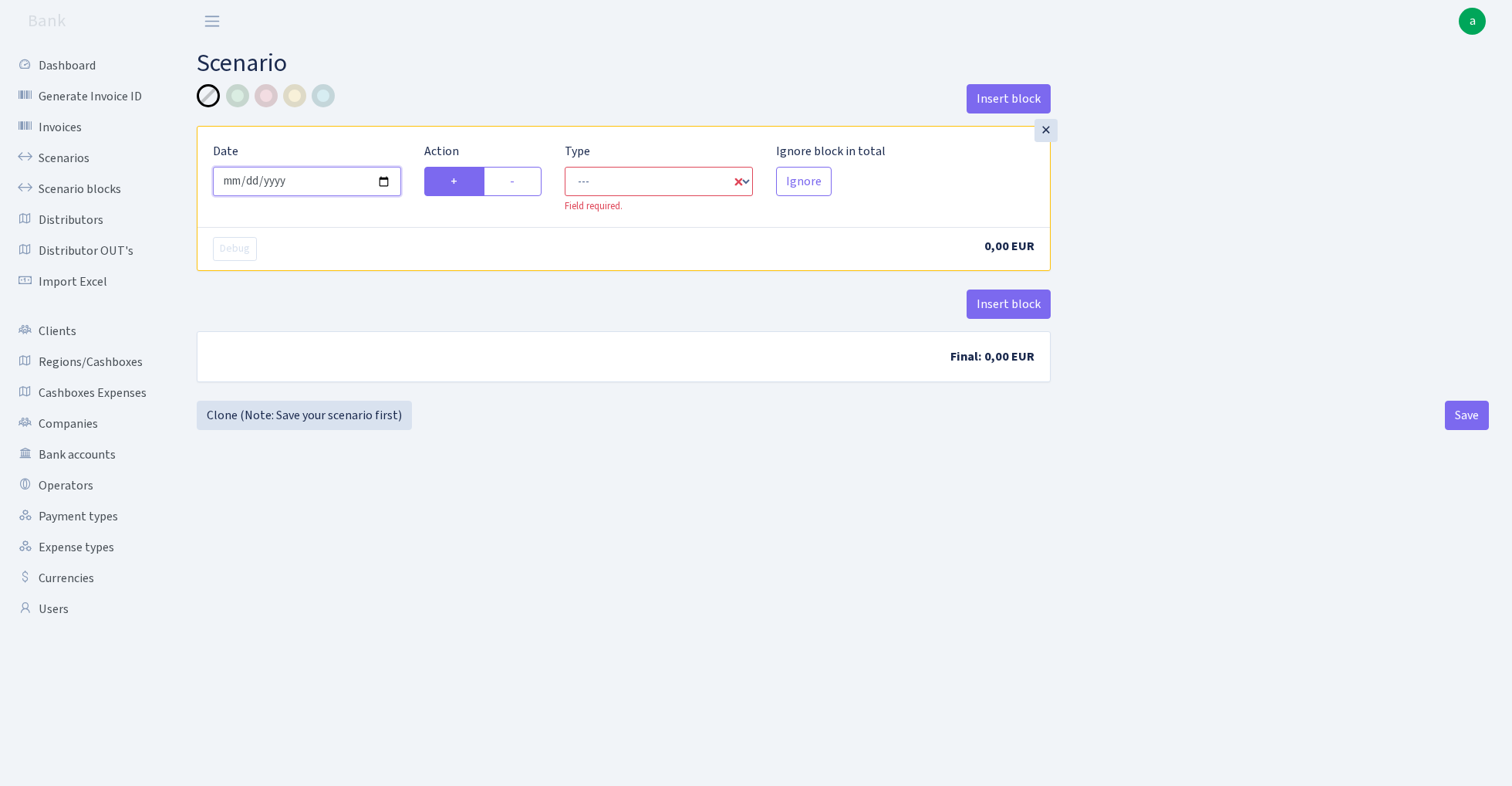
click at [304, 181] on input "2025-10-06" at bounding box center [307, 181] width 188 height 29
type input "2025-10-03"
drag, startPoint x: 398, startPoint y: 115, endPoint x: 429, endPoint y: 118, distance: 31.1
click at [398, 115] on div "Insert block" at bounding box center [623, 104] width 854 height 41
click at [525, 186] on label "-" at bounding box center [513, 181] width 58 height 29
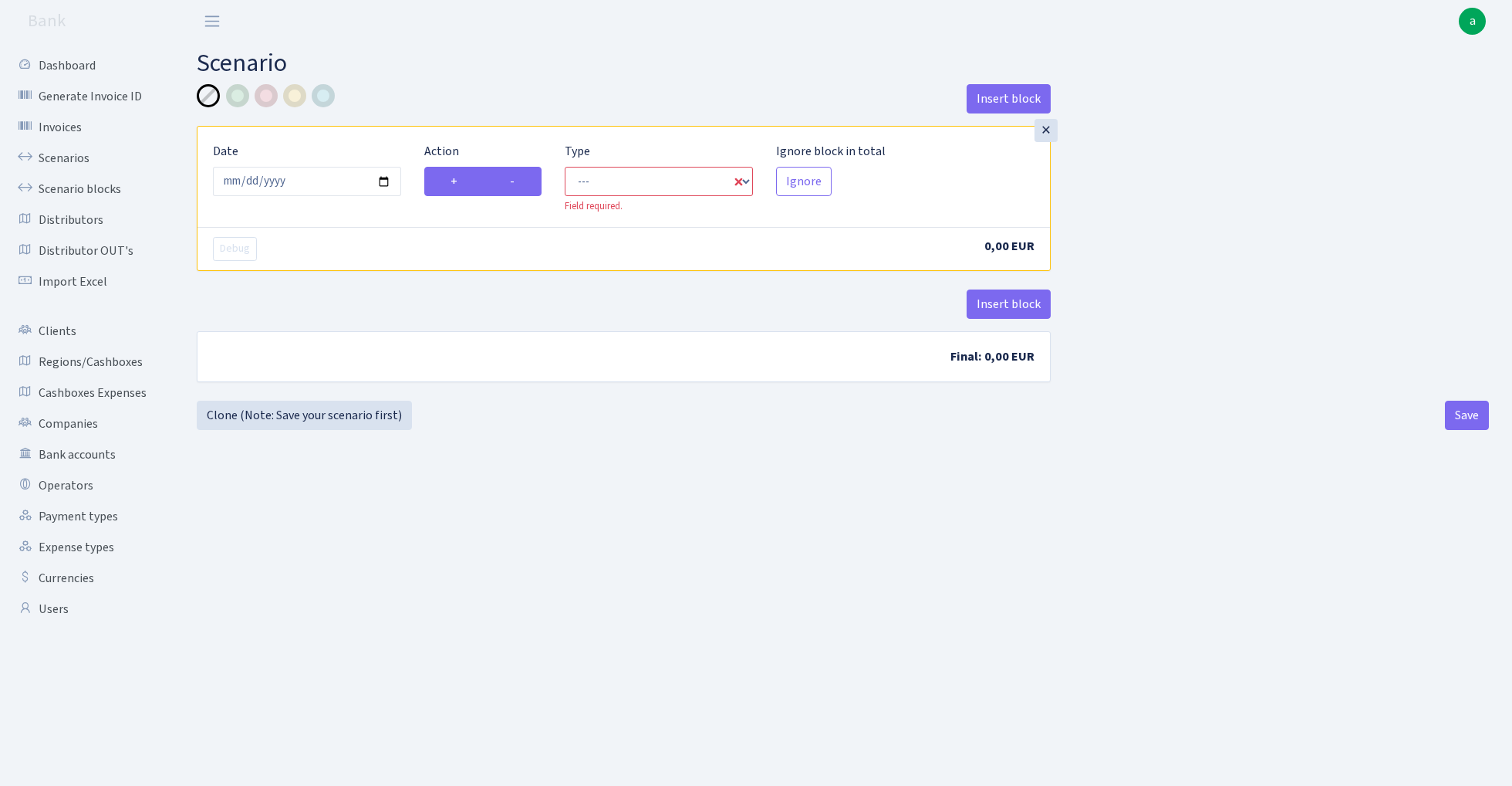
click at [520, 182] on input "-" at bounding box center [514, 176] width 10 height 10
radio input "true"
radio input "false"
select select "out"
select select "1"
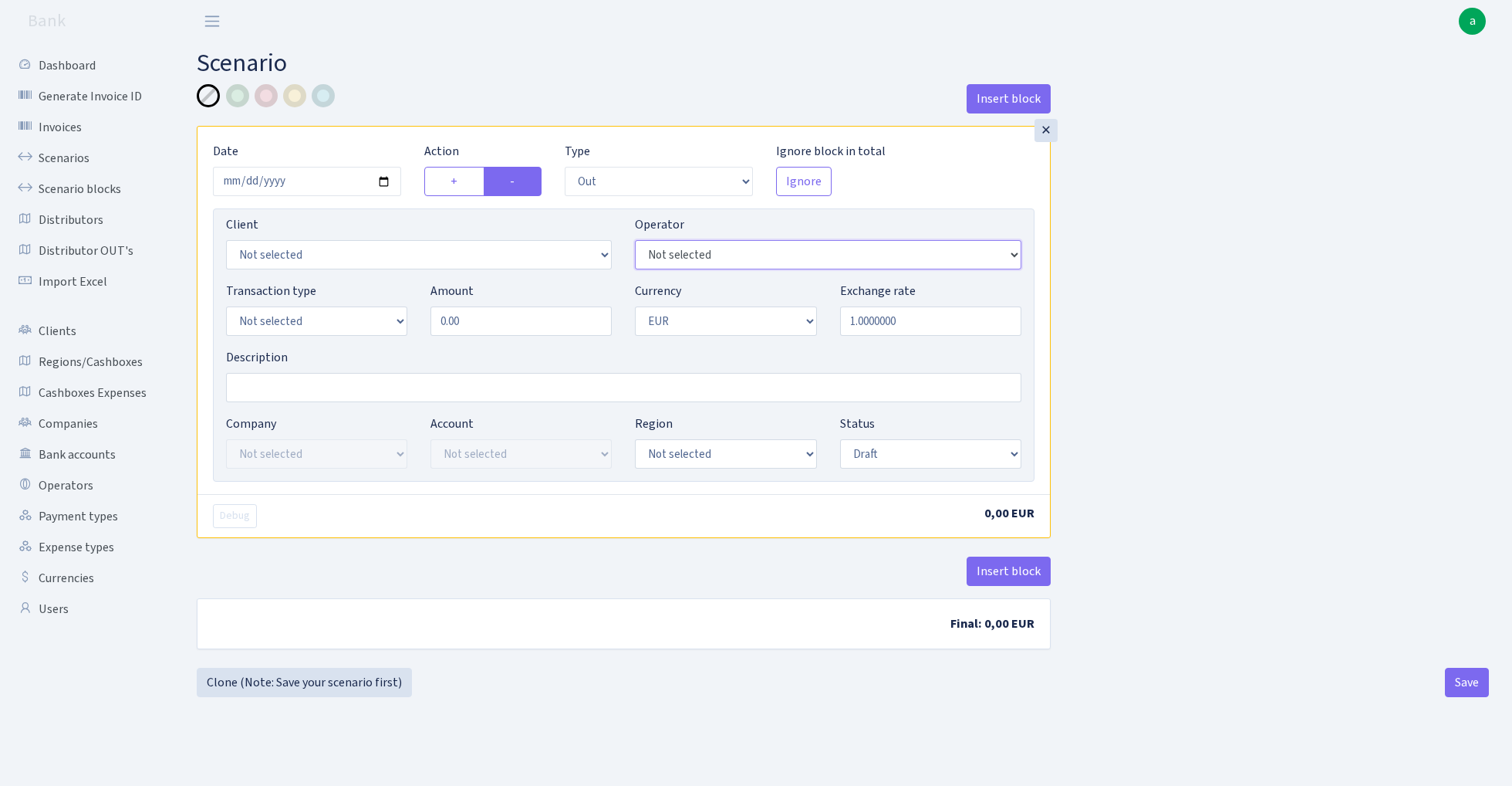
select select "163"
select select "1"
click at [504, 327] on input "0.00" at bounding box center [521, 321] width 181 height 29
paste input "1075"
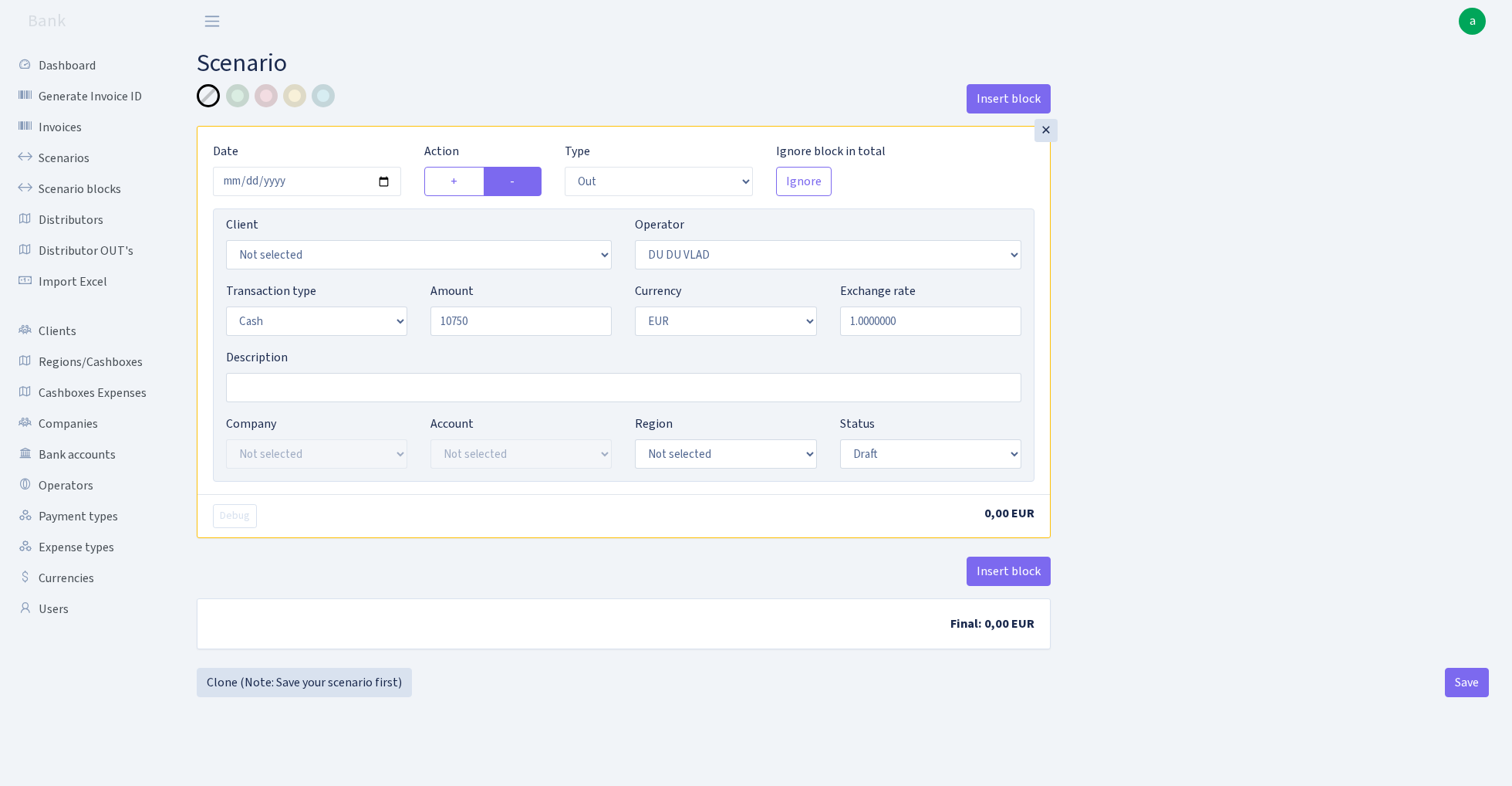
type input "10,750.00"
click at [332, 384] on input "Description" at bounding box center [623, 387] width 795 height 29
type input "MSK J - vlad du du"
select select "16"
select select "processed"
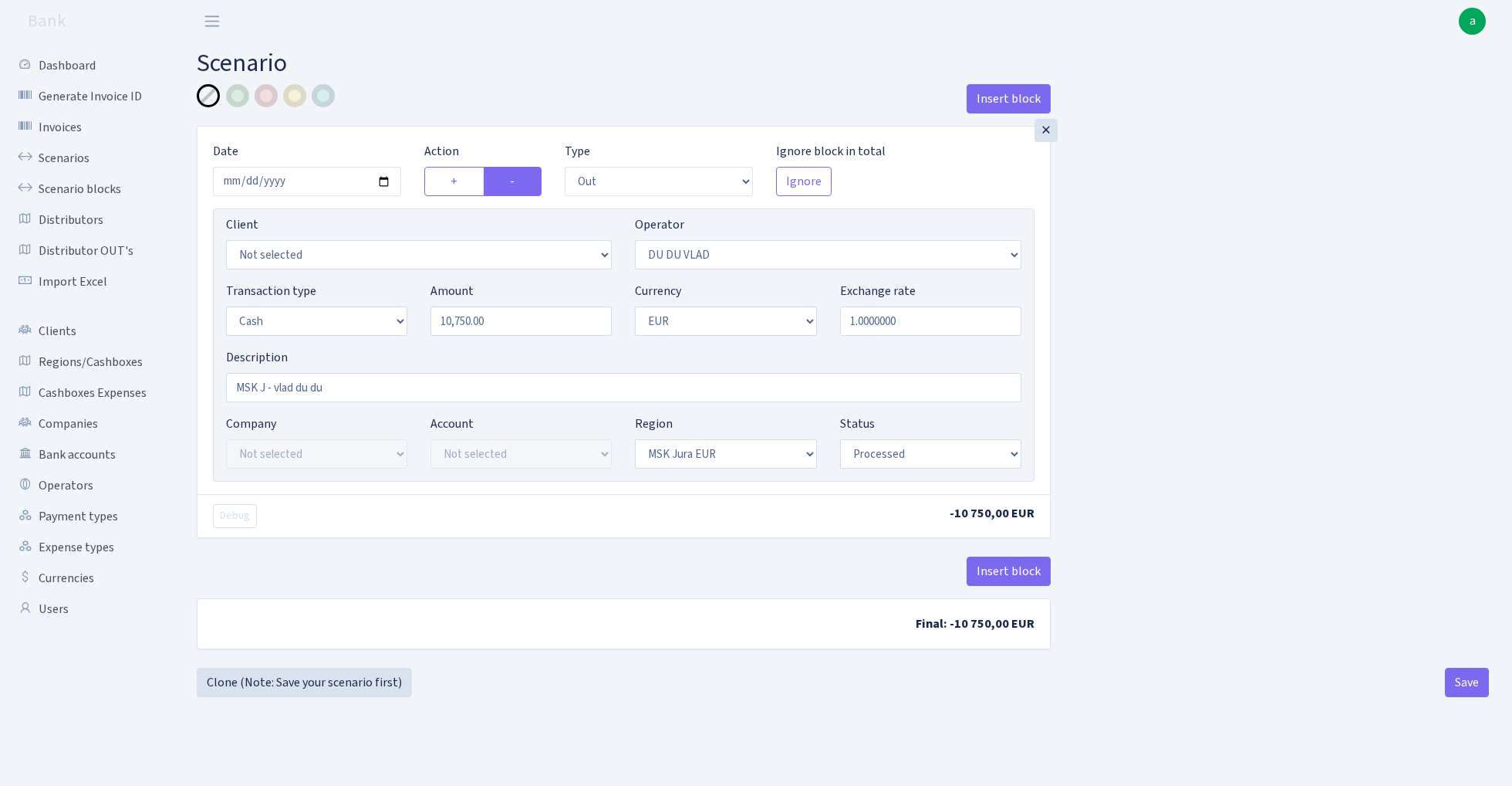
click at [1223, 437] on div "Insert block × Date 2025-10-03 Action + - Type --- In Out Commission Field requ…" at bounding box center [843, 375] width 1316 height 583
click at [1461, 683] on button "Save" at bounding box center [1467, 682] width 44 height 29
select select "out"
select select "163"
select select "1"
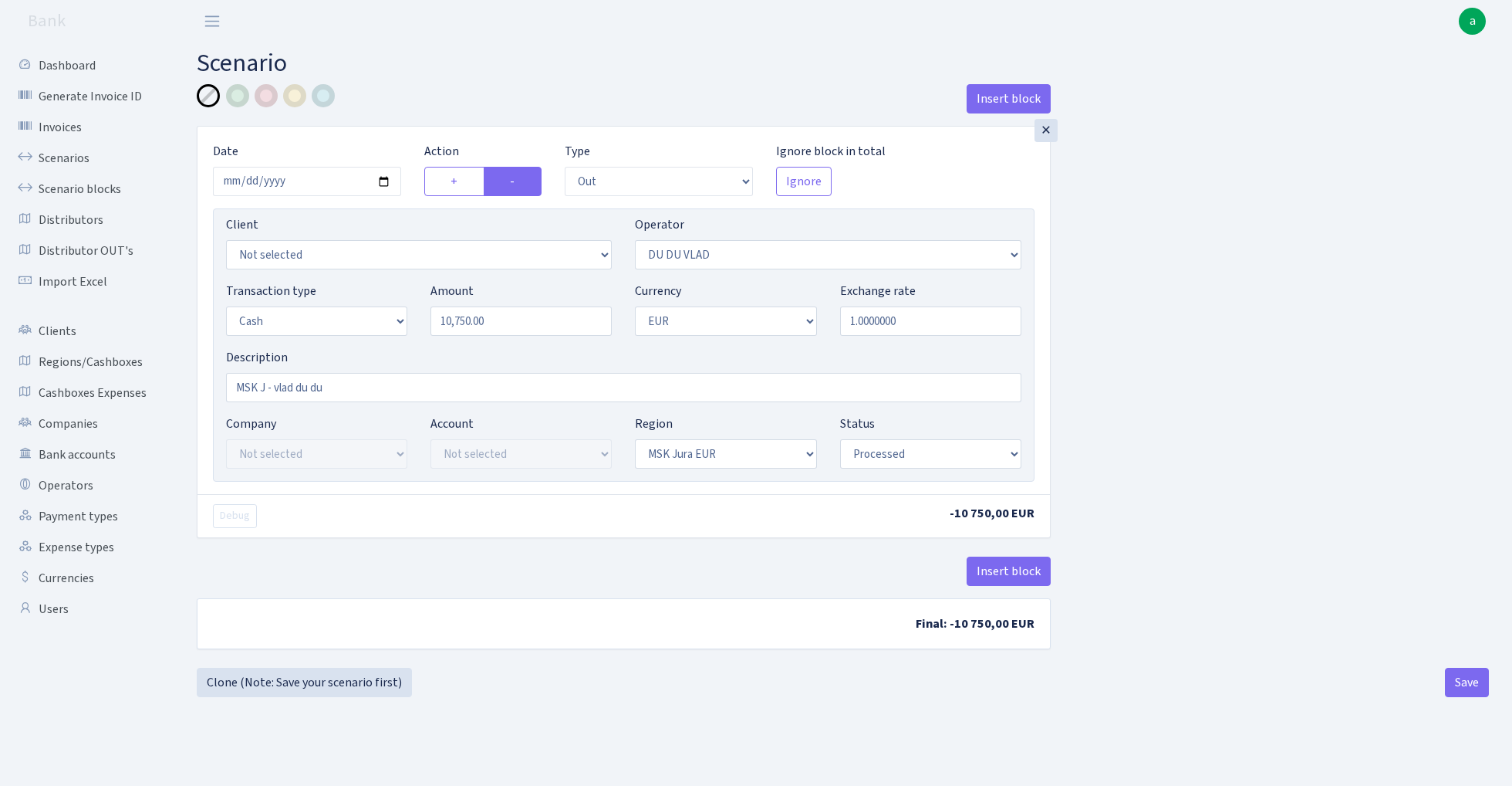
select select "1"
select select "16"
select select "processed"
click at [77, 156] on link "Scenarios" at bounding box center [85, 158] width 154 height 31
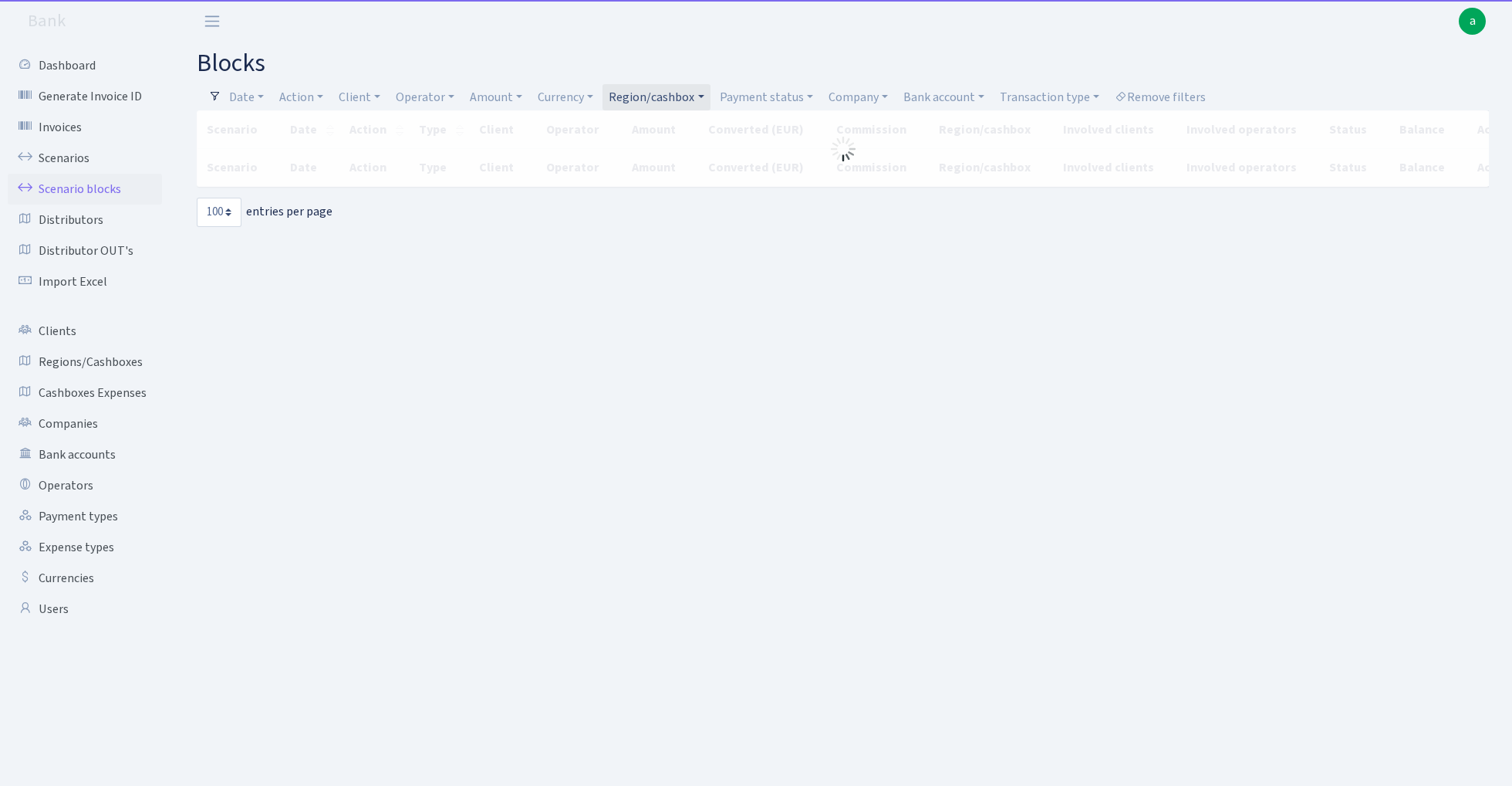
select select "100"
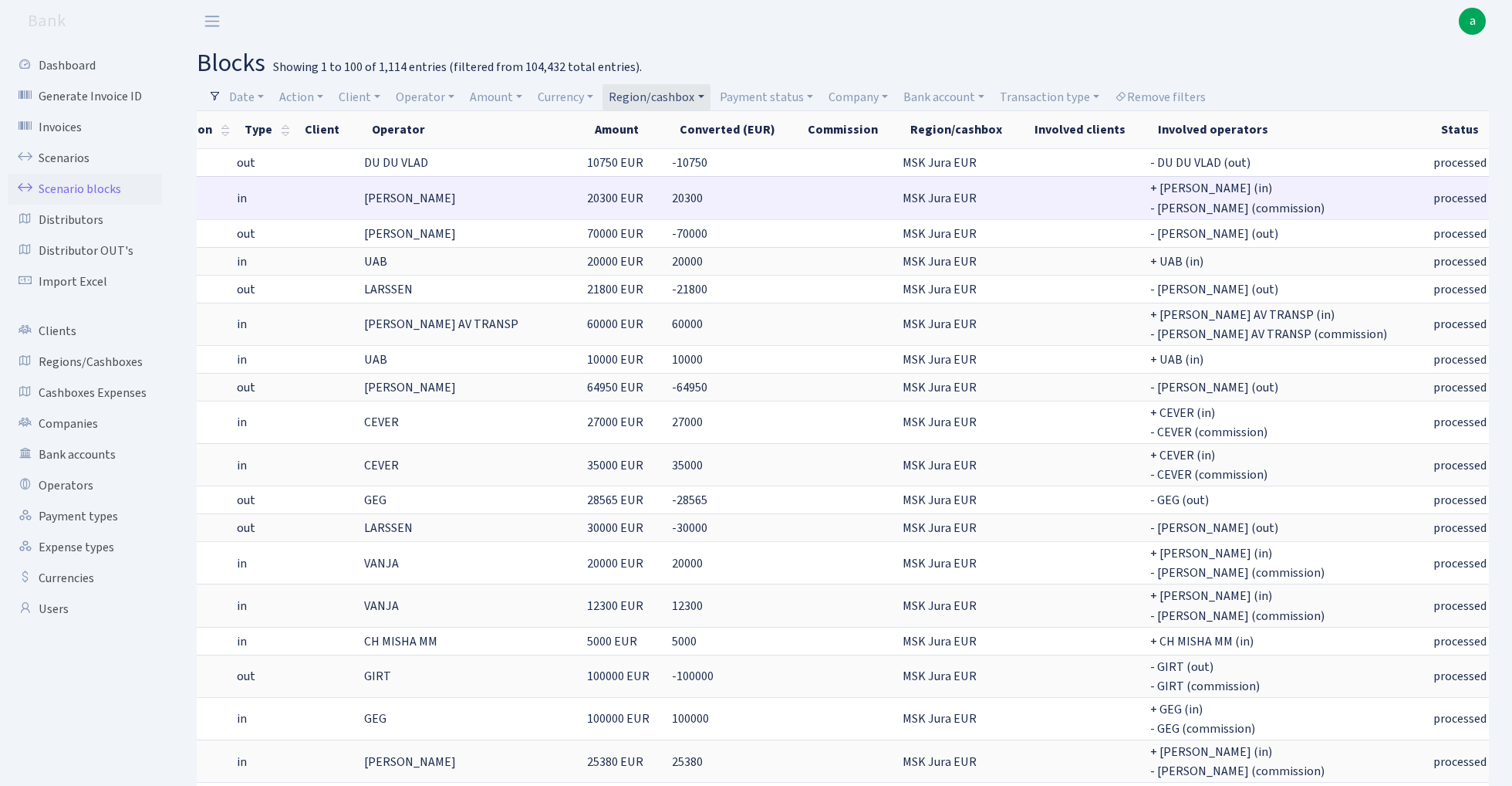
scroll to position [0, 173]
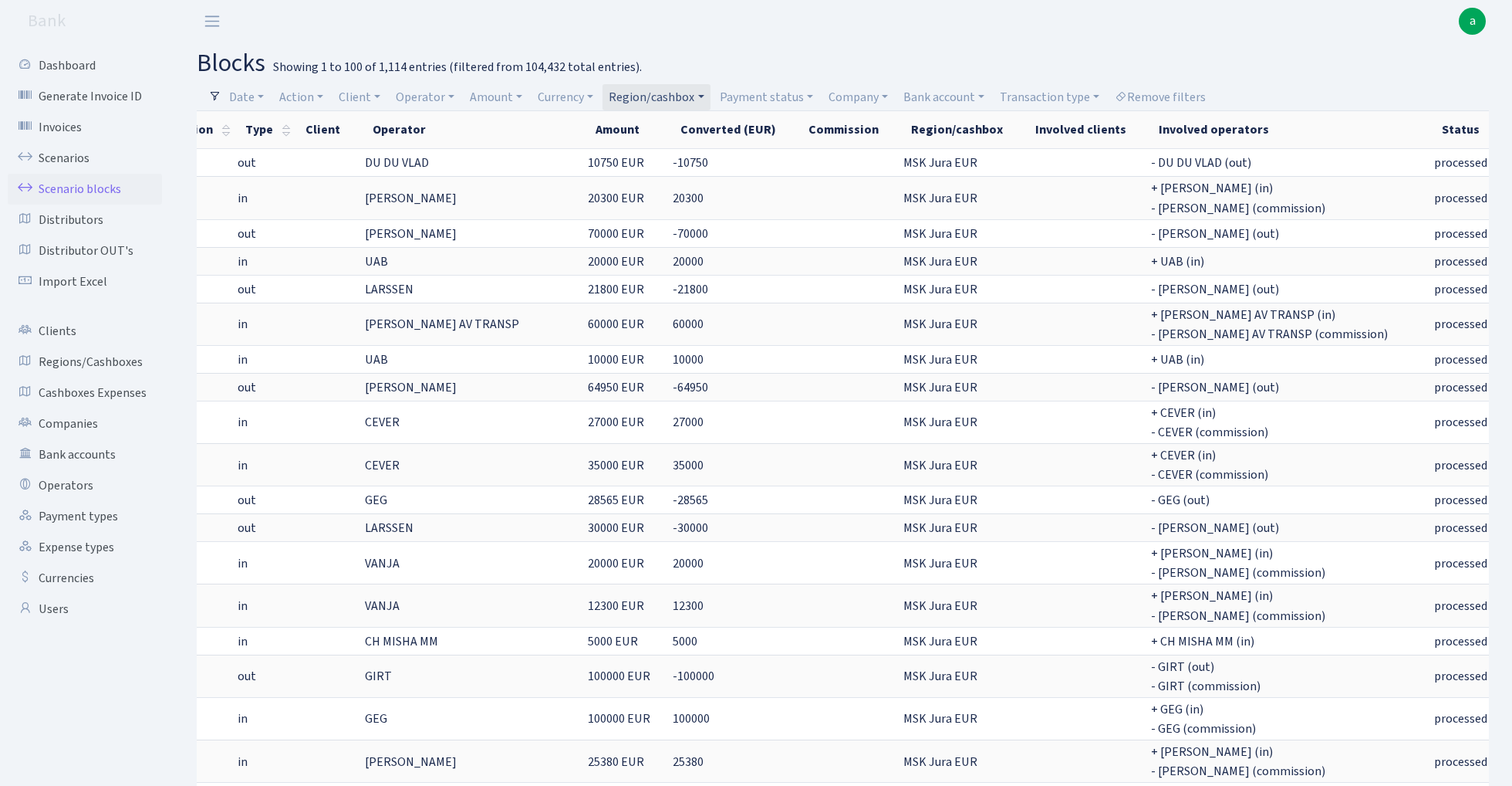
click at [657, 102] on link "Region/cashbox" at bounding box center [656, 97] width 107 height 26
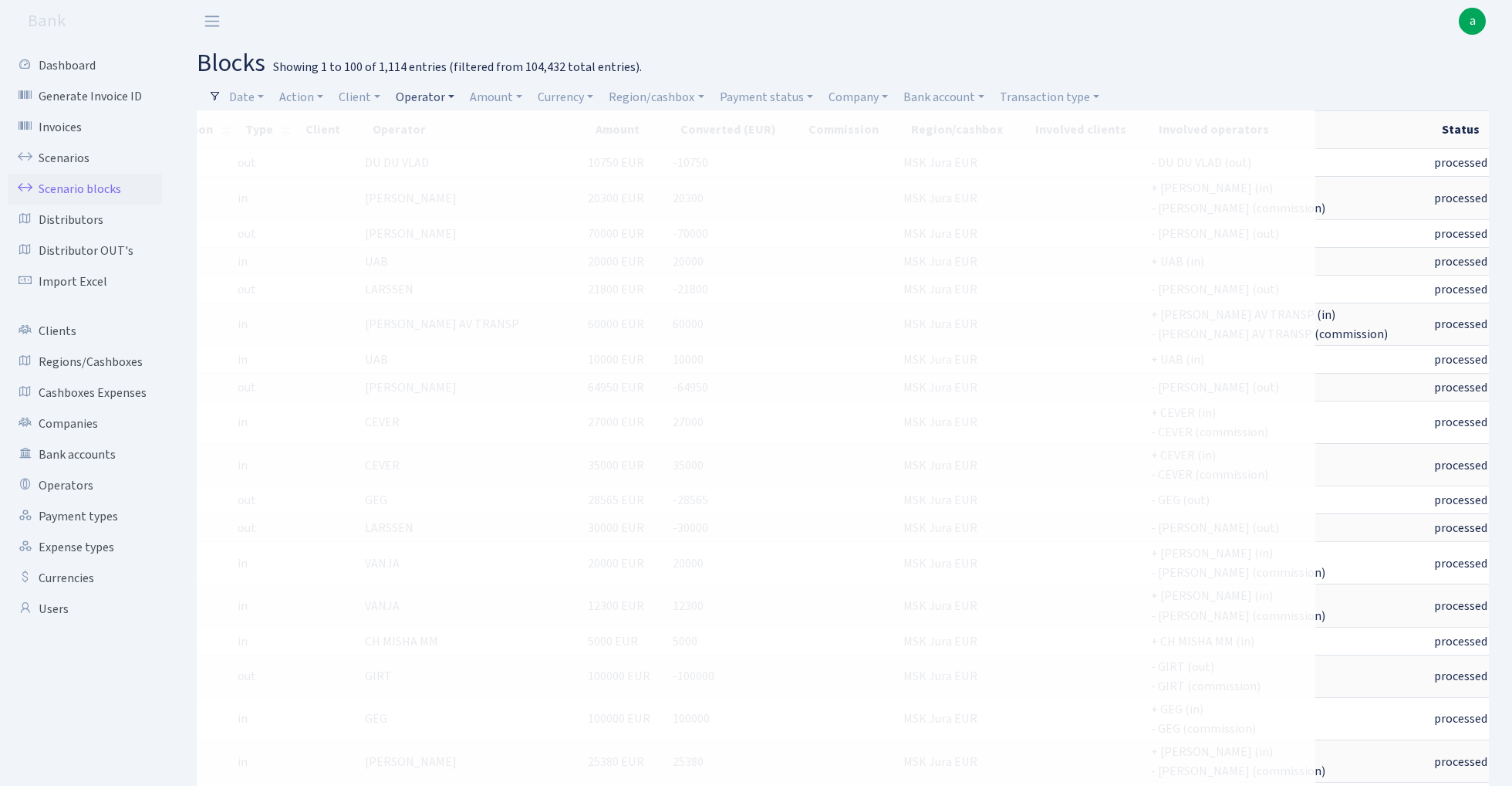
click at [439, 100] on link "Operator" at bounding box center [424, 97] width 71 height 26
click at [451, 152] on input "search" at bounding box center [452, 152] width 114 height 24
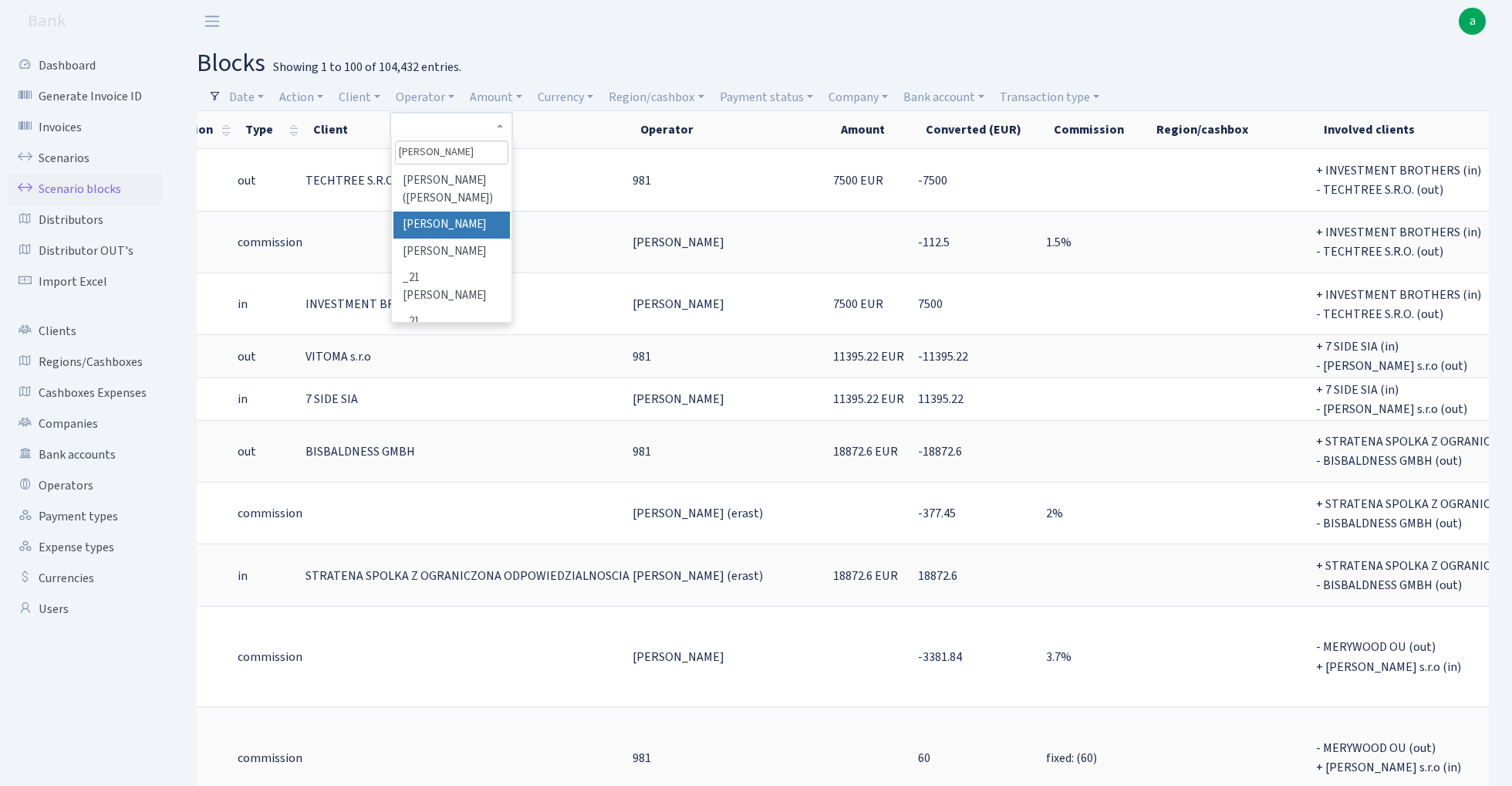
type input "janis"
click at [457, 220] on li "[PERSON_NAME]" at bounding box center [452, 225] width 116 height 27
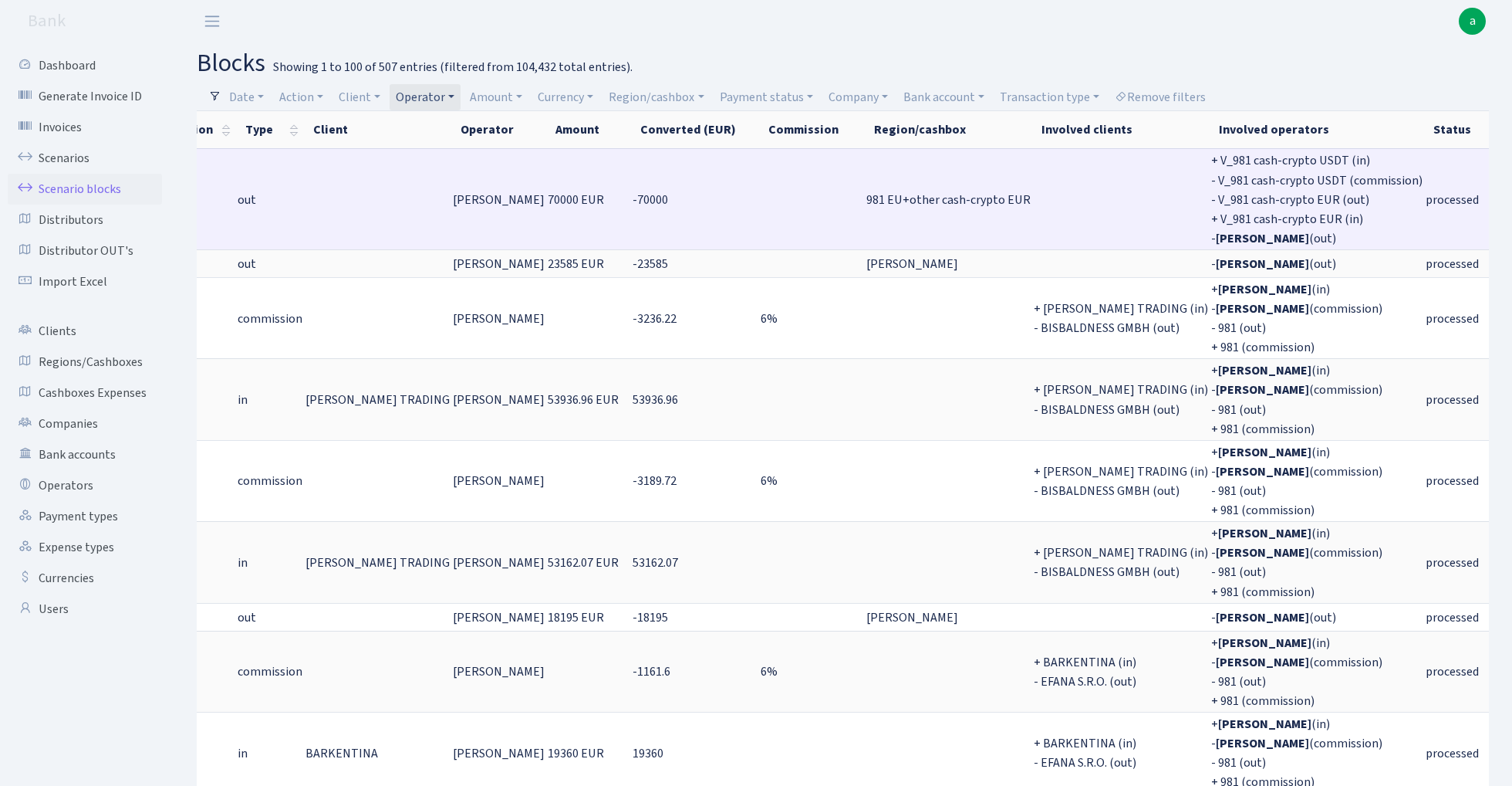
scroll to position [1, 0]
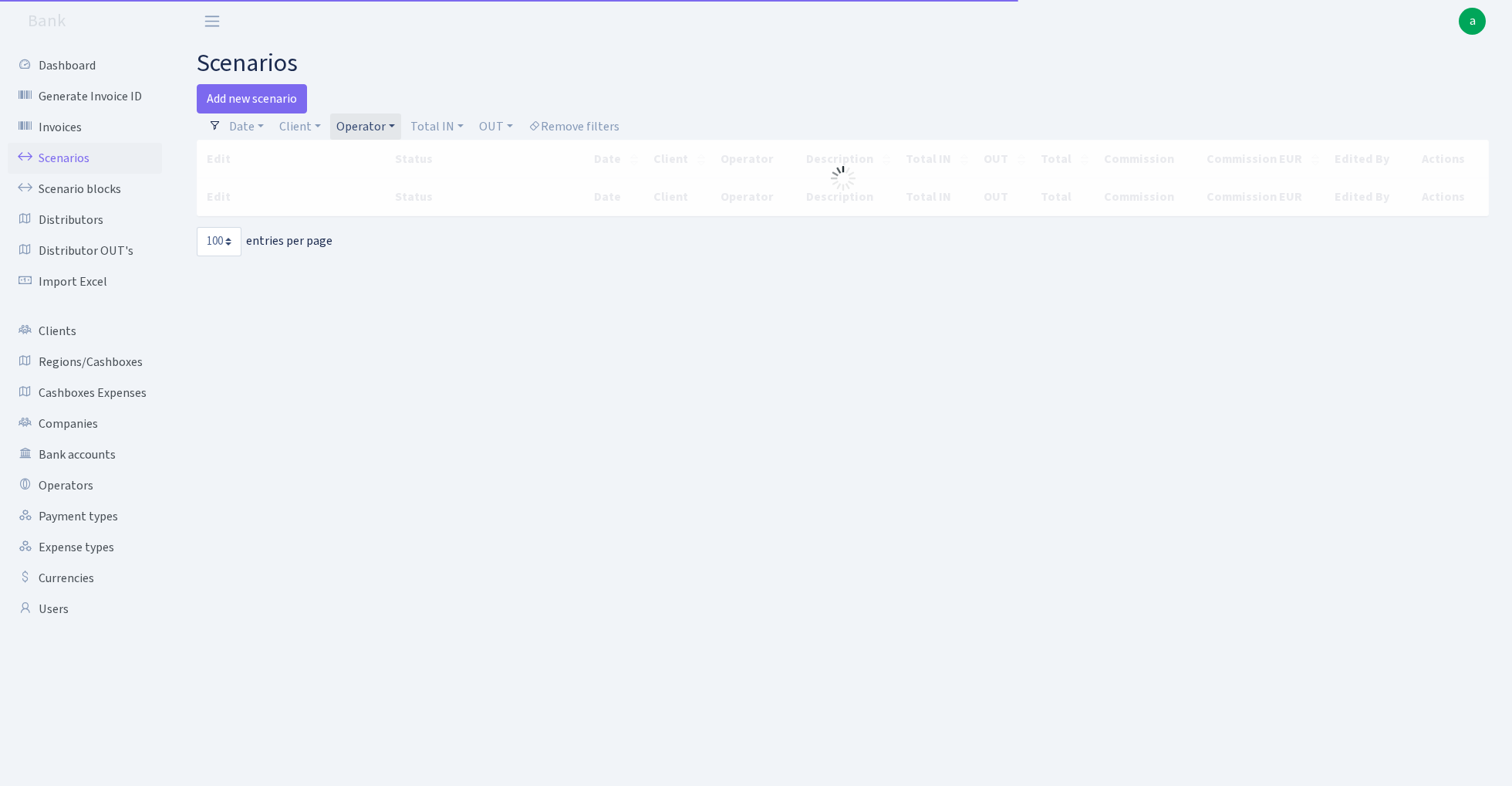
select select "100"
click at [368, 131] on link "Operator" at bounding box center [365, 127] width 71 height 26
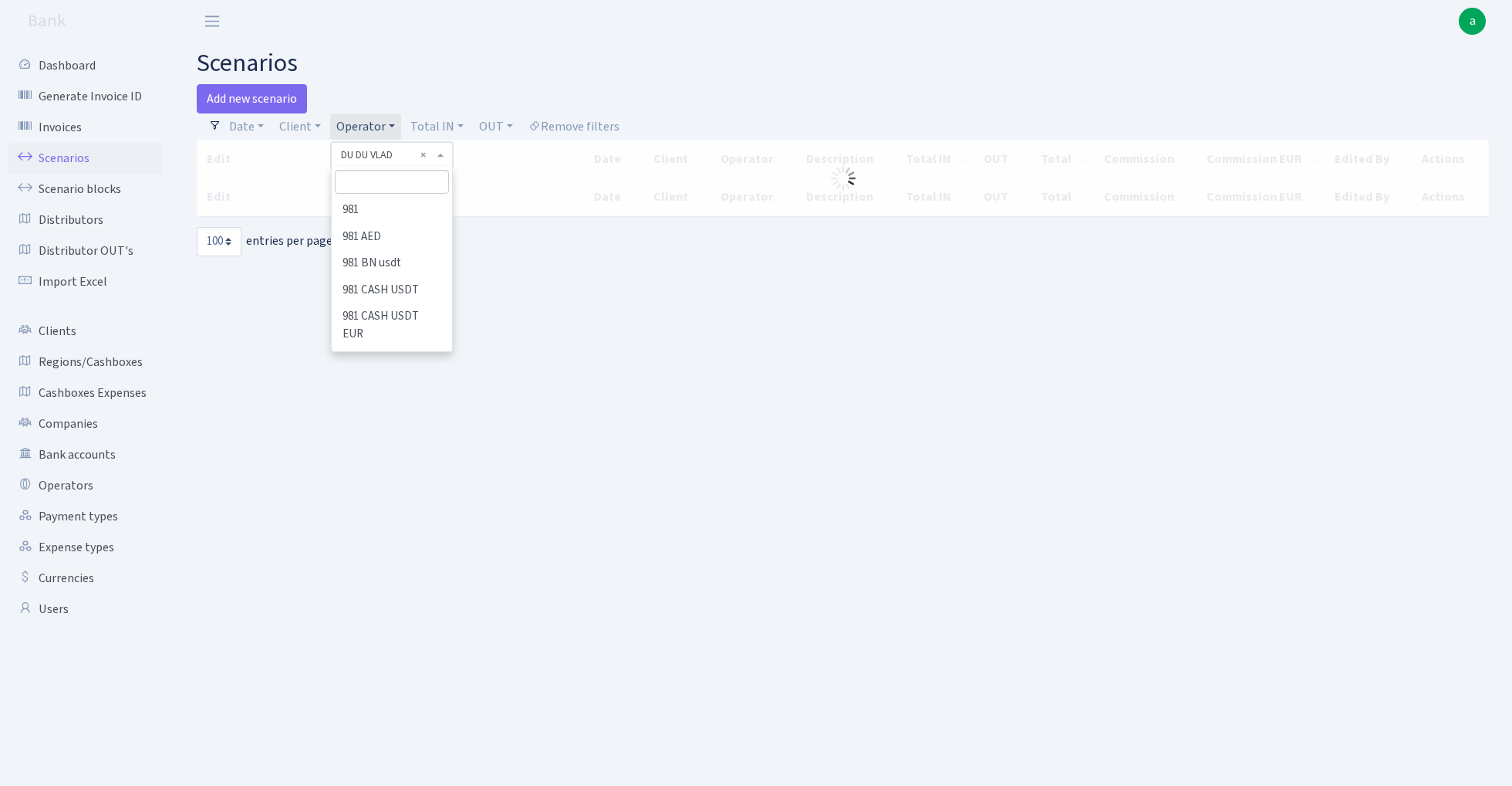
scroll to position [2051, 0]
click at [373, 187] on input "search" at bounding box center [391, 182] width 114 height 24
type input "ivars"
click at [393, 205] on li "IVARS" at bounding box center [391, 210] width 116 height 27
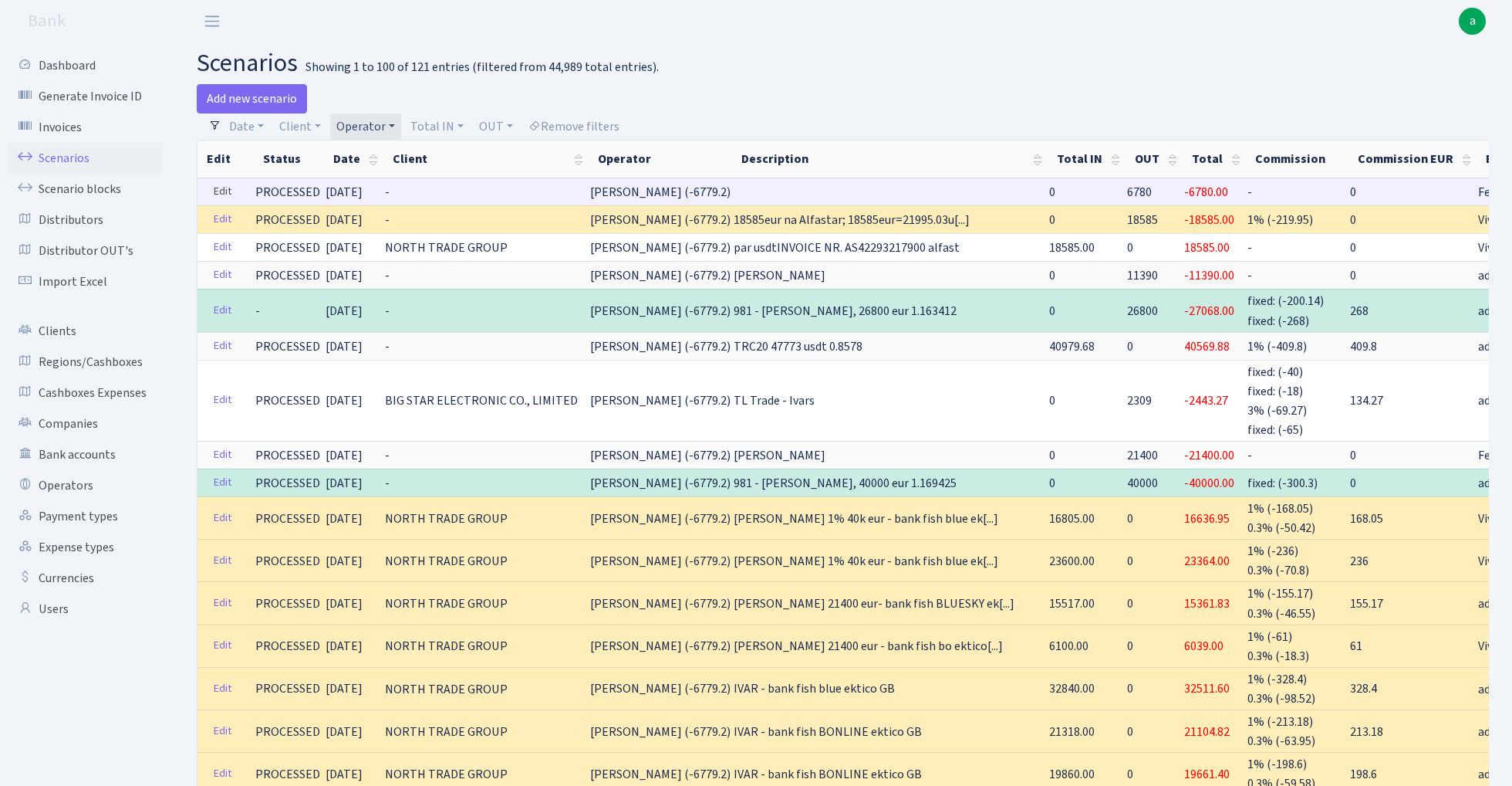
click at [224, 190] on link "Edit" at bounding box center [223, 191] width 32 height 24
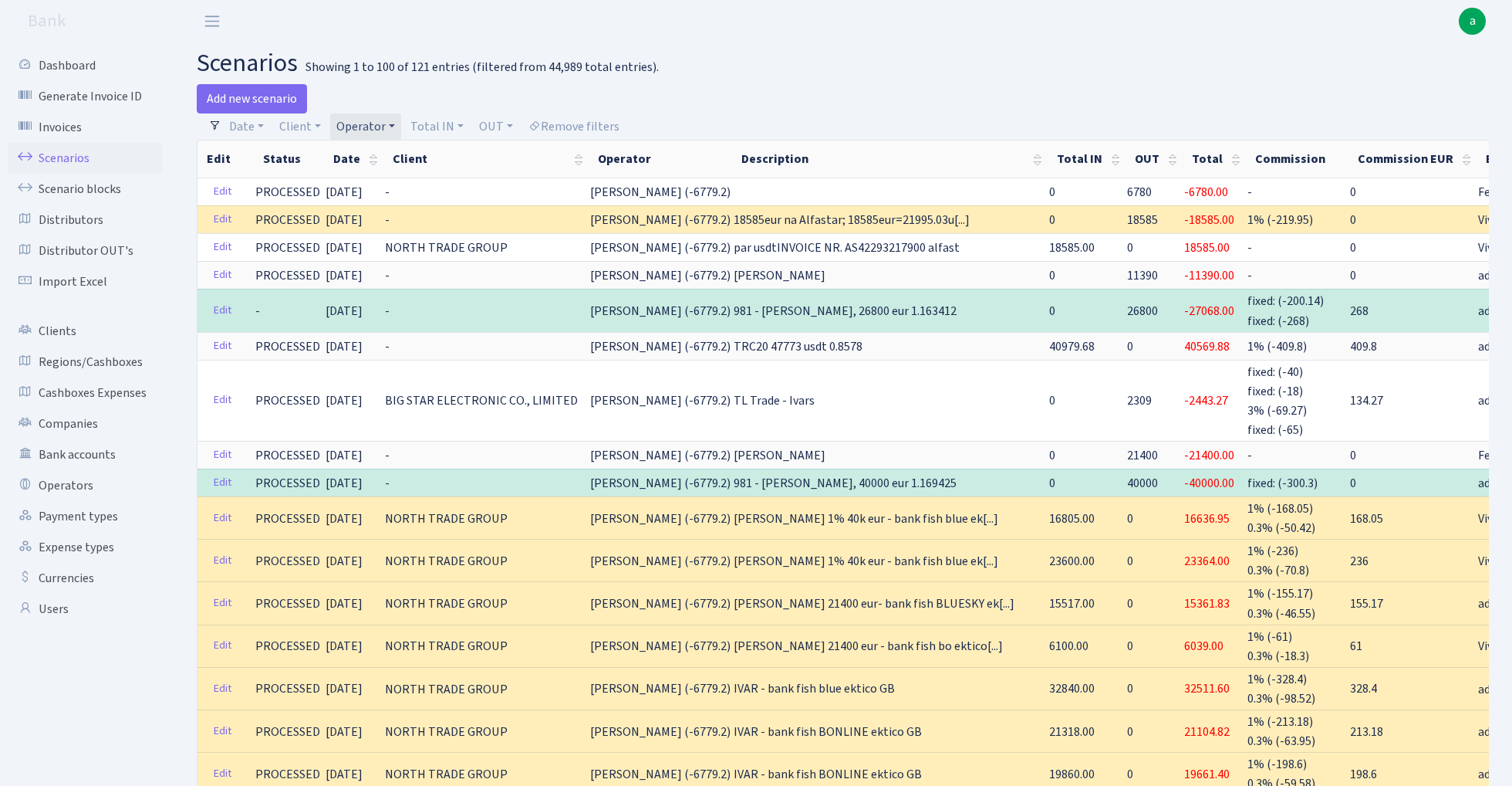
click at [369, 127] on link "Operator" at bounding box center [365, 127] width 71 height 26
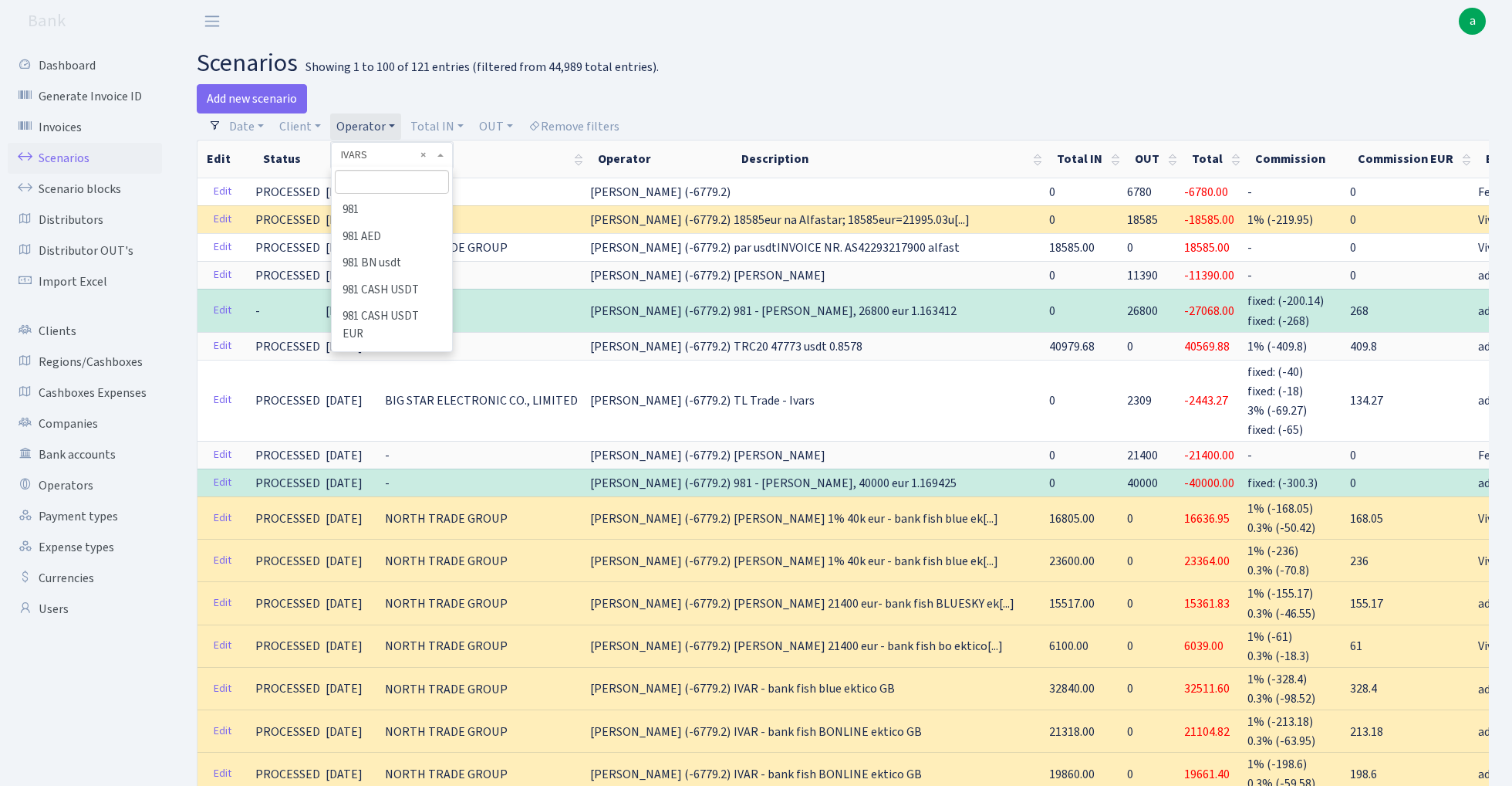
scroll to position [4233, 0]
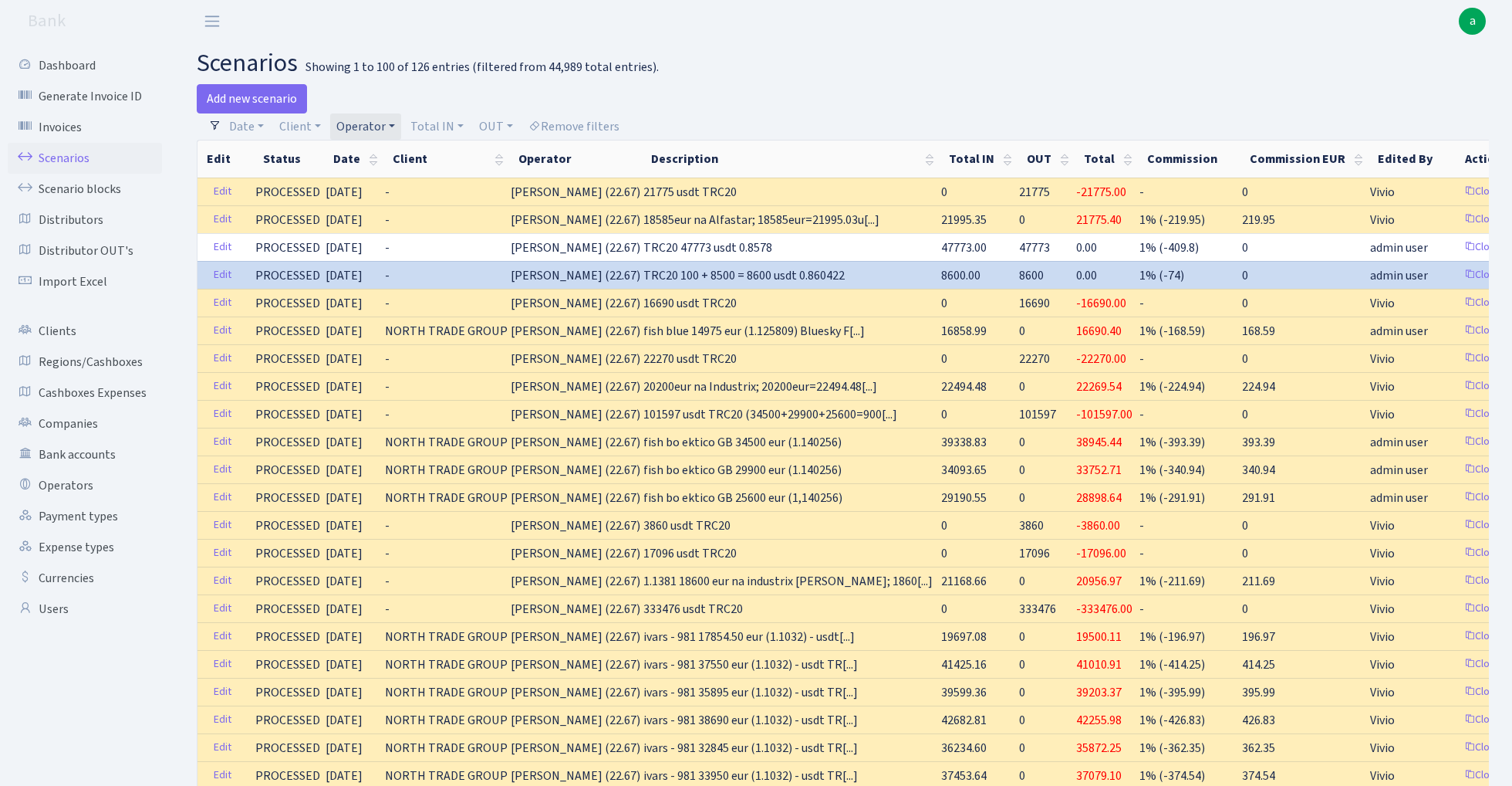
click at [374, 122] on link "Operator" at bounding box center [365, 127] width 71 height 26
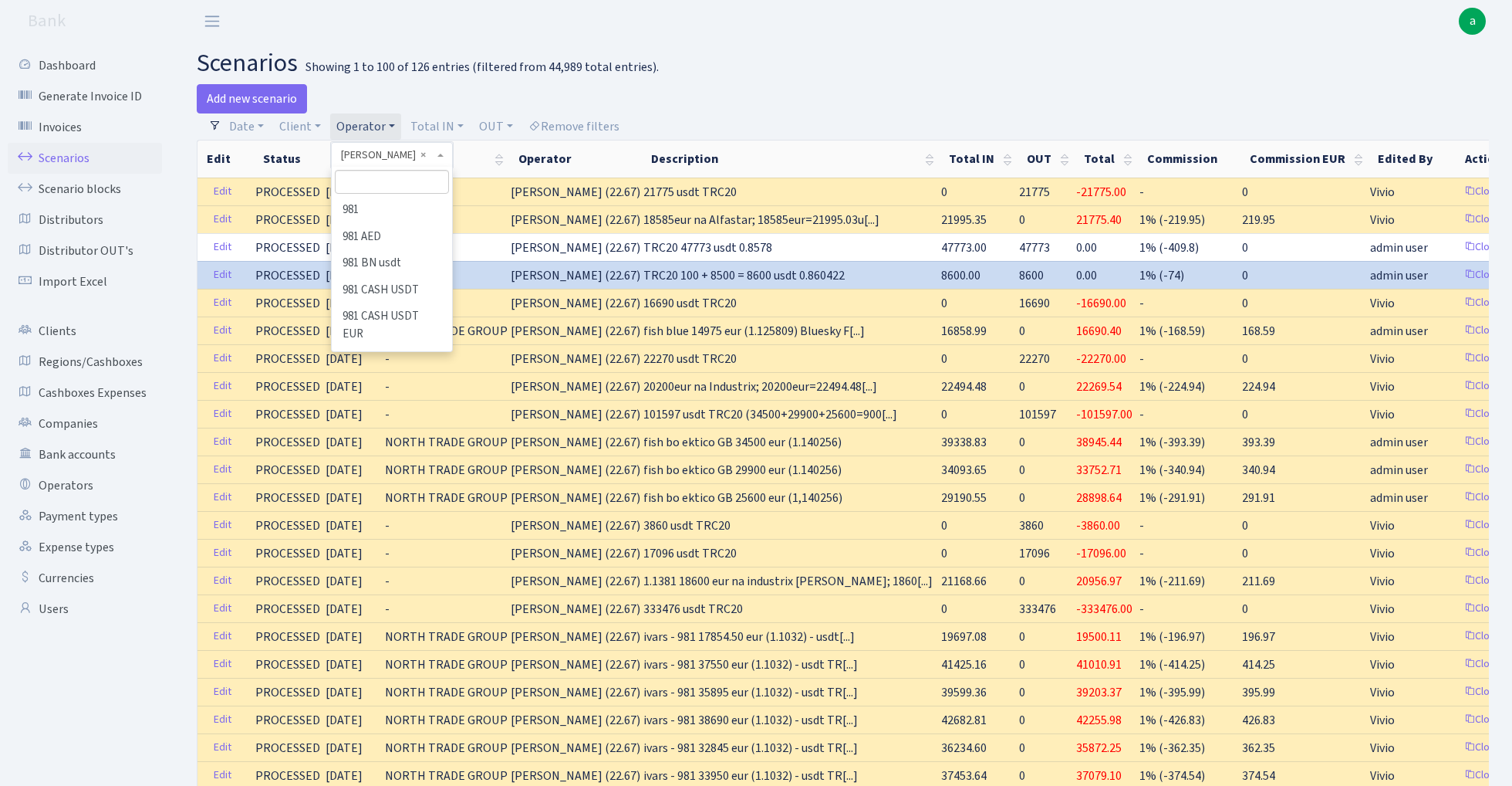
scroll to position [4283, 0]
click at [361, 771] on li "IVARS" at bounding box center [391, 784] width 116 height 27
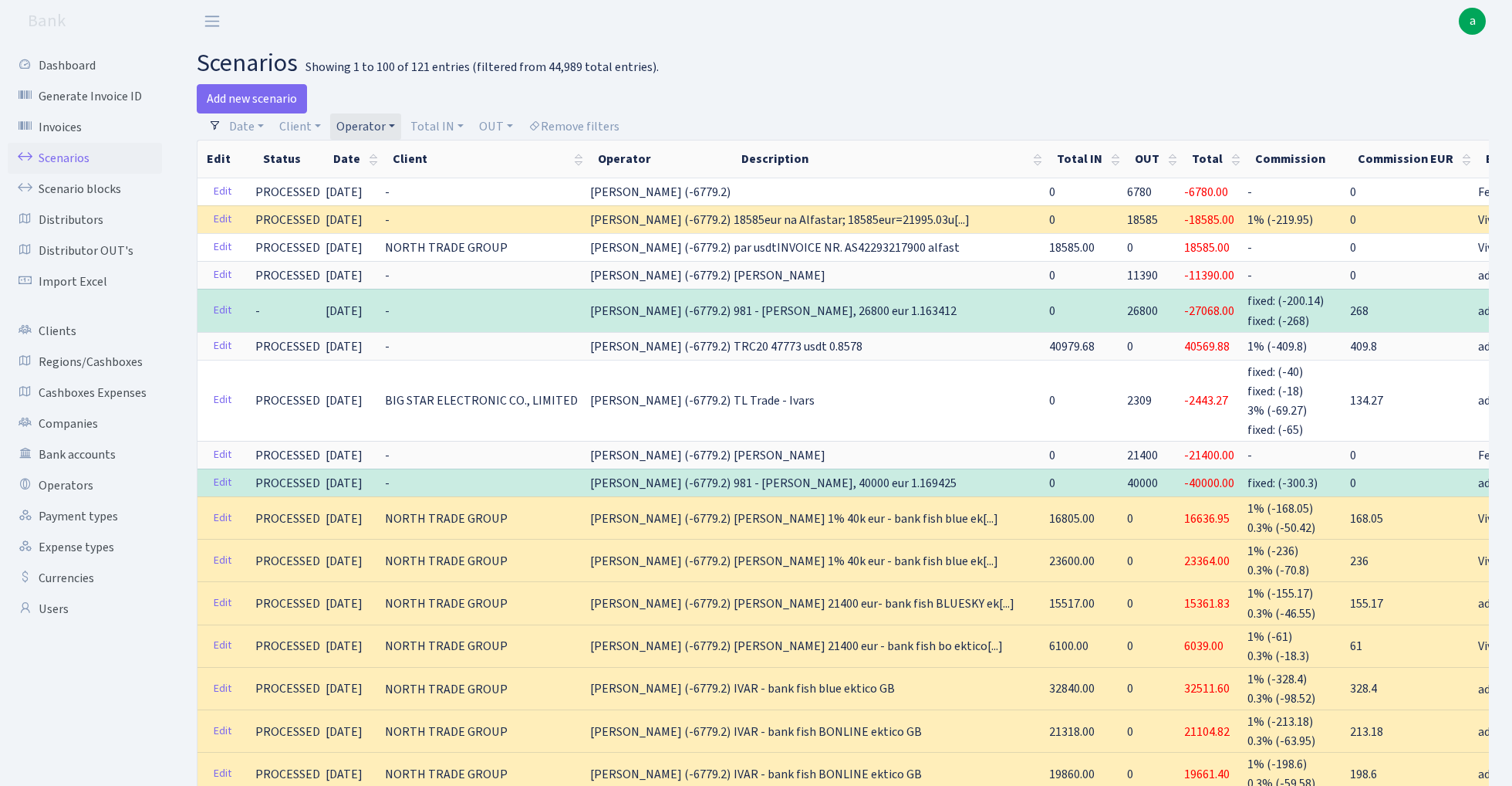
click at [381, 118] on link "Operator" at bounding box center [365, 127] width 71 height 26
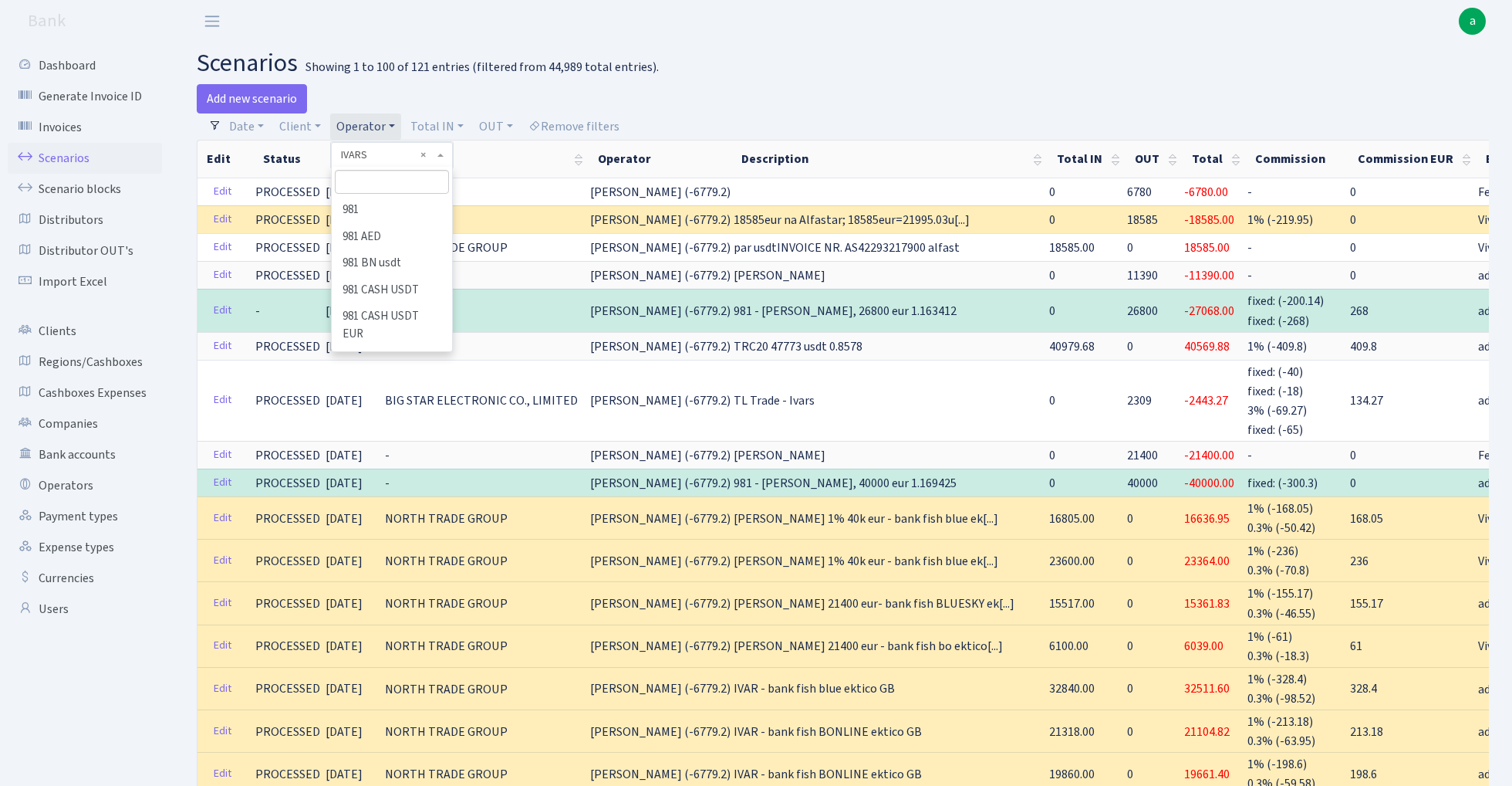
scroll to position [4258, 0]
click at [375, 183] on input "search" at bounding box center [391, 182] width 114 height 24
type input "jani"
click at [381, 248] on li "[PERSON_NAME]" at bounding box center [391, 254] width 116 height 27
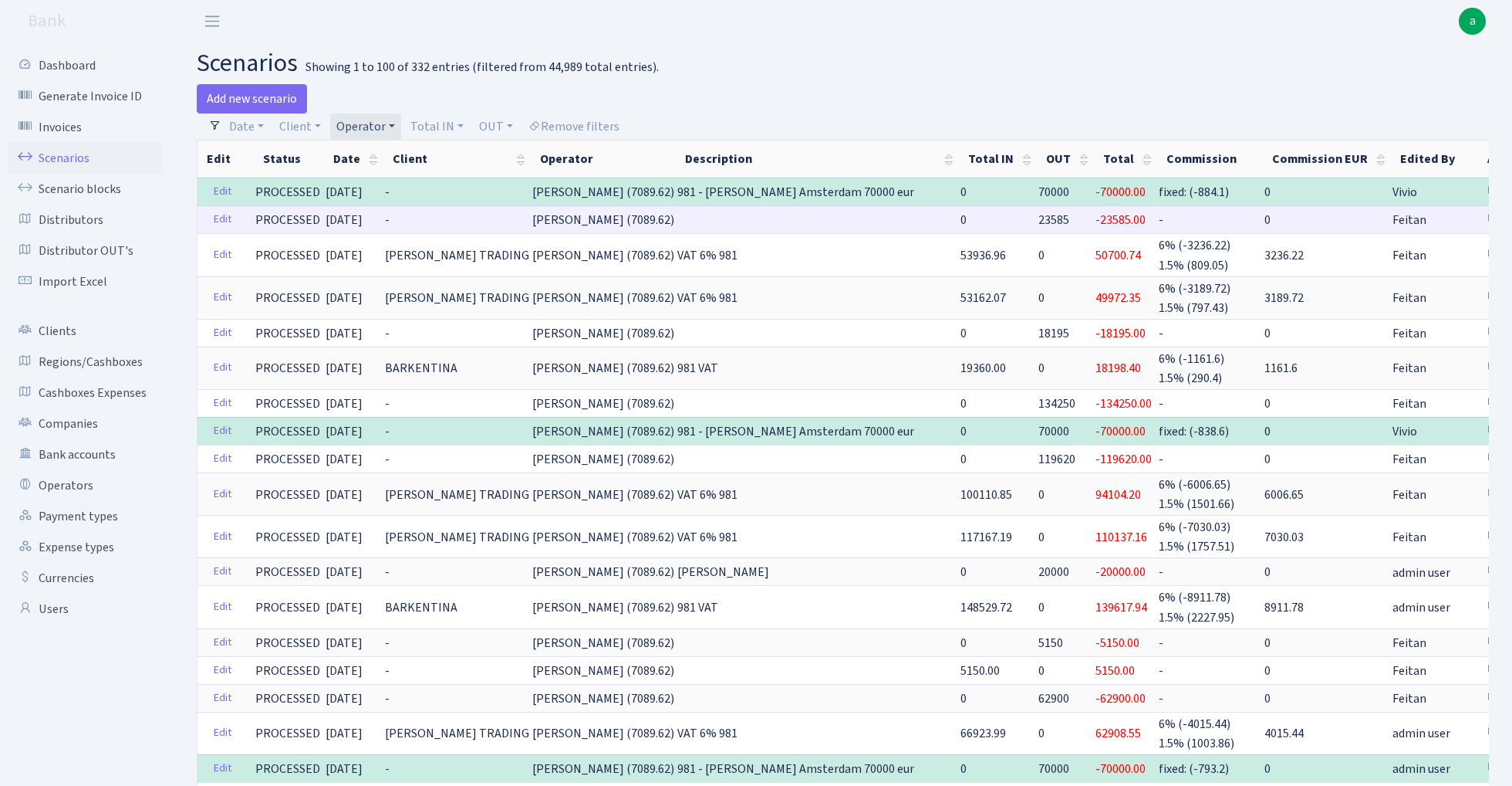
click at [1038, 218] on span "23585" at bounding box center [1053, 219] width 31 height 17
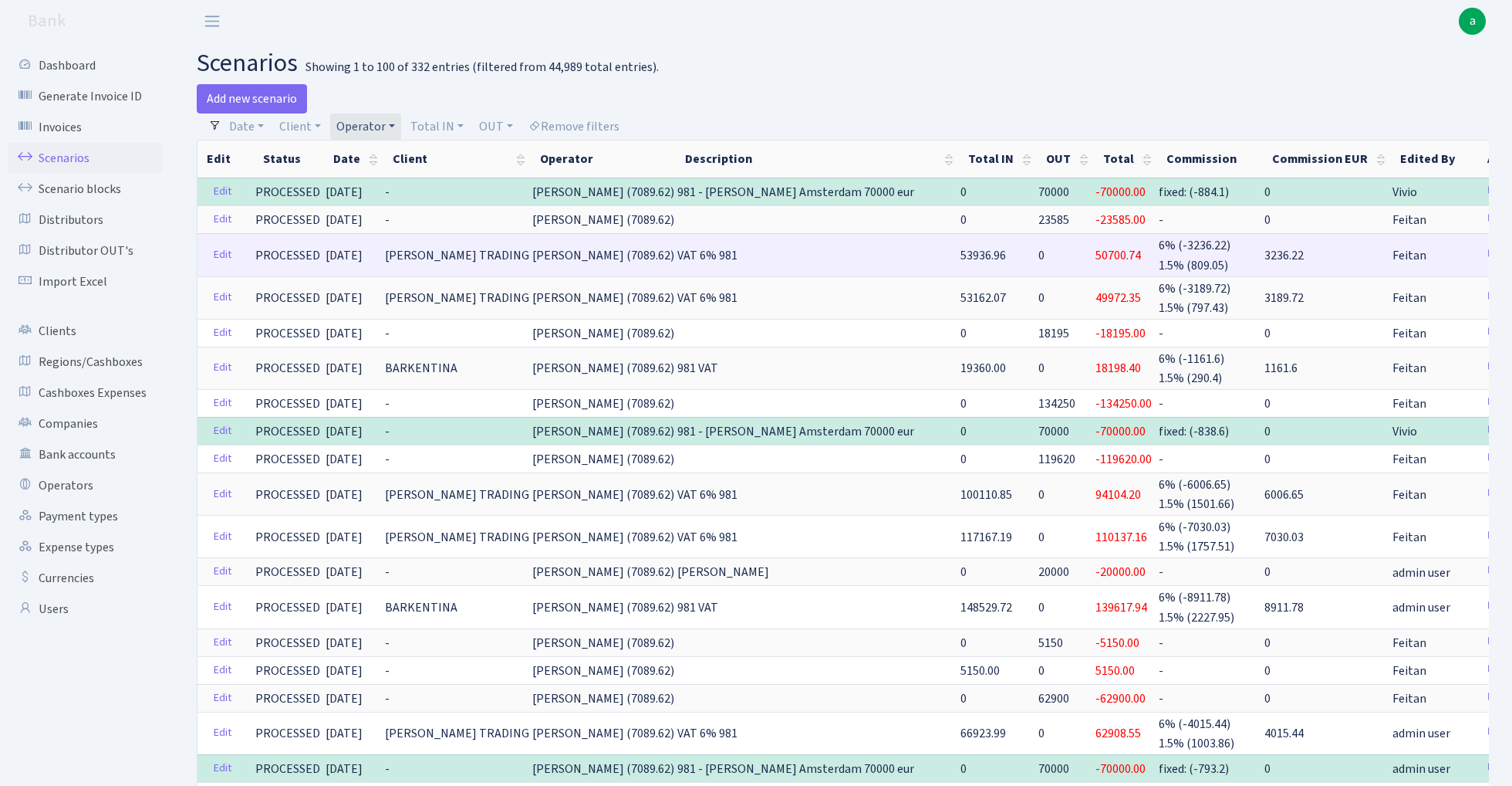
copy span "23585"
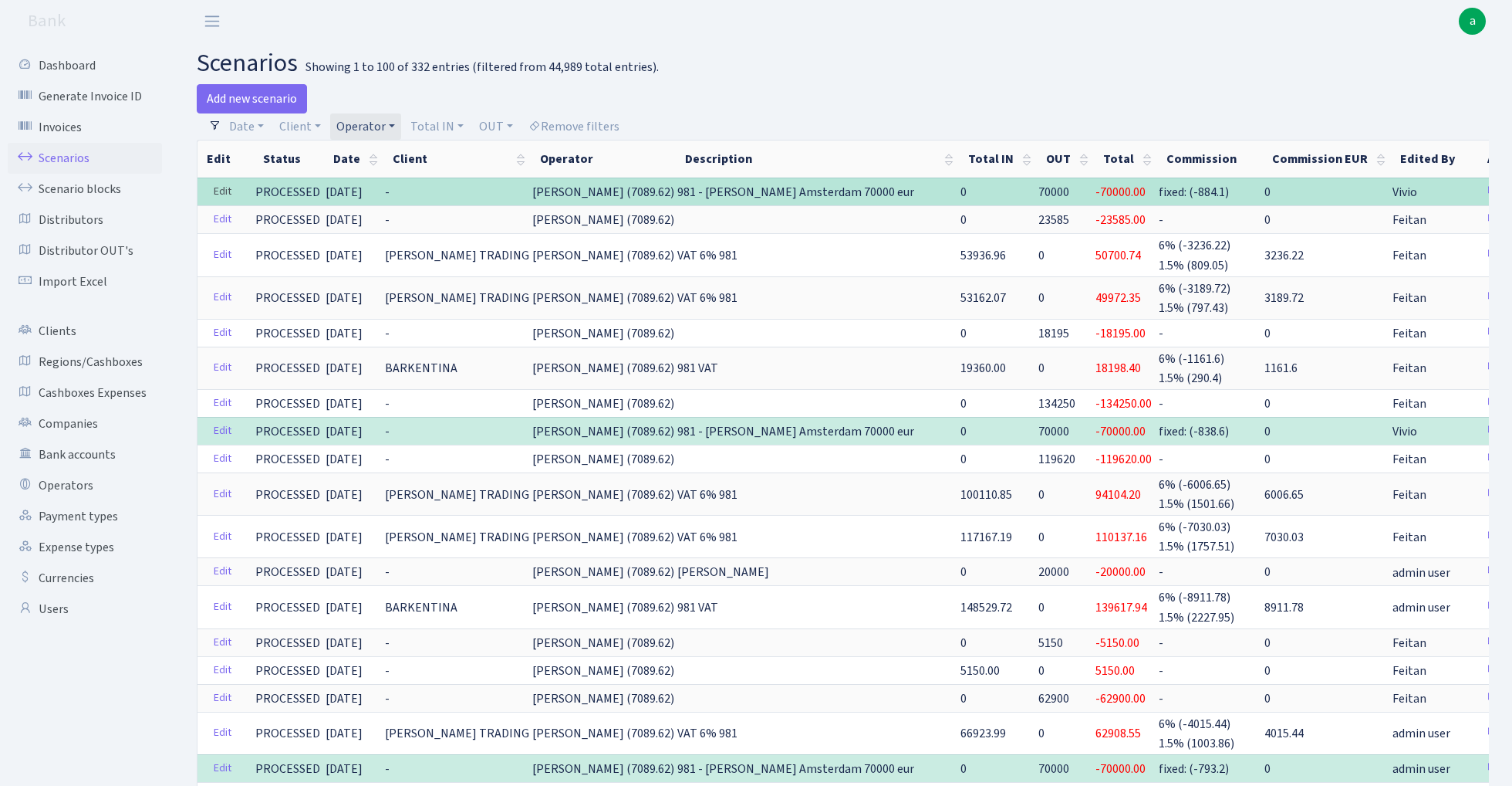
click at [223, 196] on link "Edit" at bounding box center [223, 191] width 32 height 24
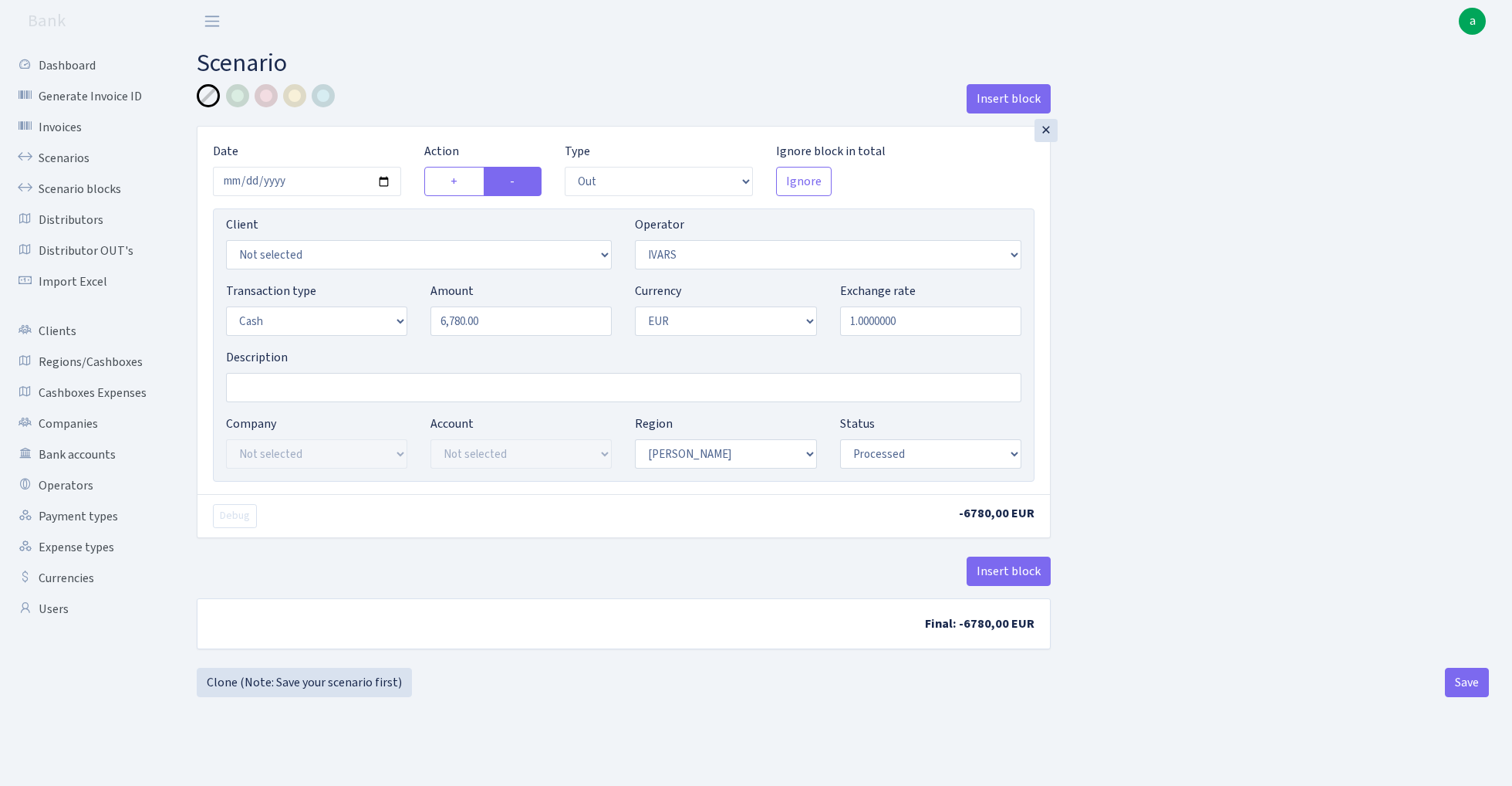
select select "out"
select select "199"
select select "1"
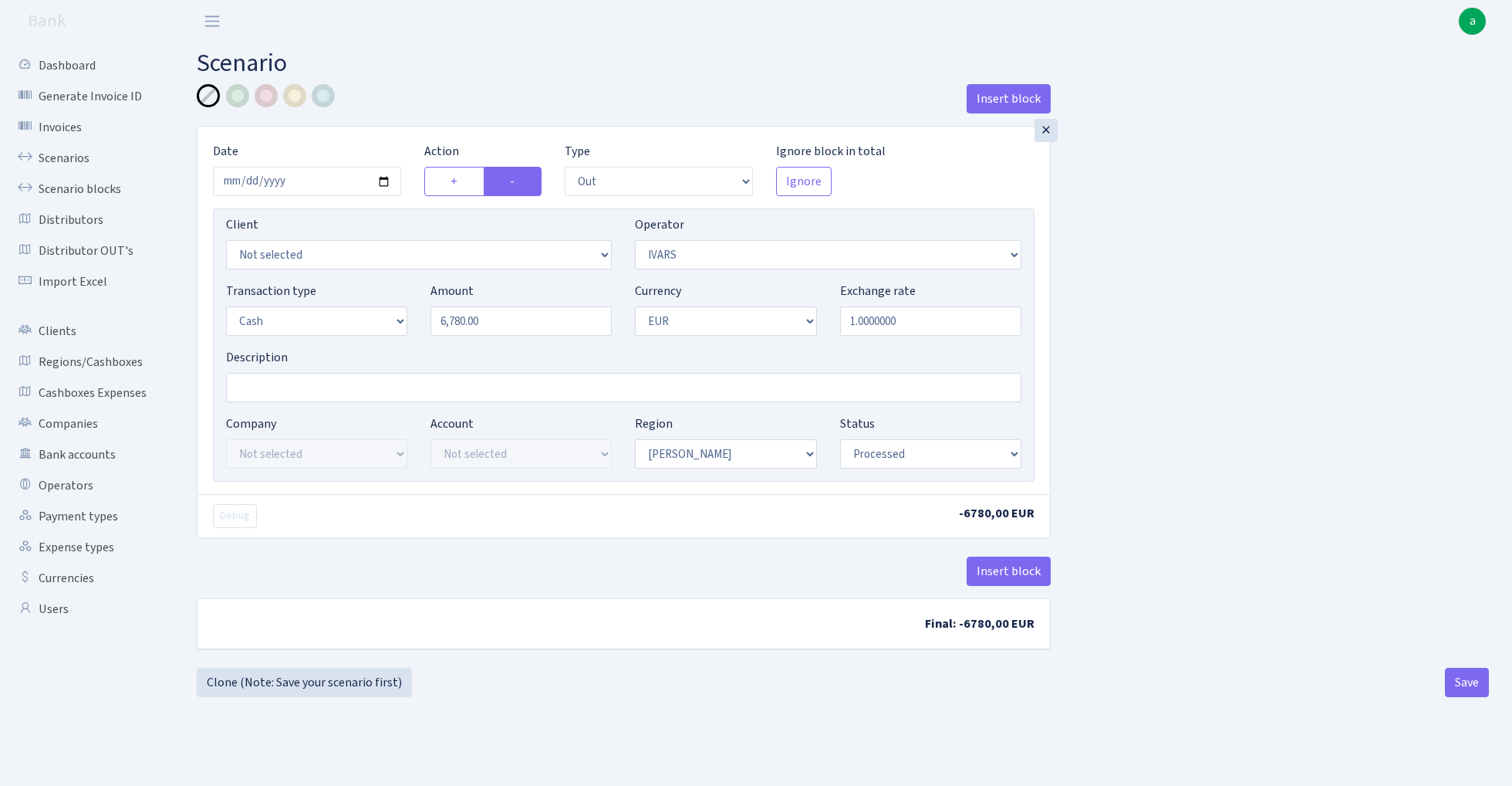
select select "processed"
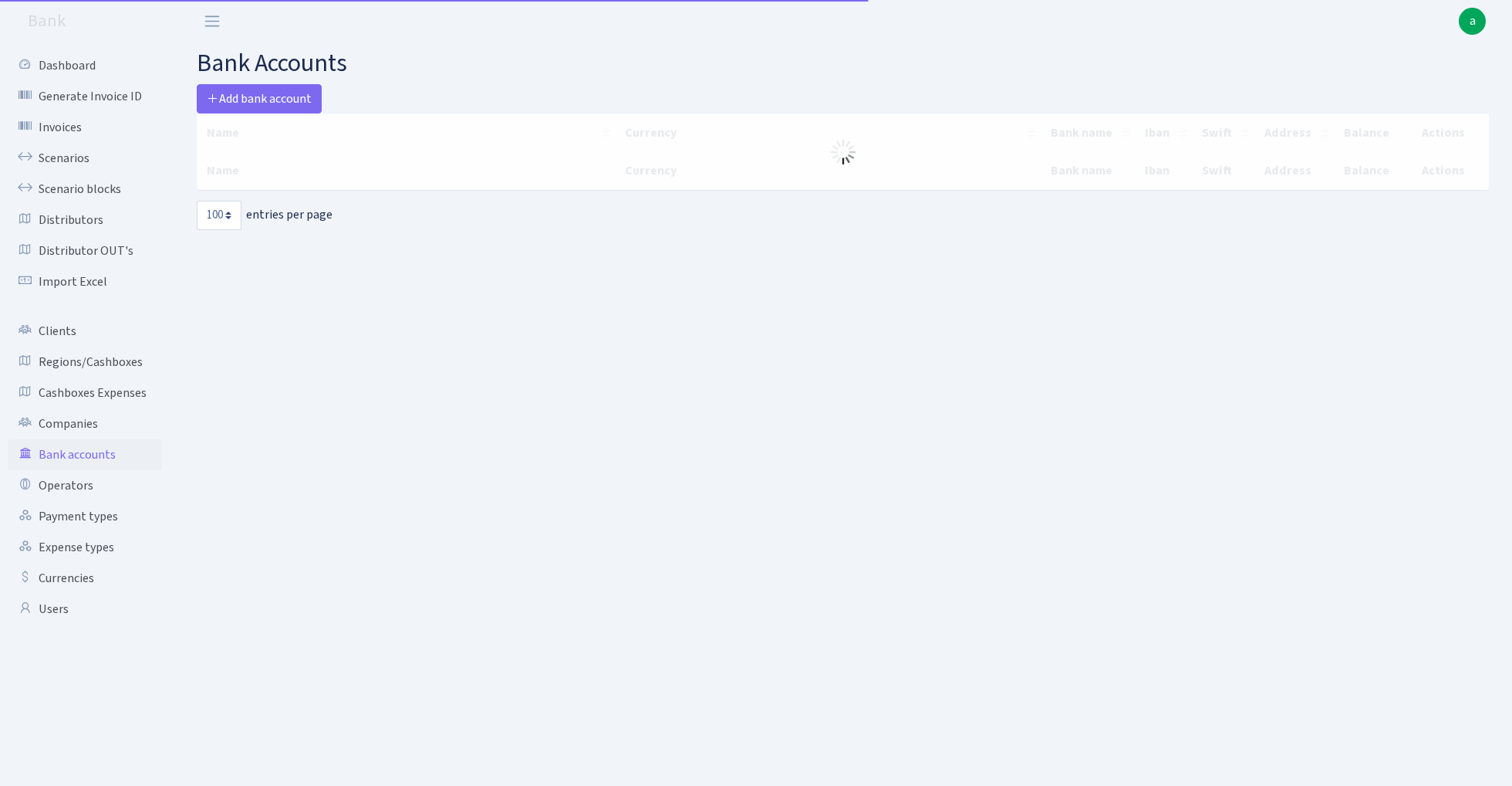
select select "100"
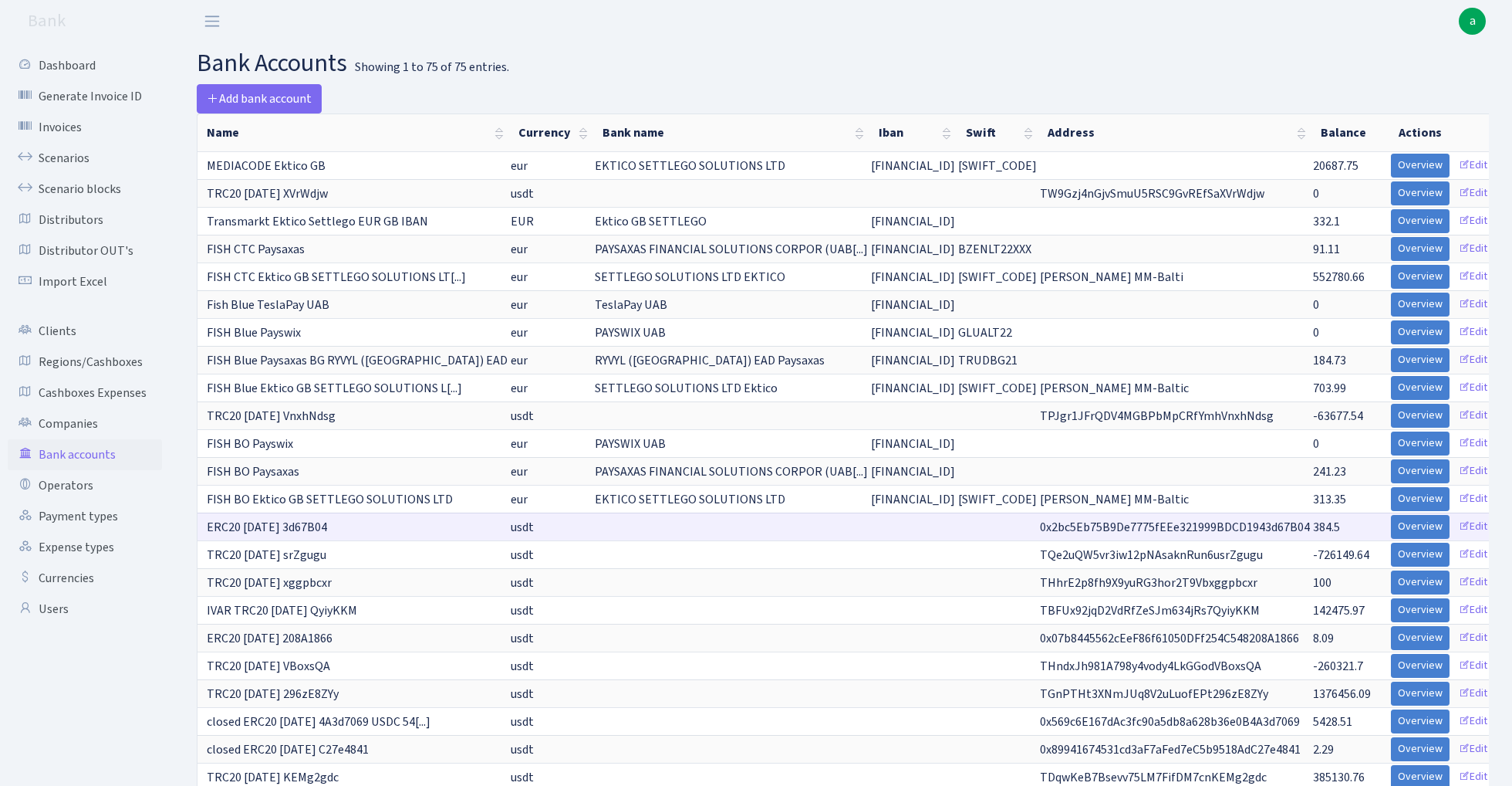
click at [1103, 526] on span "0x2bc5Eb75B9De7775fEEe321999BDCD1943d67B04" at bounding box center [1175, 527] width 270 height 17
copy span "0x2bc5Eb75B9De7775fEEe321999BDCD1943d67B04"
click at [78, 161] on link "Scenarios" at bounding box center [85, 158] width 154 height 31
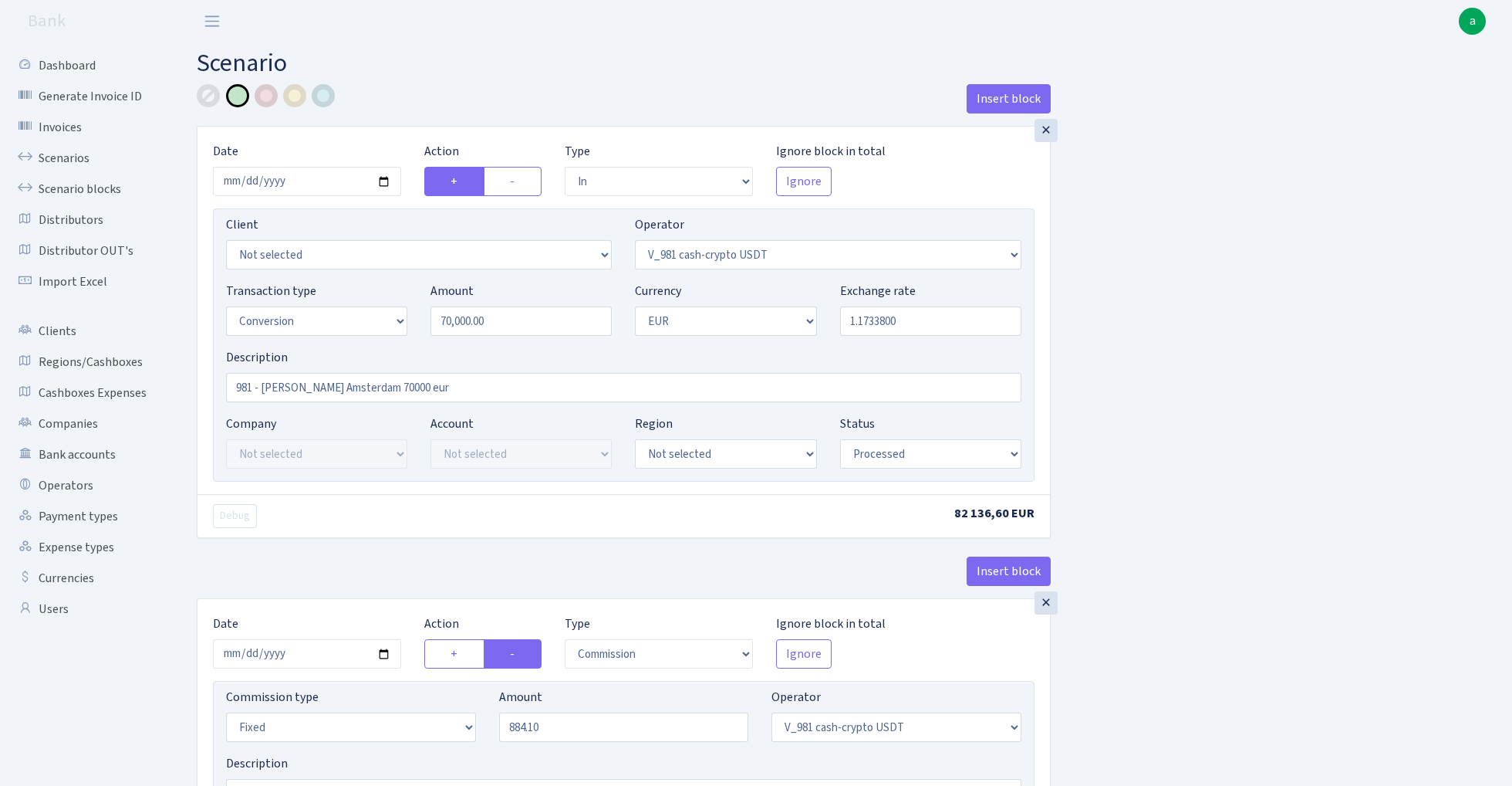
select select "in"
select select "435"
select select "15"
select select "1"
select select "processed"
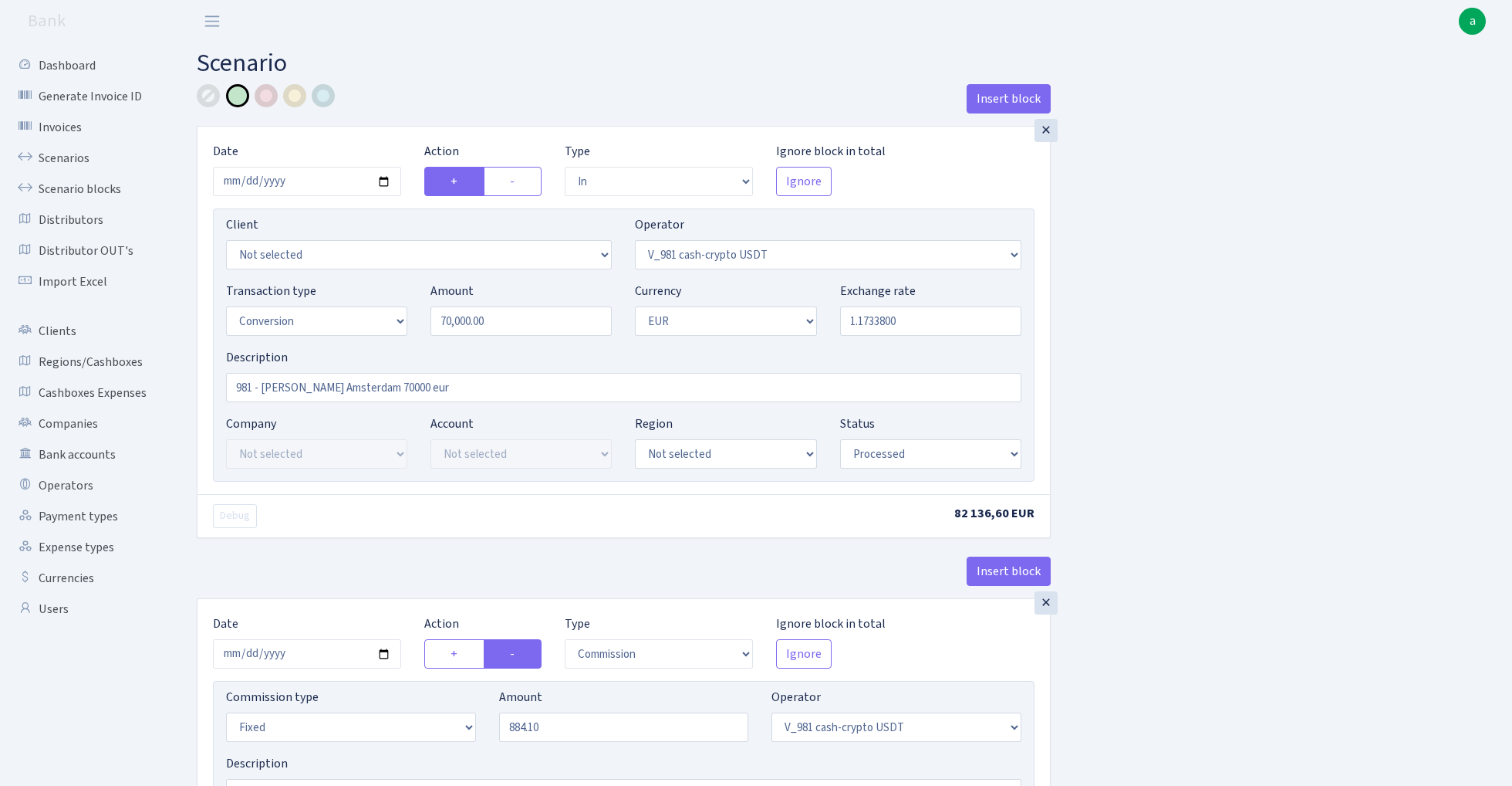
select select "commission"
select select "fixed"
select select "435"
select select "processed"
select select "out"
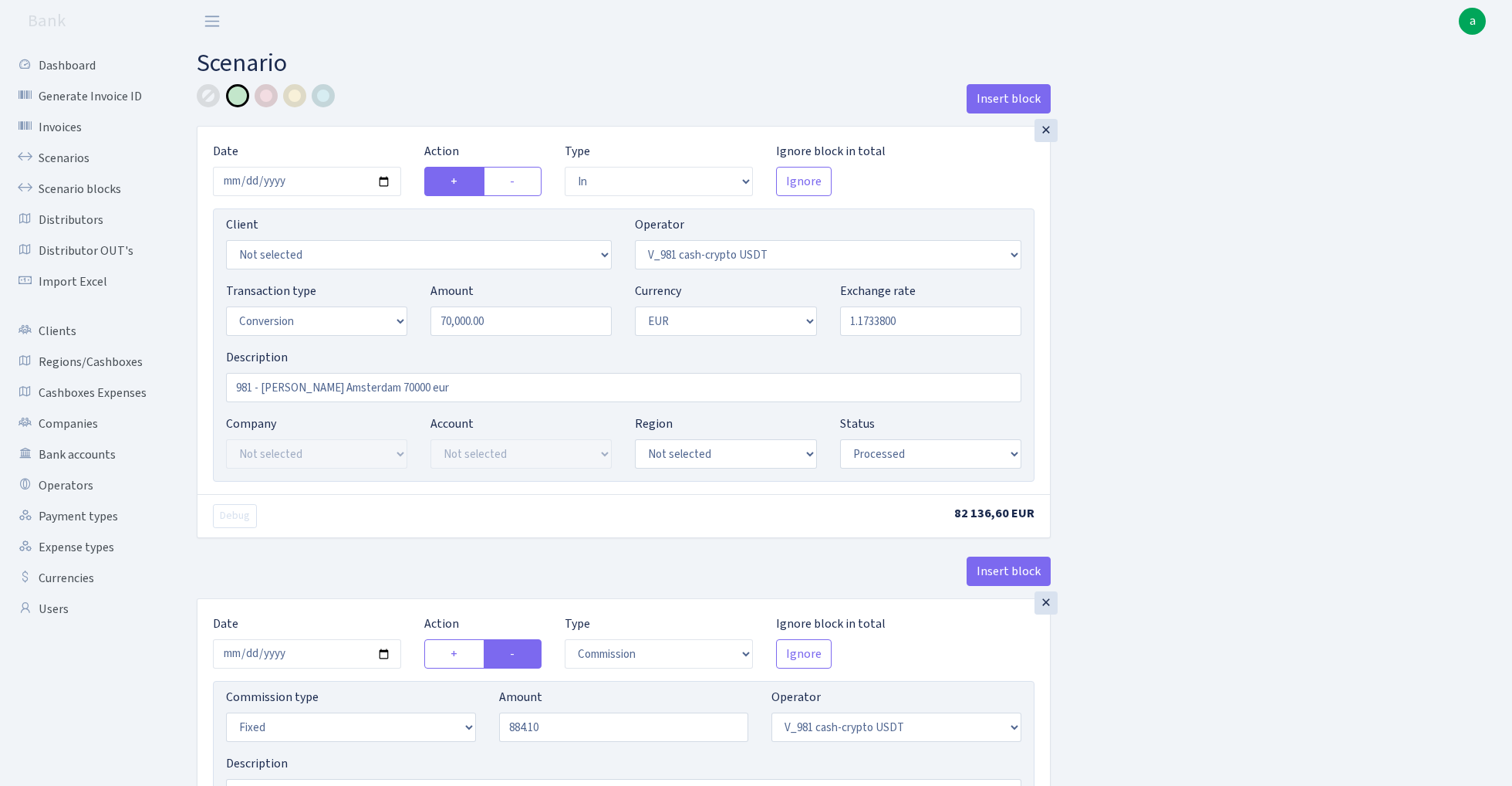
select select "434"
select select "15"
select select "1"
select select "processed"
select select "in"
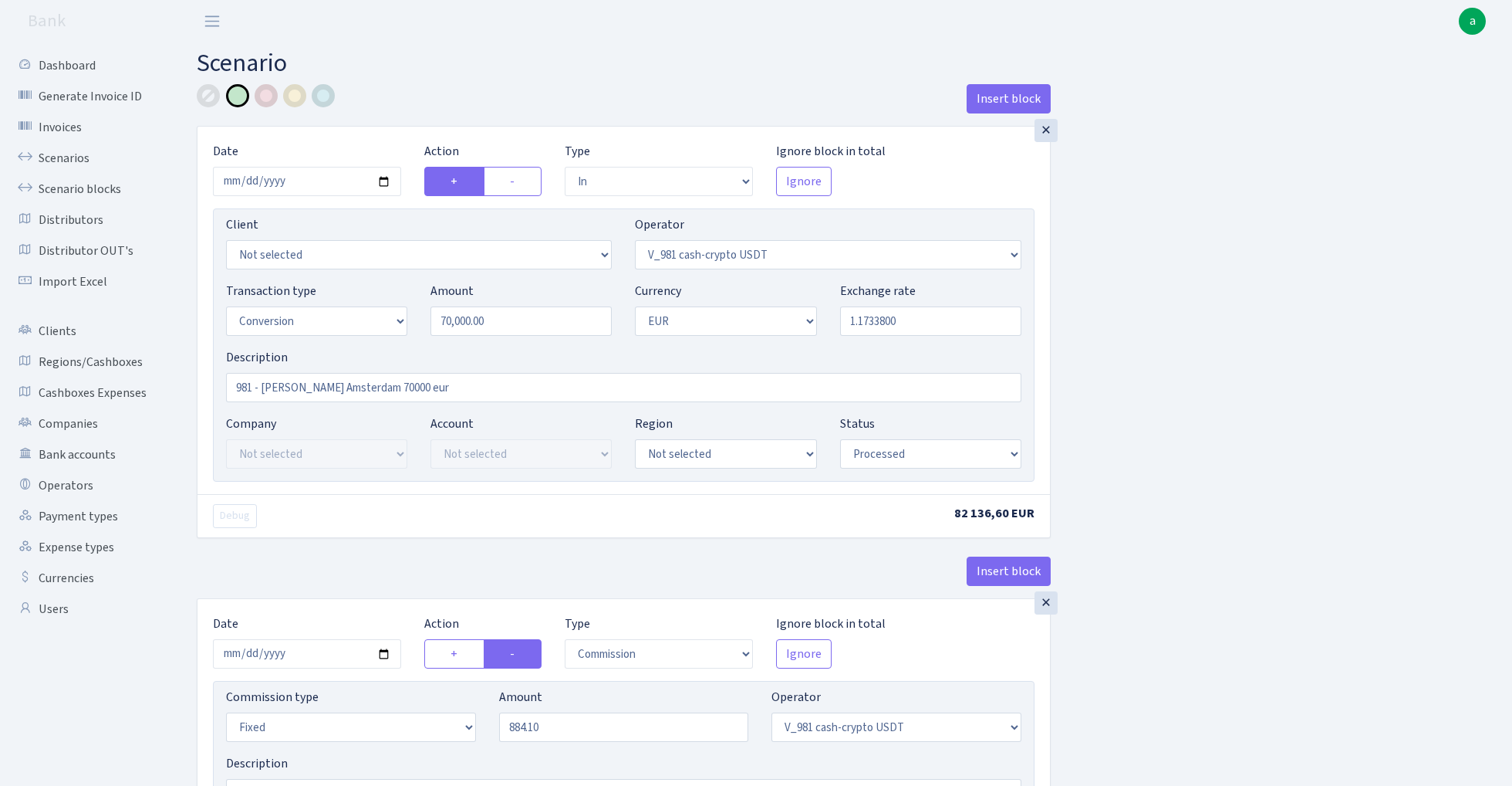
select select "434"
select select "1"
select select "22"
select select "processed"
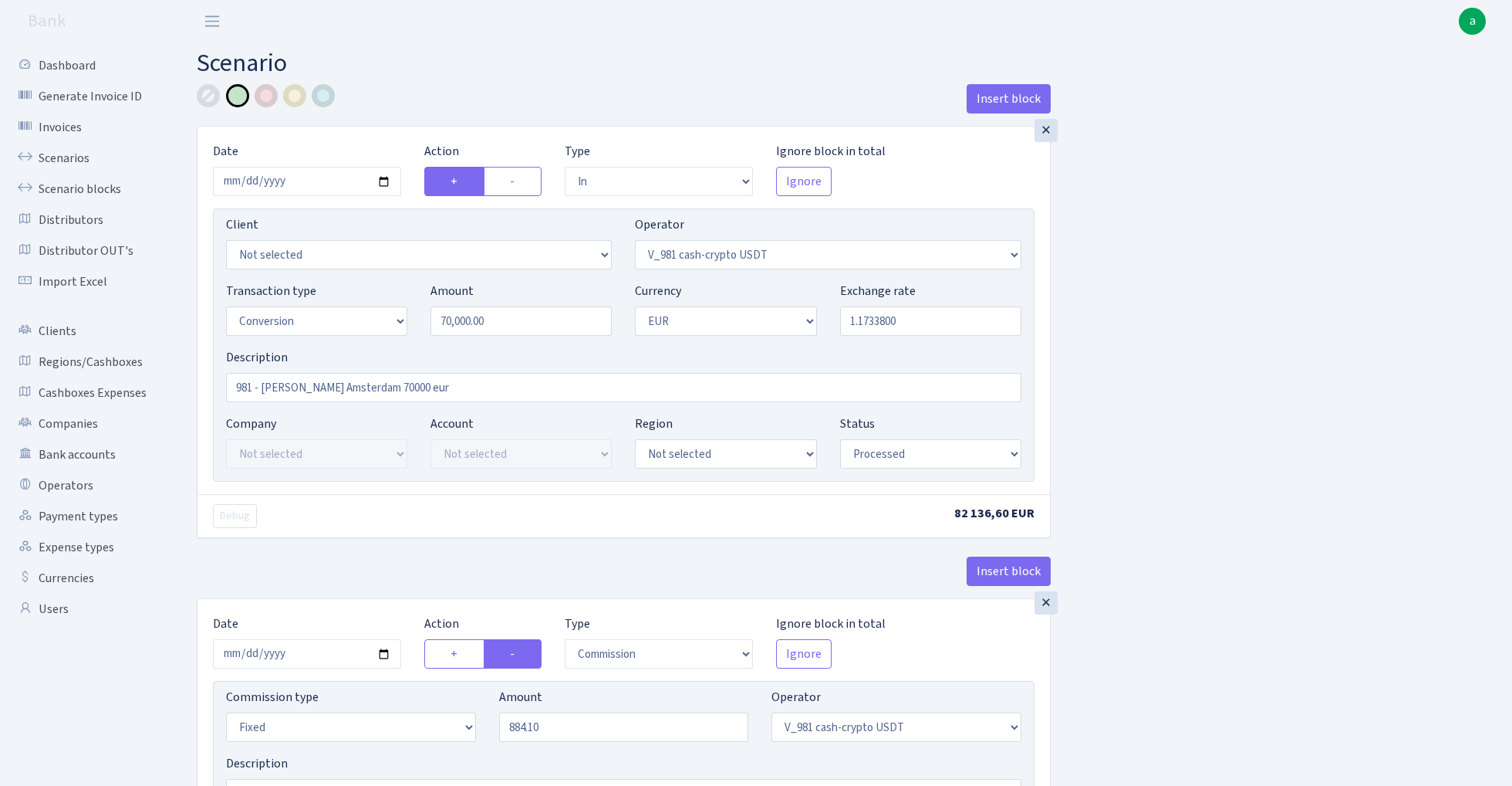
select select "out"
select select "28"
select select "1"
select select "22"
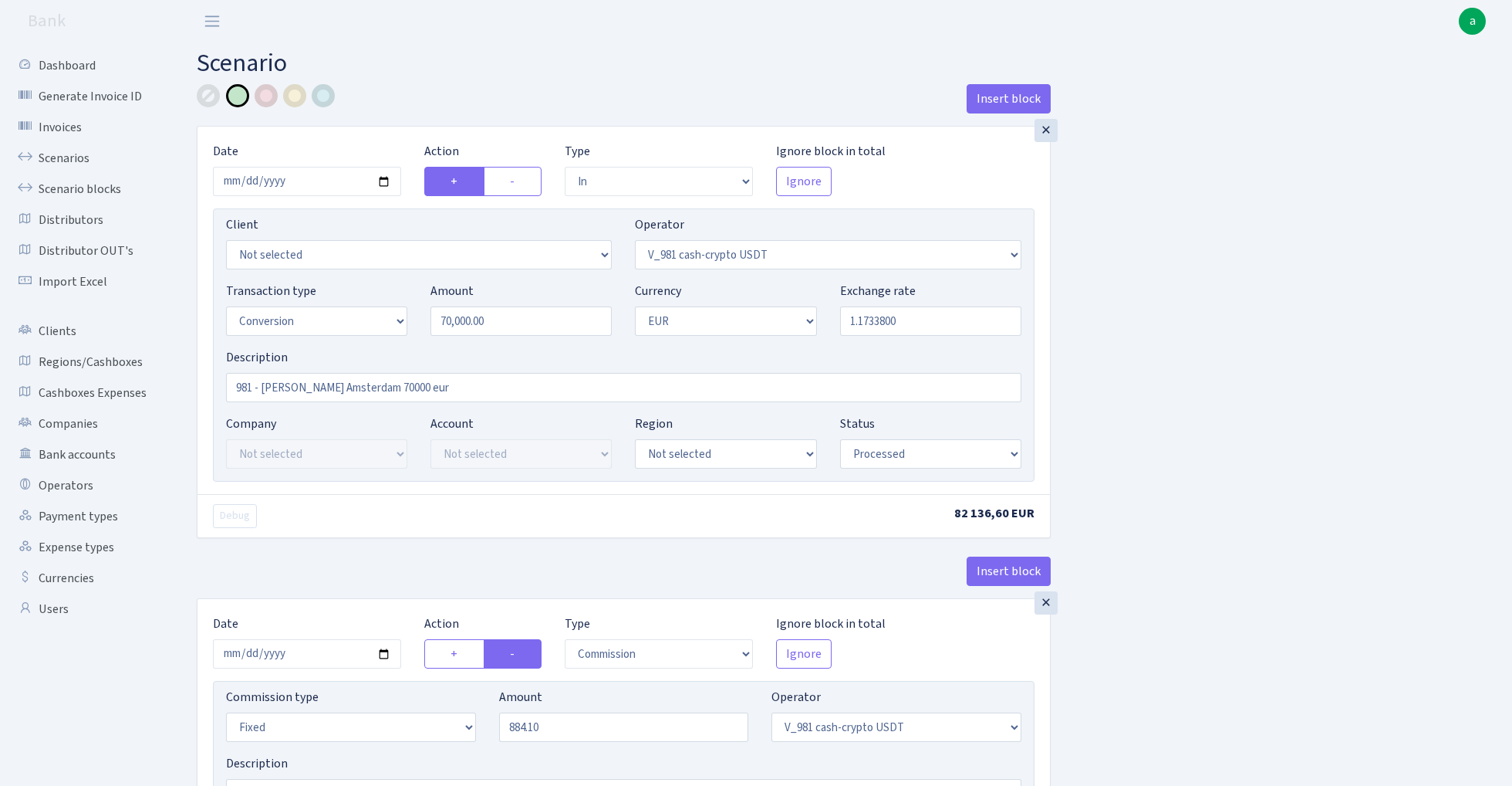
select select "processed"
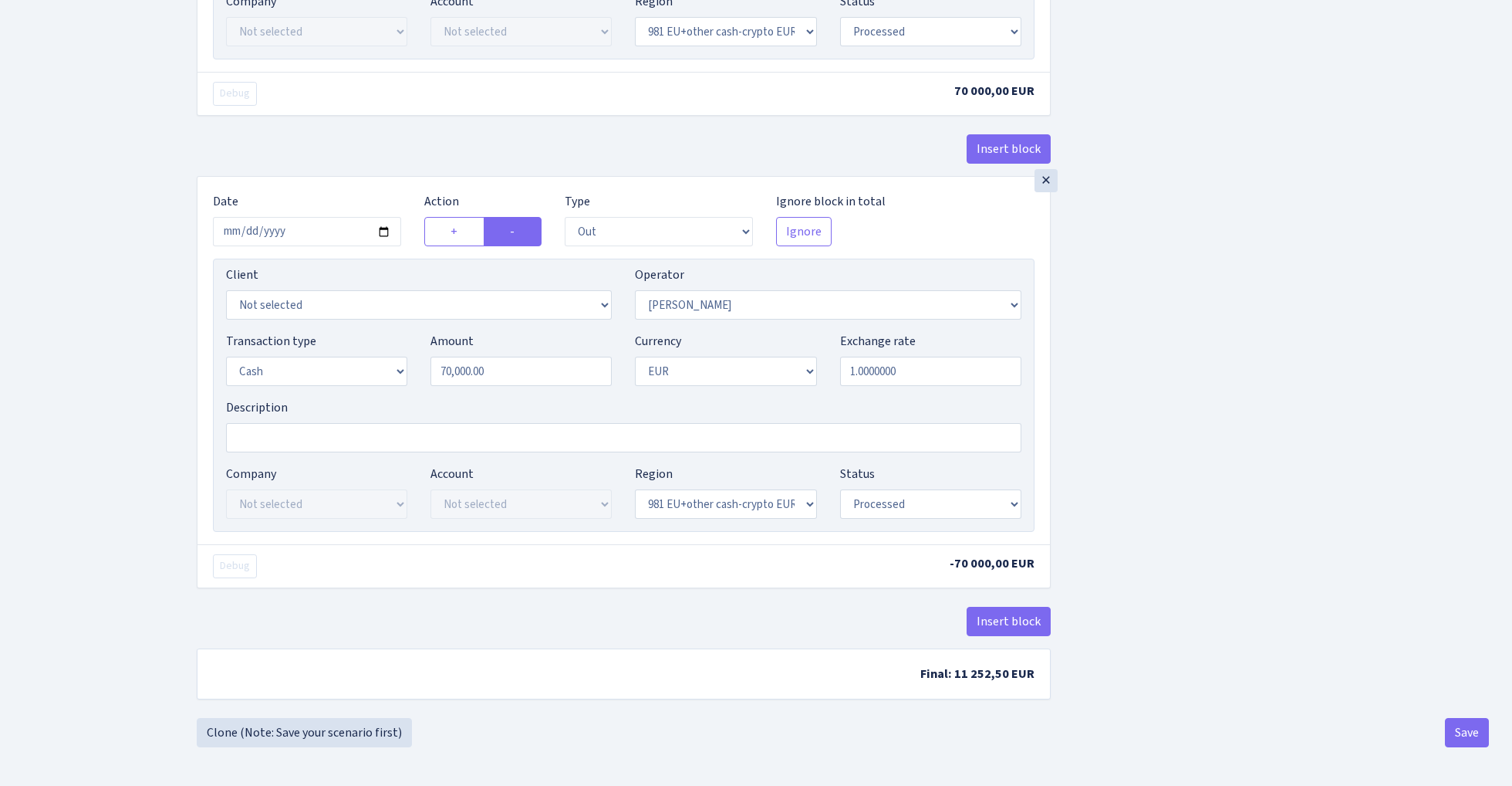
scroll to position [1783, 0]
click at [1019, 619] on button "Insert block" at bounding box center [1008, 621] width 84 height 29
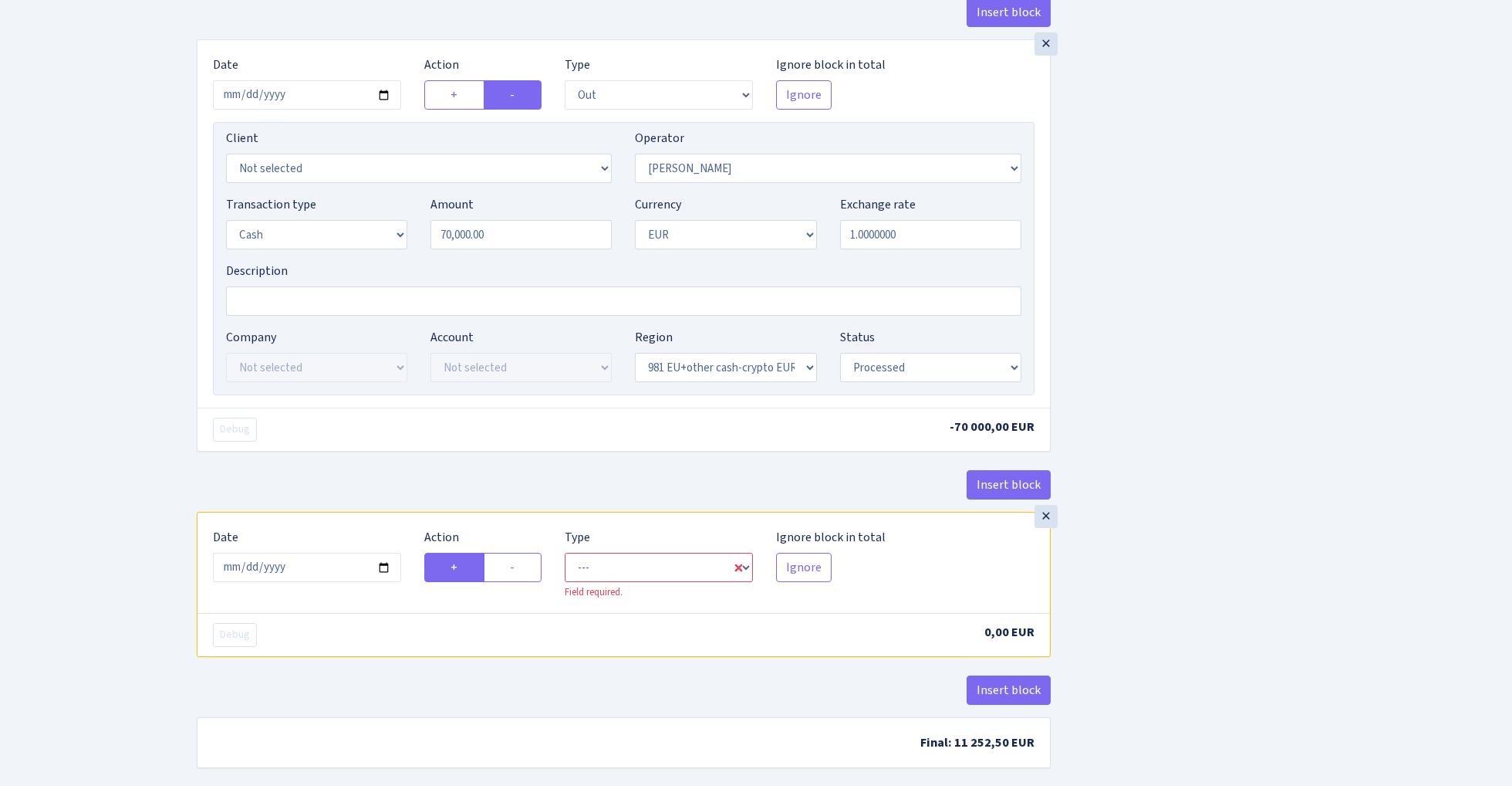
scroll to position [1944, 0]
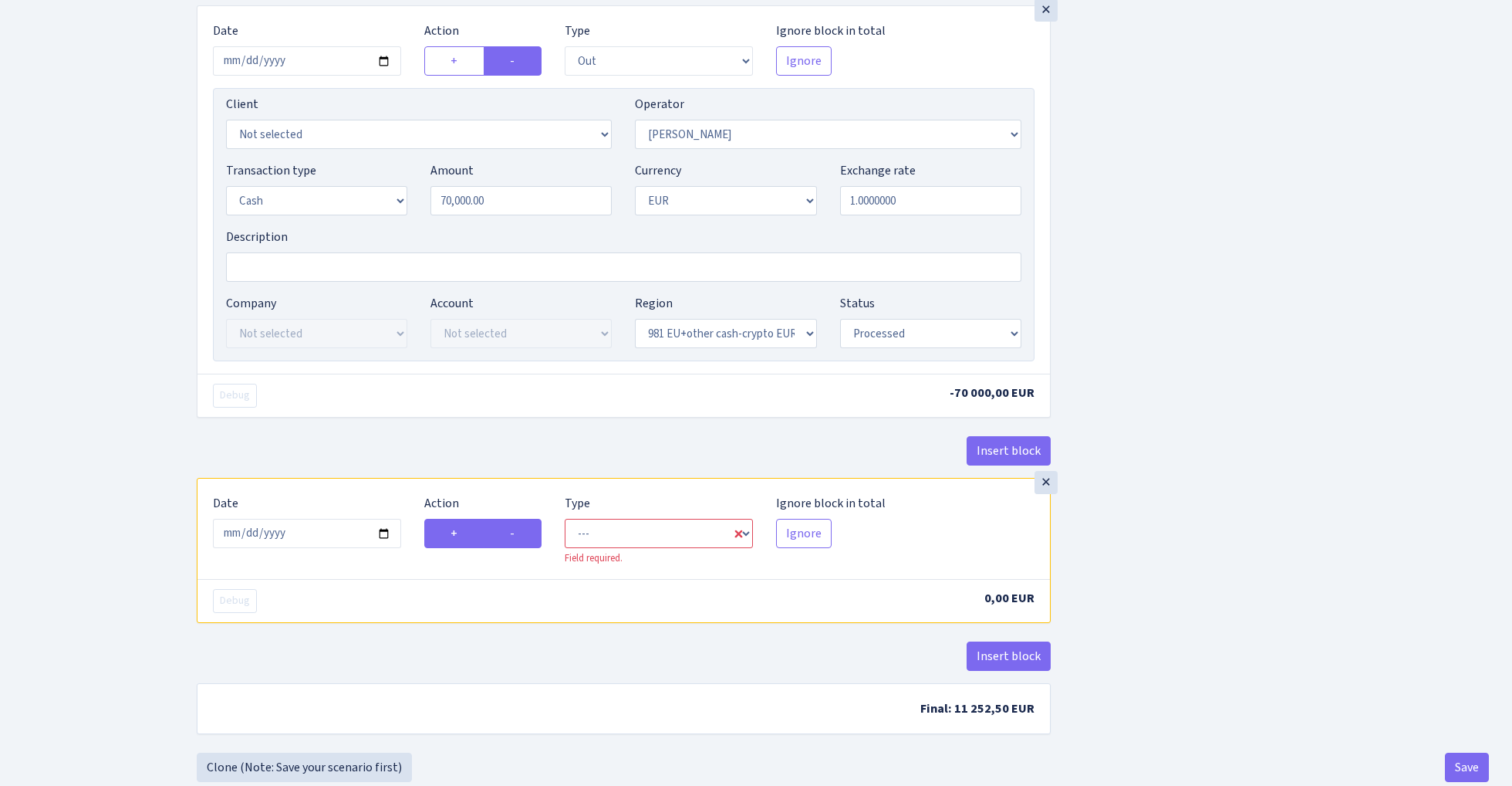
click at [521, 538] on label "-" at bounding box center [513, 533] width 58 height 29
click at [520, 534] on input "-" at bounding box center [514, 529] width 10 height 10
radio input "true"
radio input "false"
select select "commission"
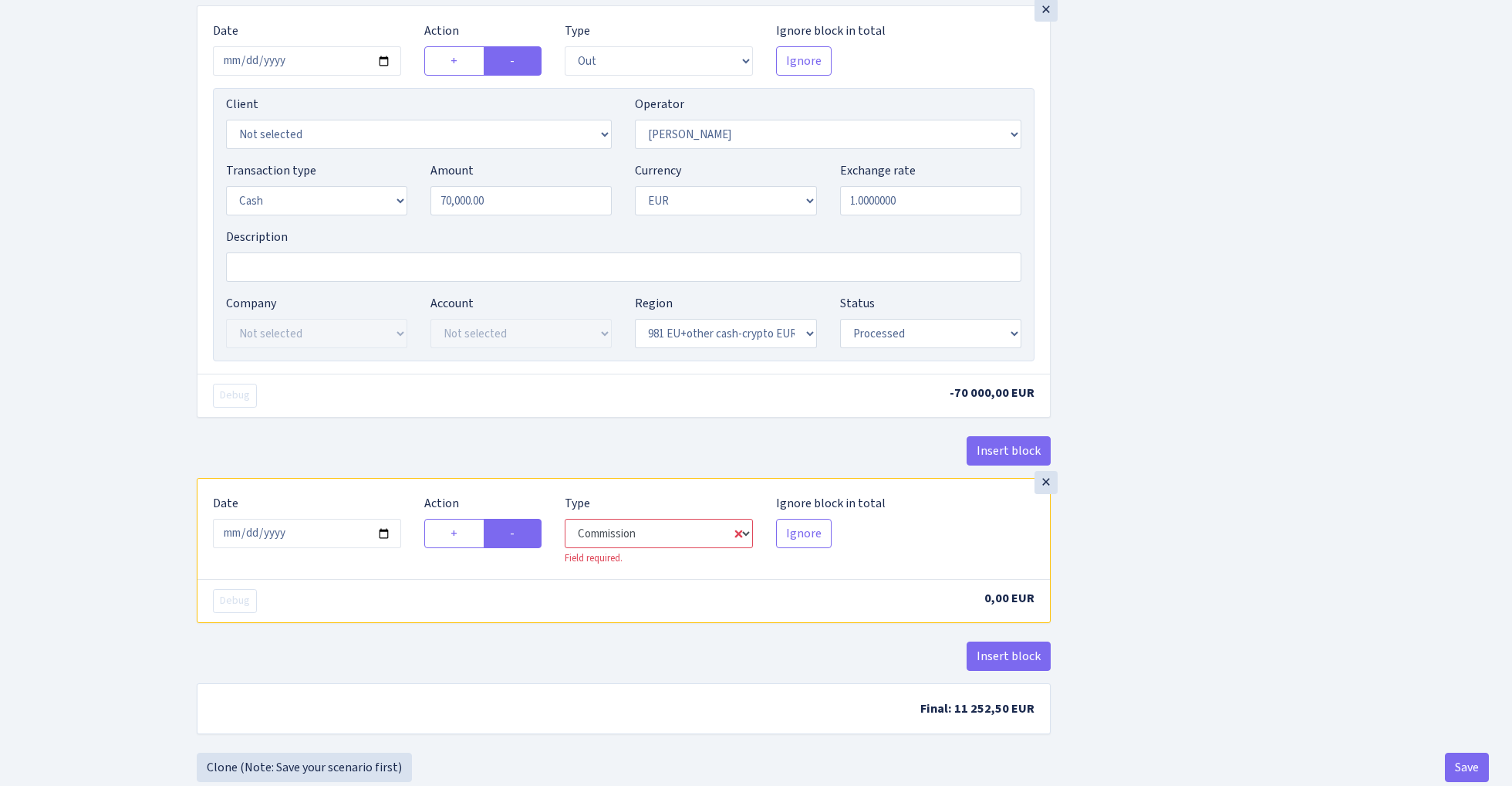
select select "28"
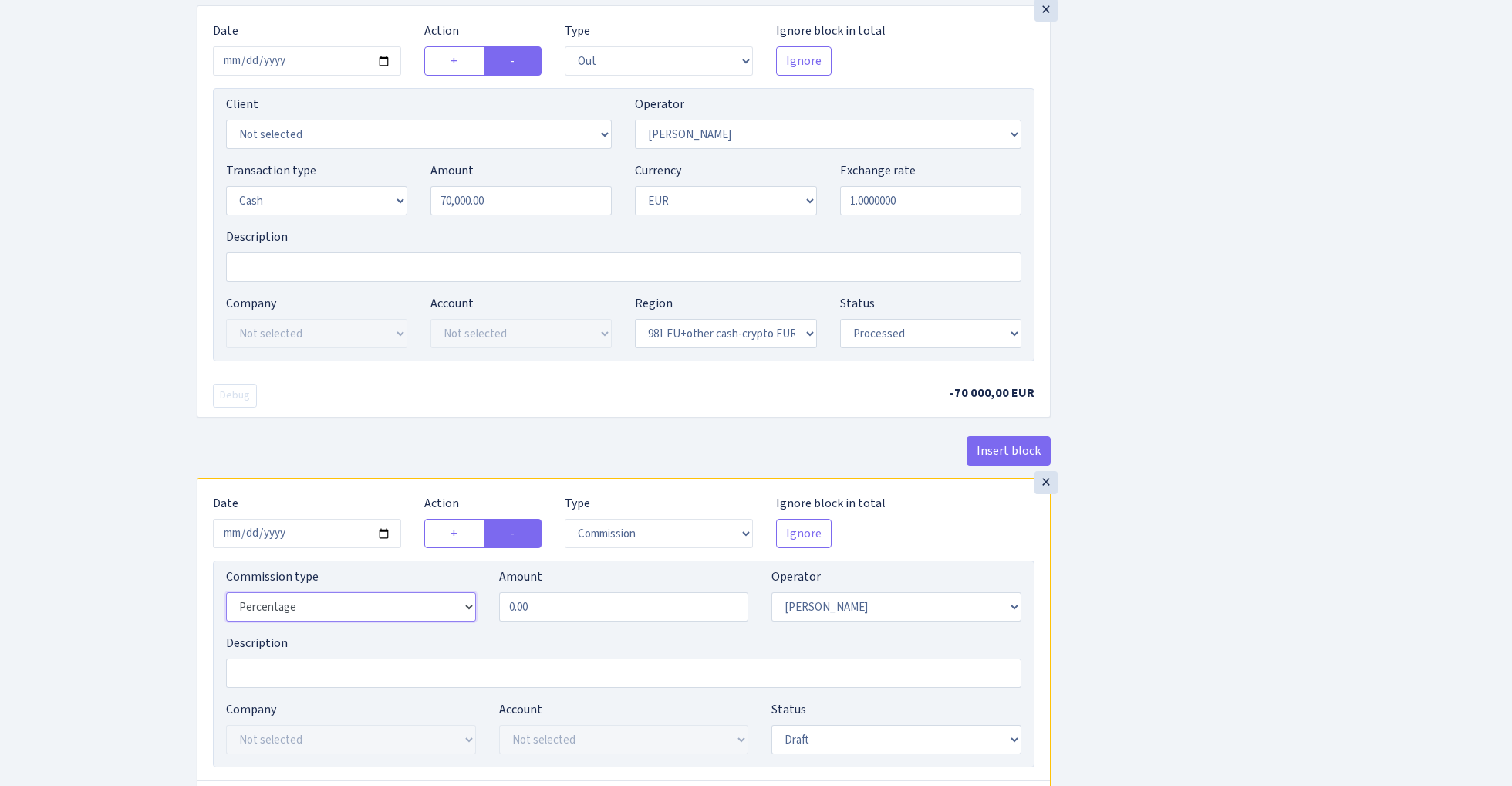
select select "fixed"
click at [566, 617] on input "0.00" at bounding box center [624, 606] width 250 height 29
type input "1,050.00"
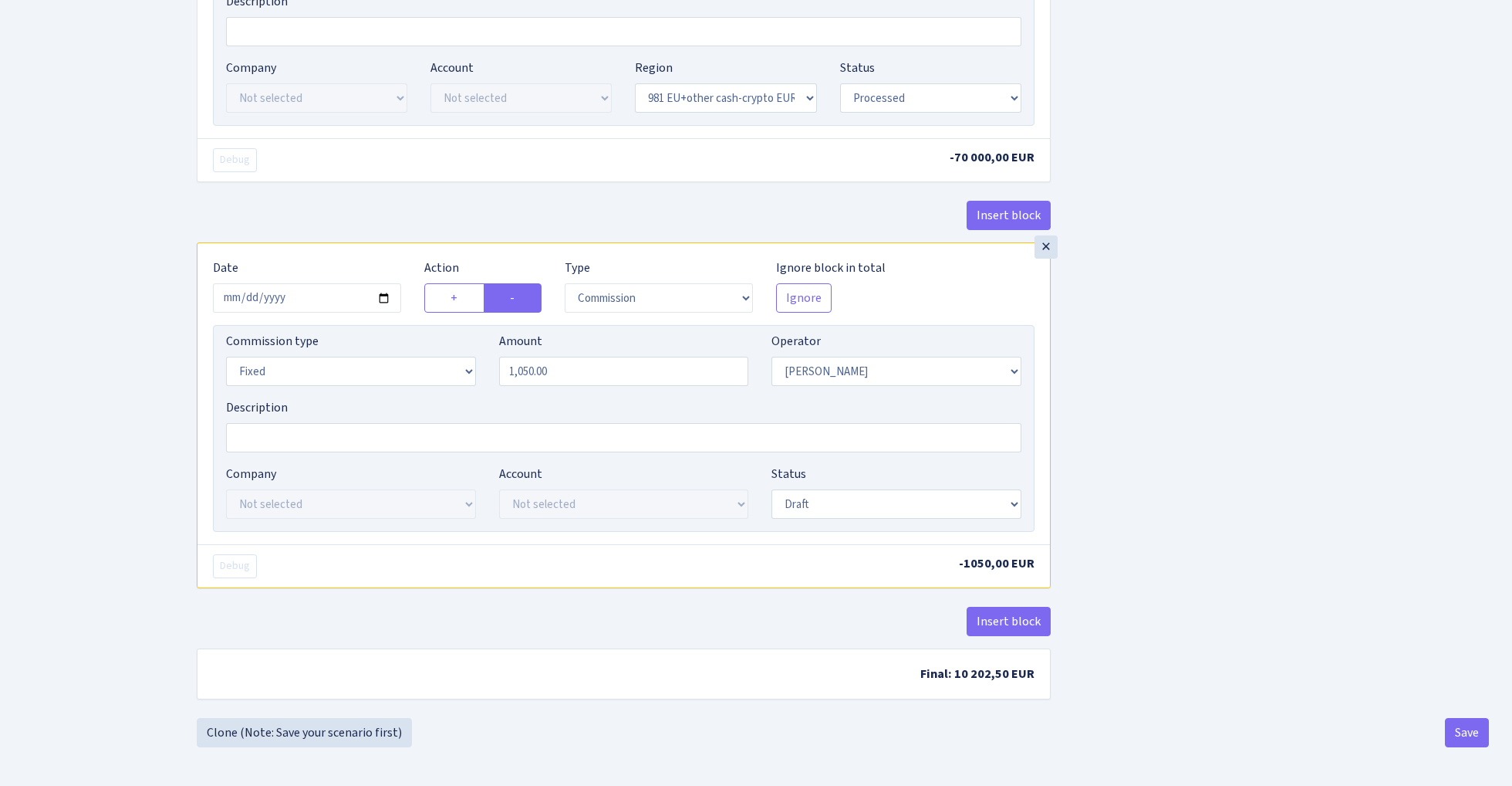
scroll to position [2192, 0]
select select "processed"
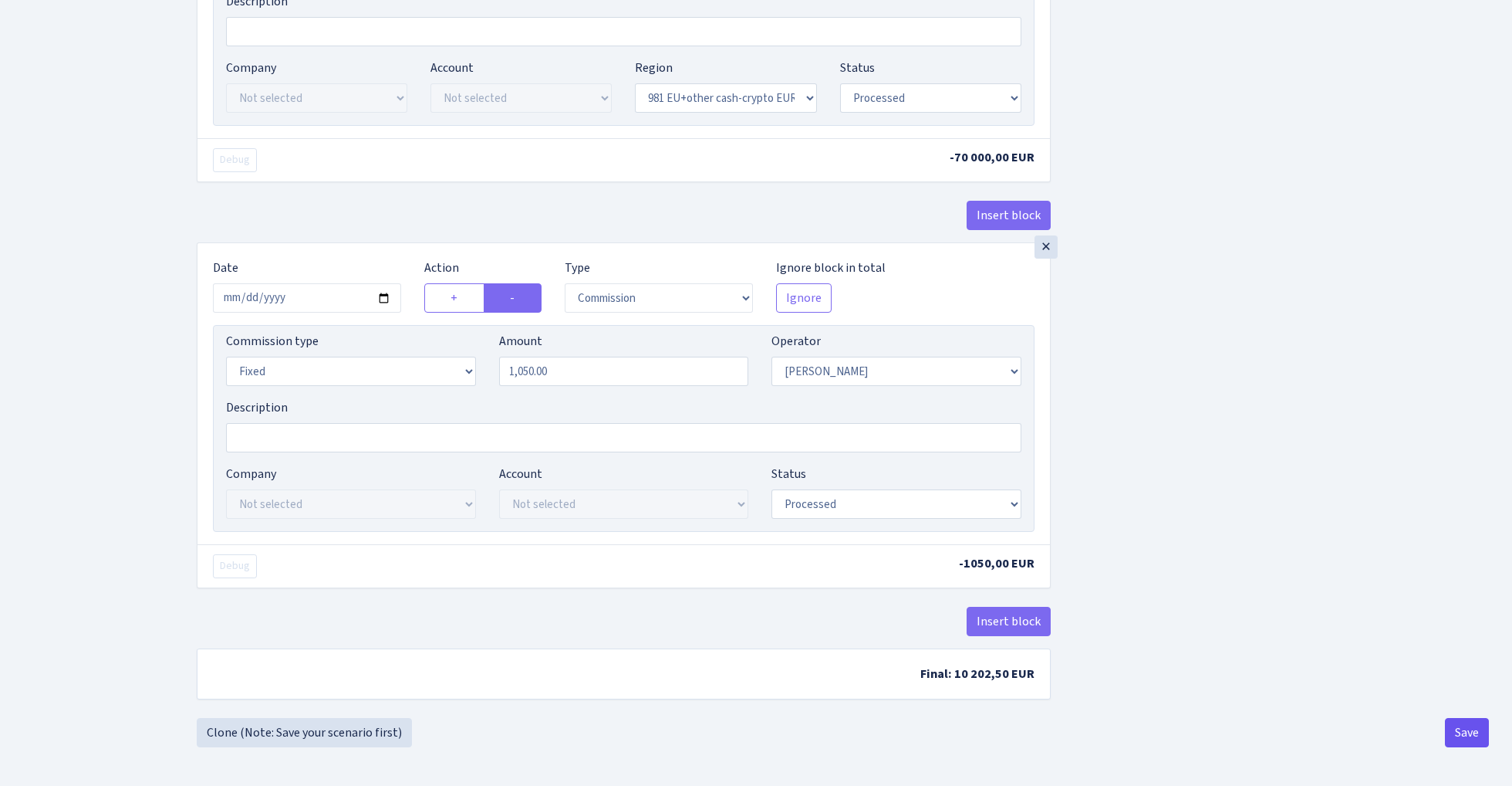
click at [1465, 730] on button "Save" at bounding box center [1467, 732] width 44 height 29
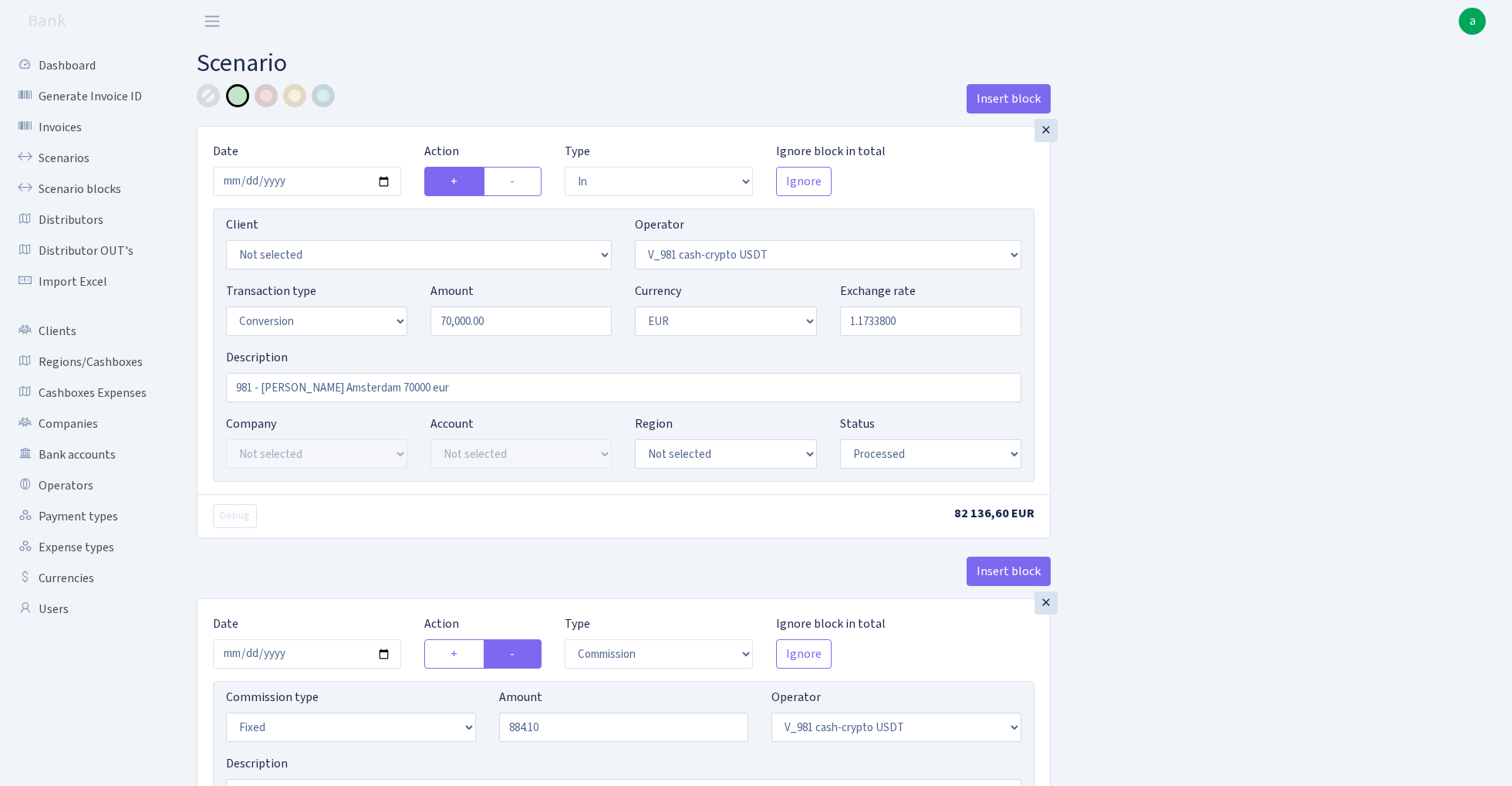
select select "in"
select select "435"
select select "15"
select select "1"
select select "processed"
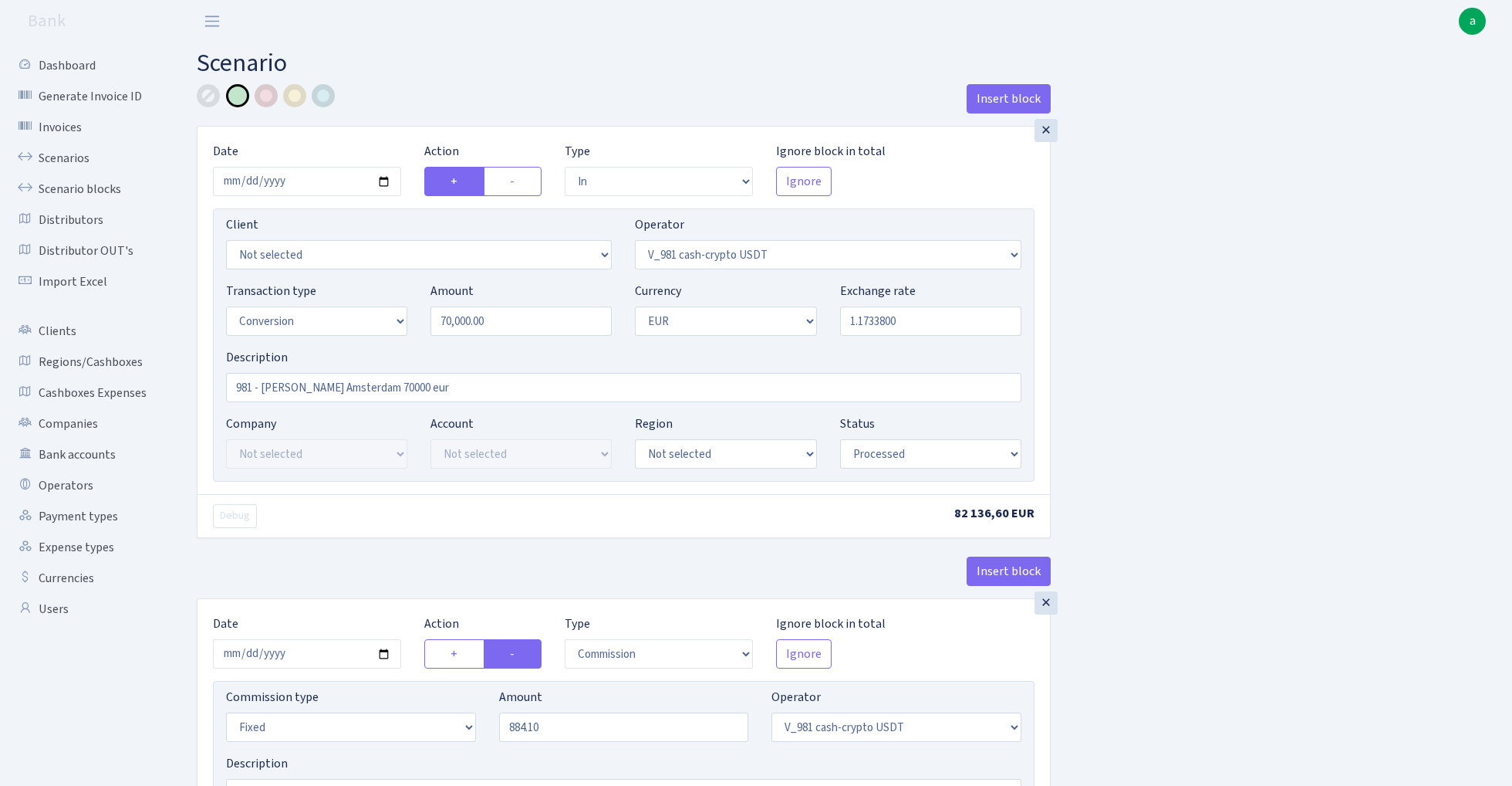
select select "commission"
select select "fixed"
select select "435"
select select "processed"
select select "out"
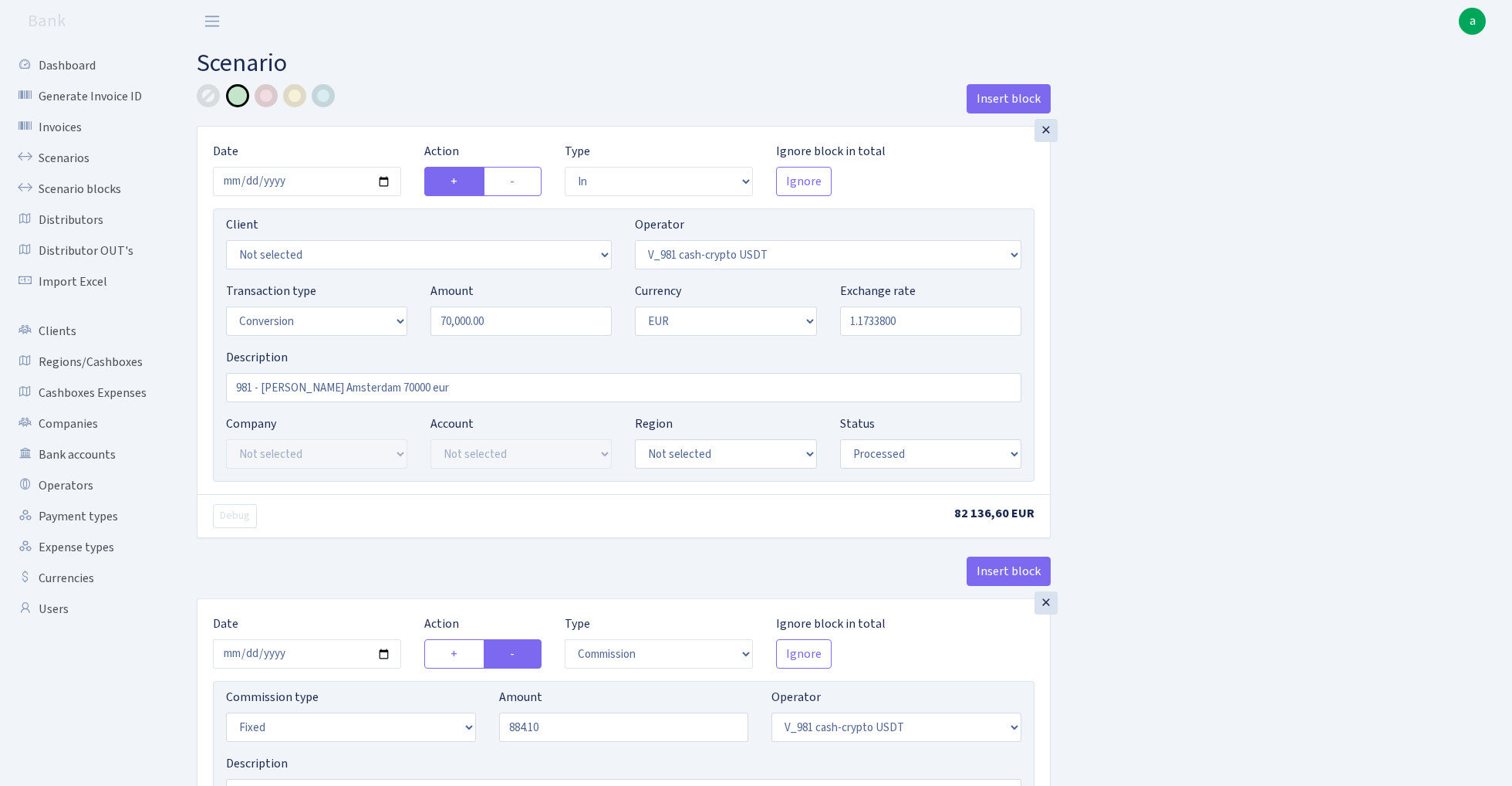
select select "434"
select select "15"
select select "1"
select select "processed"
select select "in"
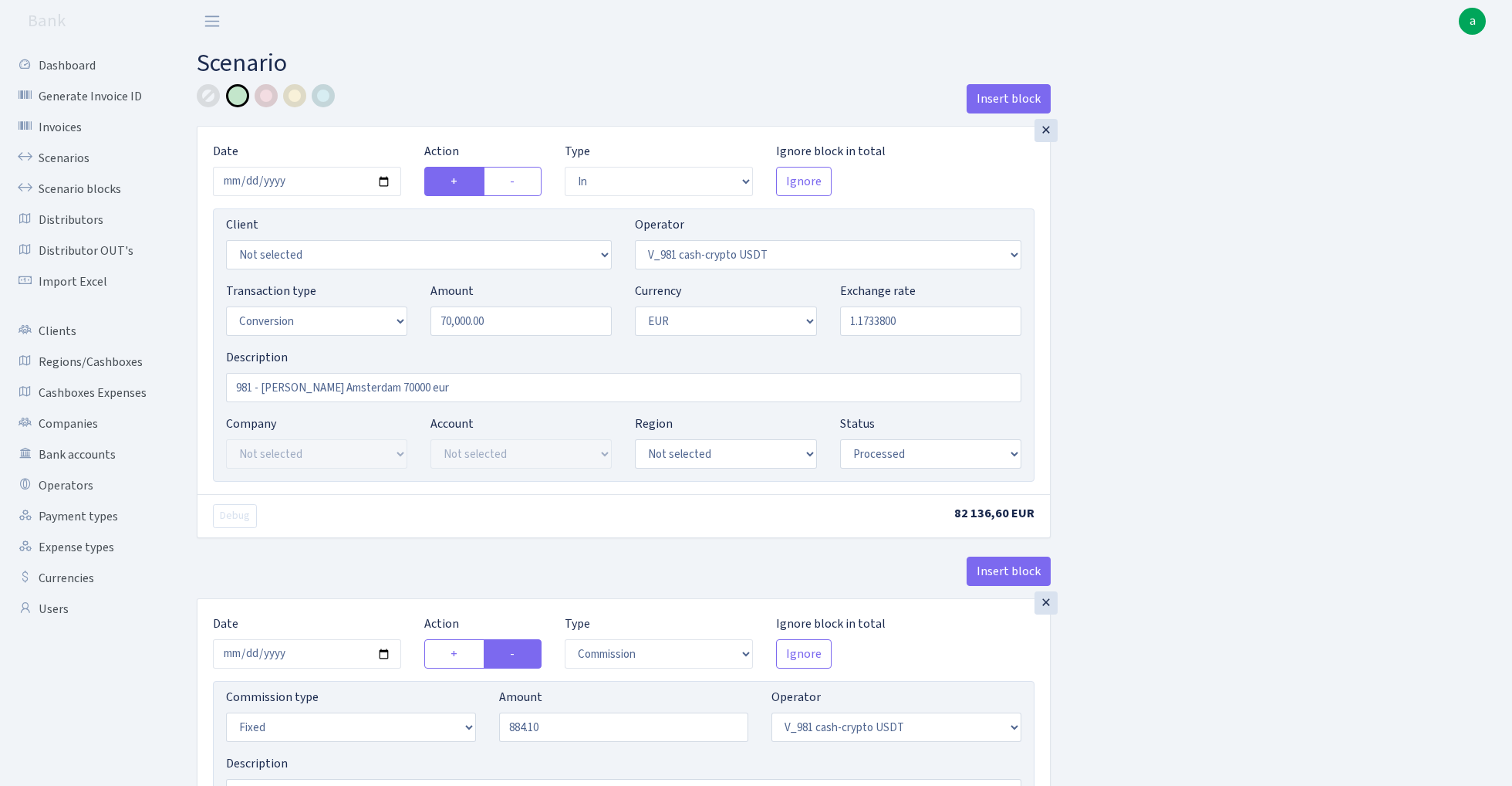
select select "434"
select select "1"
select select "22"
select select "processed"
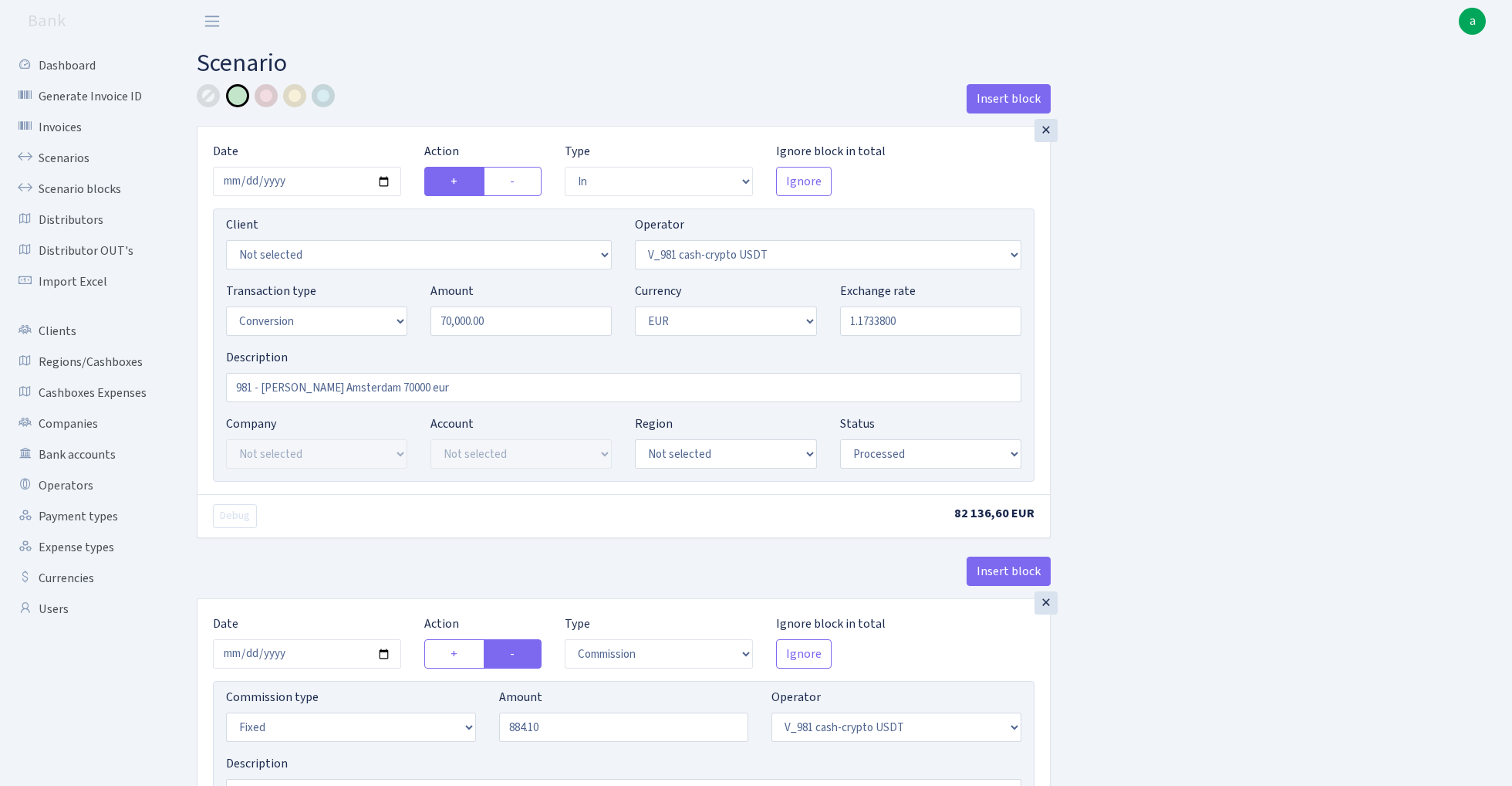
select select "out"
select select "28"
select select "1"
select select "22"
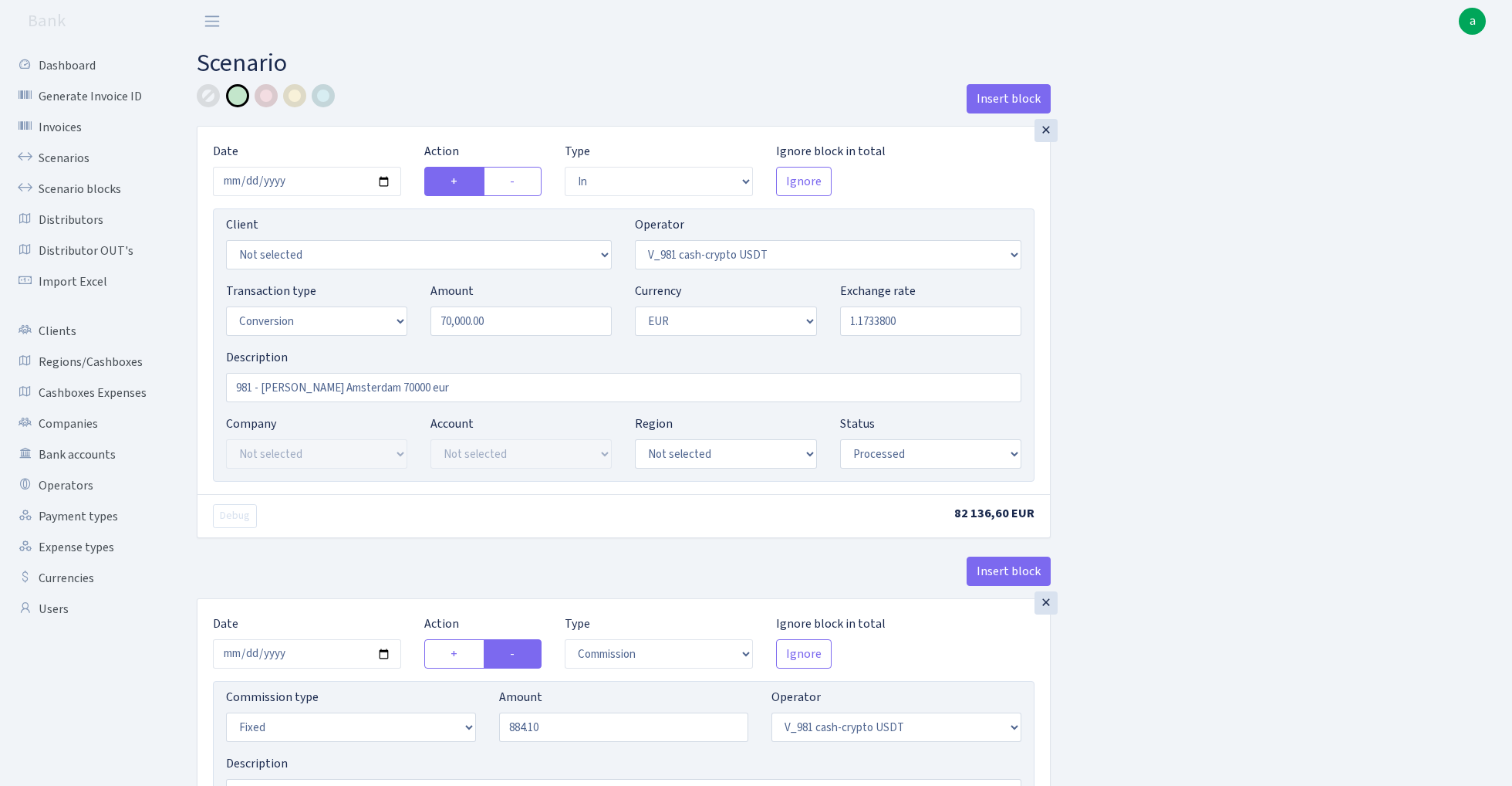
select select "processed"
select select "commission"
select select "fixed"
select select "28"
select select "processed"
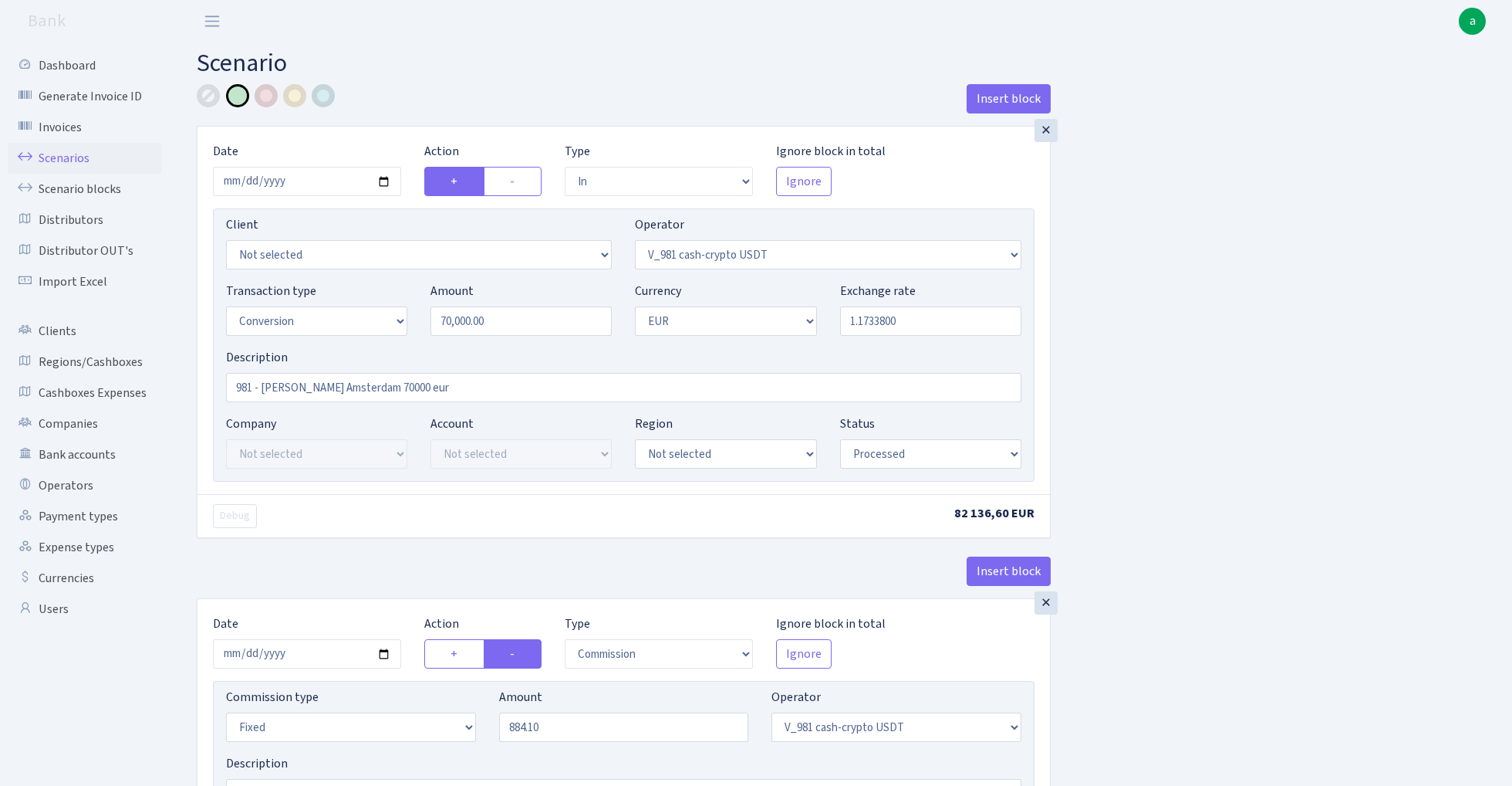
click at [59, 156] on link "Scenarios" at bounding box center [85, 158] width 154 height 31
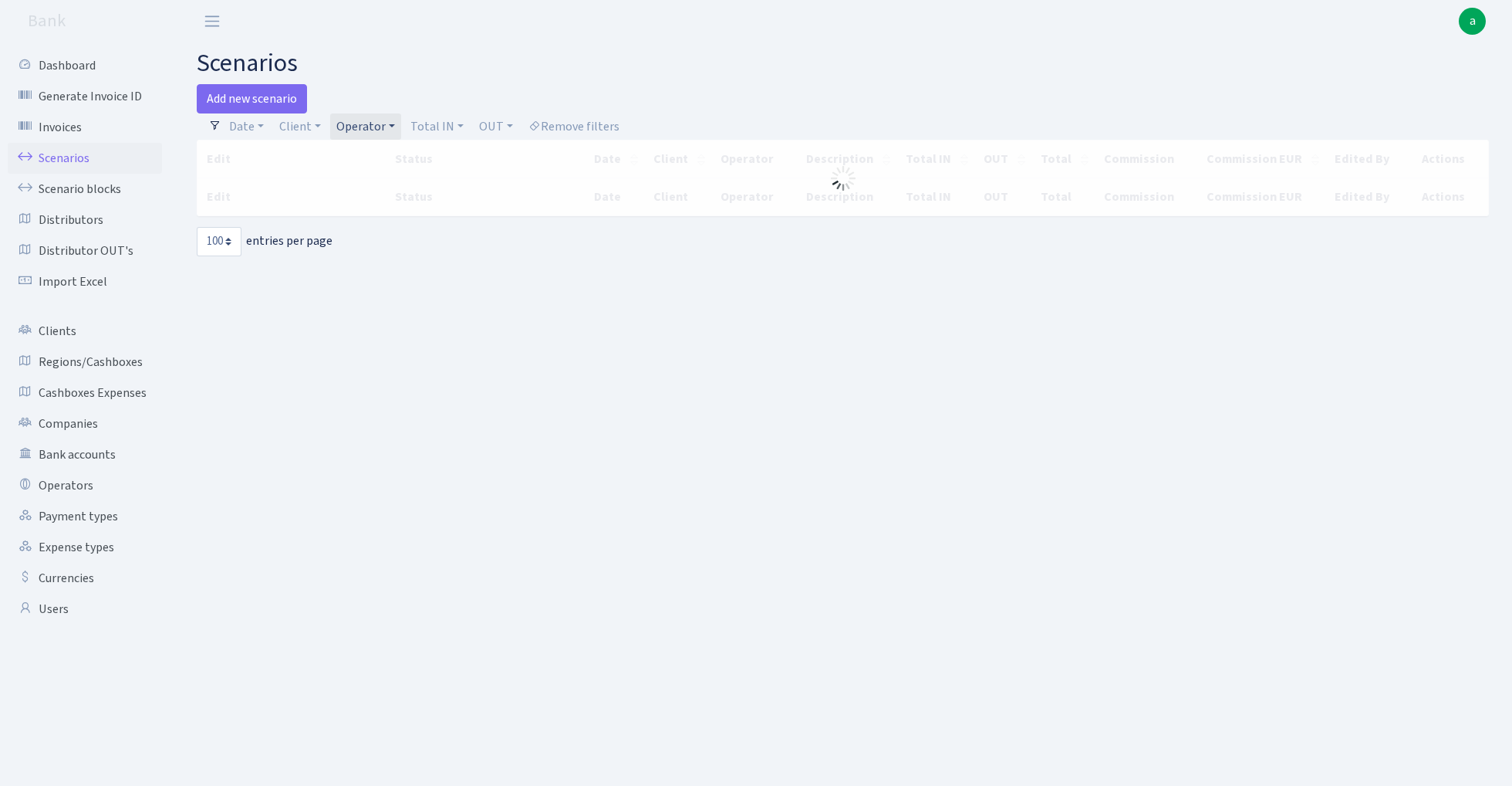
select select "100"
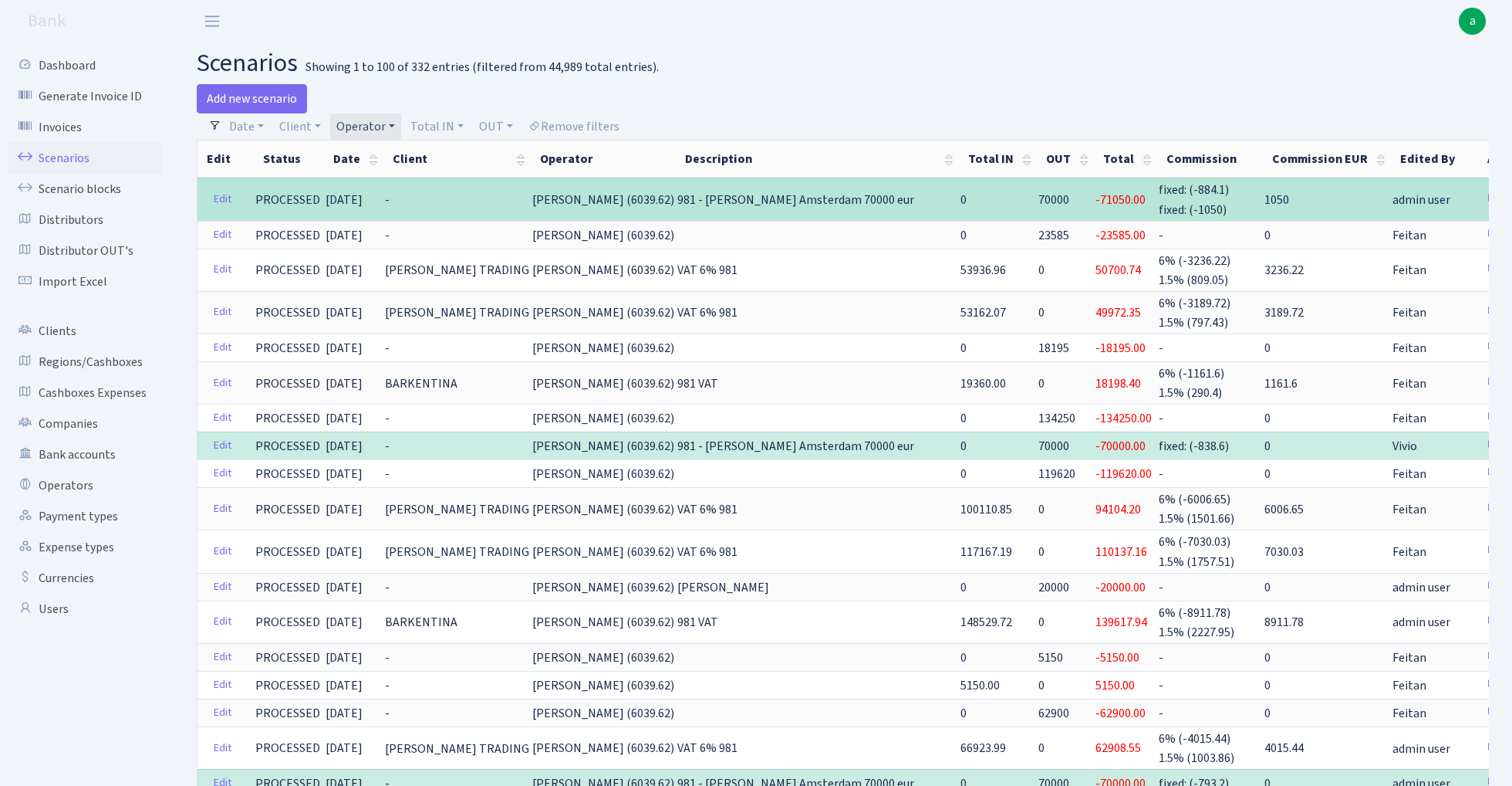
drag, startPoint x: 507, startPoint y: 196, endPoint x: 611, endPoint y: 202, distance: 104.2
click at [611, 202] on span "[PERSON_NAME] (6039.62)" at bounding box center [602, 199] width 142 height 17
copy span "[PERSON_NAME] (6039.62"
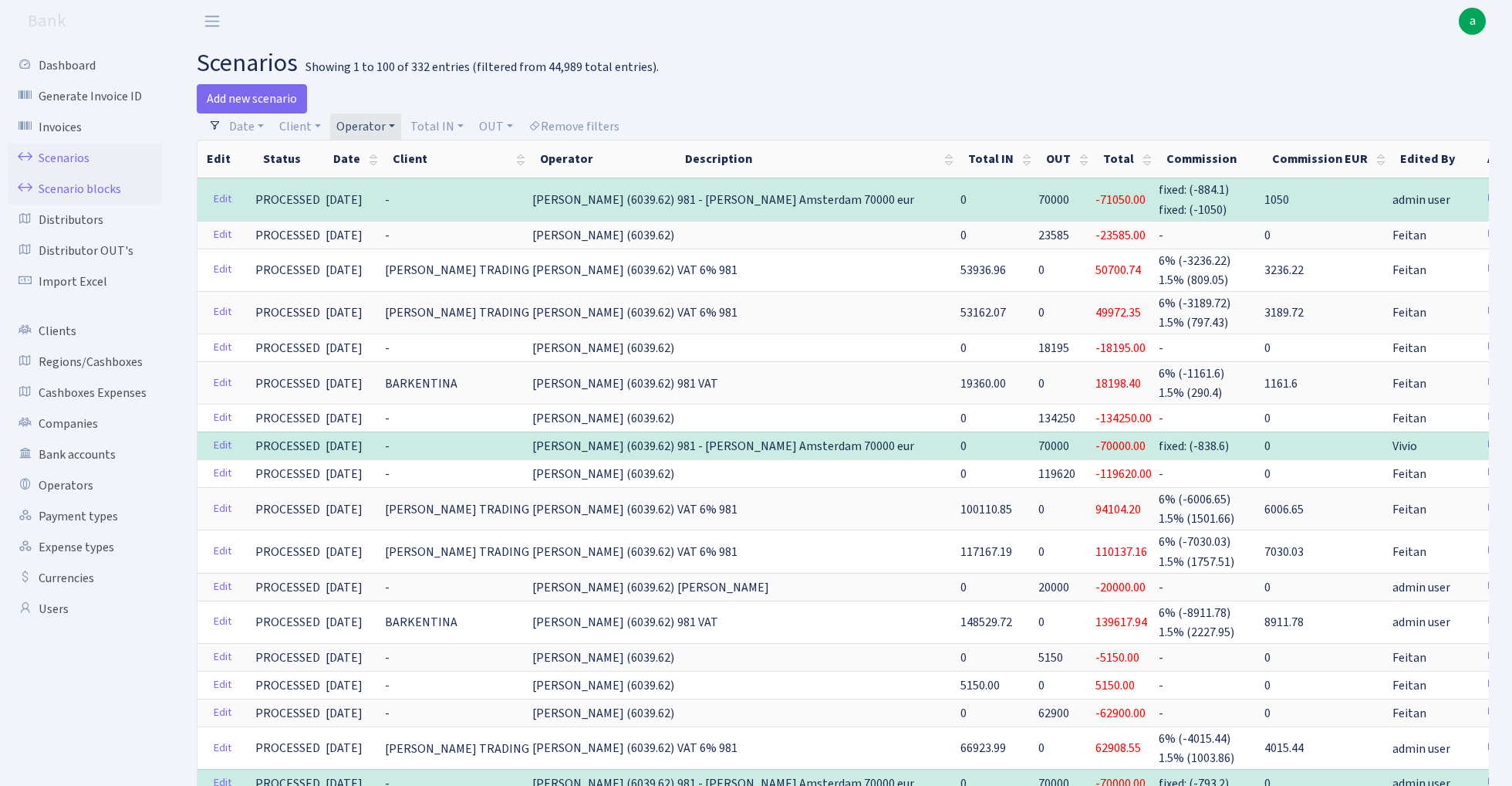
click at [97, 186] on link "Scenario blocks" at bounding box center [85, 189] width 154 height 31
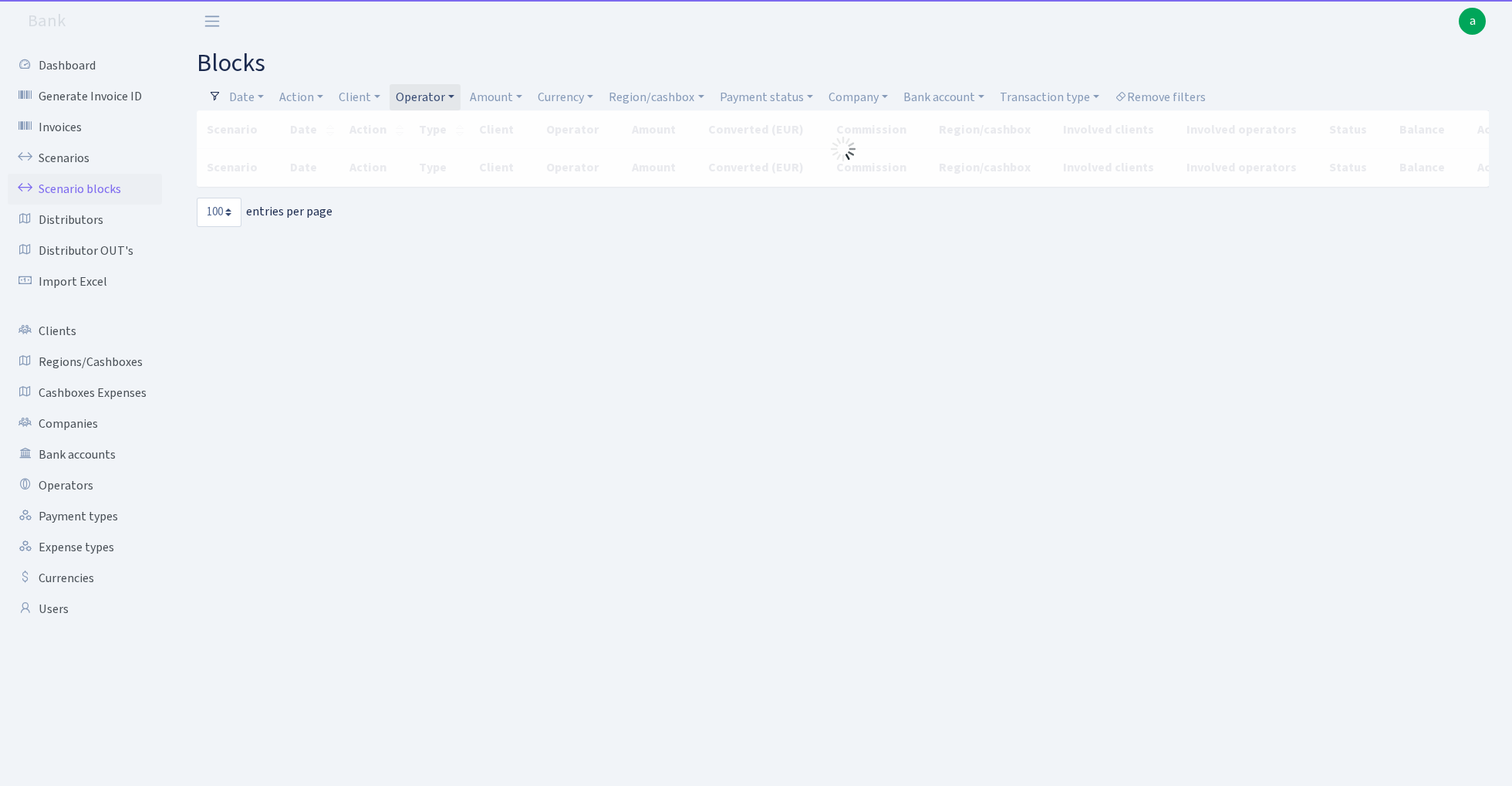
select select "100"
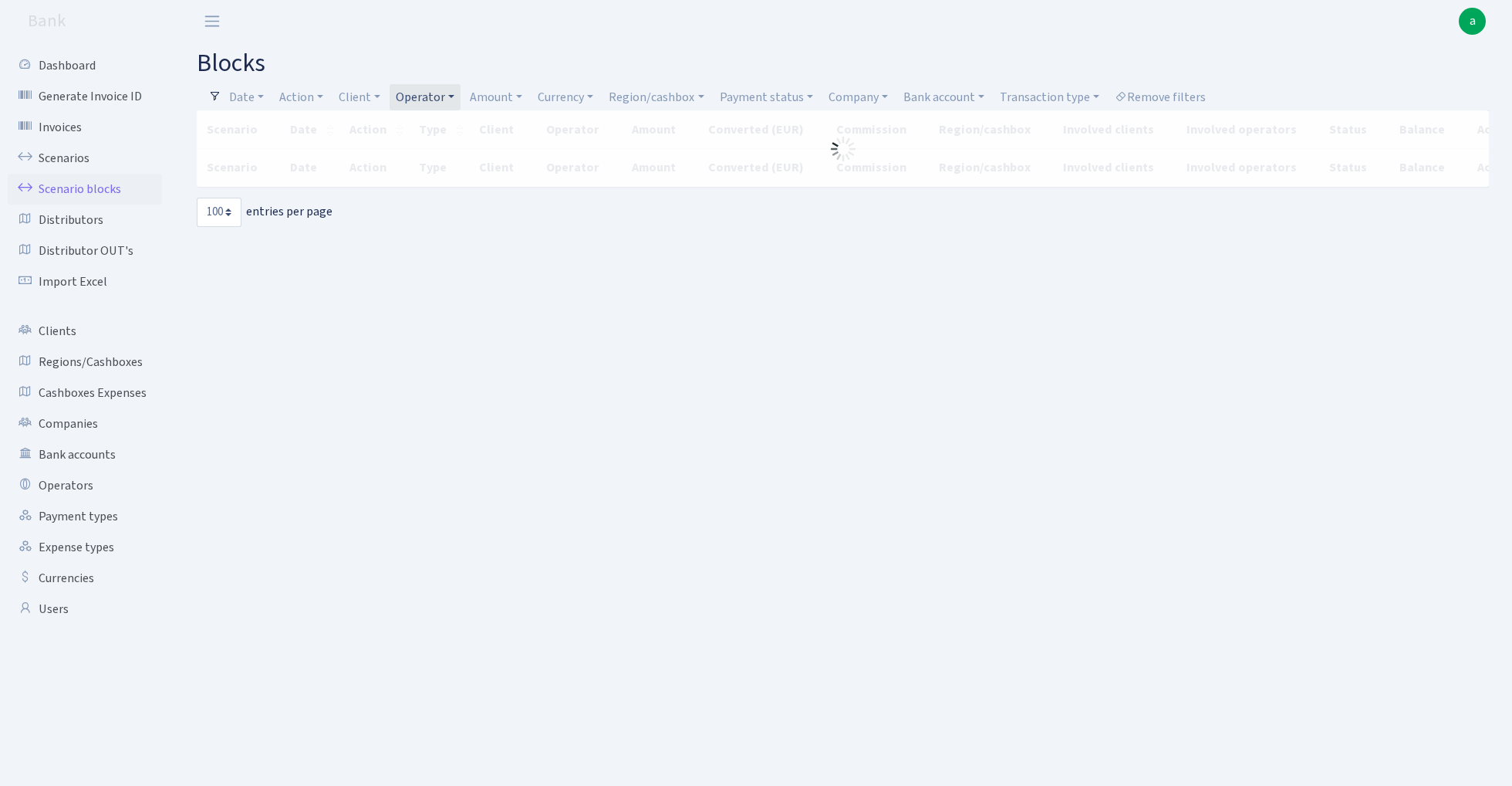
click at [442, 91] on link "Operator" at bounding box center [424, 97] width 71 height 26
click at [431, 155] on input "search" at bounding box center [452, 152] width 114 height 24
type input "[PERSON_NAME]"
click at [442, 177] on li "[PERSON_NAME]" at bounding box center [452, 181] width 116 height 27
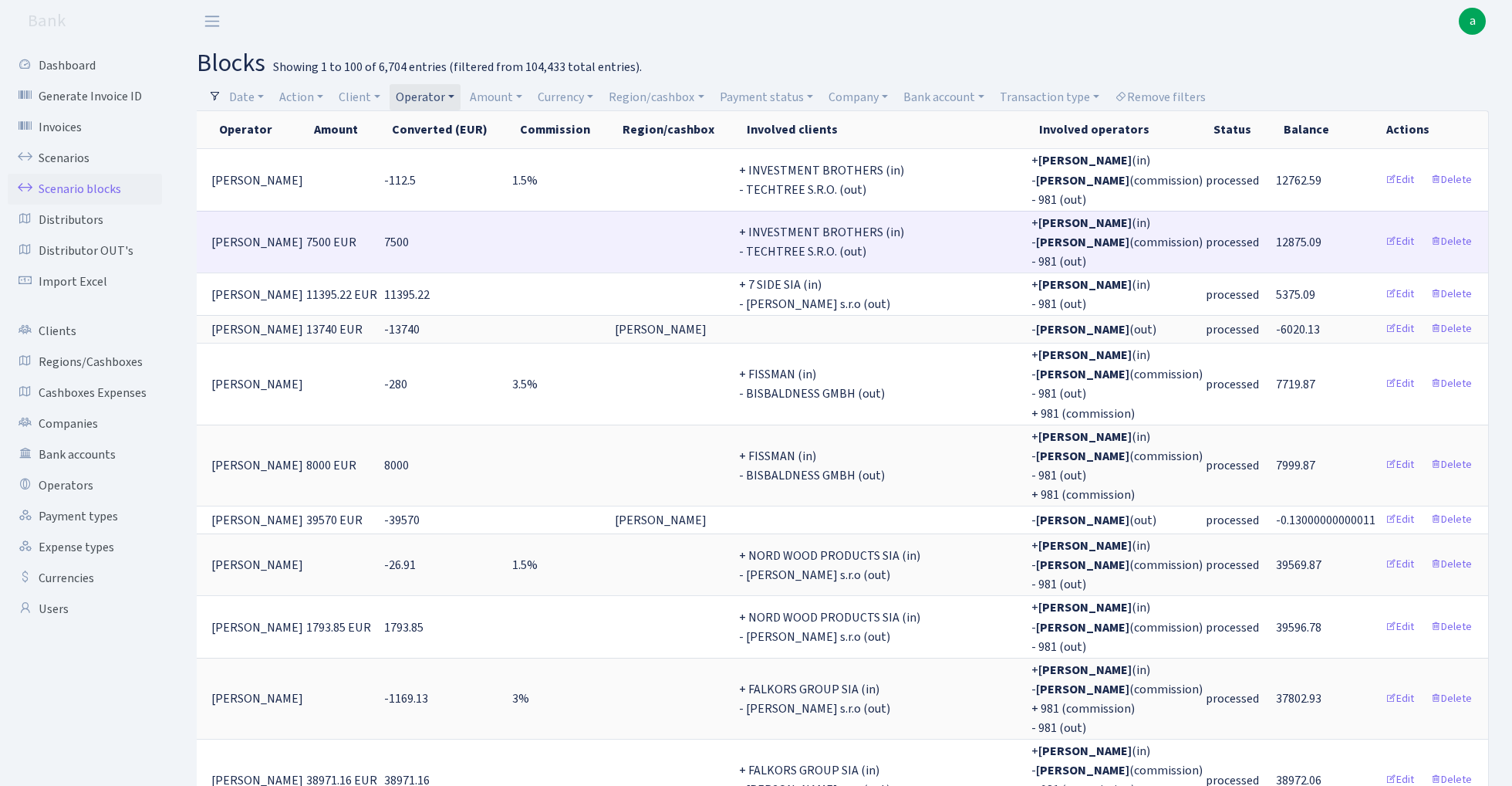
scroll to position [0, 619]
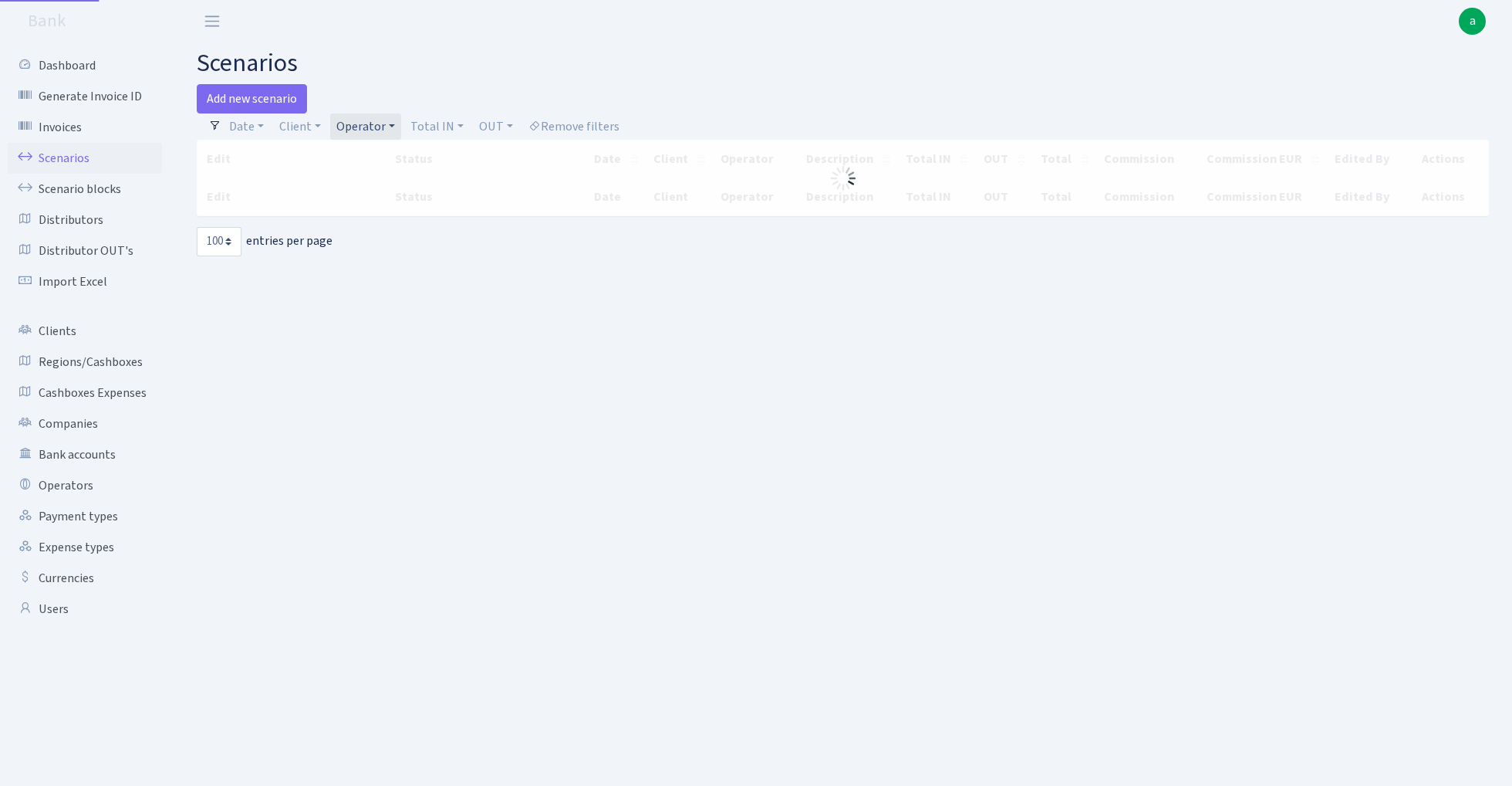
select select "100"
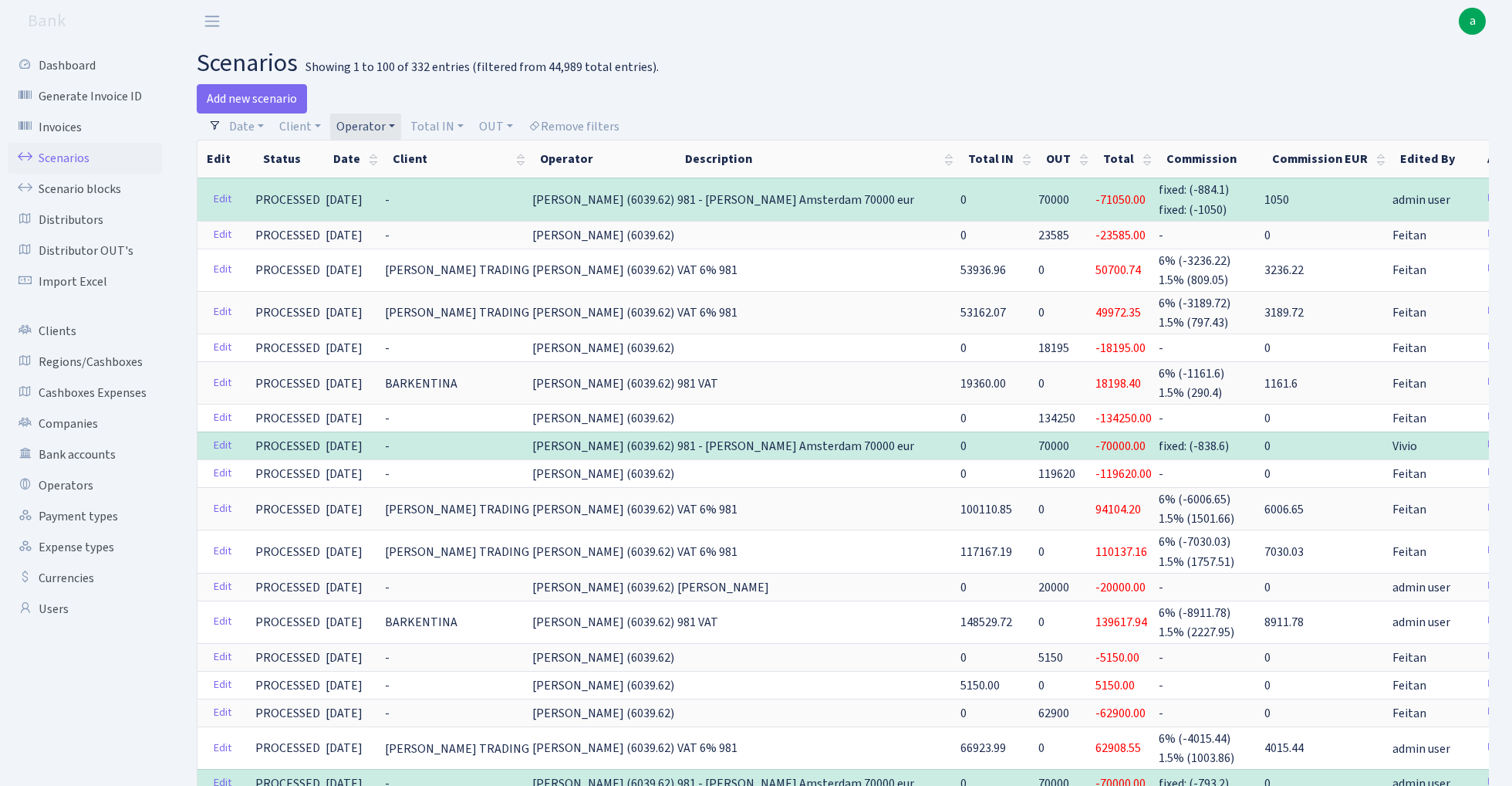
click at [363, 128] on link "Operator" at bounding box center [365, 127] width 71 height 26
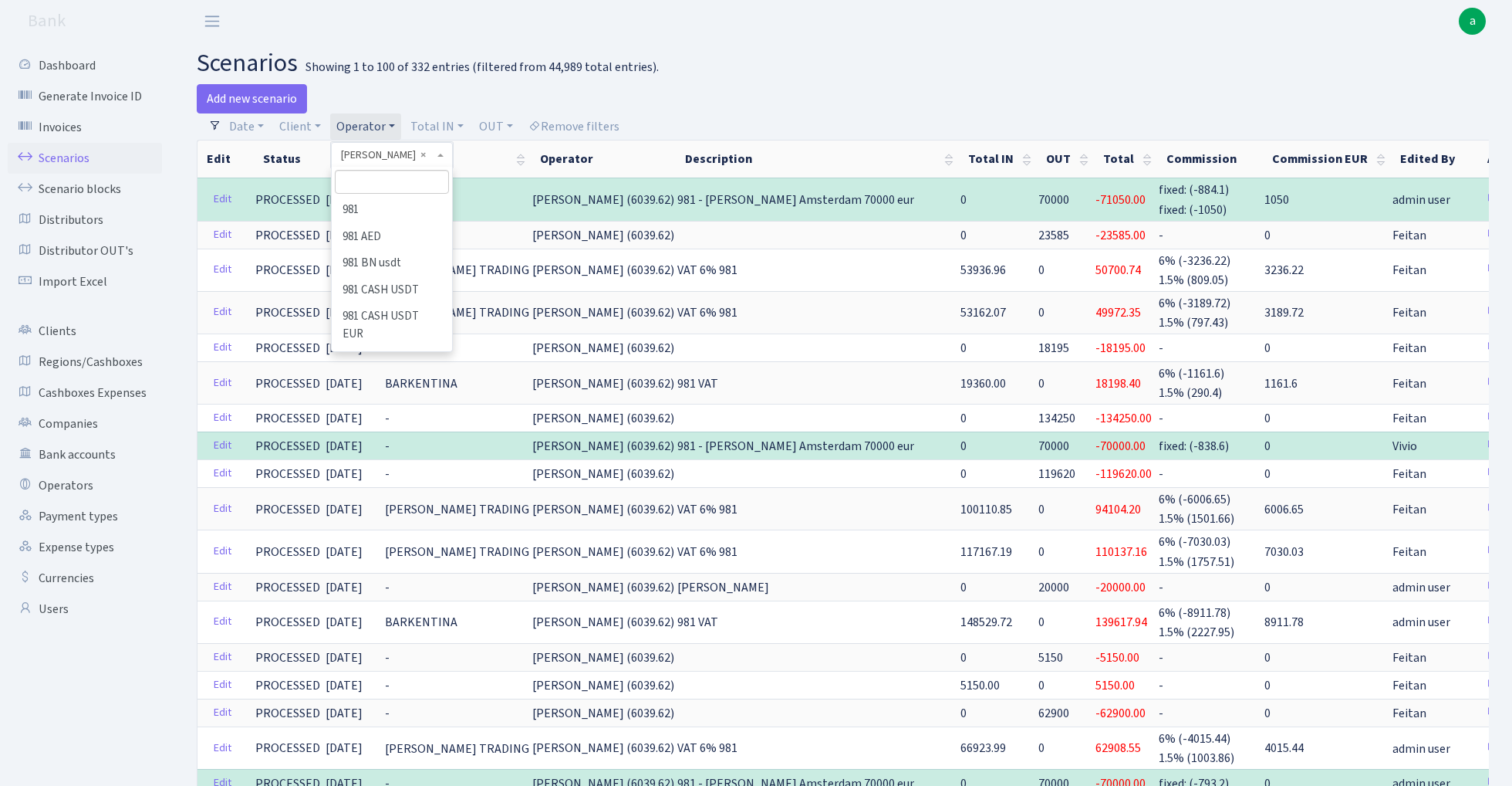
scroll to position [4403, 0]
click at [380, 174] on input "search" at bounding box center [391, 182] width 114 height 24
type input "[PERSON_NAME]"
click at [392, 211] on li "[PERSON_NAME]" at bounding box center [391, 210] width 116 height 27
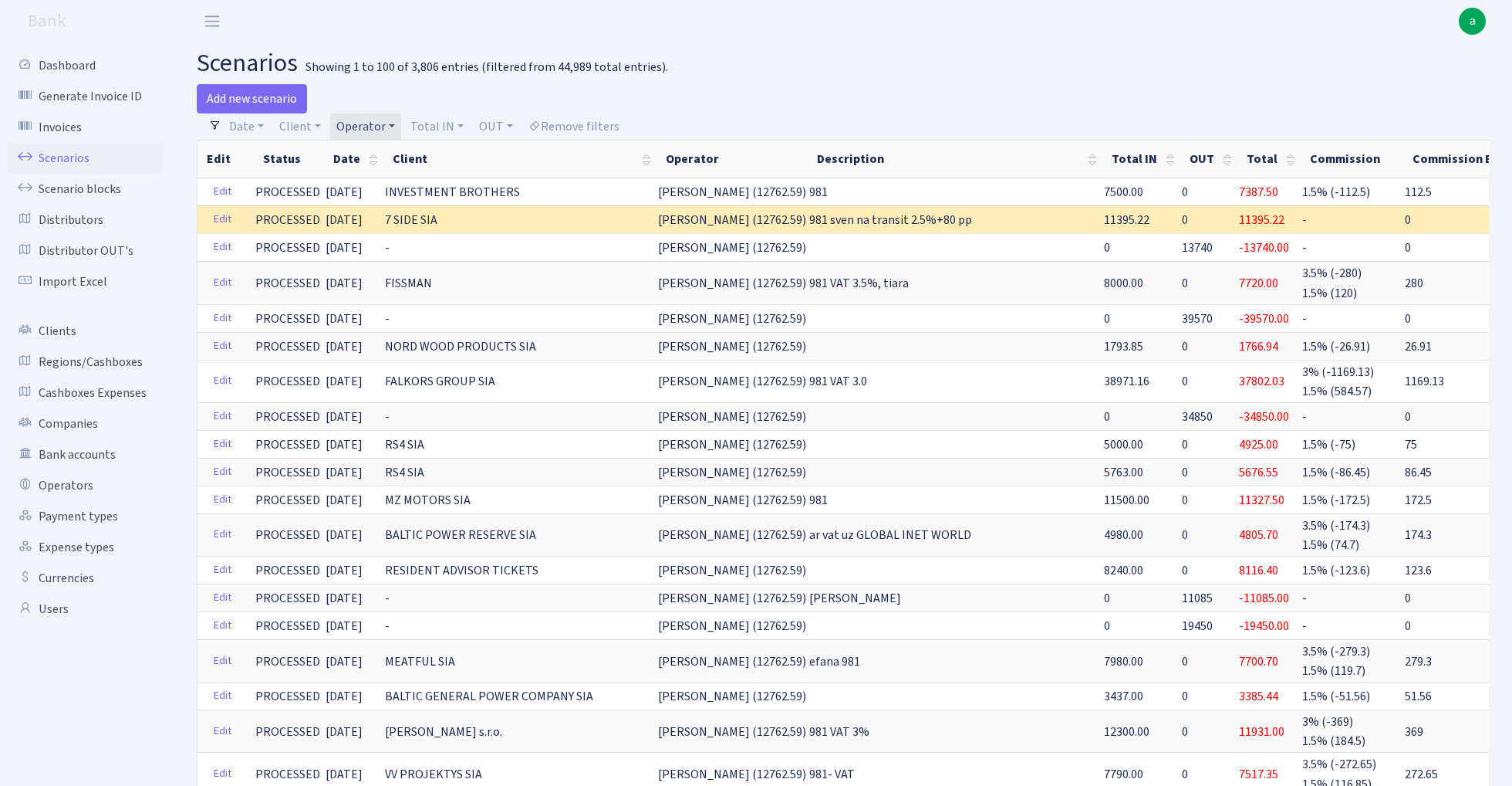
click at [369, 131] on link "Operator" at bounding box center [365, 127] width 71 height 26
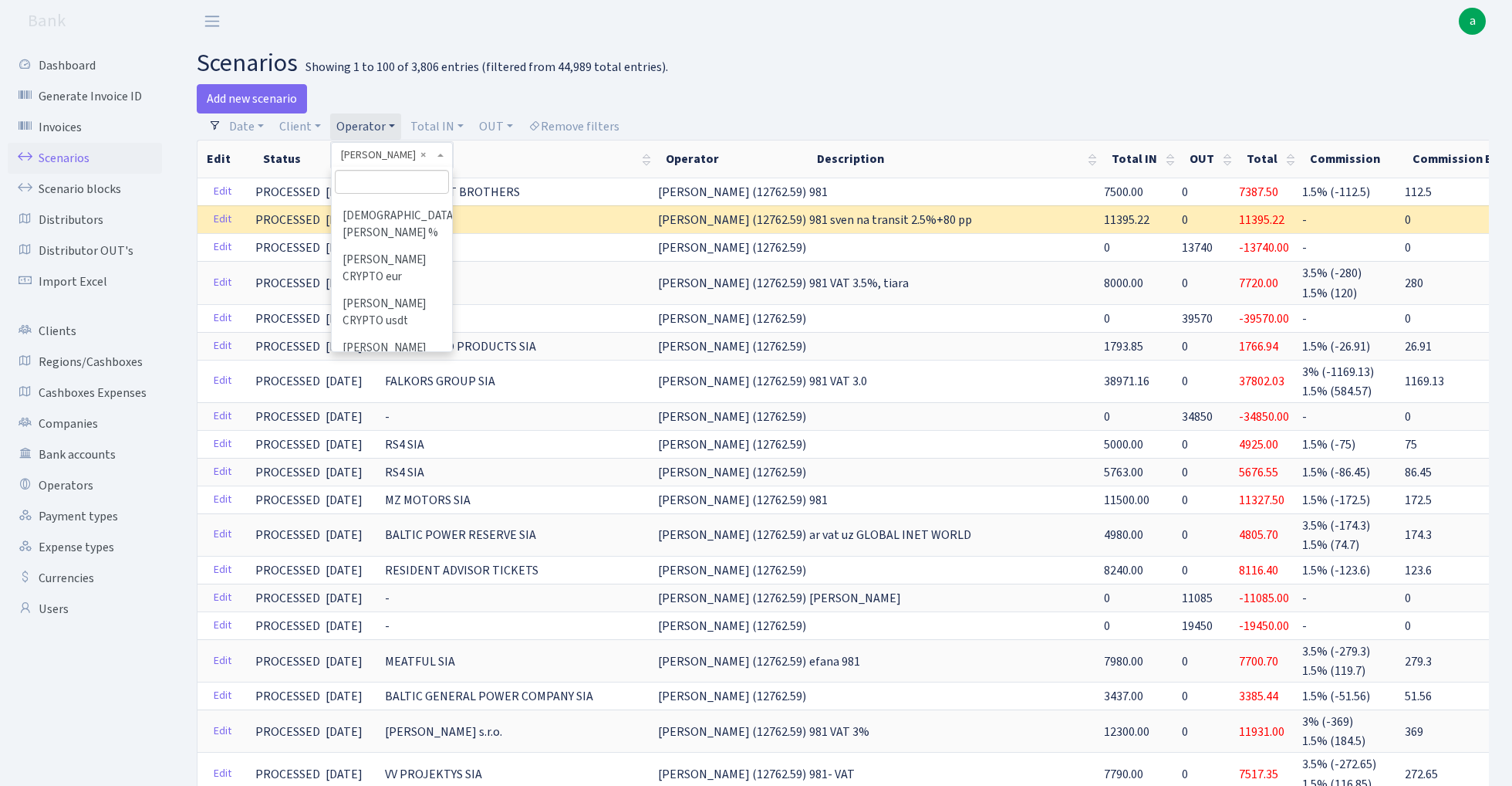
click at [370, 187] on input "search" at bounding box center [391, 182] width 114 height 24
type input "fish"
select select "44"
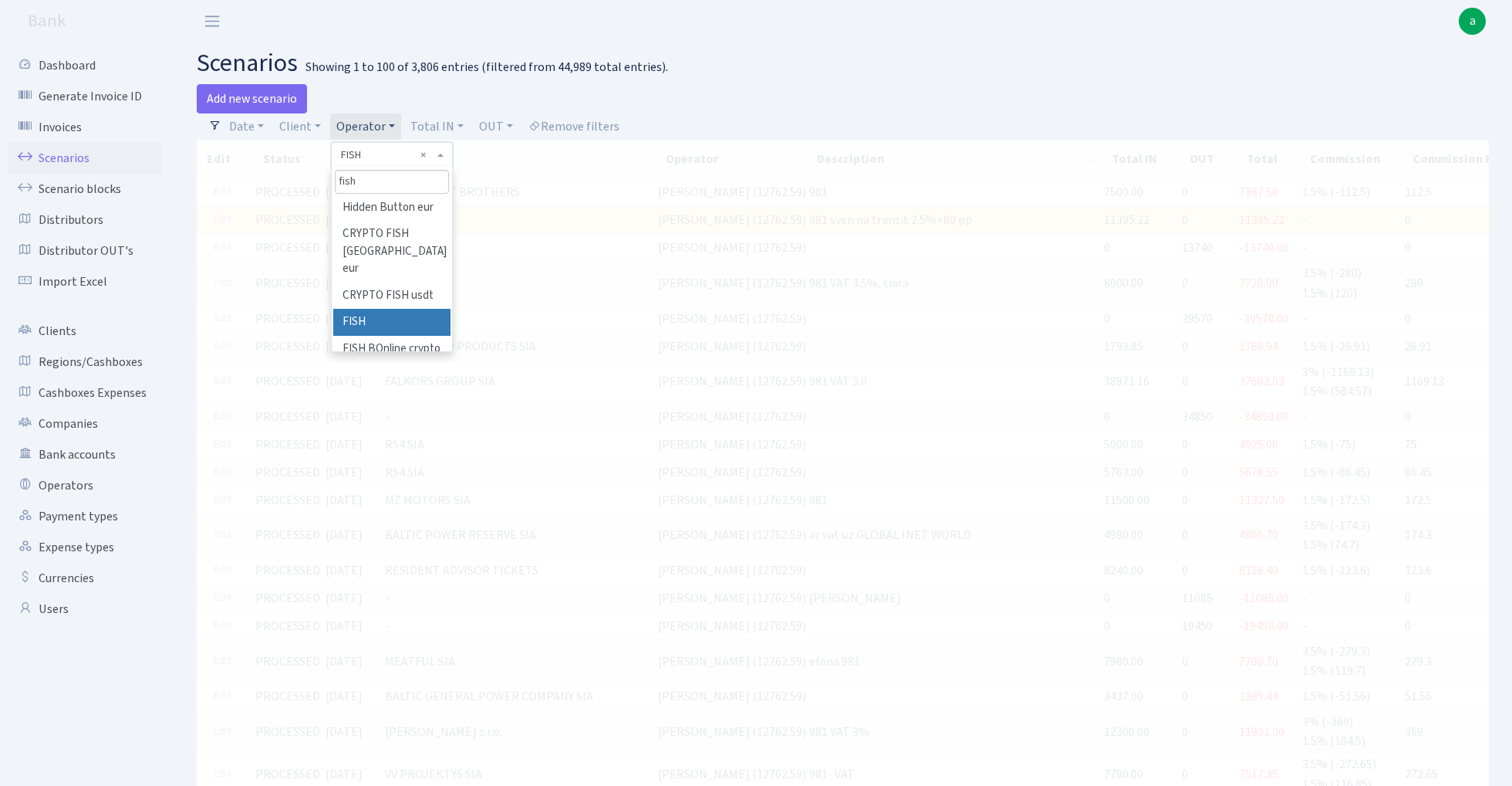
type input "fish"
click at [370, 150] on span "× FISH" at bounding box center [387, 155] width 92 height 16
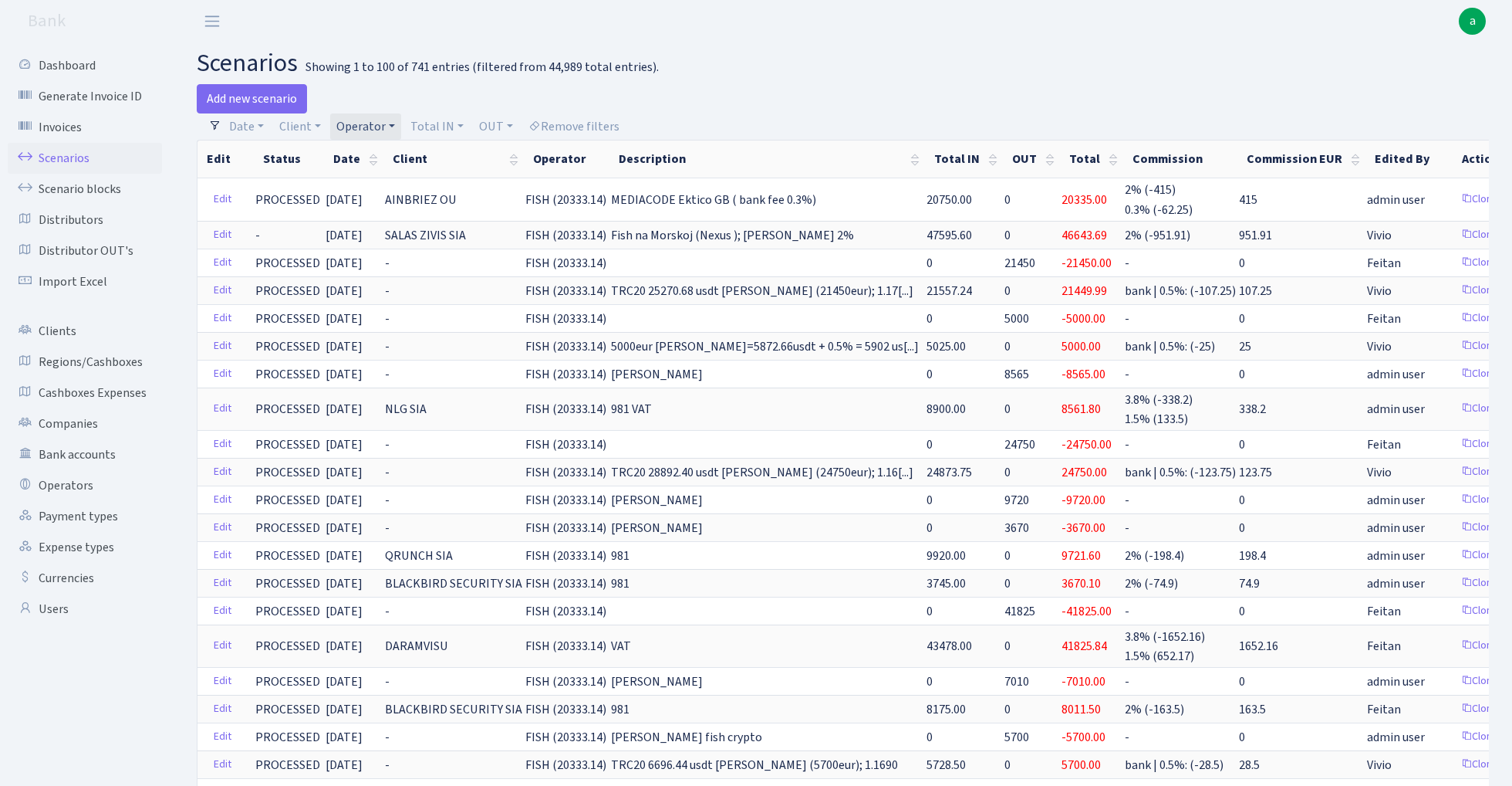
click at [375, 128] on link "Operator" at bounding box center [365, 127] width 71 height 26
click at [383, 183] on input "search" at bounding box center [391, 182] width 114 height 24
type input "[PERSON_NAME]"
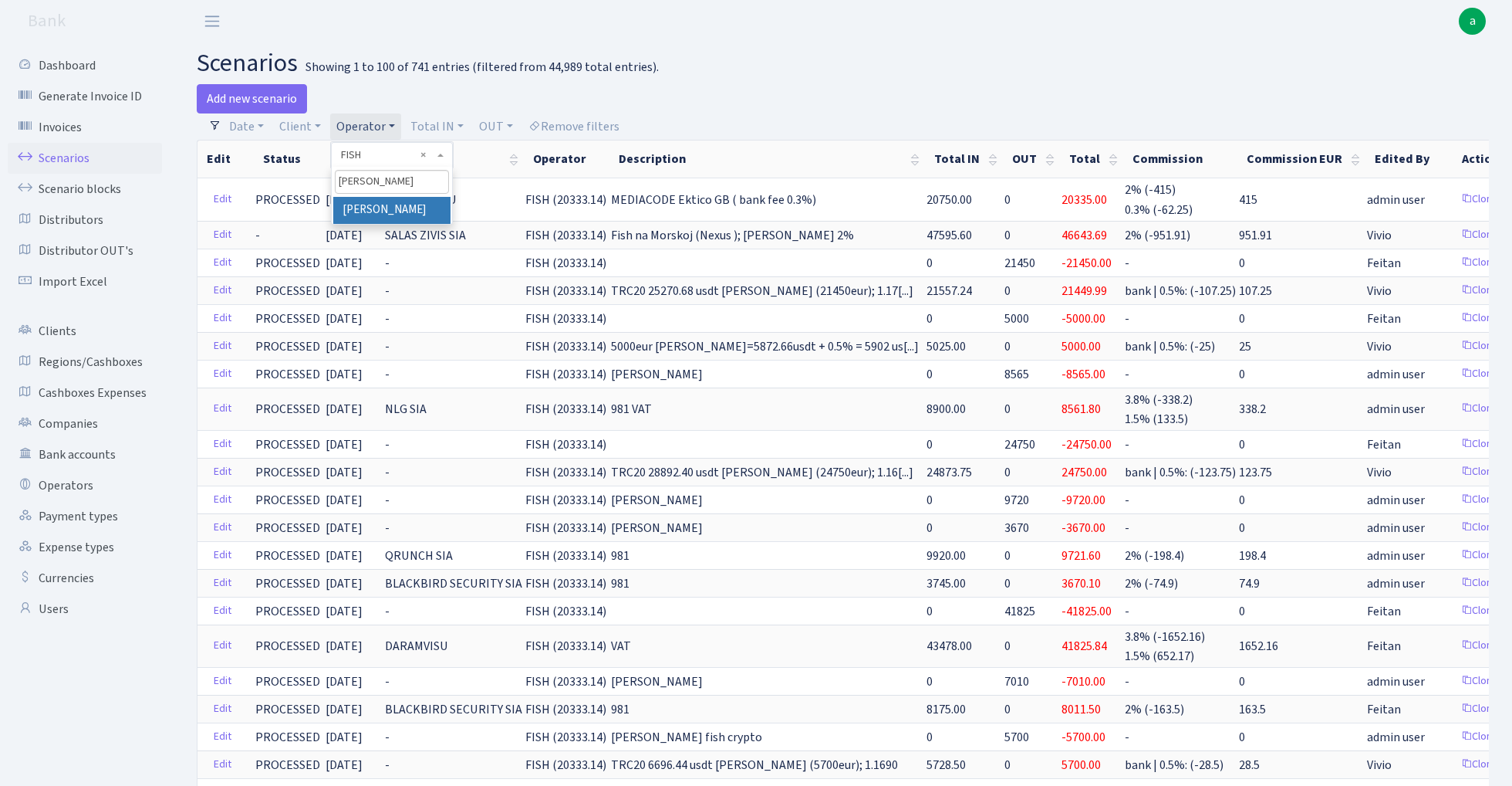
click at [410, 209] on li "[PERSON_NAME]" at bounding box center [391, 210] width 116 height 27
